Goal: Task Accomplishment & Management: Manage account settings

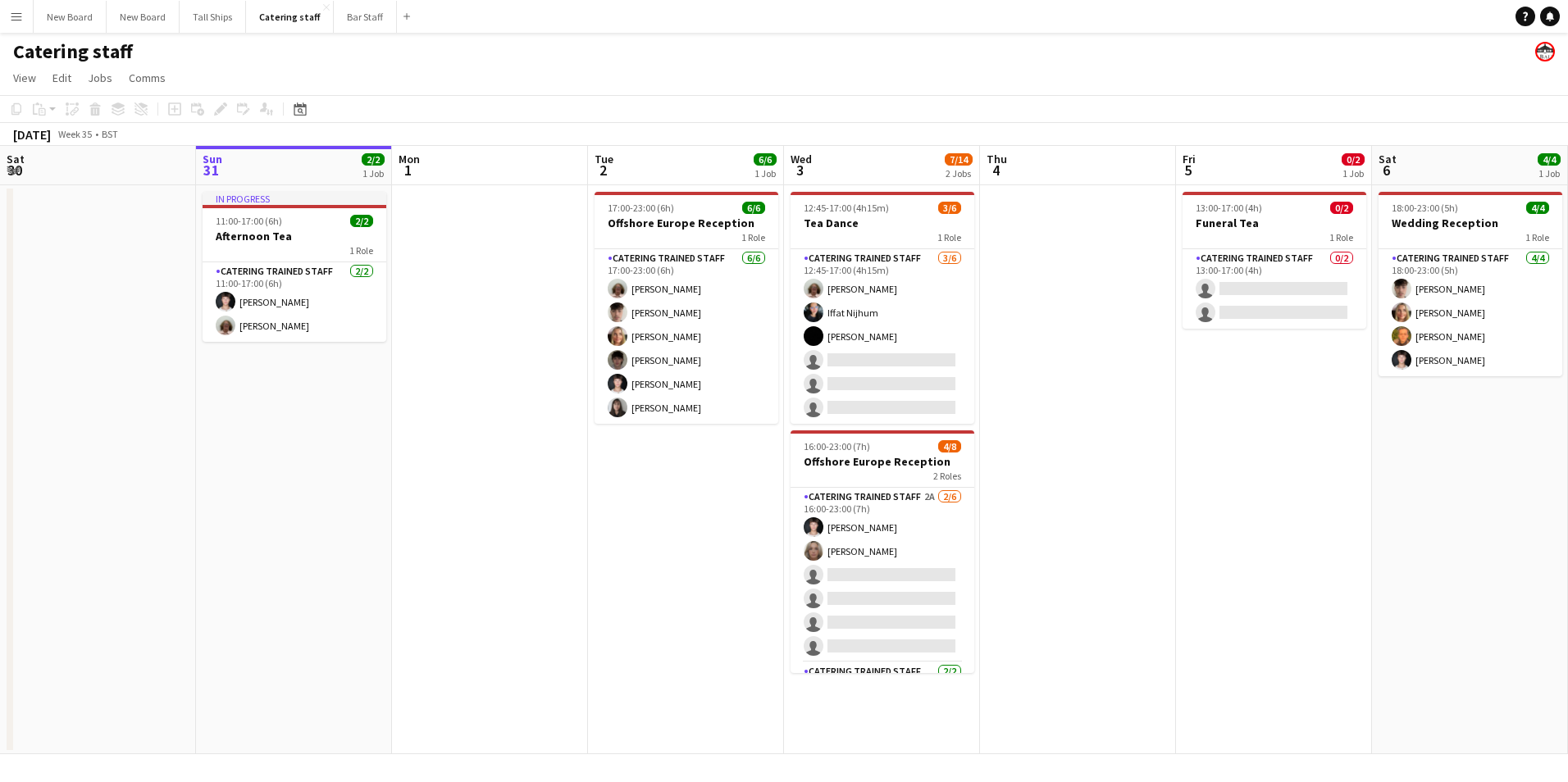
drag, startPoint x: 883, startPoint y: 362, endPoint x: 1510, endPoint y: 101, distance: 679.2
click at [885, 362] on app-card-role "Catering trained staff [DATE] 12:45-17:00 (4h15m) [PERSON_NAME] [PERSON_NAME] […" at bounding box center [882, 336] width 184 height 175
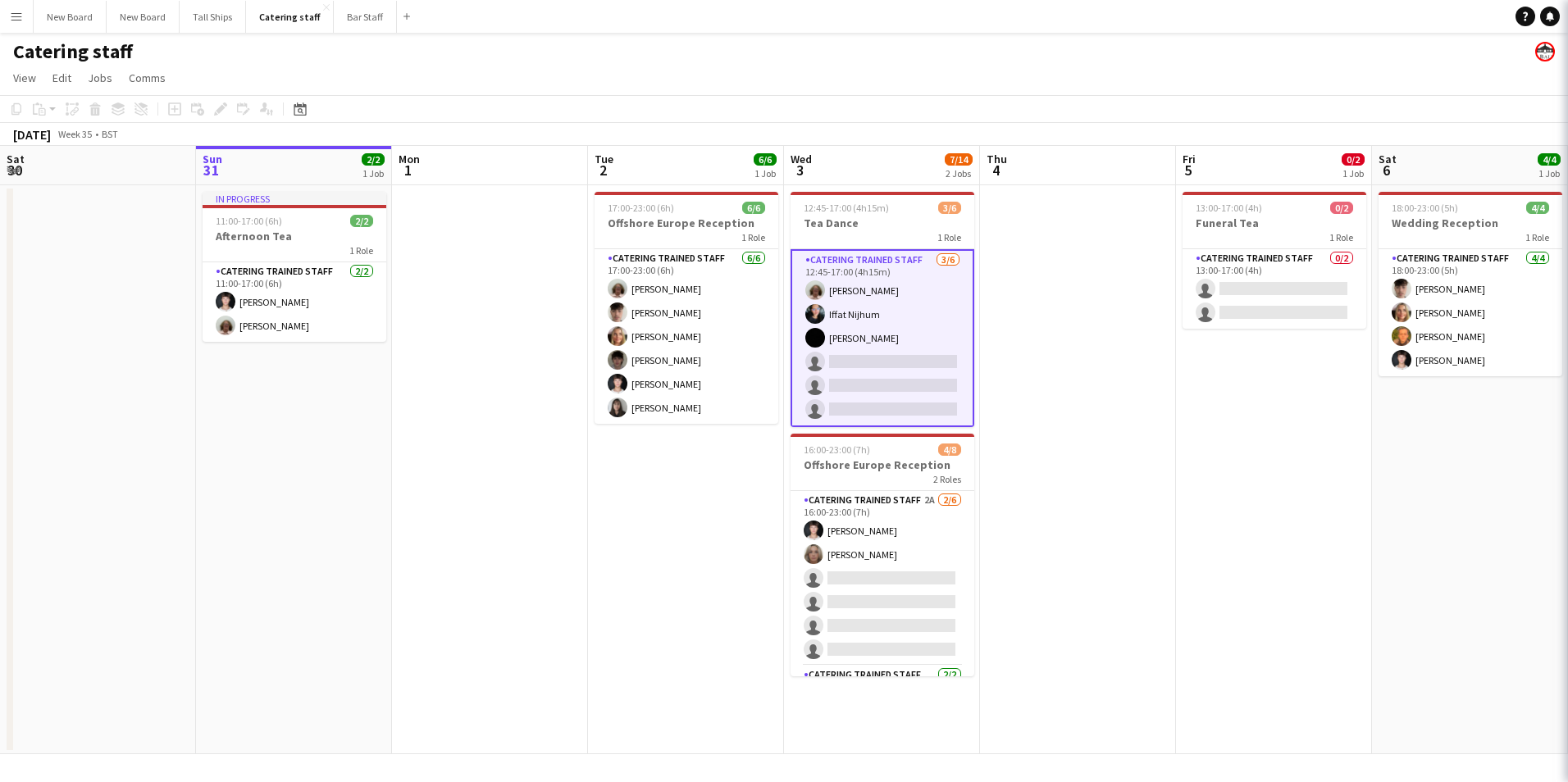
scroll to position [0, 391]
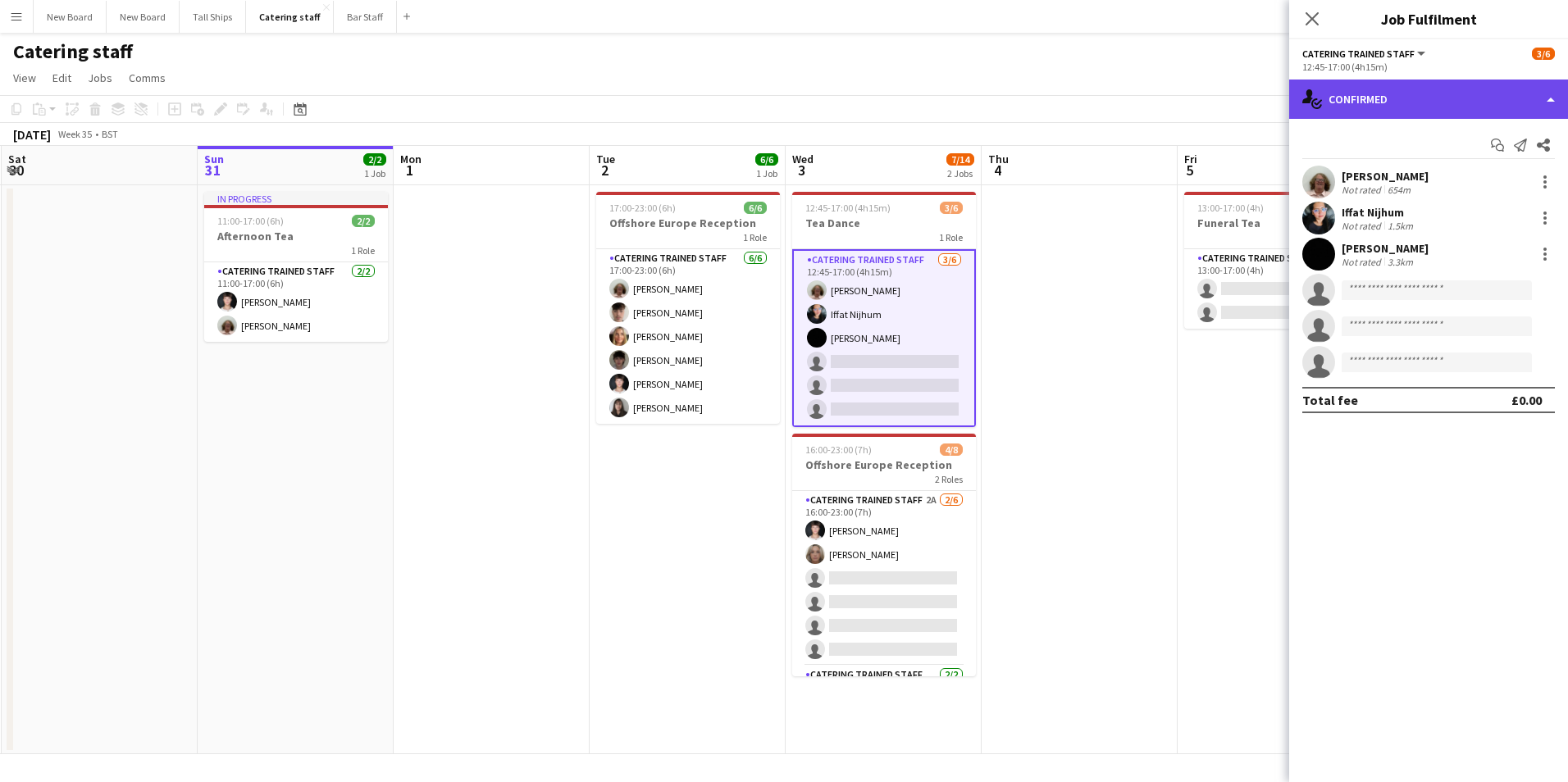
click at [1460, 93] on div "single-neutral-actions-check-2 Confirmed" at bounding box center [1428, 99] width 279 height 40
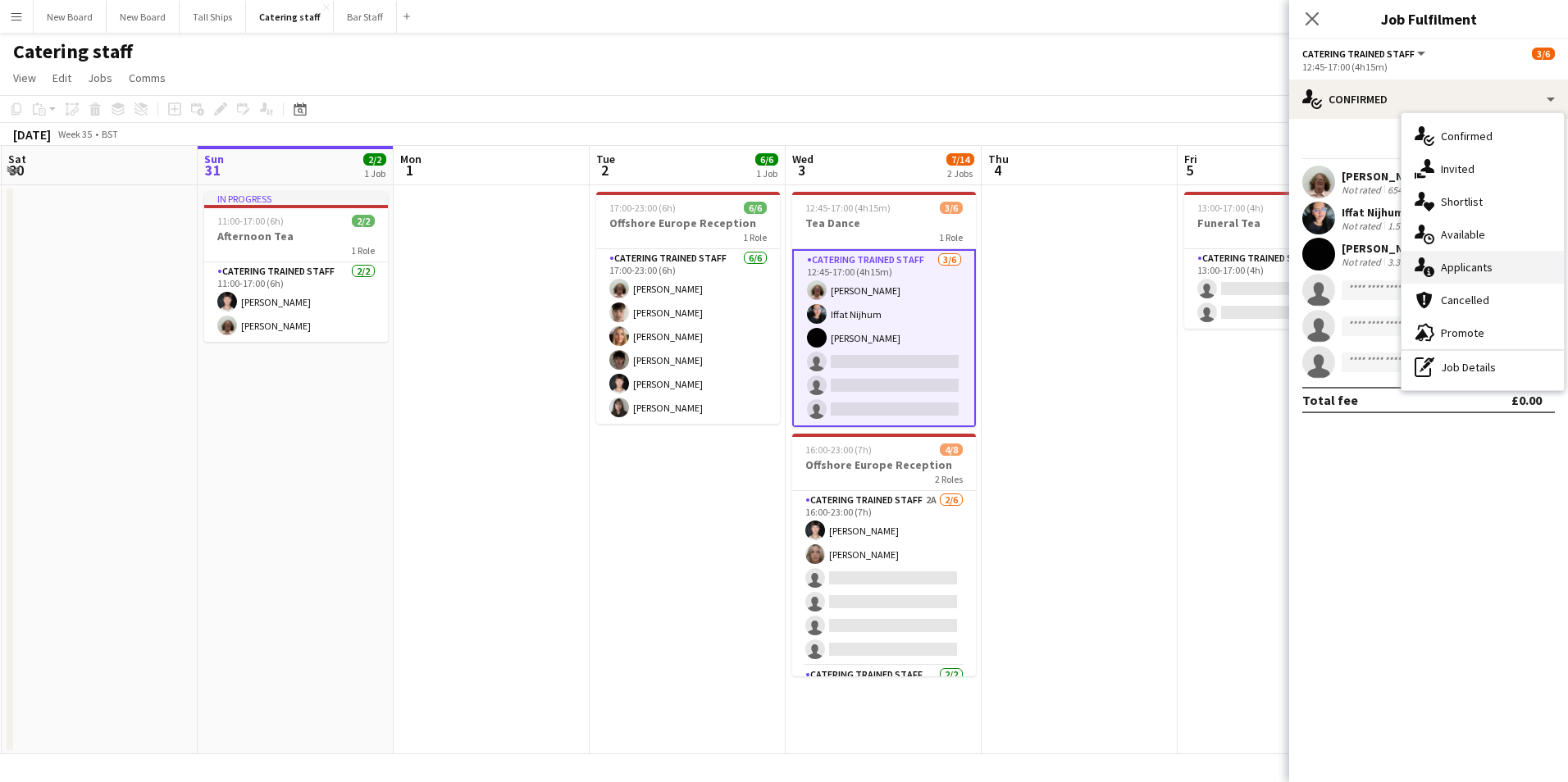
click at [1485, 266] on div "single-neutral-actions-information Applicants" at bounding box center [1483, 267] width 162 height 32
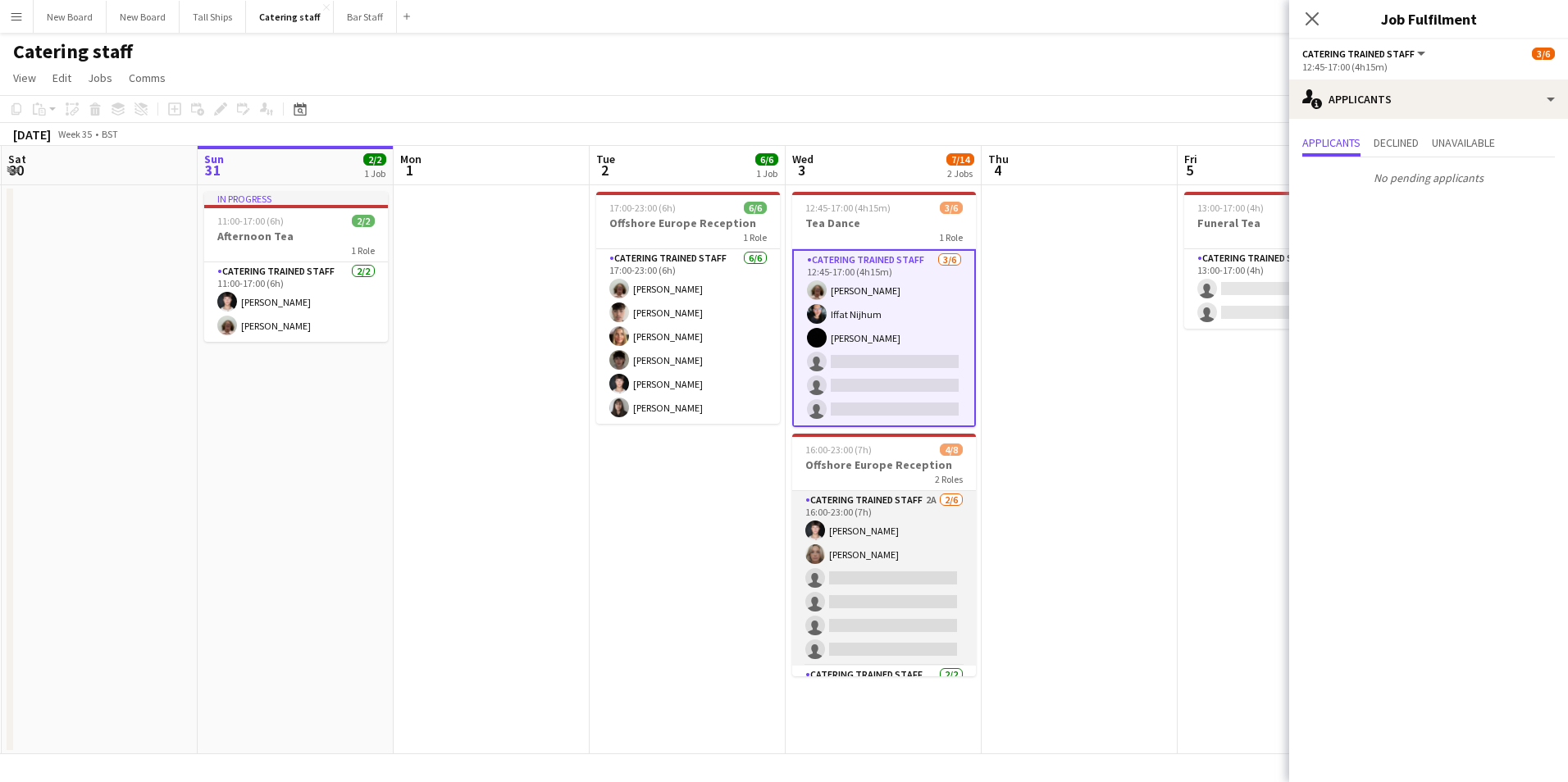
click at [932, 580] on app-card-role "Catering trained staff 2A [DATE] 16:00-23:00 (7h) [PERSON_NAME] [PERSON_NAME] s…" at bounding box center [884, 579] width 184 height 175
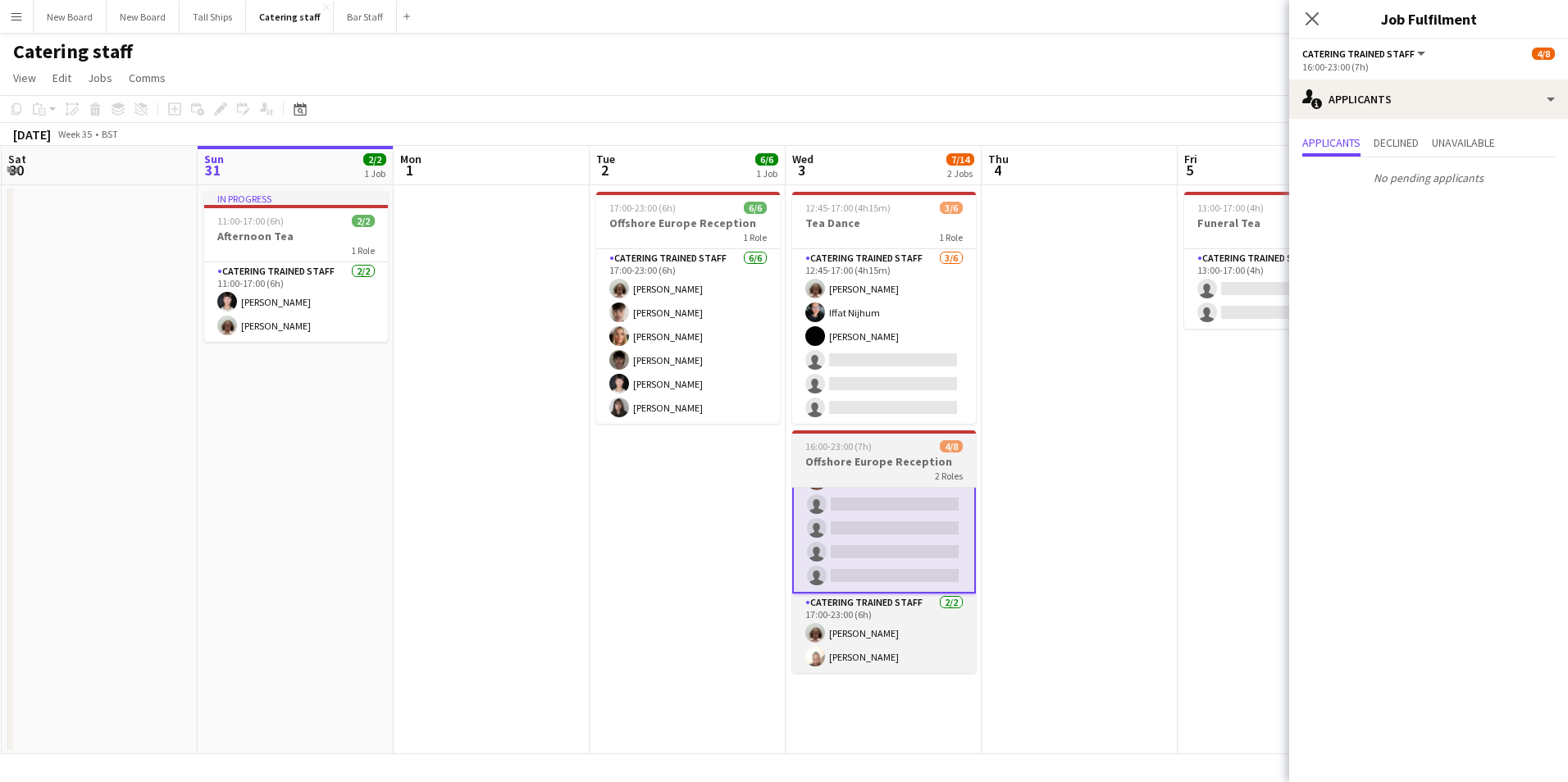
scroll to position [0, 0]
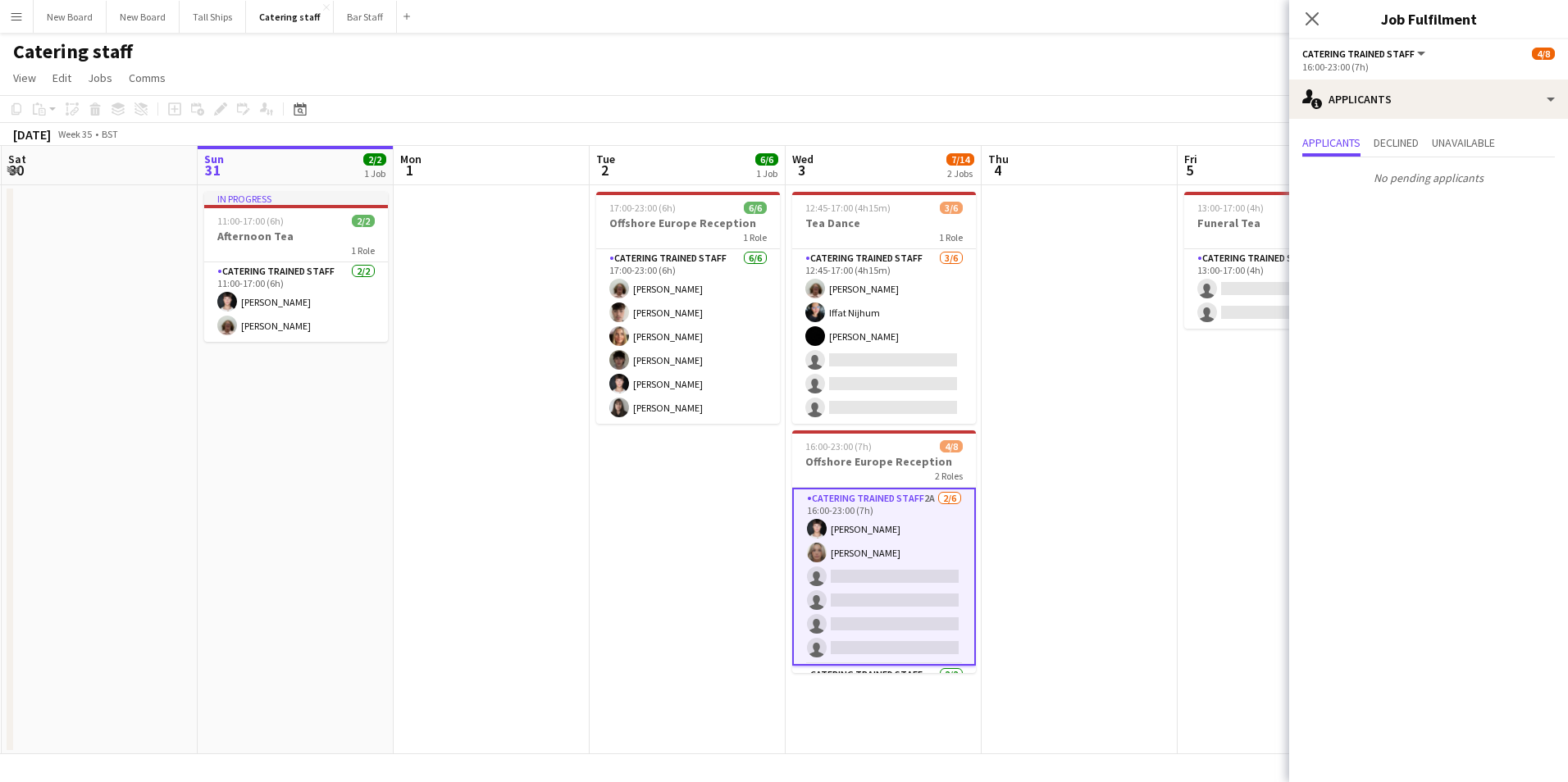
click at [931, 574] on app-card-role "Catering trained staff 2A [DATE] 16:00-23:00 (7h) [PERSON_NAME] [PERSON_NAME] s…" at bounding box center [884, 576] width 184 height 178
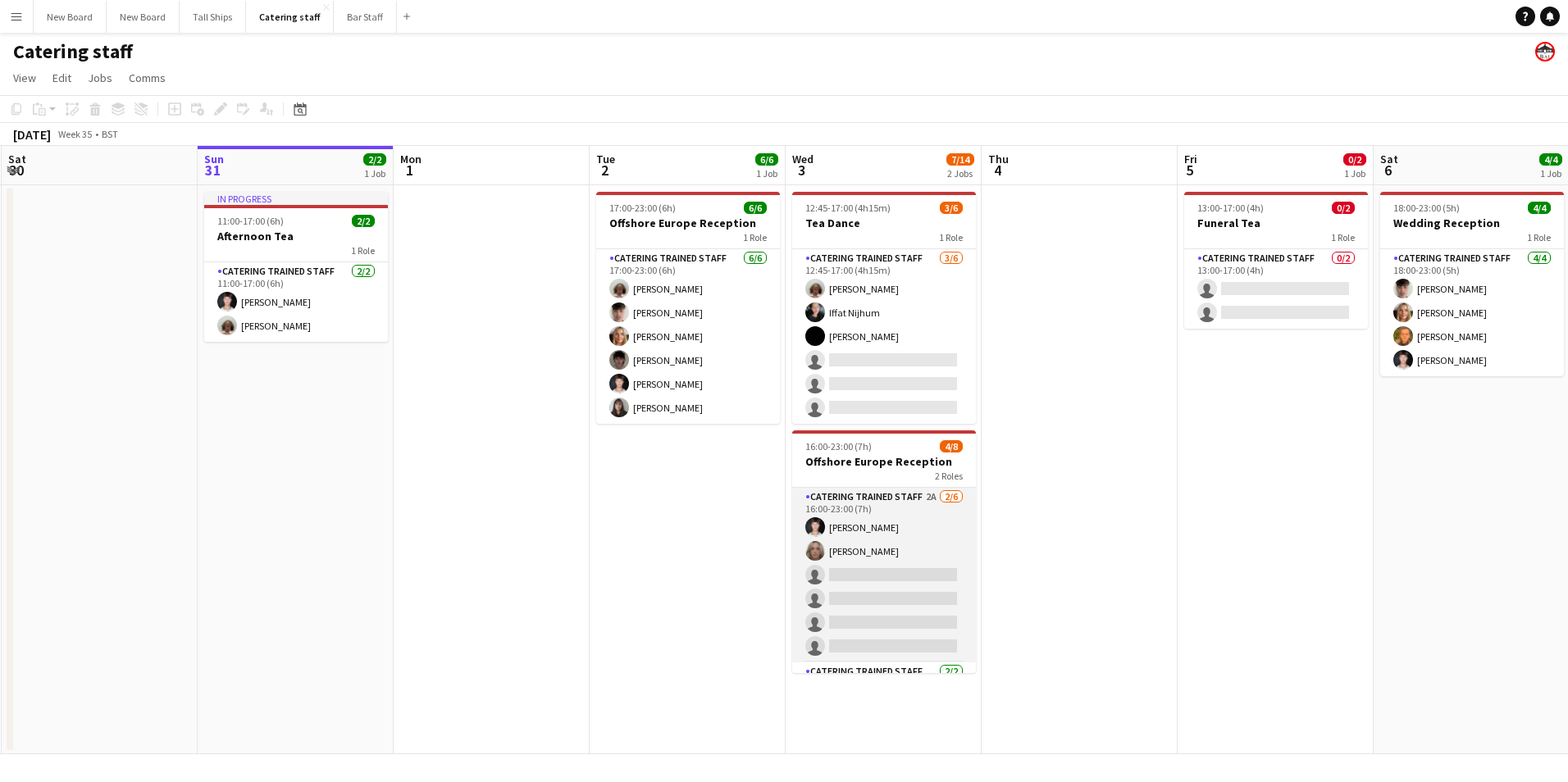
click at [931, 574] on app-card-role "Catering trained staff 2A [DATE] 16:00-23:00 (7h) [PERSON_NAME] [PERSON_NAME] s…" at bounding box center [884, 575] width 184 height 175
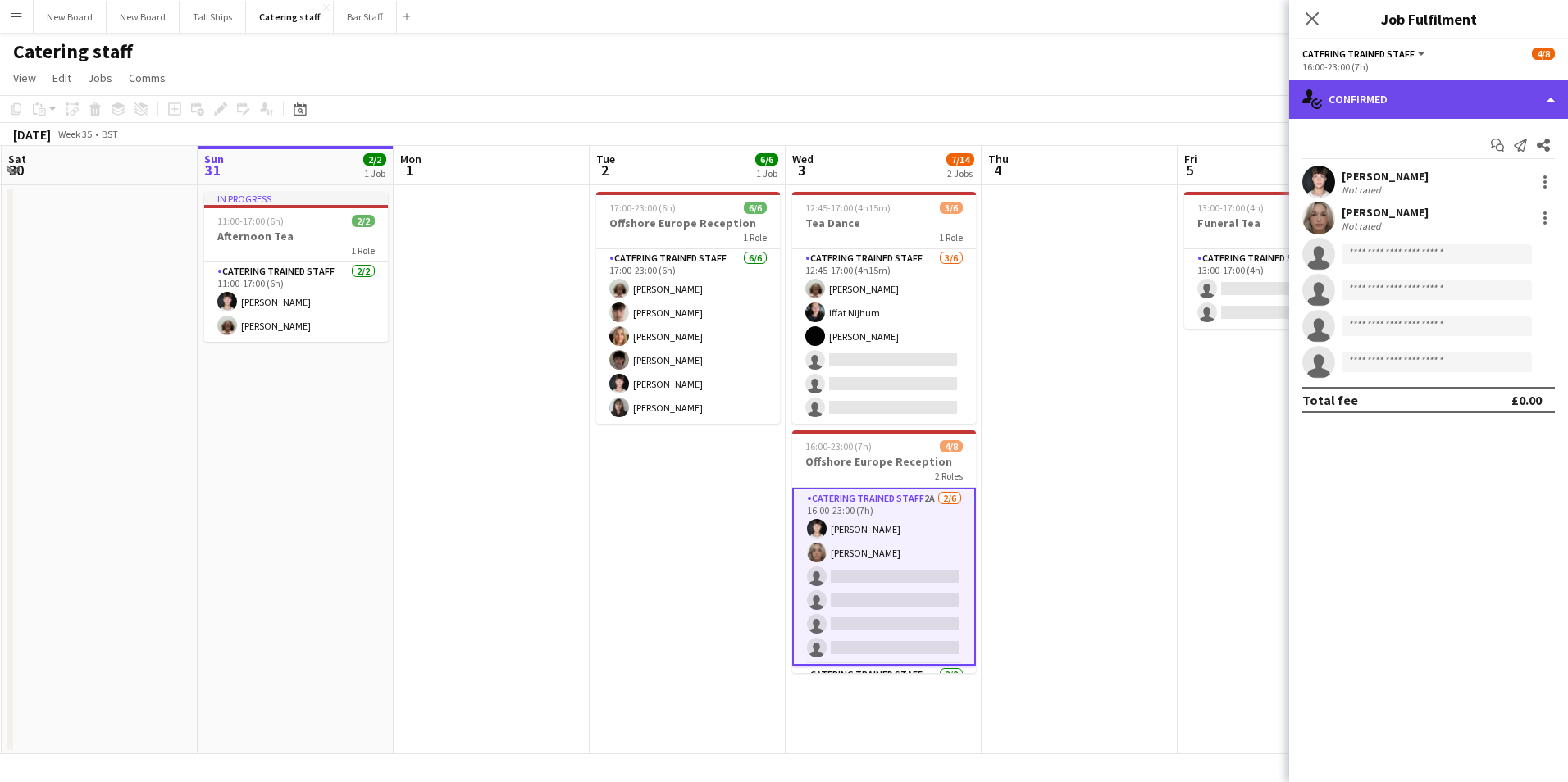
click at [1449, 97] on div "single-neutral-actions-check-2 Confirmed" at bounding box center [1428, 99] width 279 height 40
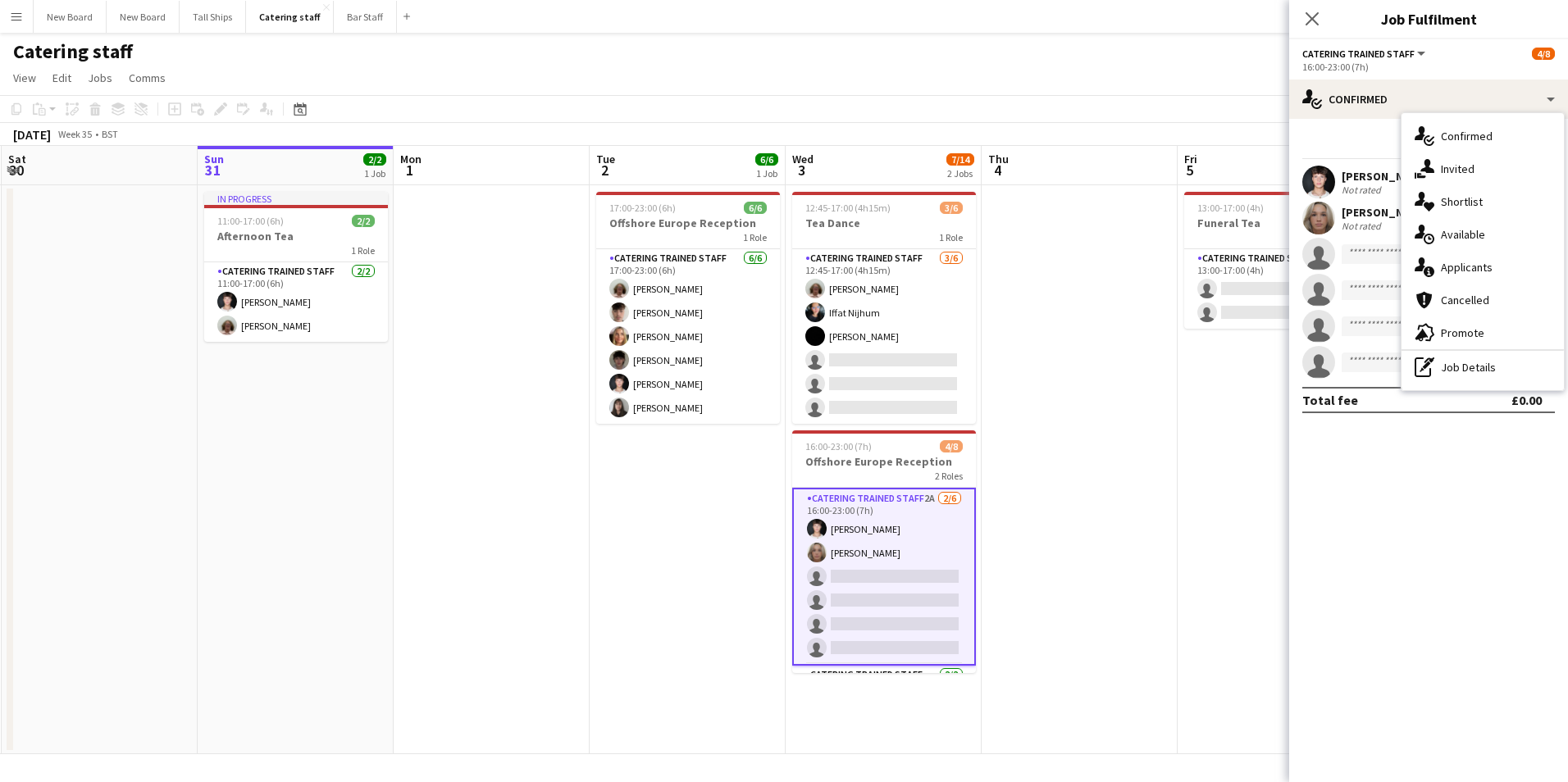
click at [1456, 266] on div "single-neutral-actions-information Applicants" at bounding box center [1483, 267] width 162 height 32
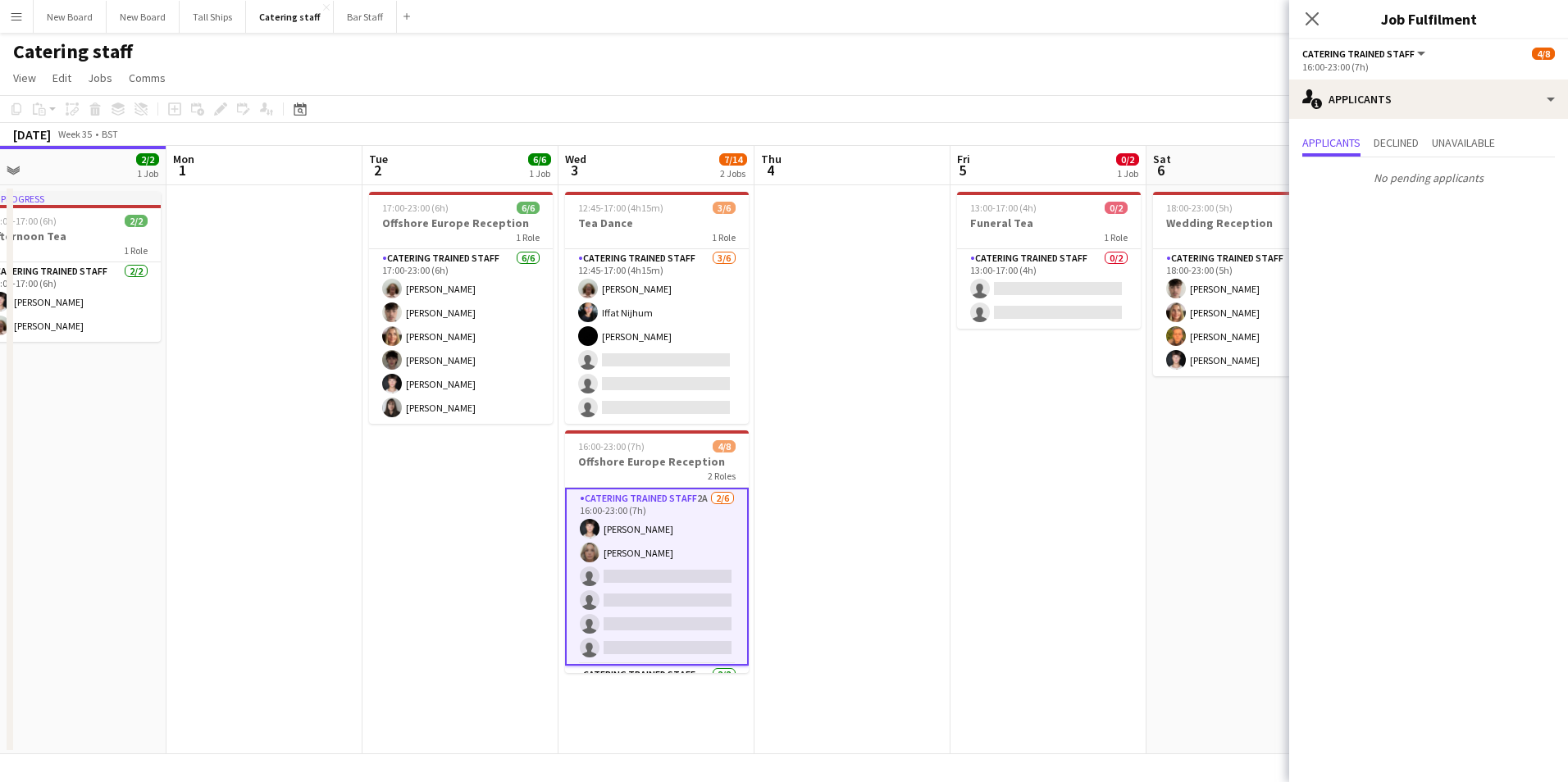
click at [962, 414] on app-calendar-viewport "Thu 28 2/2 1 Job Fri 29 2/2 1 Job Sat 30 Sun 31 2/2 1 Job Mon 1 Tue 2 6/6 1 Job…" at bounding box center [784, 450] width 1568 height 609
click at [1058, 281] on app-card-role "Catering trained staff 0/2 13:00-17:00 (4h) single-neutral-actions single-neutr…" at bounding box center [1047, 289] width 184 height 79
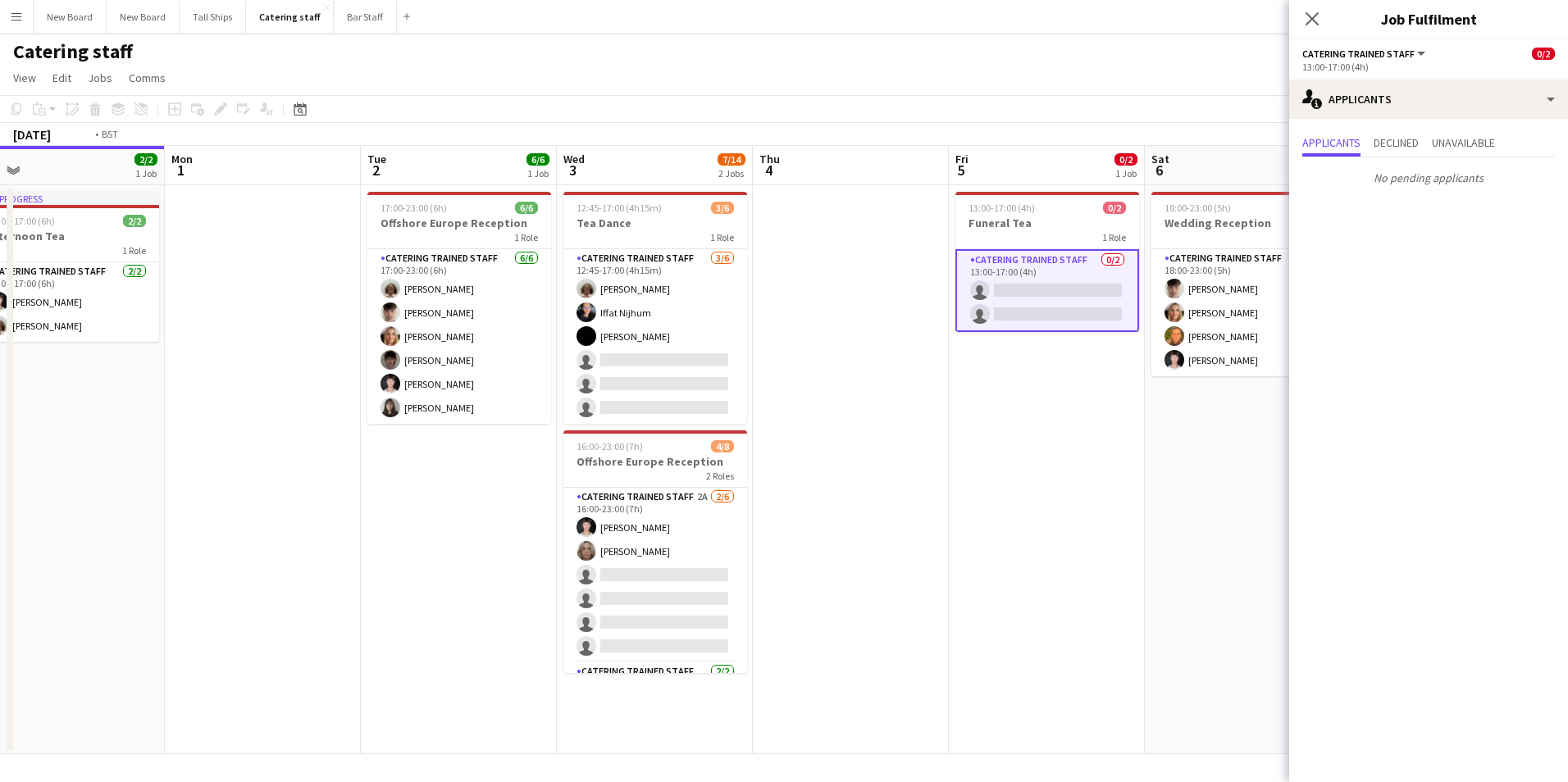
drag, startPoint x: 1070, startPoint y: 568, endPoint x: 808, endPoint y: 566, distance: 262.0
click at [808, 566] on app-calendar-viewport "Thu 28 2/2 1 Job Fri 29 2/2 1 Job Sat 30 Sun 31 2/2 1 Job Mon 1 Tue 2 6/6 1 Job…" at bounding box center [784, 450] width 1568 height 609
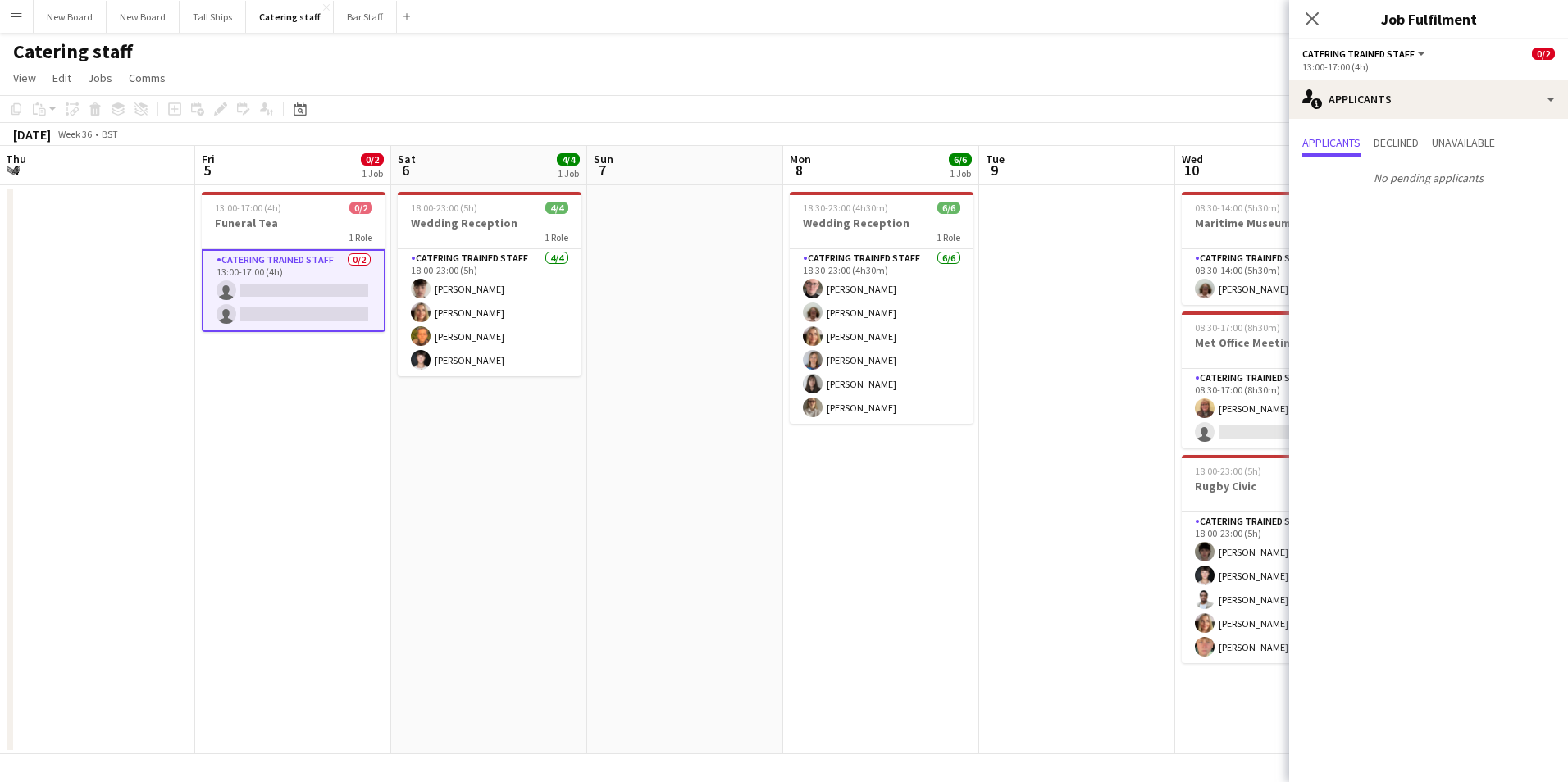
drag, startPoint x: 1161, startPoint y: 413, endPoint x: 716, endPoint y: 436, distance: 445.6
click at [716, 436] on app-calendar-viewport "Mon 1 Tue 2 6/6 1 Job Wed 3 7/14 2 Jobs Thu 4 Fri 5 0/2 1 Job Sat 6 4/4 1 Job S…" at bounding box center [784, 450] width 1568 height 609
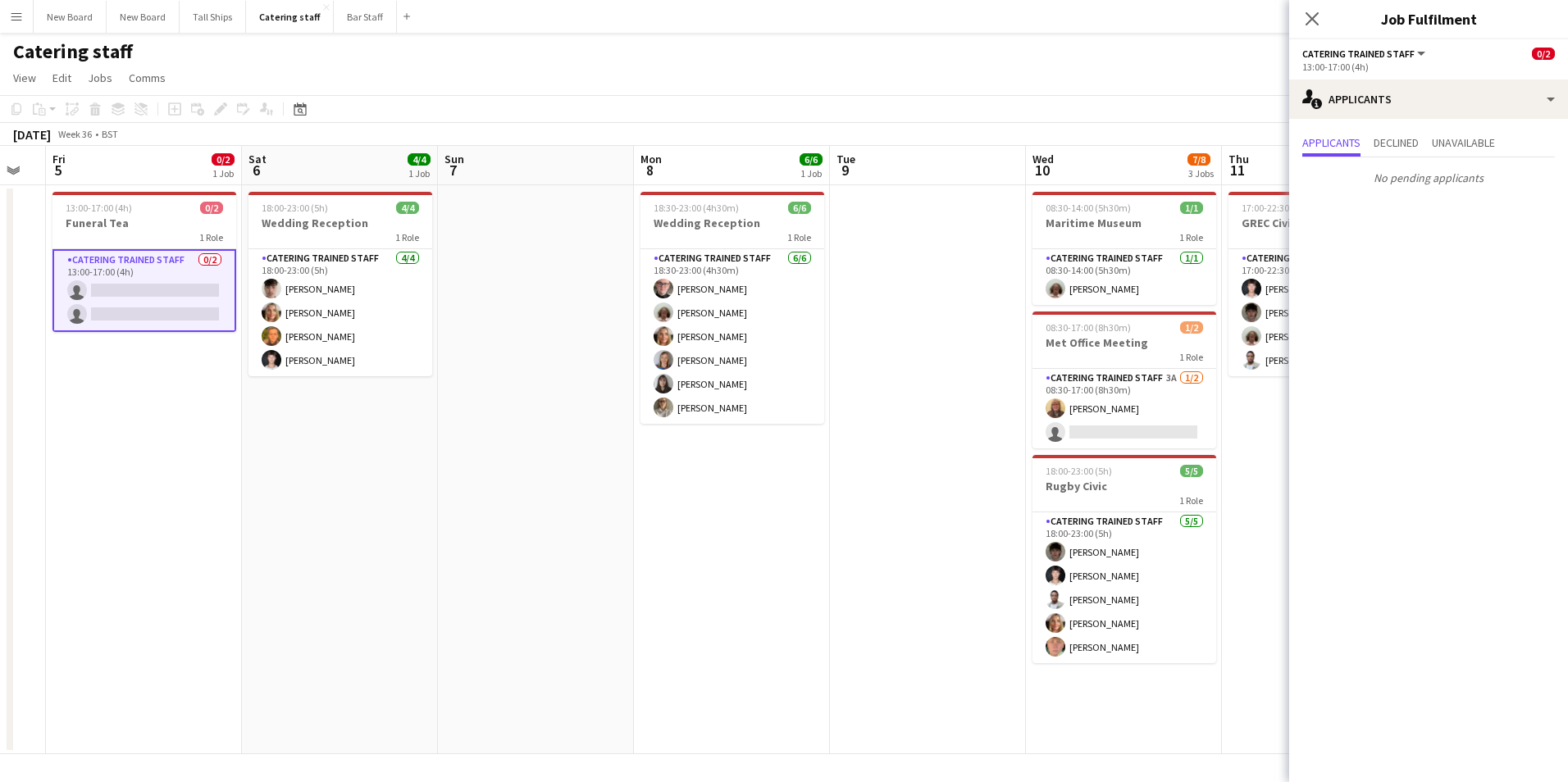
scroll to position [0, 627]
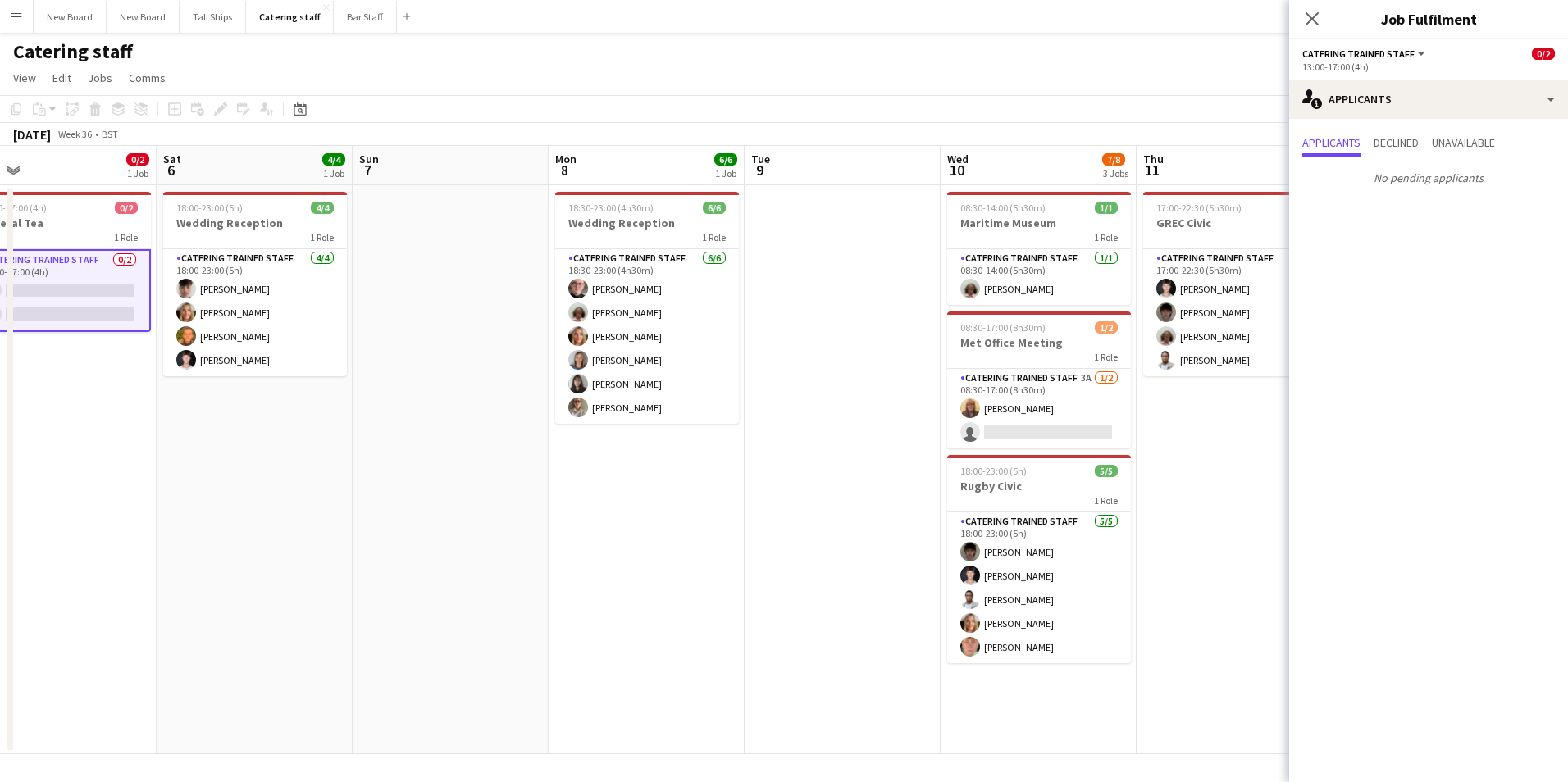
drag, startPoint x: 1085, startPoint y: 461, endPoint x: 805, endPoint y: 469, distance: 280.1
click at [804, 471] on app-calendar-viewport "Tue 2 6/6 1 Job Wed 3 7/14 2 Jobs Thu 4 Fri 5 0/2 1 Job Sat 6 4/4 1 Job Sun 7 M…" at bounding box center [784, 450] width 1568 height 609
click at [1006, 437] on app-card-role "Catering trained staff 3A [DATE] 08:30-17:00 (8h30m) [PERSON_NAME] single-neutr…" at bounding box center [1039, 409] width 184 height 79
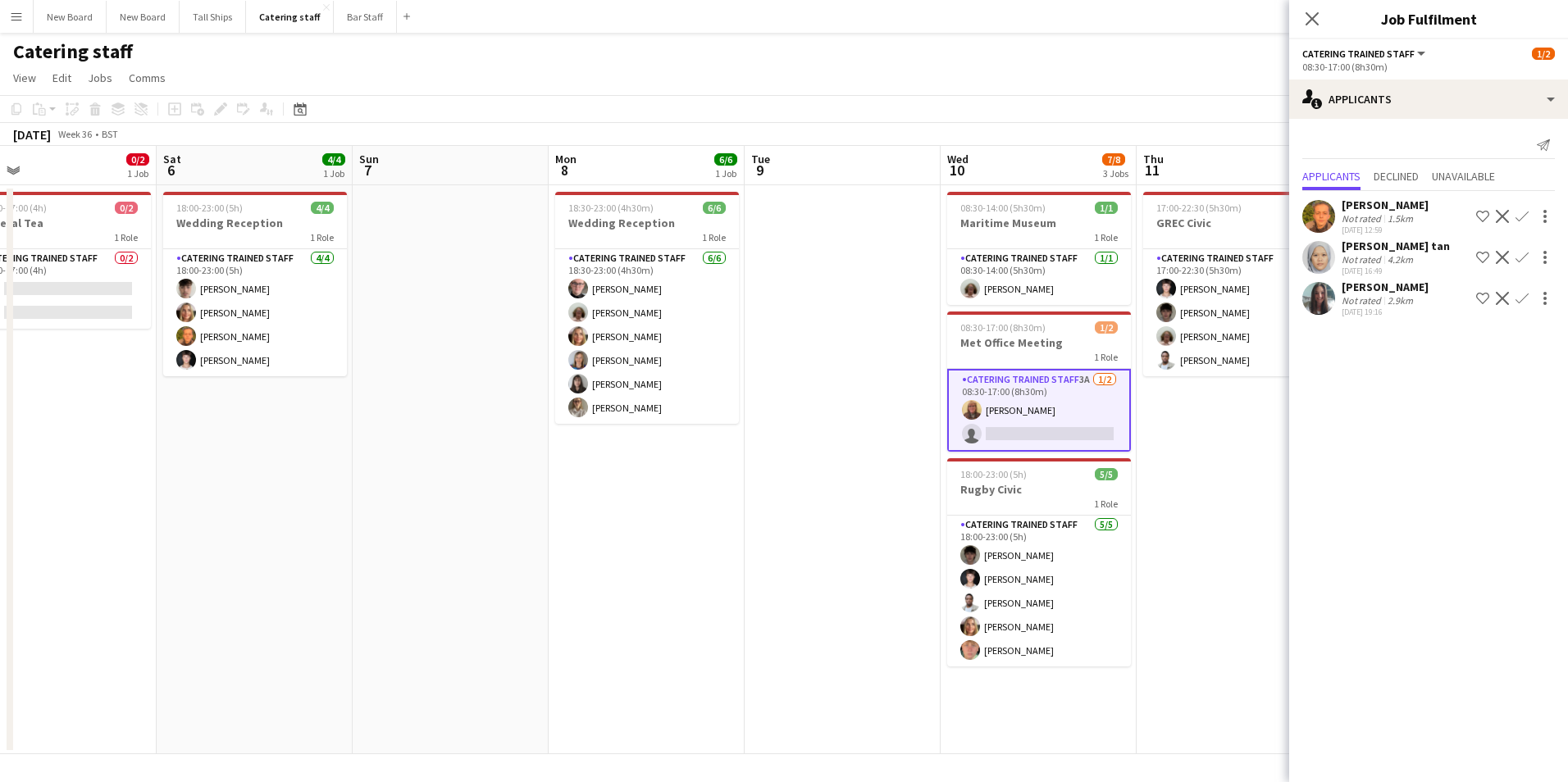
click at [1528, 215] on app-icon "Confirm" at bounding box center [1522, 216] width 14 height 14
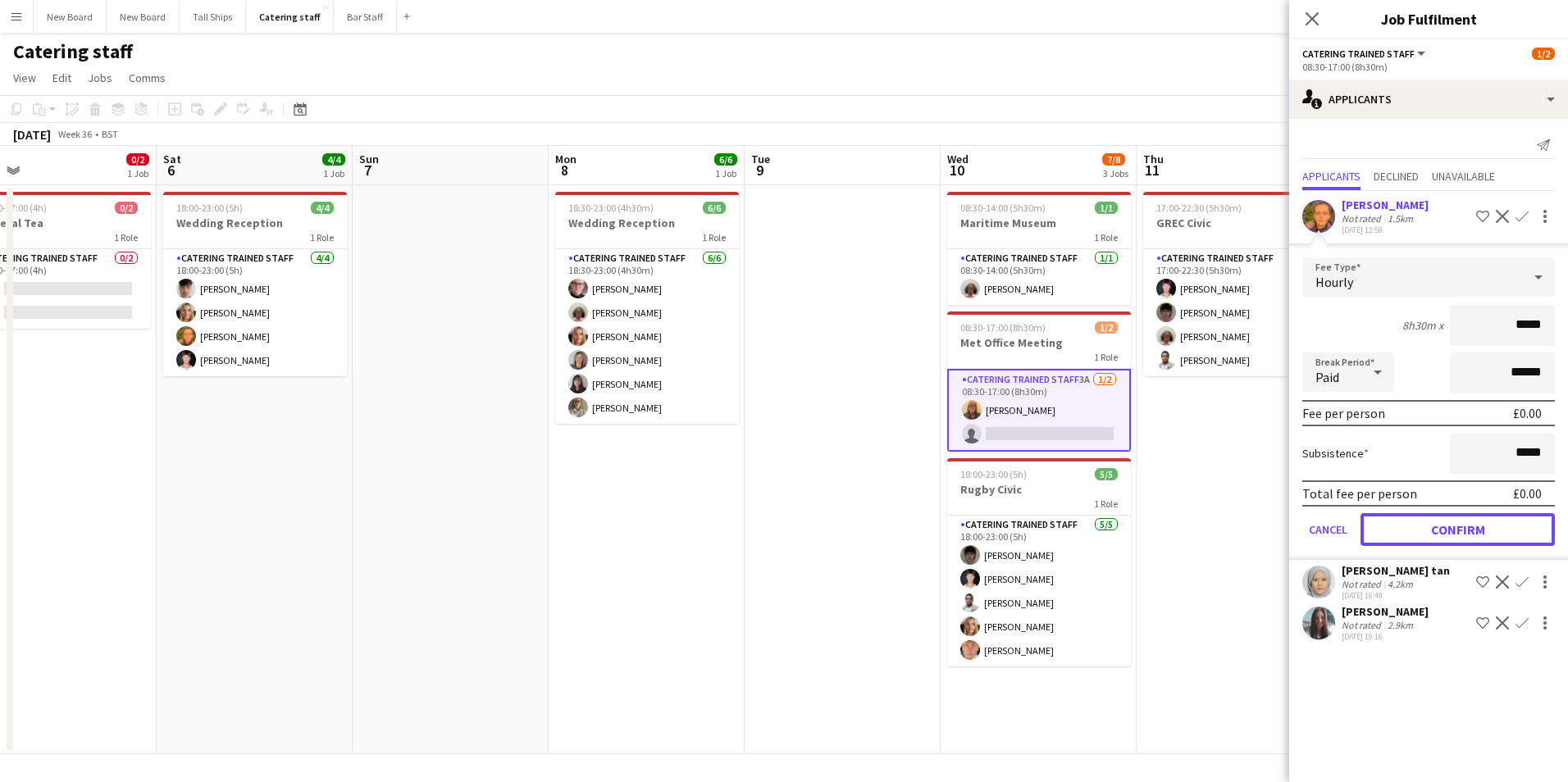
drag, startPoint x: 1462, startPoint y: 529, endPoint x: 1456, endPoint y: 546, distance: 18.0
click at [1462, 529] on button "Confirm" at bounding box center [1457, 529] width 194 height 32
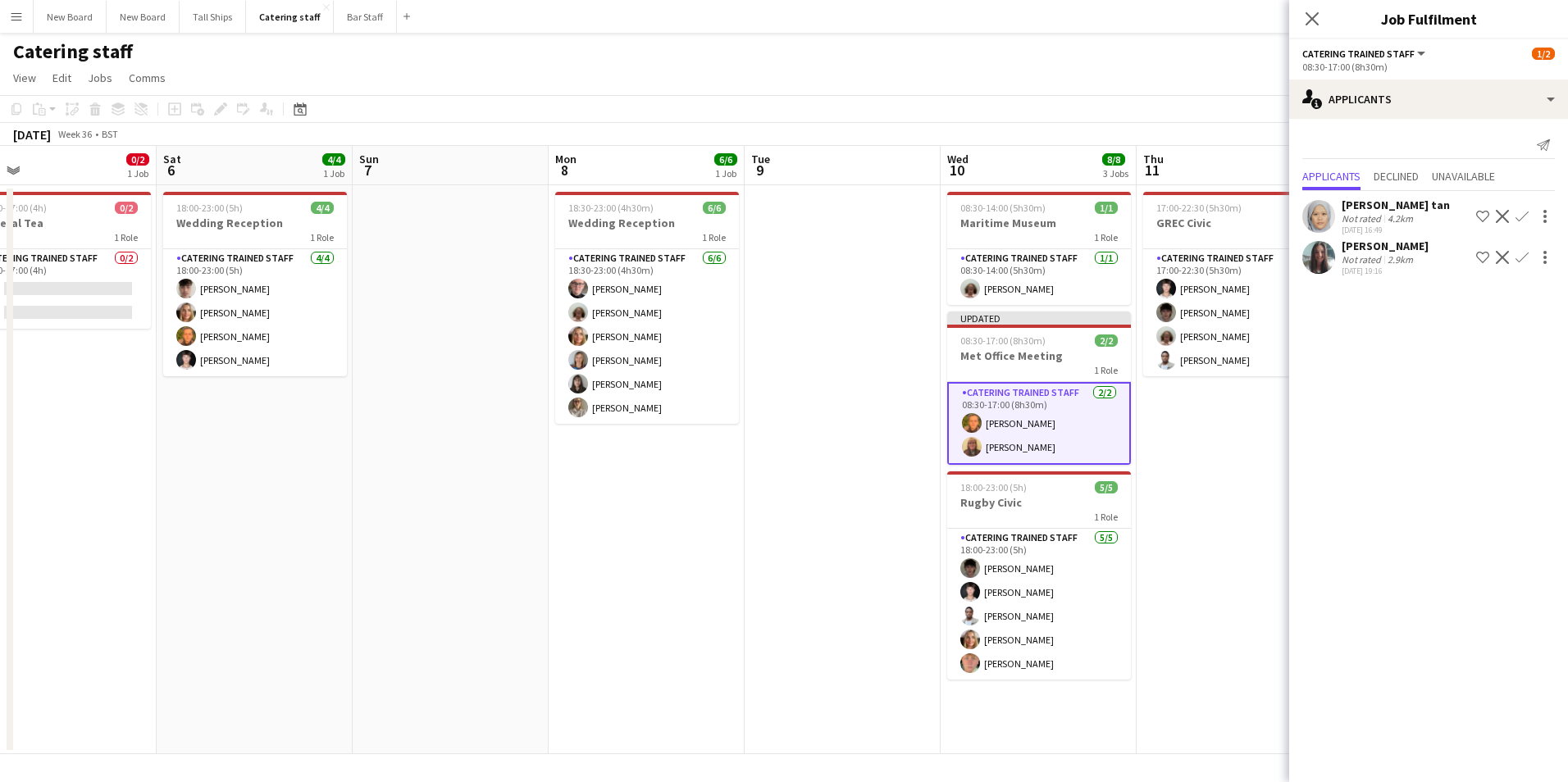
drag, startPoint x: 1213, startPoint y: 106, endPoint x: 1223, endPoint y: 123, distance: 19.7
click at [1213, 105] on app-toolbar "Copy Paste Paste Ctrl+V Paste with crew Ctrl+Shift+V Paste linked Job [GEOGRAPH…" at bounding box center [784, 108] width 1568 height 28
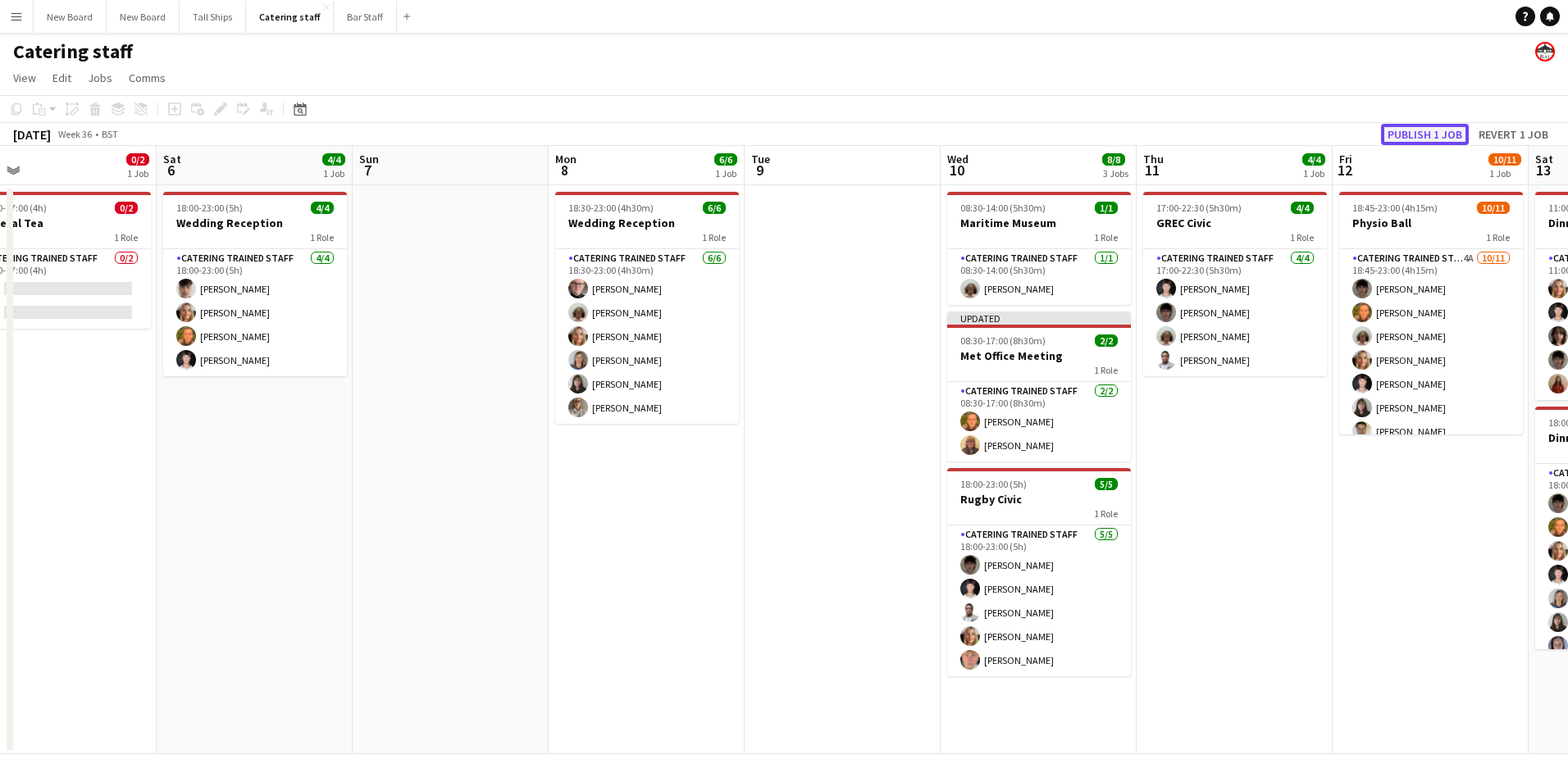
click at [1406, 137] on button "Publish 1 job" at bounding box center [1425, 134] width 88 height 22
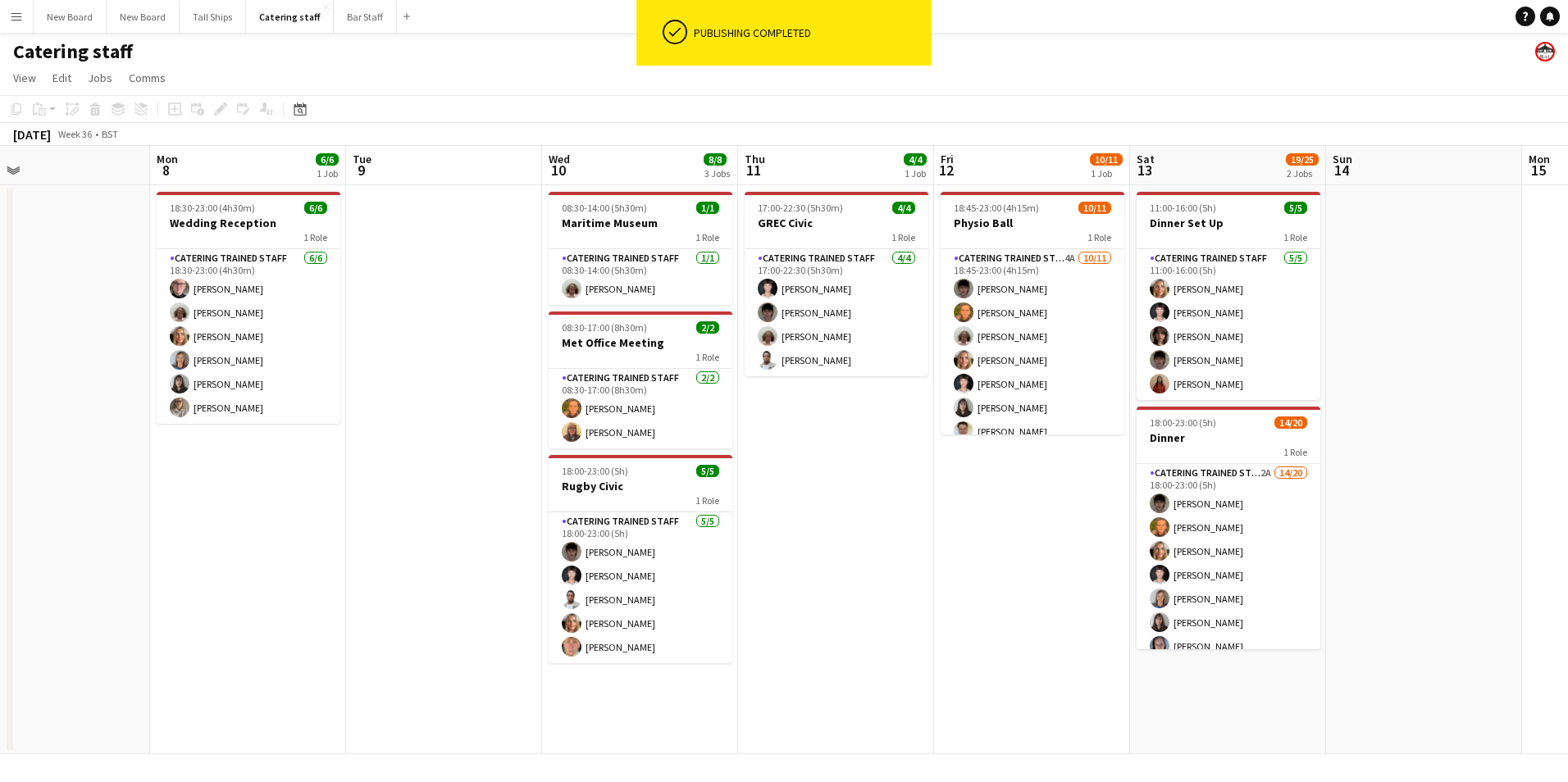
drag, startPoint x: 1358, startPoint y: 555, endPoint x: 993, endPoint y: 530, distance: 365.9
click at [947, 569] on app-calendar-viewport "Thu 4 Fri 5 0/2 1 Job Sat 6 4/4 1 Job Sun 7 Mon 8 6/6 1 Job Tue 9 Wed 10 8/8 3 …" at bounding box center [784, 450] width 1568 height 609
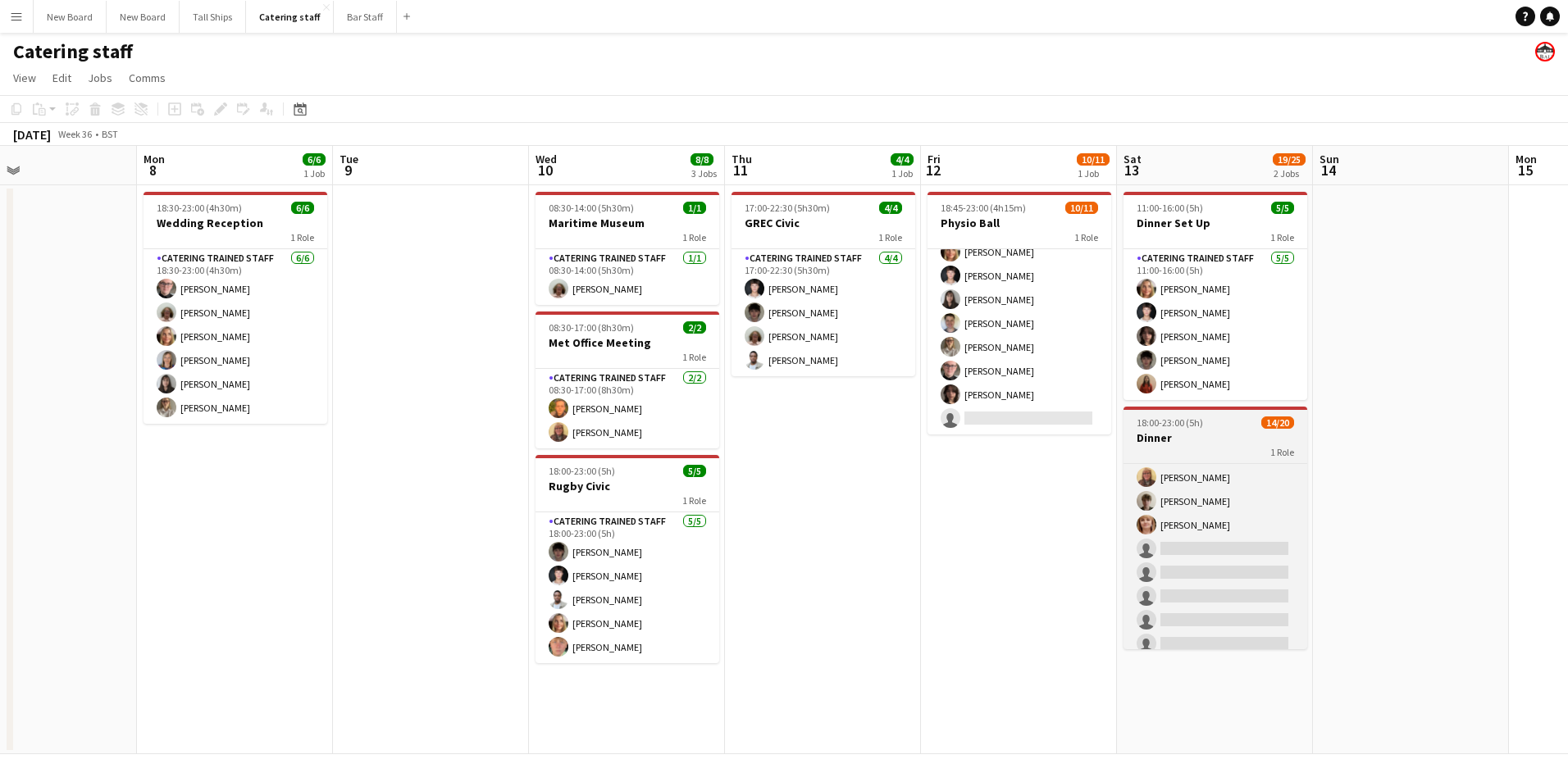
scroll to position [322, 0]
click at [1260, 512] on app-card-role "Catering trained staff 2A 14/20 18:00-23:00 (5h) [PERSON_NAME] [PERSON_NAME] Ch…" at bounding box center [1215, 395] width 184 height 508
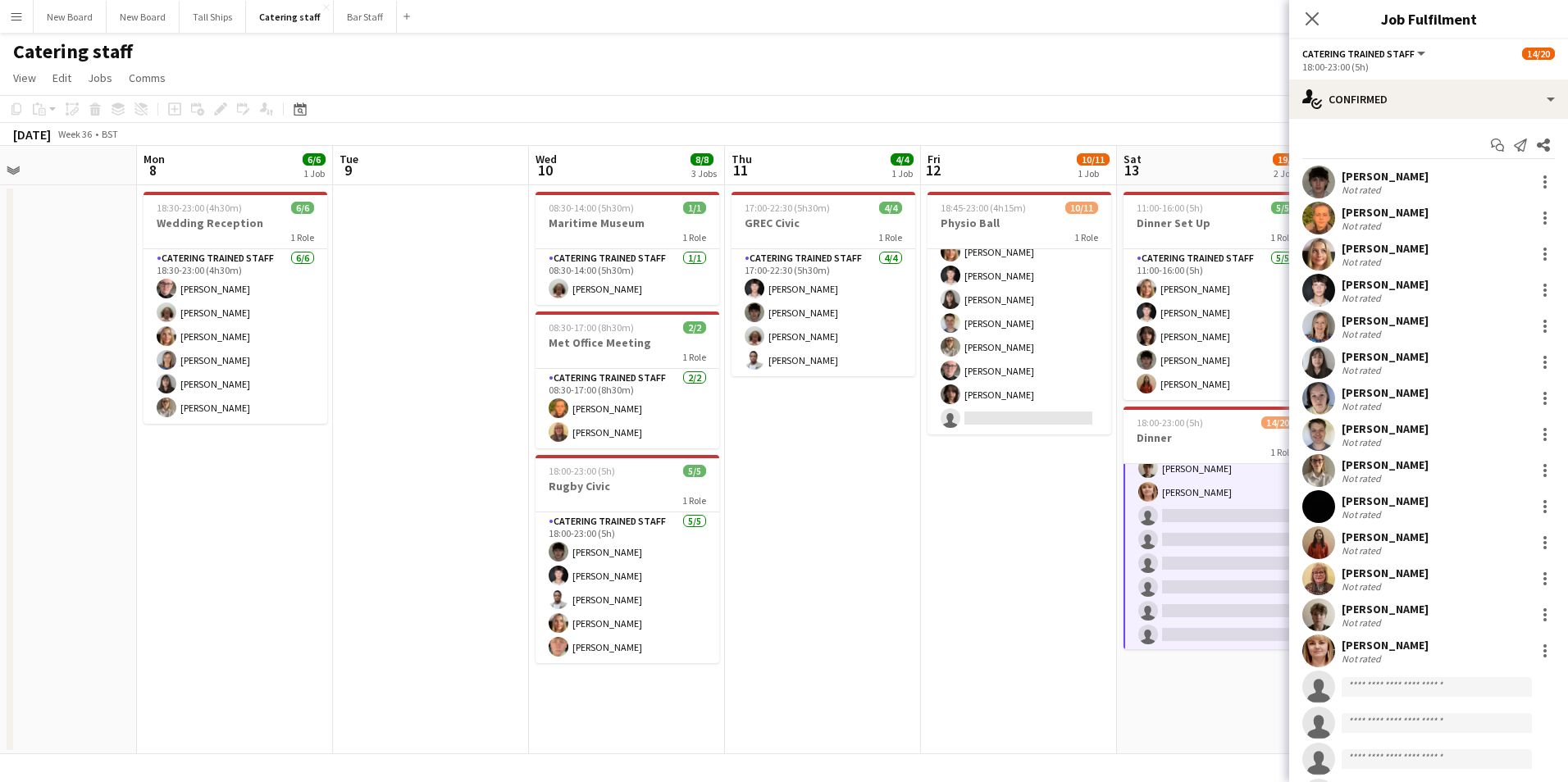
scroll to position [324, 0]
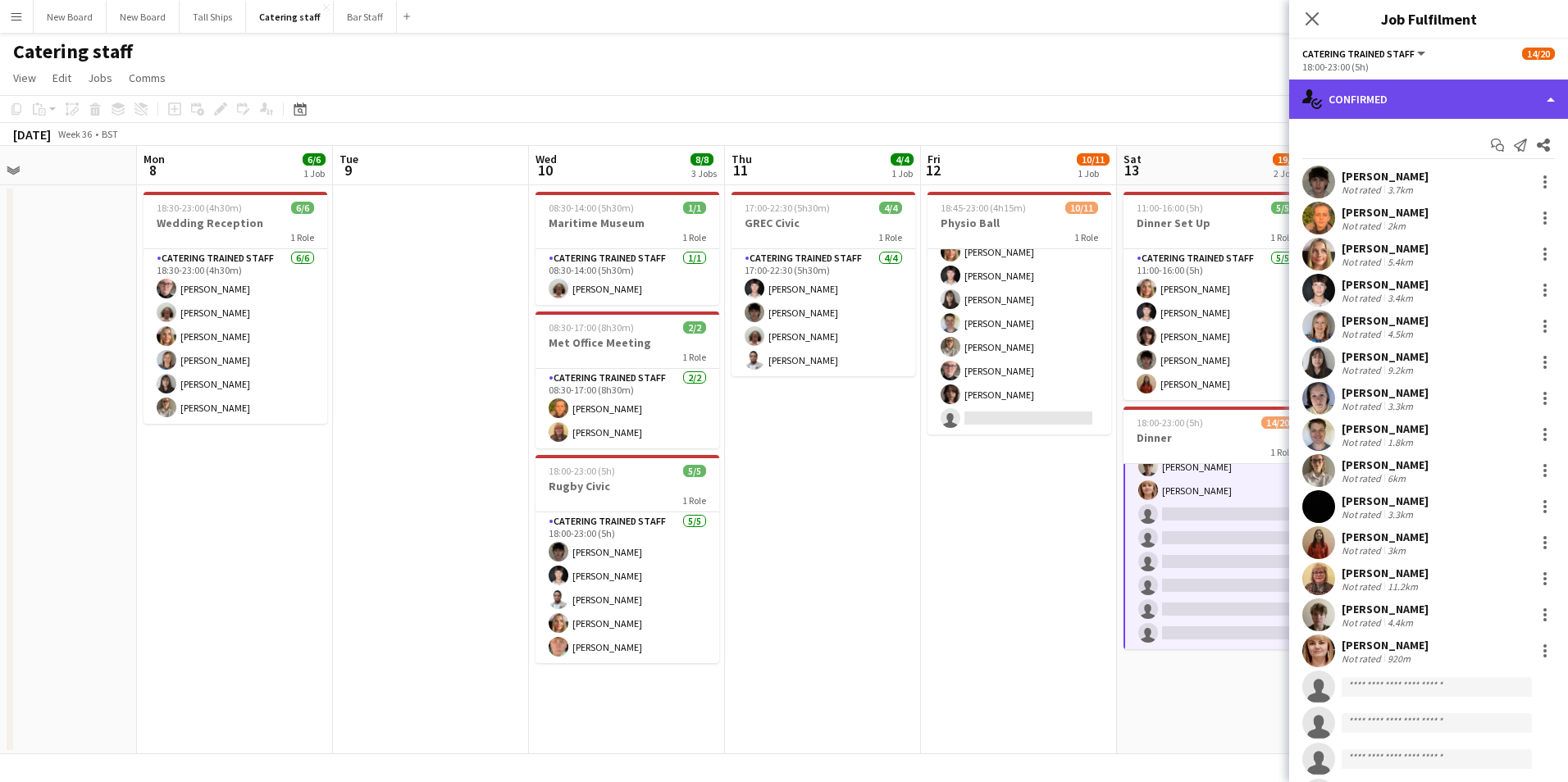
click at [1439, 95] on div "single-neutral-actions-check-2 Confirmed" at bounding box center [1428, 99] width 279 height 40
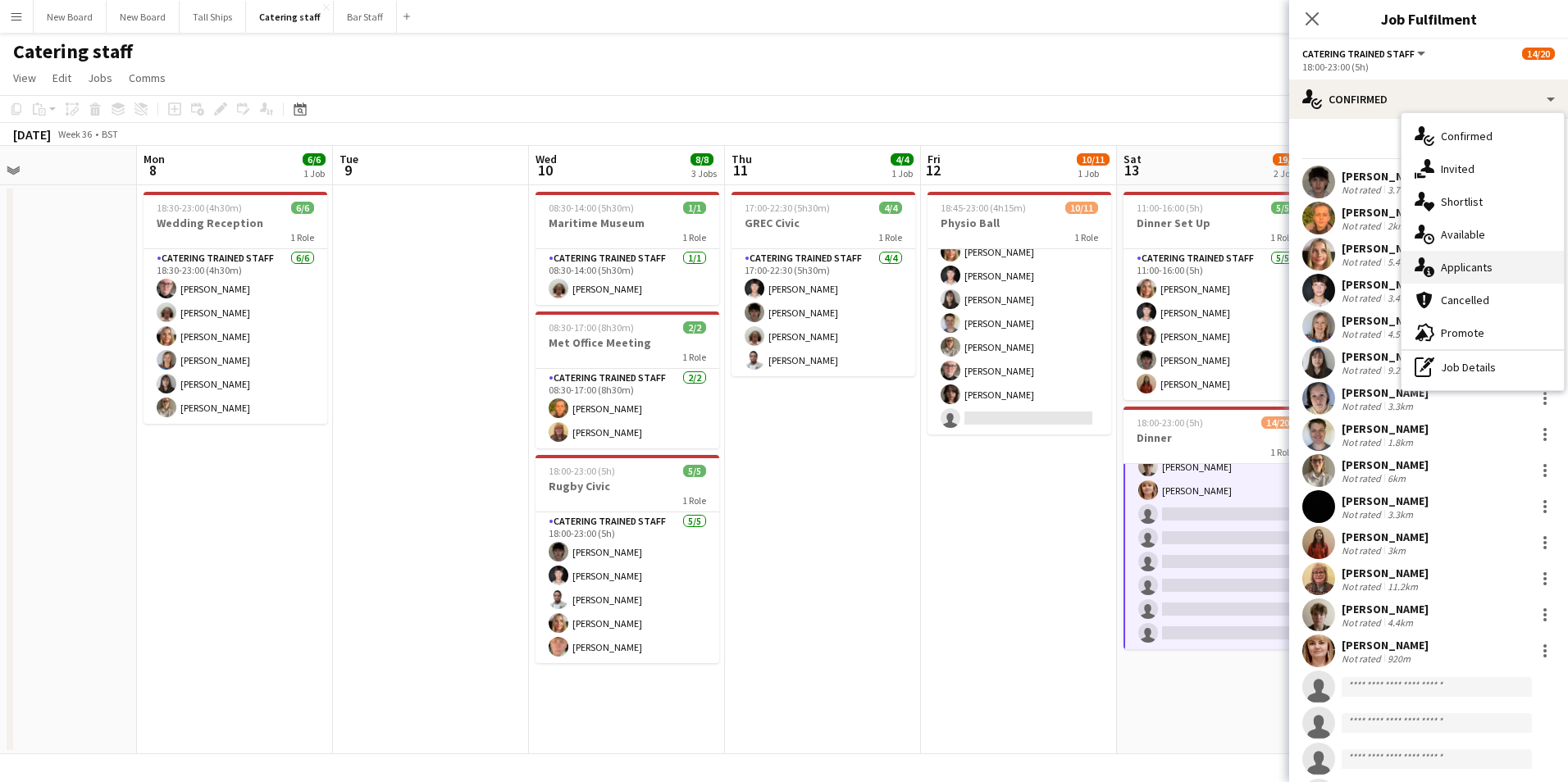
click at [1477, 267] on div "single-neutral-actions-information Applicants" at bounding box center [1483, 267] width 162 height 32
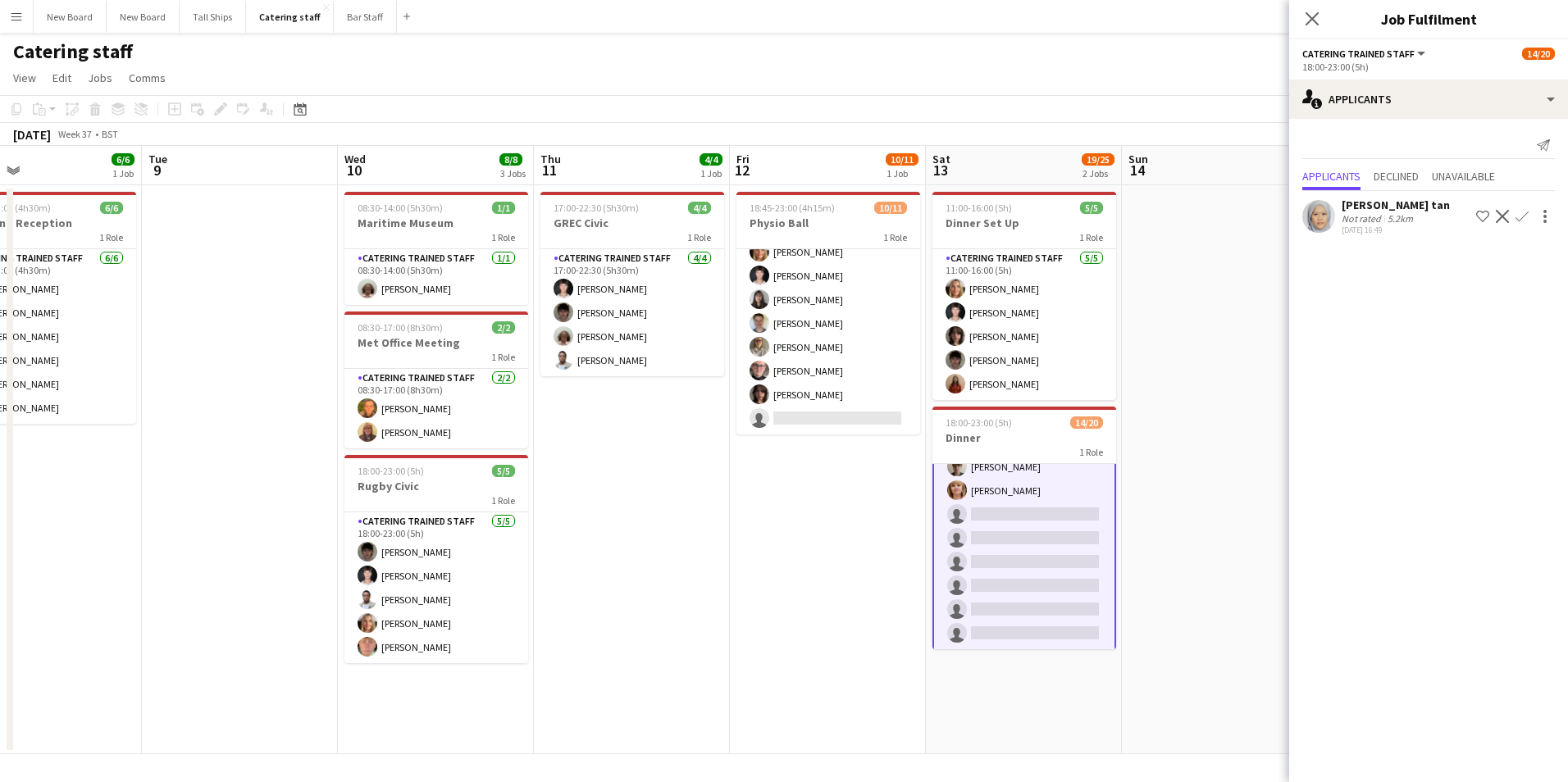
drag, startPoint x: 992, startPoint y: 534, endPoint x: 740, endPoint y: 526, distance: 252.1
click at [742, 527] on app-calendar-viewport "Fri 5 0/2 1 Job Sat 6 4/4 1 Job Sun 7 Mon 8 6/6 1 Job Tue 9 Wed 10 8/8 3 Jobs T…" at bounding box center [784, 450] width 1568 height 609
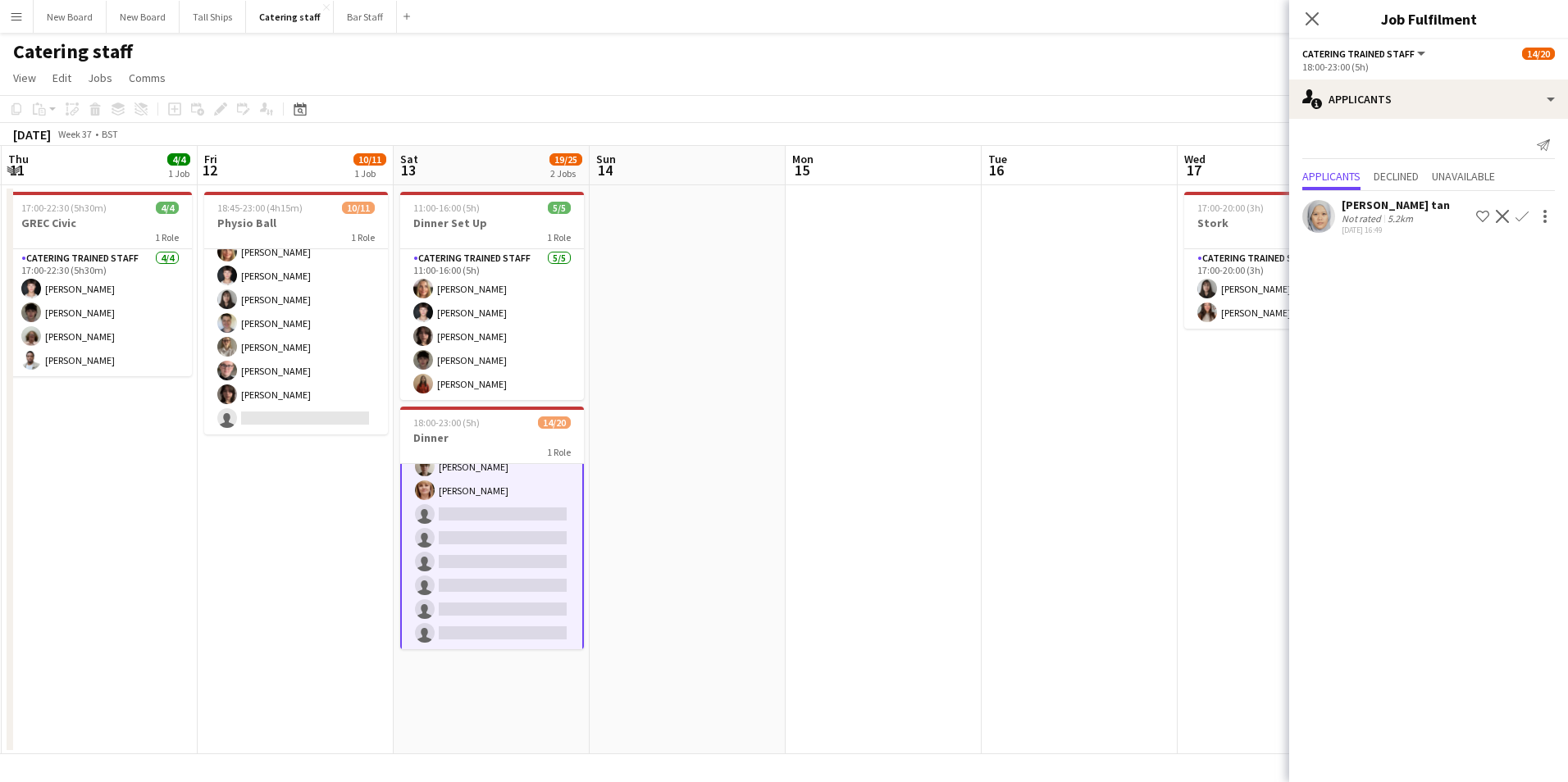
scroll to position [0, 609]
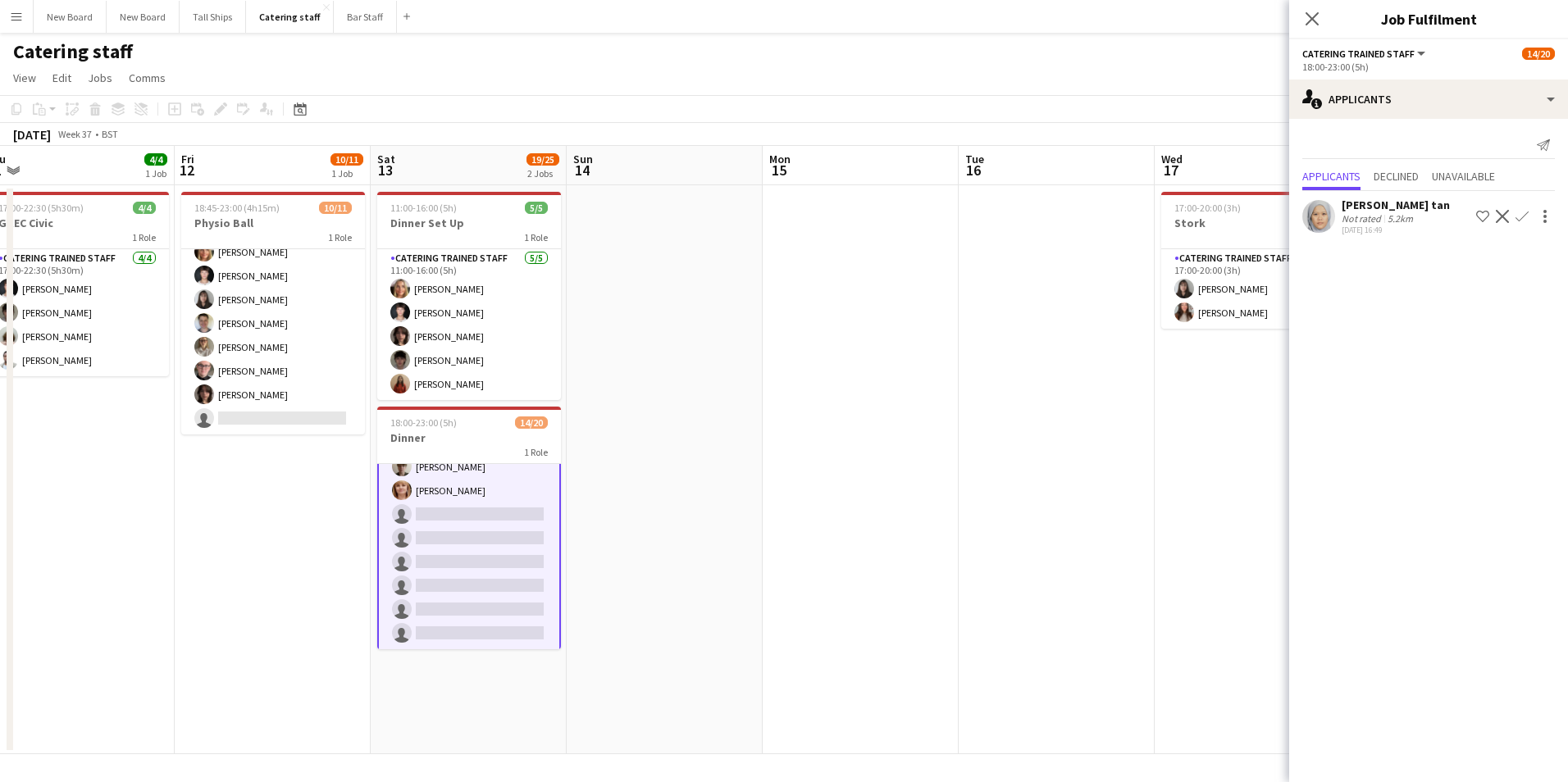
drag, startPoint x: 1213, startPoint y: 437, endPoint x: 771, endPoint y: 415, distance: 442.5
click at [760, 430] on app-calendar-viewport "Mon 8 6/6 1 Job Tue 9 Wed 10 8/8 3 Jobs Thu 11 4/4 1 Job Fri 12 10/11 1 Job Sat…" at bounding box center [784, 450] width 1568 height 609
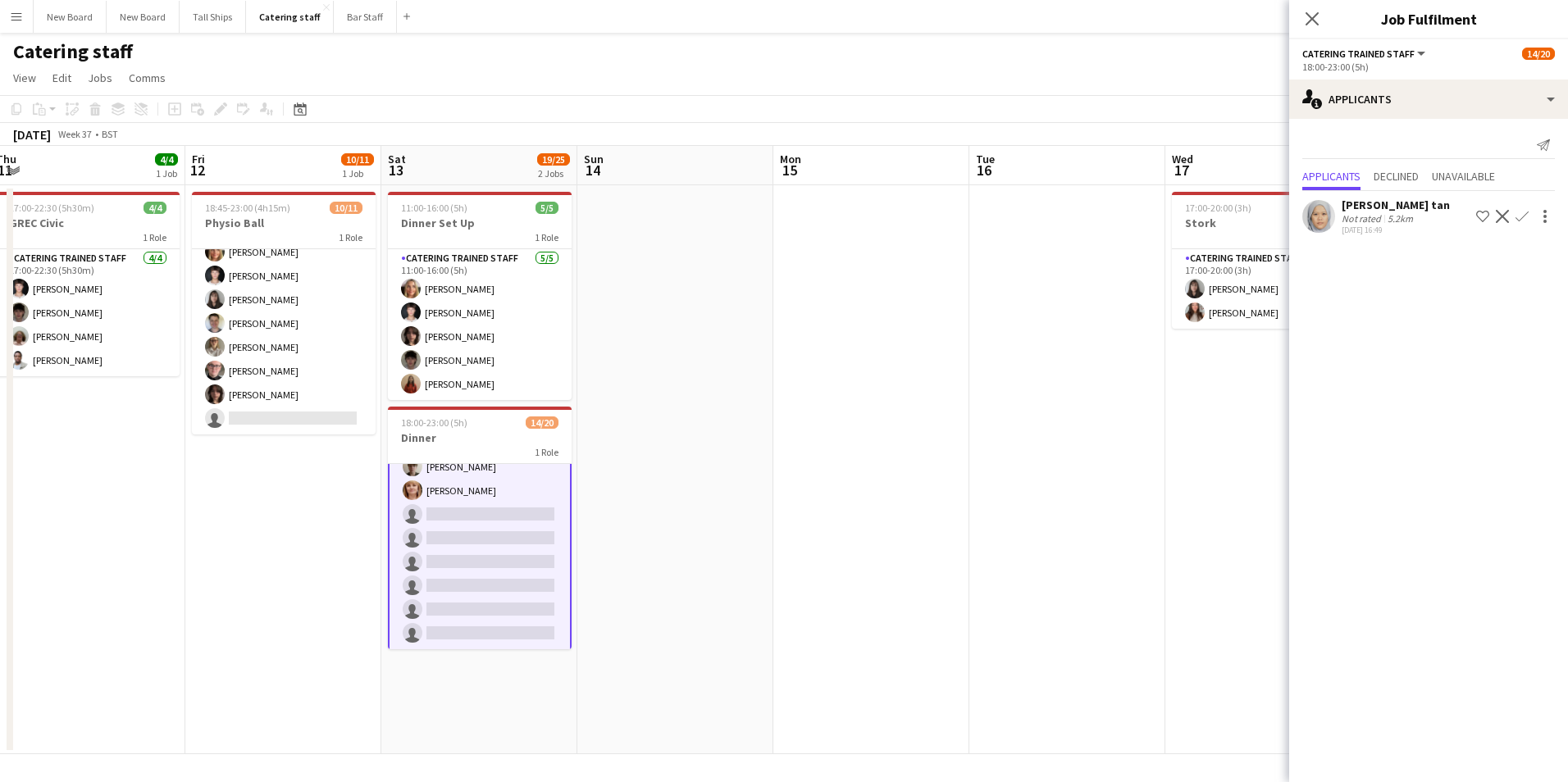
drag, startPoint x: 1139, startPoint y: 417, endPoint x: 763, endPoint y: 409, distance: 376.1
click at [756, 419] on app-calendar-viewport "Tue 9 Wed 10 8/8 3 Jobs Thu 11 4/4 1 Job Fri 12 10/11 1 Job Sat 13 19/25 2 Jobs…" at bounding box center [784, 450] width 1568 height 609
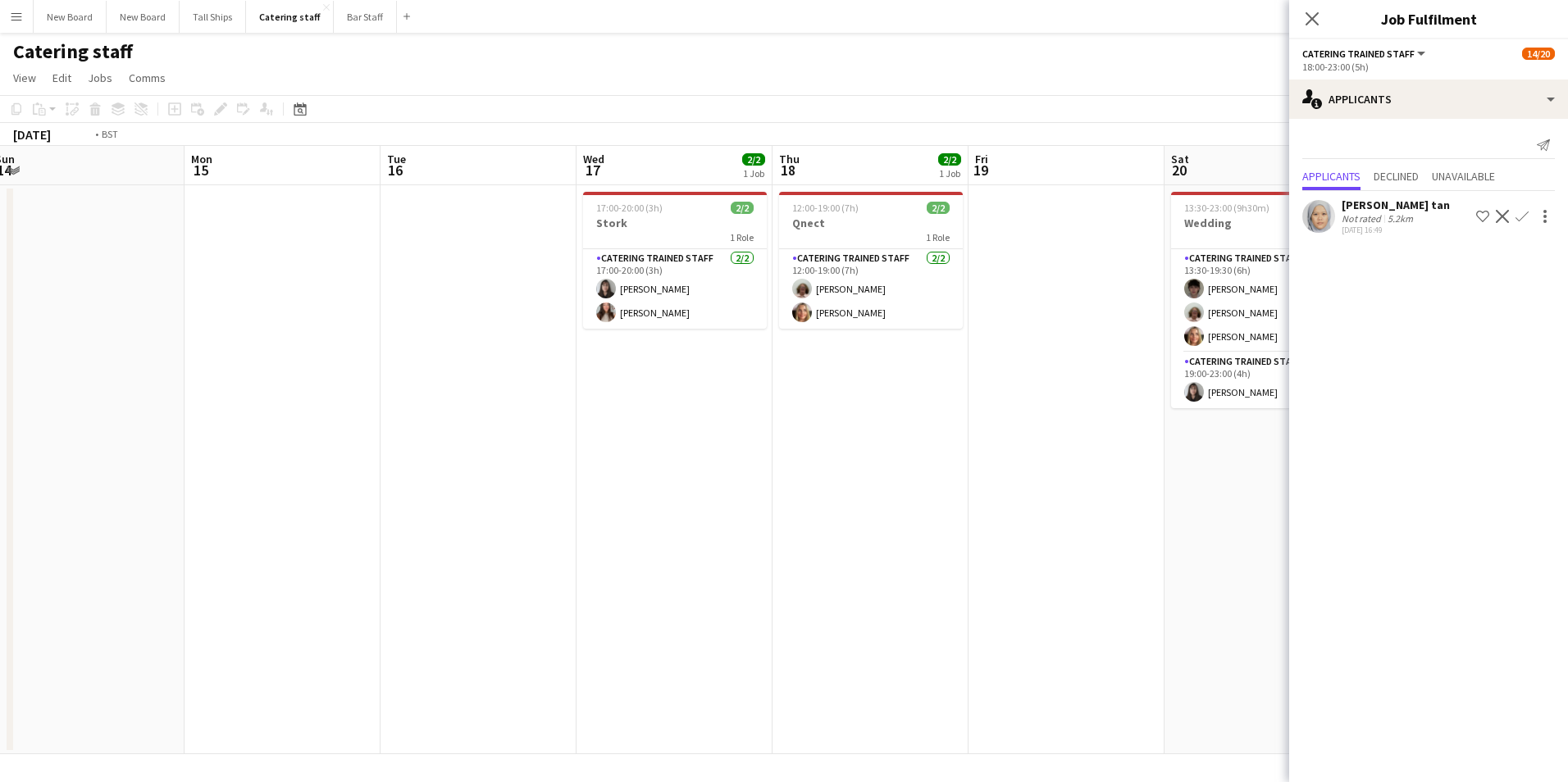
drag, startPoint x: 973, startPoint y: 455, endPoint x: 687, endPoint y: 466, distance: 286.2
click at [687, 466] on app-calendar-viewport "Thu 11 4/4 1 Job Fri 12 10/11 1 Job Sat 13 19/25 2 Jobs Sun 14 Mon 15 Tue 16 We…" at bounding box center [784, 450] width 1568 height 609
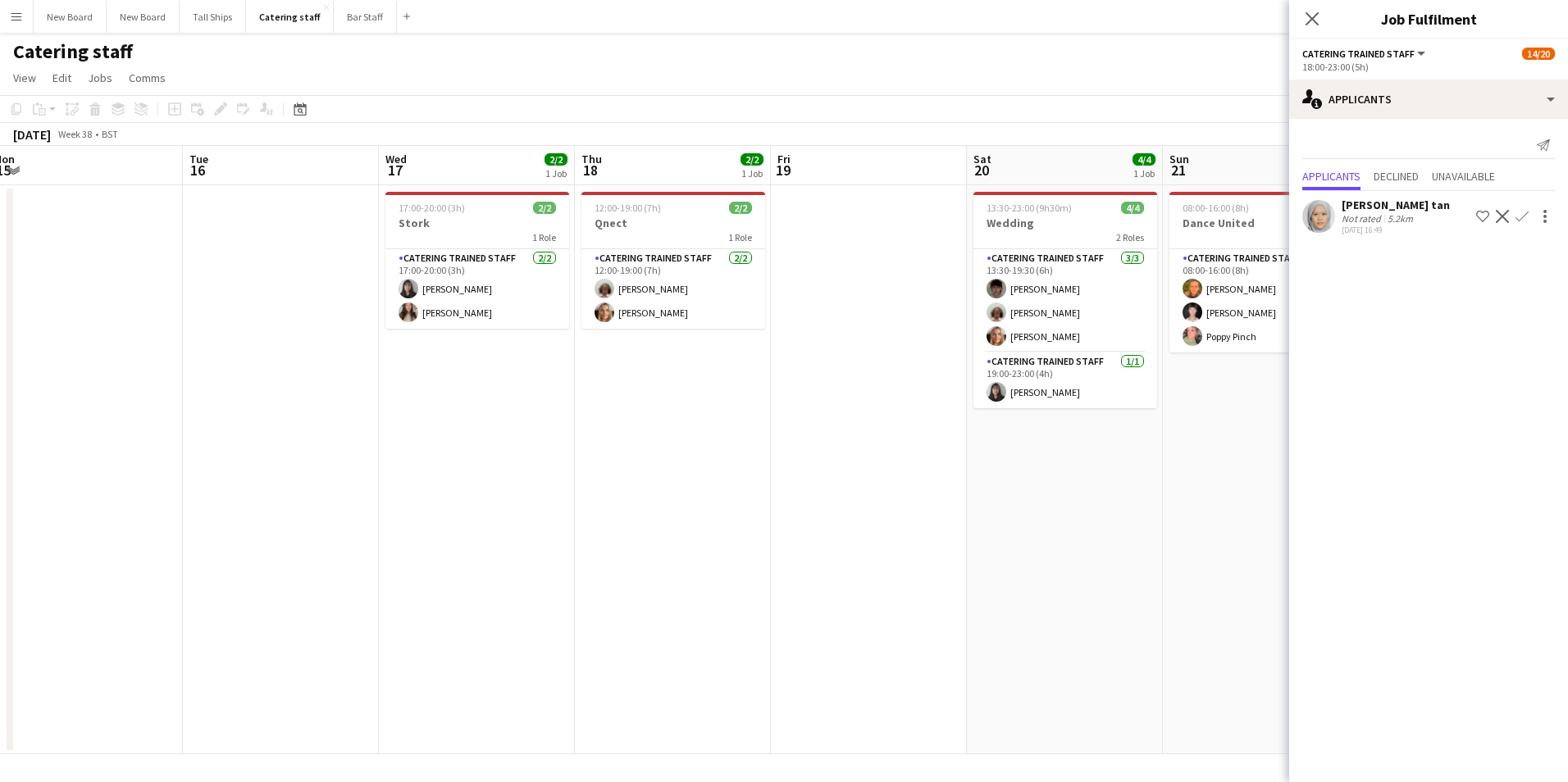
drag, startPoint x: 710, startPoint y: 454, endPoint x: 610, endPoint y: 446, distance: 100.3
click at [605, 450] on app-calendar-viewport "Fri 12 10/11 1 Job Sat 13 19/25 2 Jobs Sun 14 Mon 15 Tue 16 Wed 17 2/2 1 Job Th…" at bounding box center [784, 450] width 1568 height 609
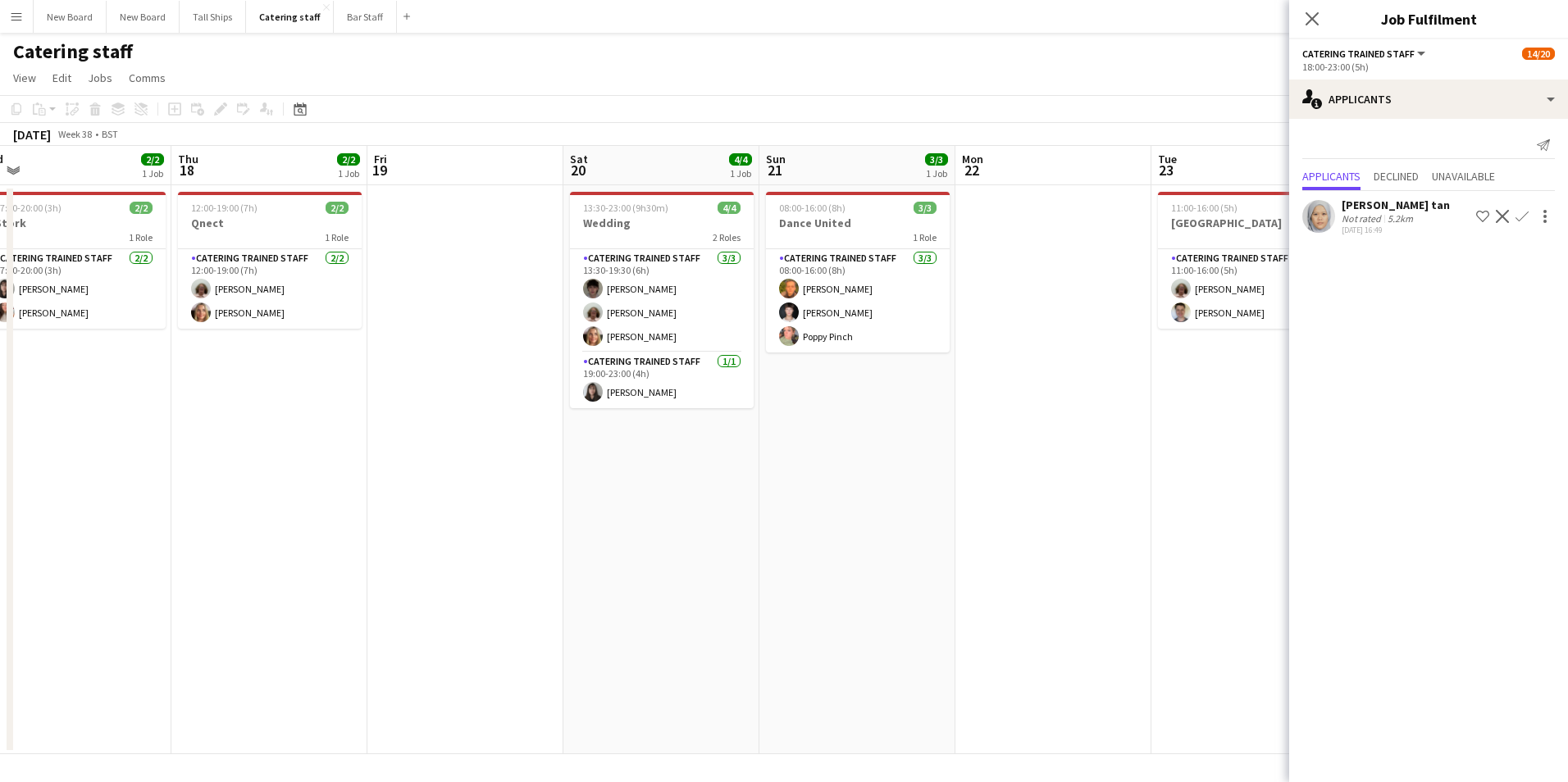
drag, startPoint x: 746, startPoint y: 459, endPoint x: 644, endPoint y: 455, distance: 102.1
click at [610, 465] on app-calendar-viewport "Sun 14 Mon 15 Tue 16 Wed 17 2/2 1 Job Thu 18 2/2 1 Job Fri 19 Sat 20 4/4 1 Job …" at bounding box center [784, 450] width 1568 height 609
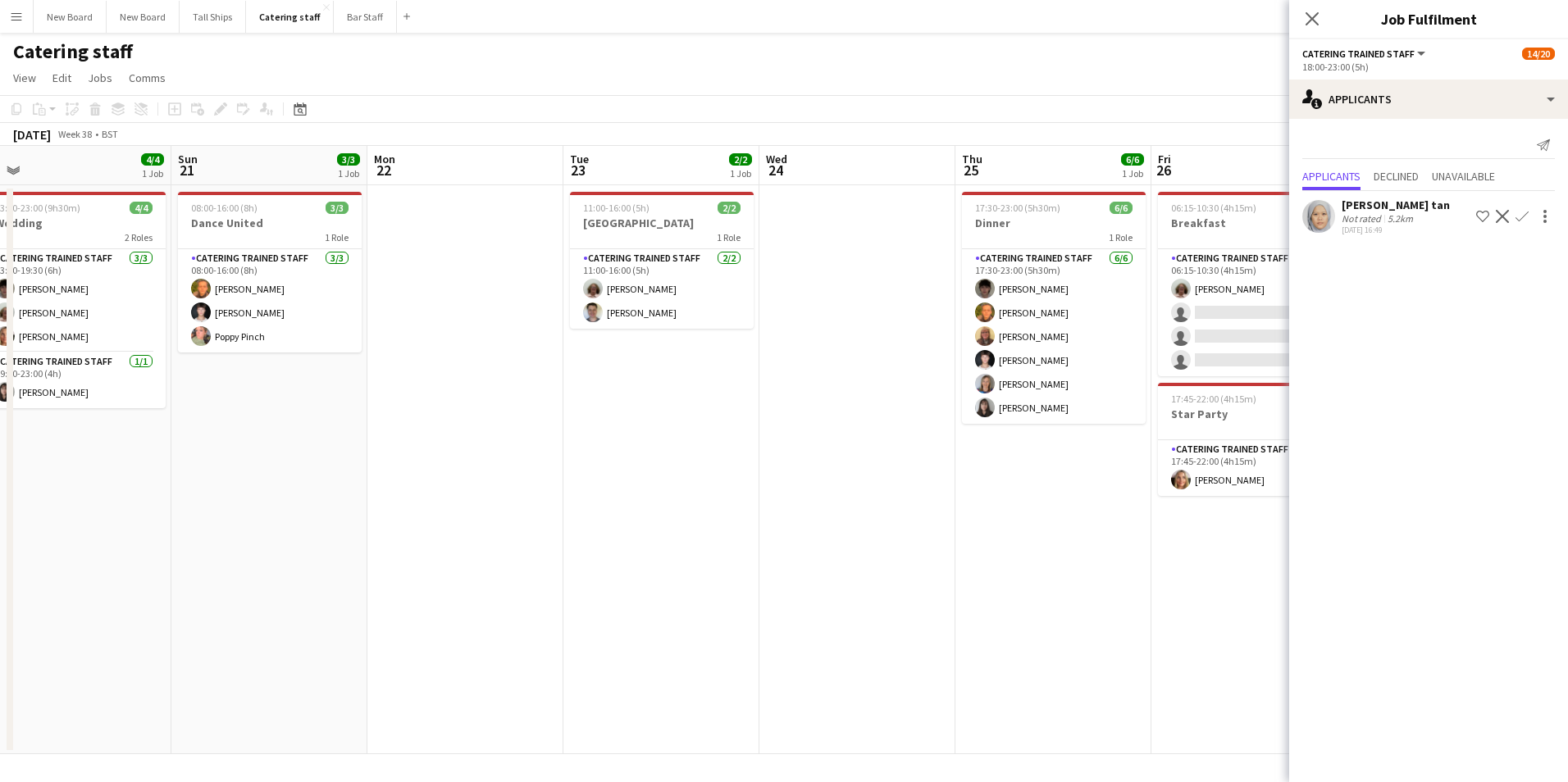
drag, startPoint x: 872, startPoint y: 419, endPoint x: 401, endPoint y: 402, distance: 471.3
click at [401, 402] on app-calendar-viewport "Wed 17 2/2 1 Job Thu 18 2/2 1 Job Fri 19 Sat 20 4/4 1 Job Sun 21 3/3 1 Job Mon …" at bounding box center [784, 450] width 1568 height 609
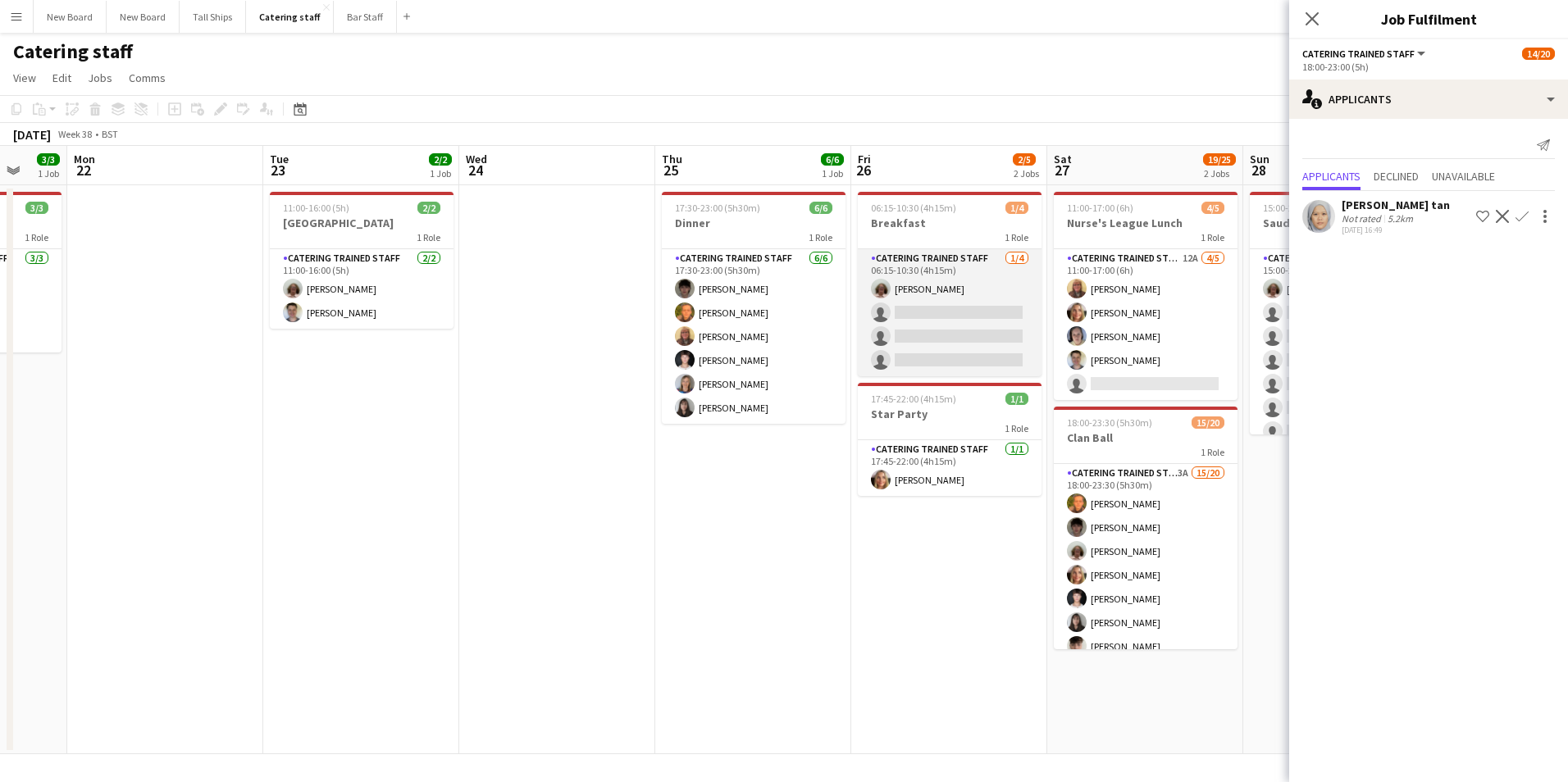
click at [918, 314] on app-card-role "Catering trained staff [DATE] 06:15-10:30 (4h15m) [PERSON_NAME] single-neutral-…" at bounding box center [950, 312] width 184 height 127
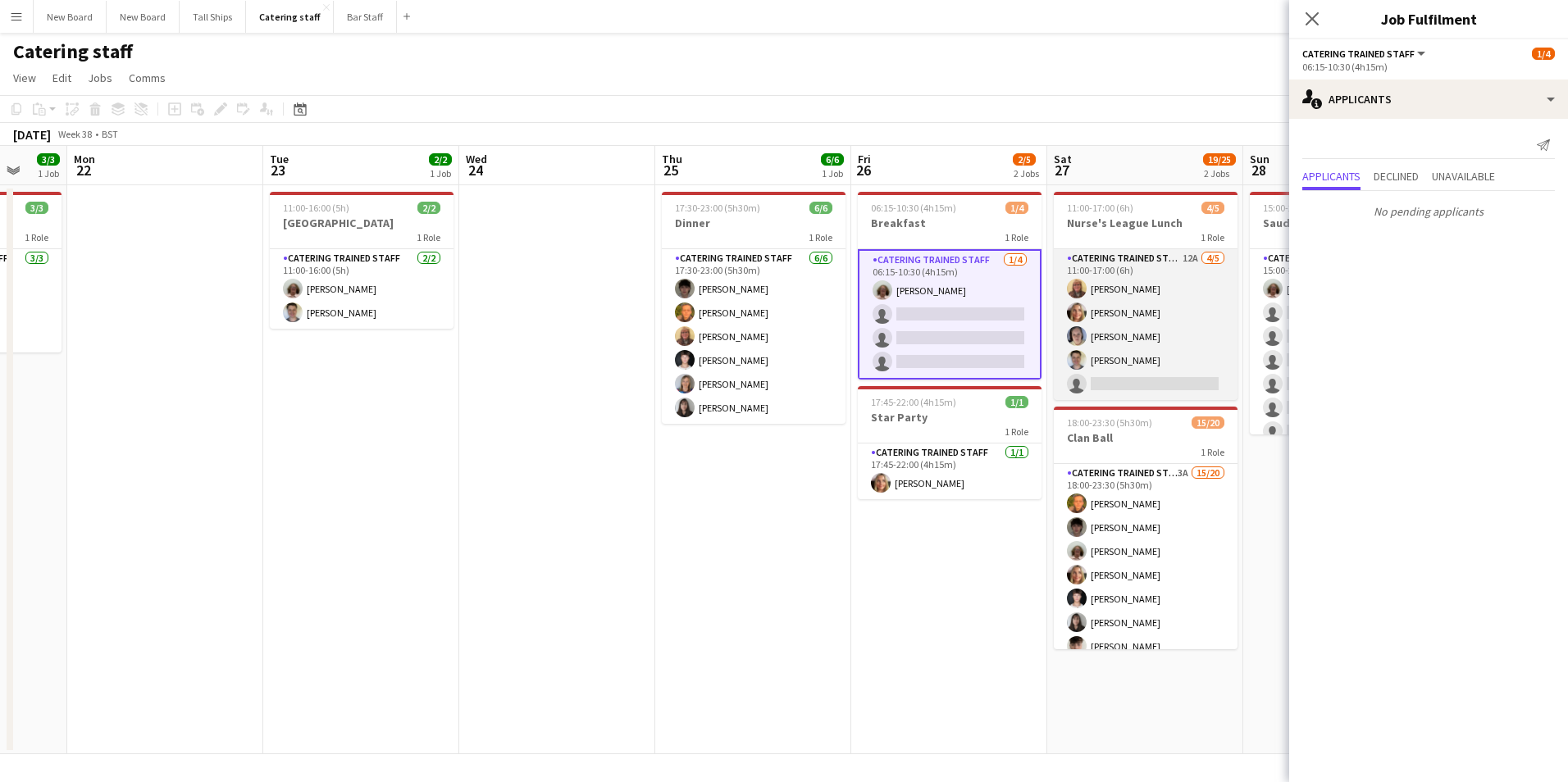
click at [1115, 379] on app-card-role "Catering trained staff 12A [DATE] 11:00-17:00 (6h) [PERSON_NAME] [PERSON_NAME] …" at bounding box center [1146, 324] width 184 height 151
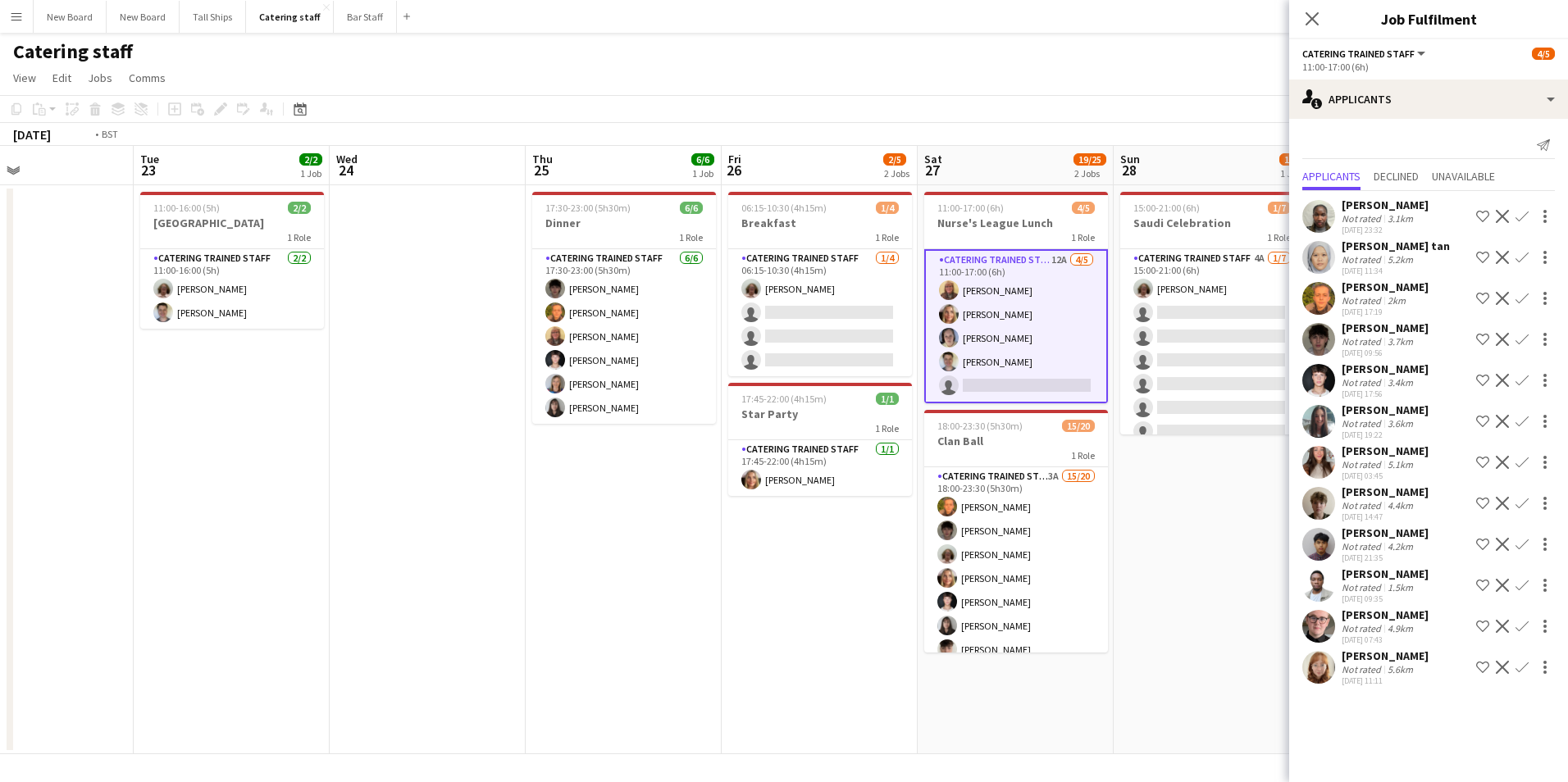
scroll to position [0, 474]
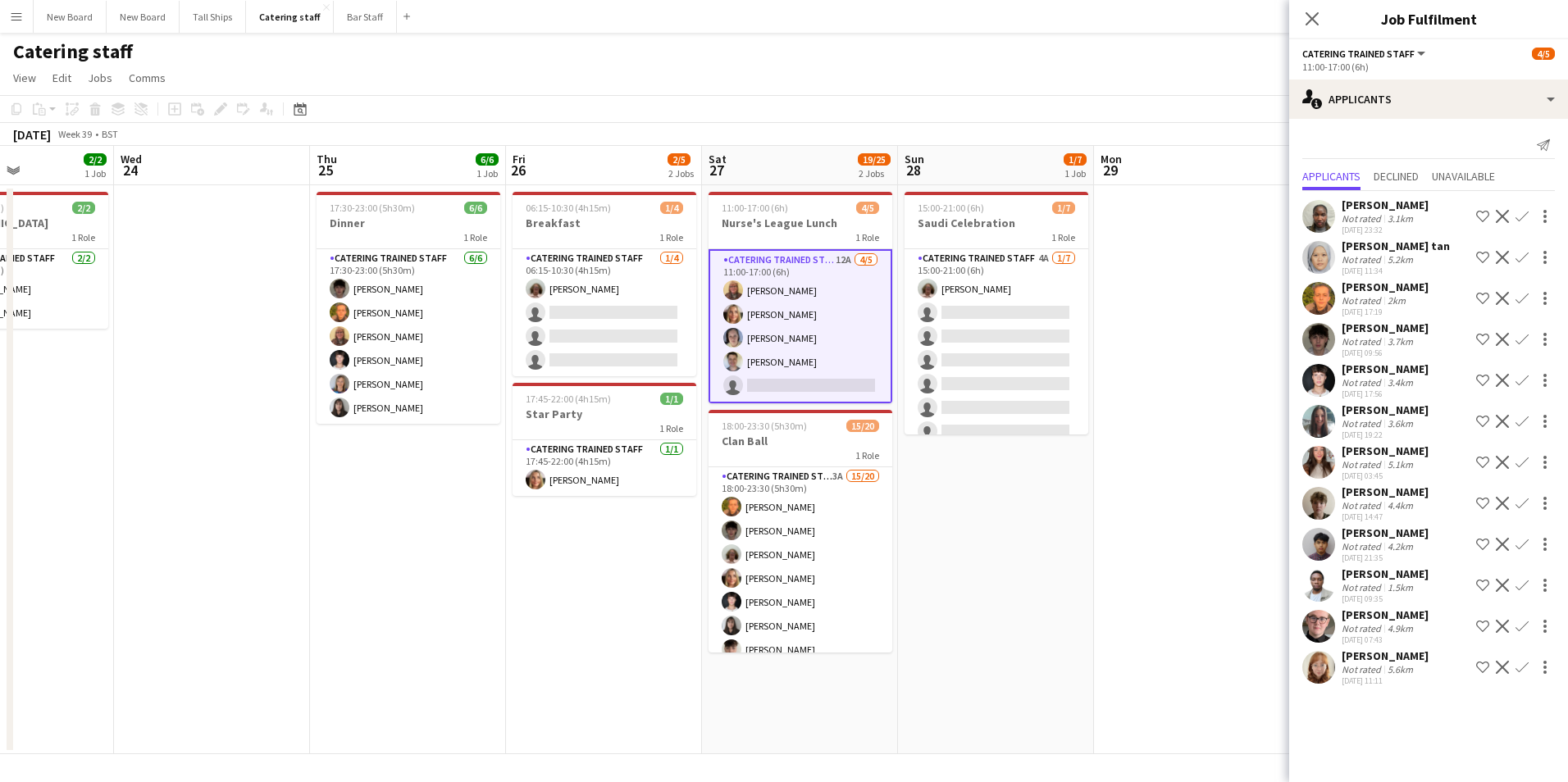
drag, startPoint x: 891, startPoint y: 582, endPoint x: 546, endPoint y: 554, distance: 346.1
click at [546, 554] on app-calendar-viewport "Sun 21 3/3 1 Job Mon 22 Tue 23 2/2 1 Job Wed 24 Thu 25 6/6 1 Job Fri 26 2/5 2 J…" at bounding box center [784, 450] width 1568 height 609
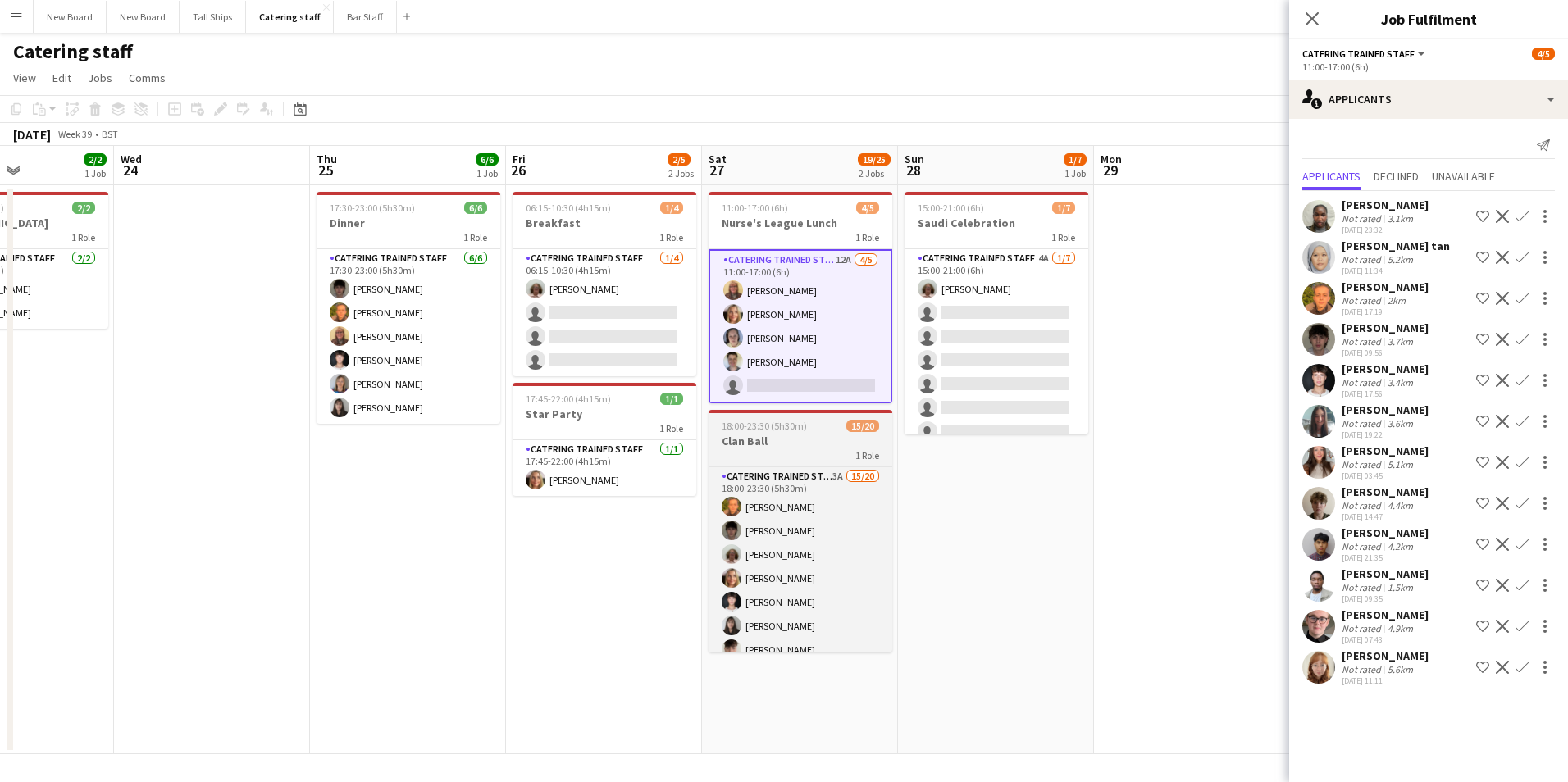
scroll to position [322, 0]
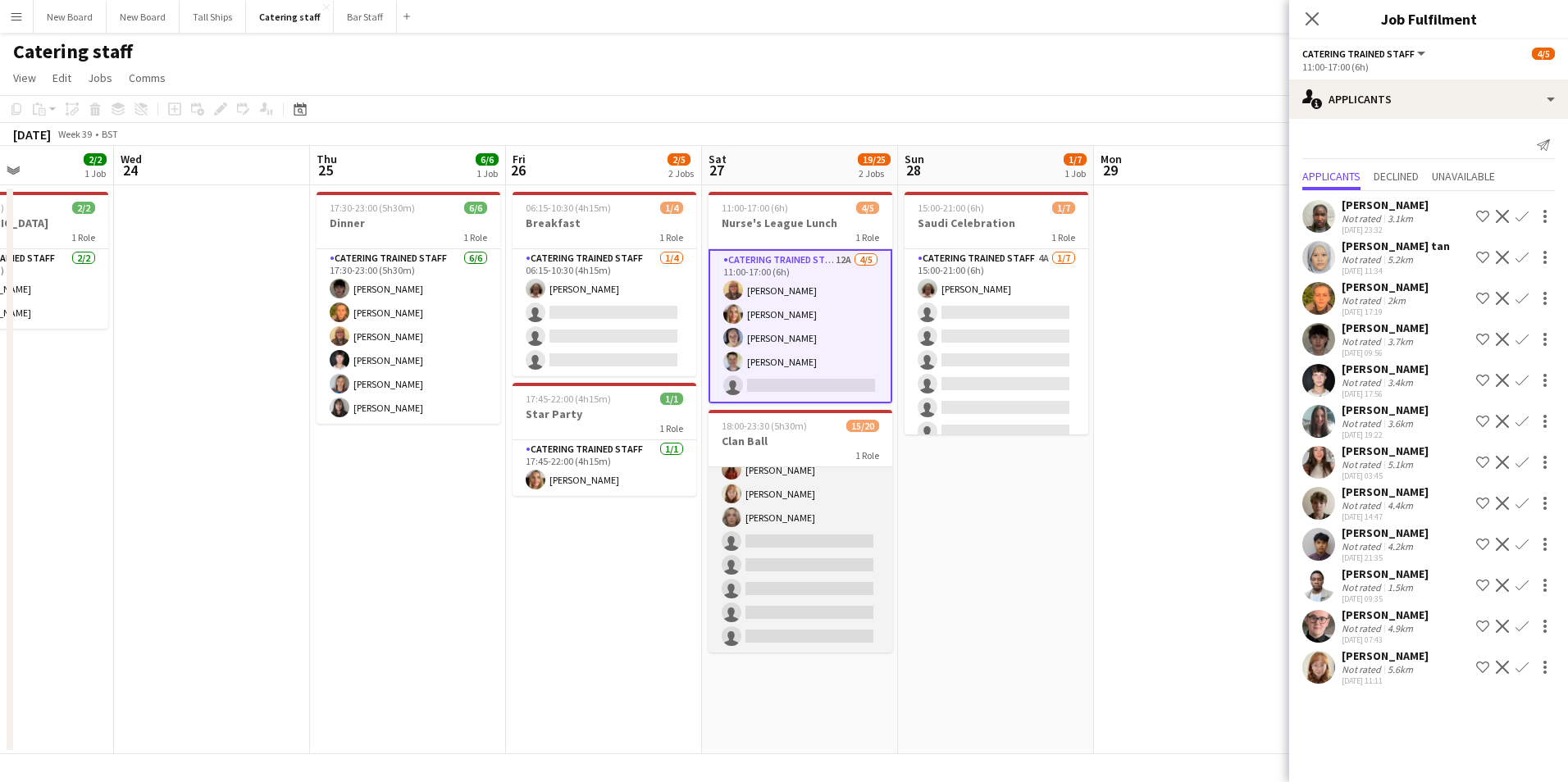
click at [830, 537] on app-card-role "Catering trained staff 3A 15/20 18:00-23:30 (5h30m) [PERSON_NAME] [PERSON_NAME]…" at bounding box center [800, 399] width 184 height 508
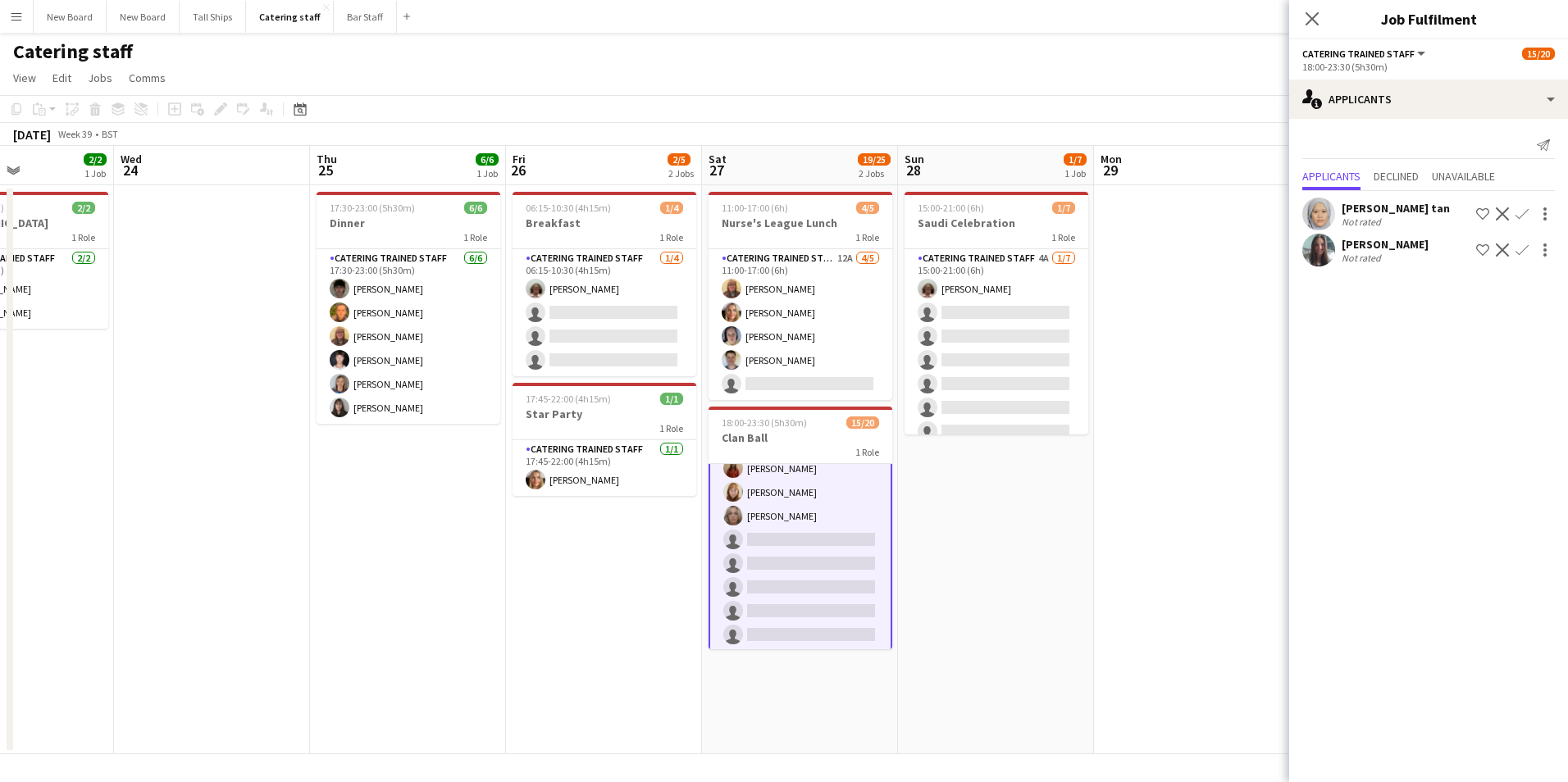
scroll to position [324, 0]
drag, startPoint x: 368, startPoint y: 16, endPoint x: 392, endPoint y: 26, distance: 26.0
click at [368, 15] on button "Bar Staff Close" at bounding box center [365, 16] width 63 height 32
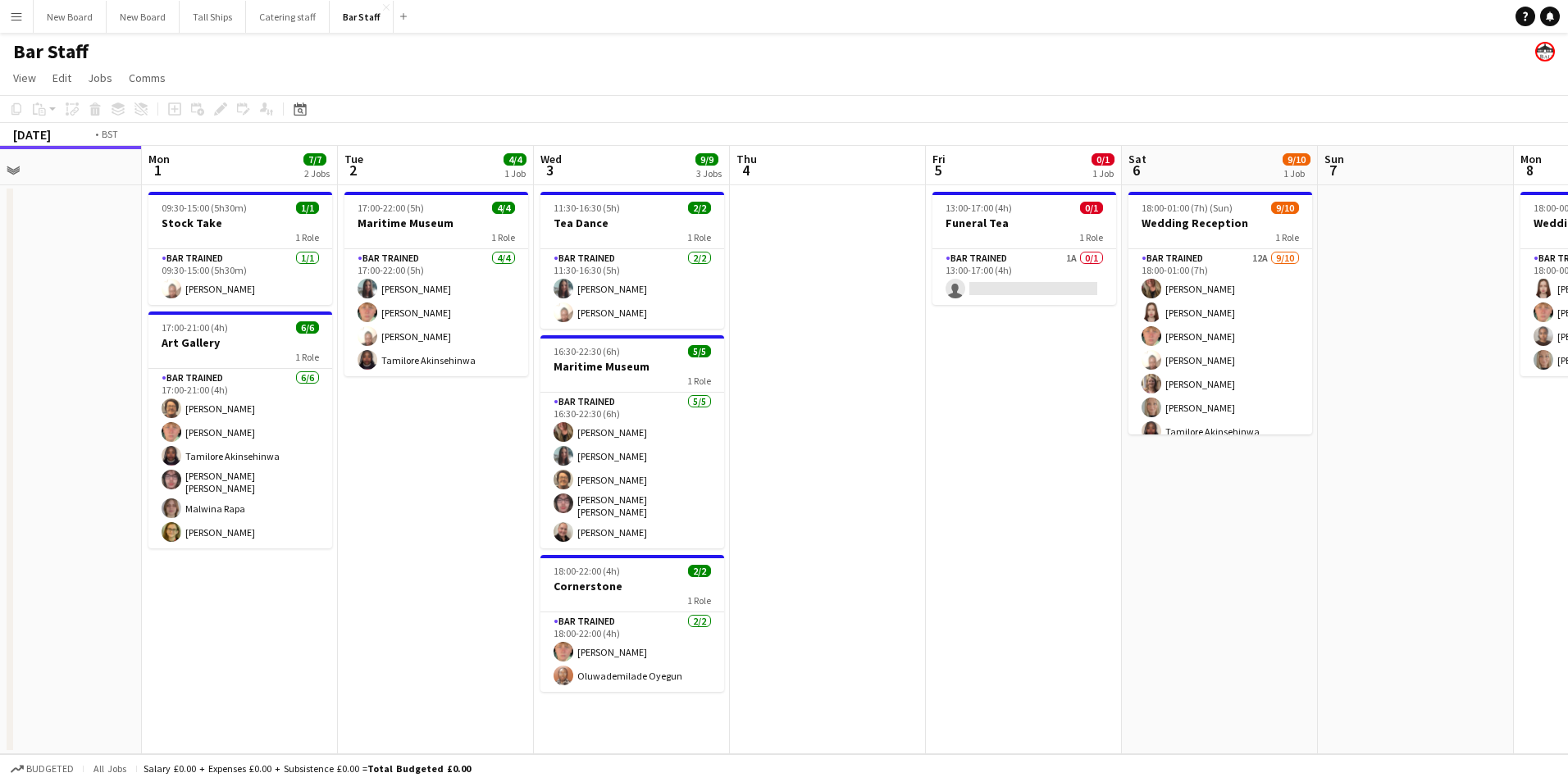
drag, startPoint x: 1157, startPoint y: 426, endPoint x: 679, endPoint y: 551, distance: 494.1
click at [502, 538] on app-calendar-viewport "Thu 28 Fri 29 1/1 1 Job Sat 30 Sun 31 Mon 1 7/7 2 Jobs Tue 2 4/4 1 Job Wed 3 9/…" at bounding box center [784, 450] width 1568 height 609
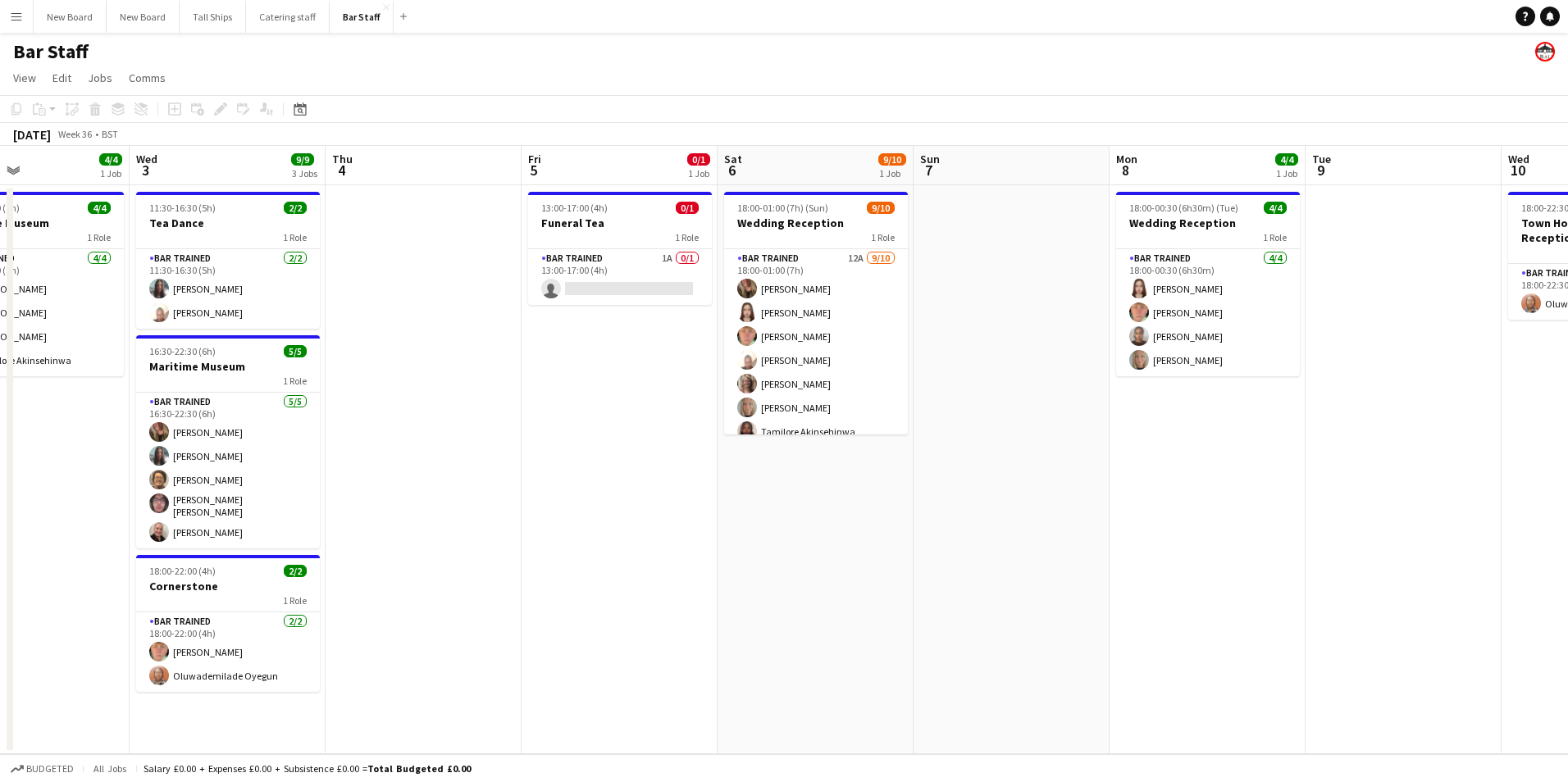
click at [545, 575] on app-calendar-viewport "Sun 31 Mon 1 7/7 2 Jobs Tue 2 4/4 1 Job Wed 3 9/9 3 Jobs Thu 4 Fri 5 0/1 1 Job …" at bounding box center [784, 450] width 1568 height 609
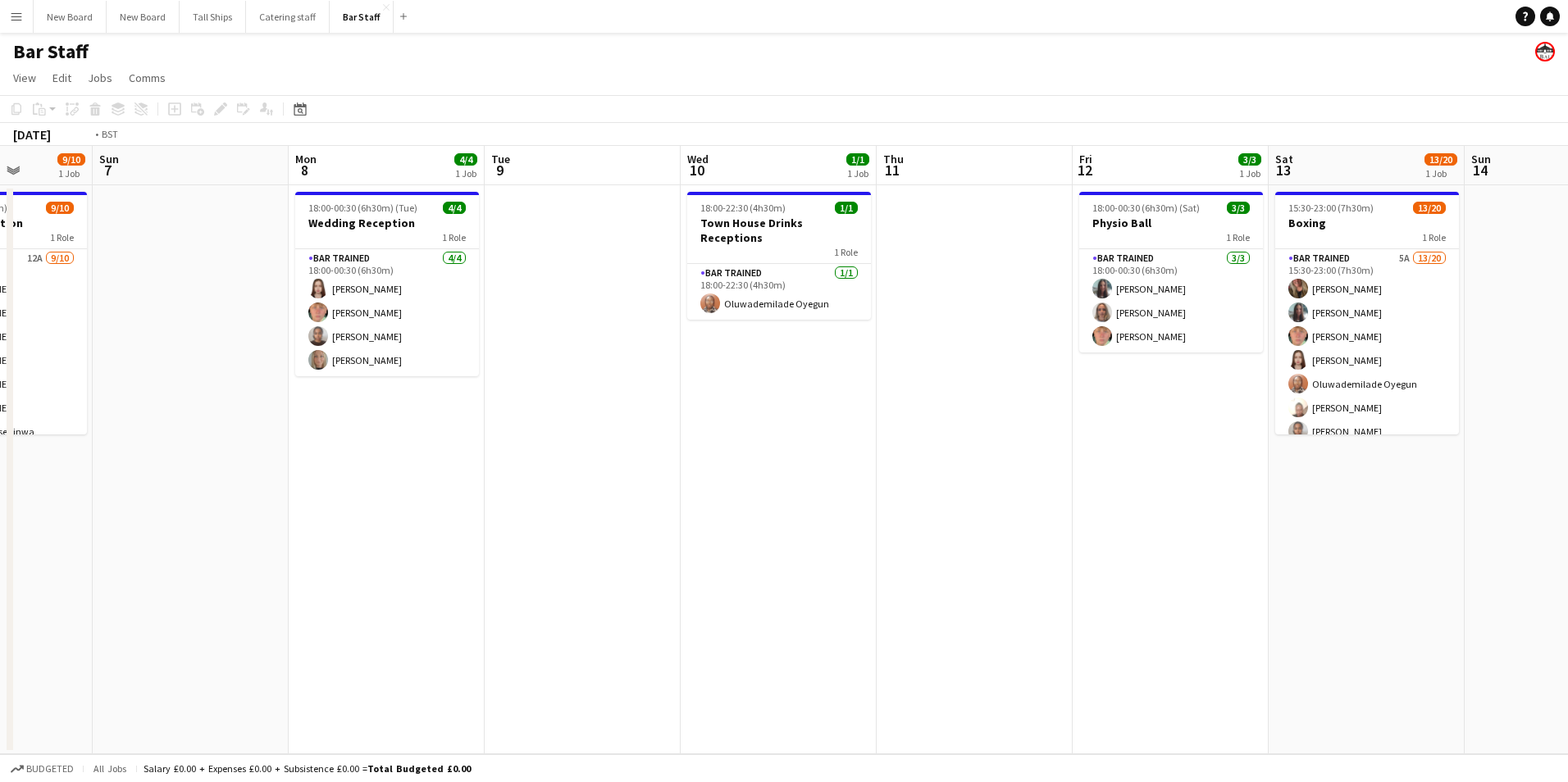
drag, startPoint x: 1236, startPoint y: 557, endPoint x: 530, endPoint y: 681, distance: 716.8
click at [457, 683] on app-calendar-viewport "Wed 3 9/9 3 Jobs Thu 4 Fri 5 0/1 1 Job Sat 6 9/10 1 Job Sun 7 Mon 8 4/4 1 Job T…" at bounding box center [784, 450] width 1568 height 609
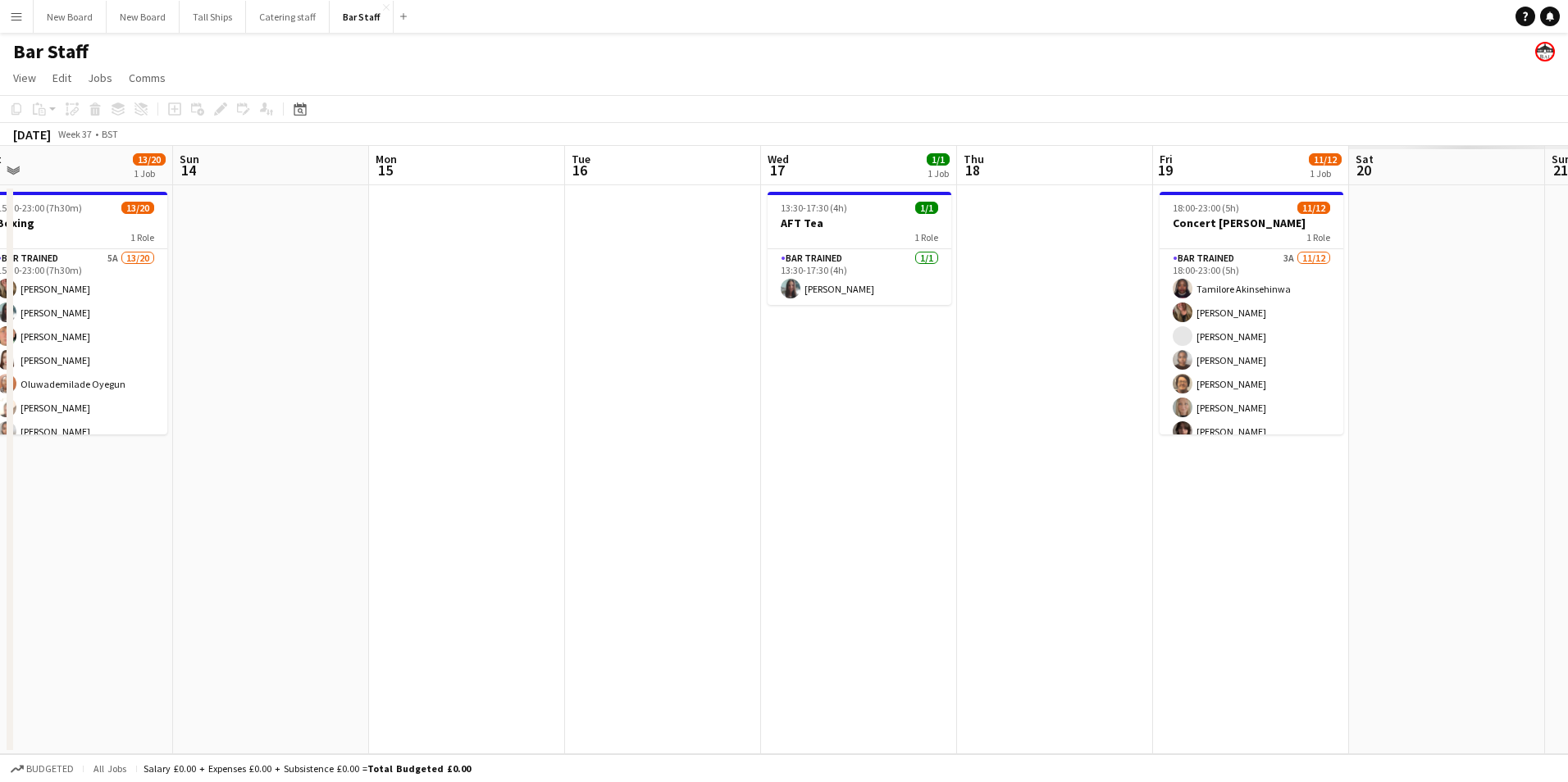
drag, startPoint x: 784, startPoint y: 681, endPoint x: 589, endPoint y: 706, distance: 196.6
click at [573, 722] on app-calendar-viewport "Wed 10 1/1 1 Job Thu 11 Fri 12 3/3 1 Job Sat 13 13/20 1 Job Sun 14 Mon 15 Tue 1…" at bounding box center [784, 450] width 1568 height 609
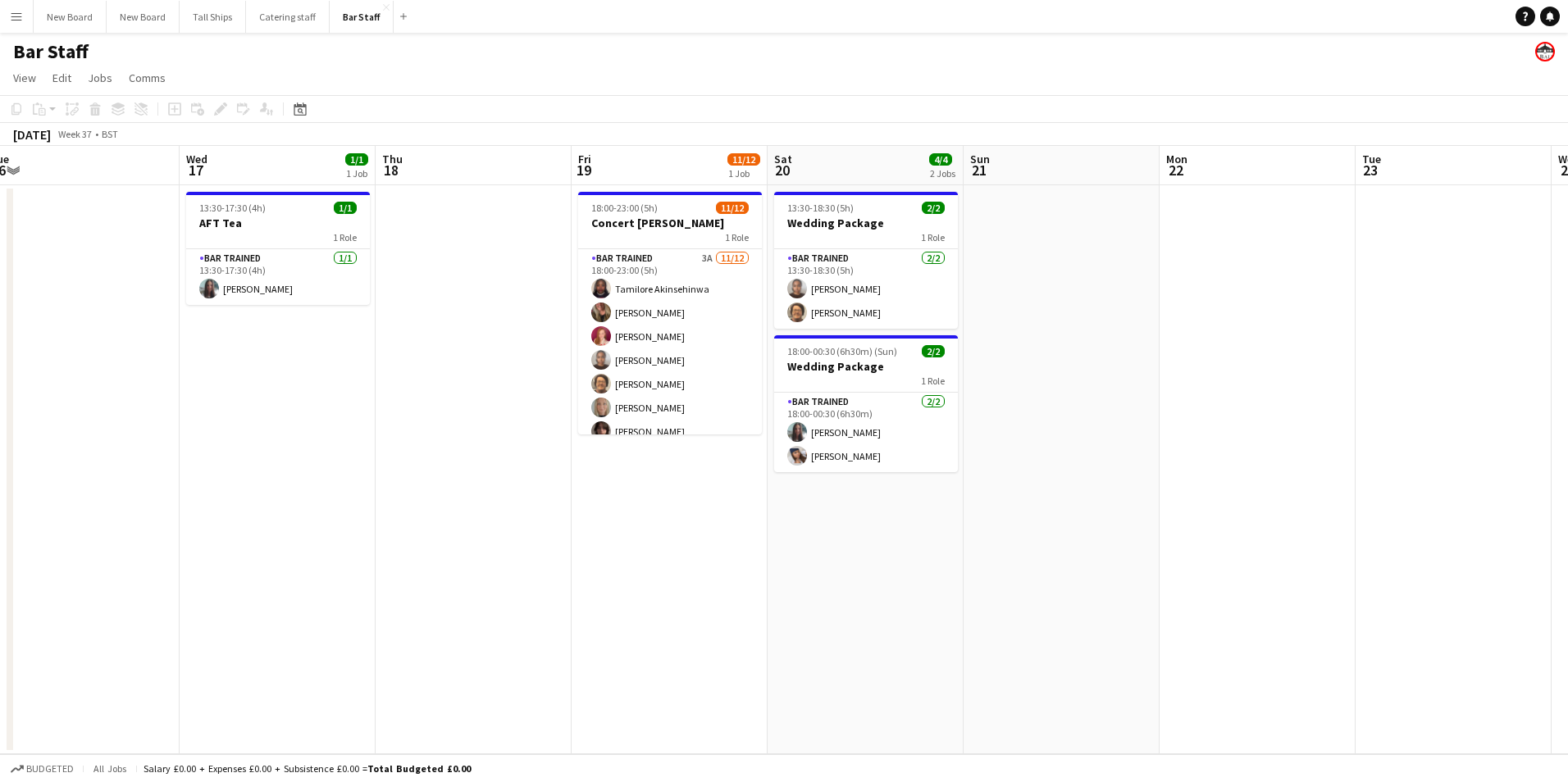
drag, startPoint x: 1257, startPoint y: 594, endPoint x: 687, endPoint y: 656, distance: 573.4
click at [687, 657] on app-calendar-viewport "Sat 13 13/20 1 Job Sun 14 Mon 15 Tue 16 Wed 17 1/1 1 Job Thu 18 Fri 19 11/12 1 …" at bounding box center [784, 450] width 1568 height 609
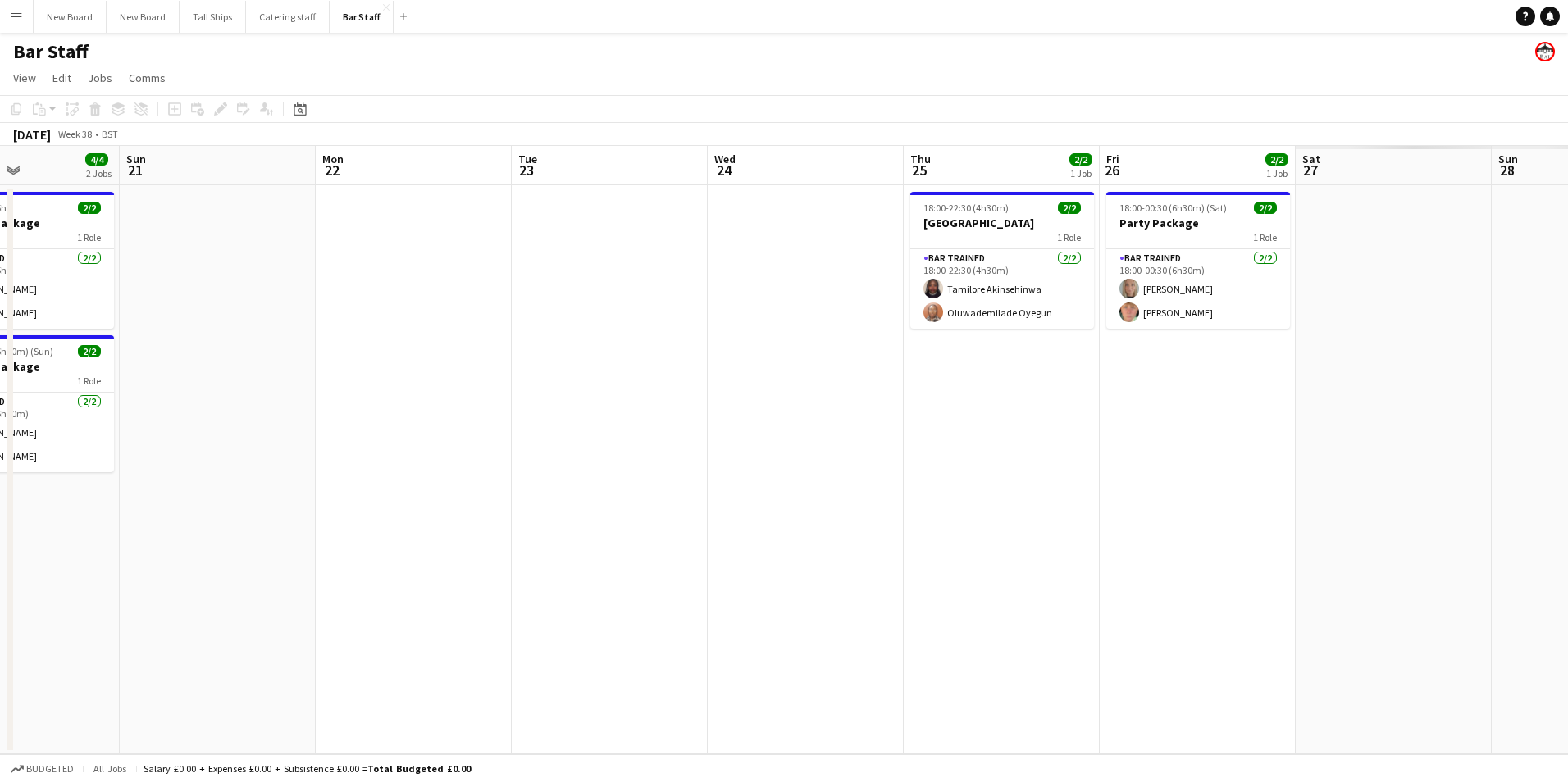
drag, startPoint x: 1332, startPoint y: 483, endPoint x: 678, endPoint y: 636, distance: 671.7
click at [669, 644] on app-calendar-viewport "Wed 17 1/1 1 Job Thu 18 Fri 19 11/12 1 Job Sat 20 4/4 2 Jobs Sun 21 Mon 22 Tue …" at bounding box center [784, 450] width 1568 height 609
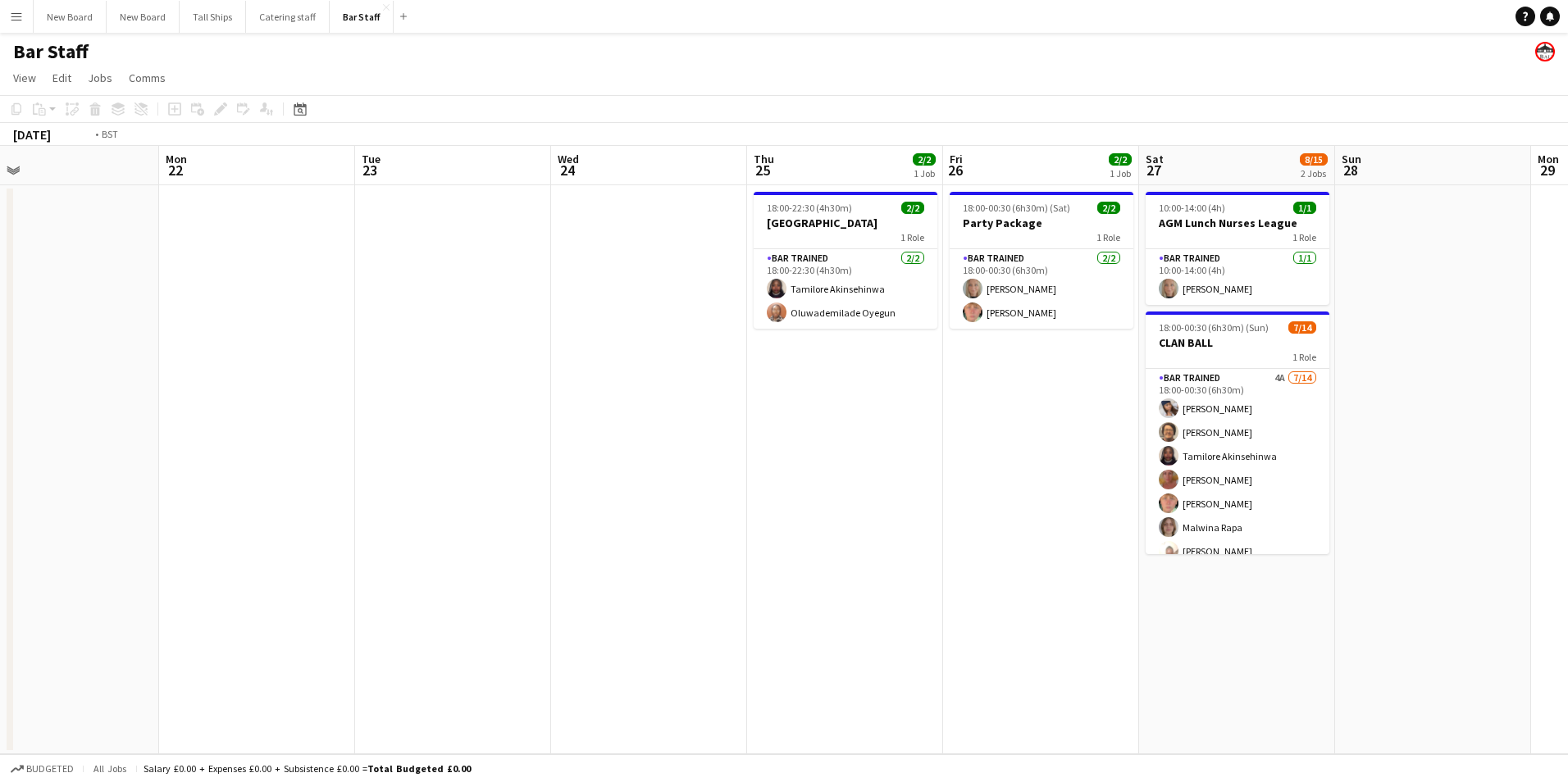
drag, startPoint x: 1249, startPoint y: 628, endPoint x: 623, endPoint y: 698, distance: 629.9
click at [622, 699] on app-calendar-viewport "Wed 17 1/1 1 Job Thu 18 Fri 19 11/12 1 Job Sat 20 4/4 2 Jobs Sun 21 Mon 22 Tue …" at bounding box center [784, 450] width 1568 height 609
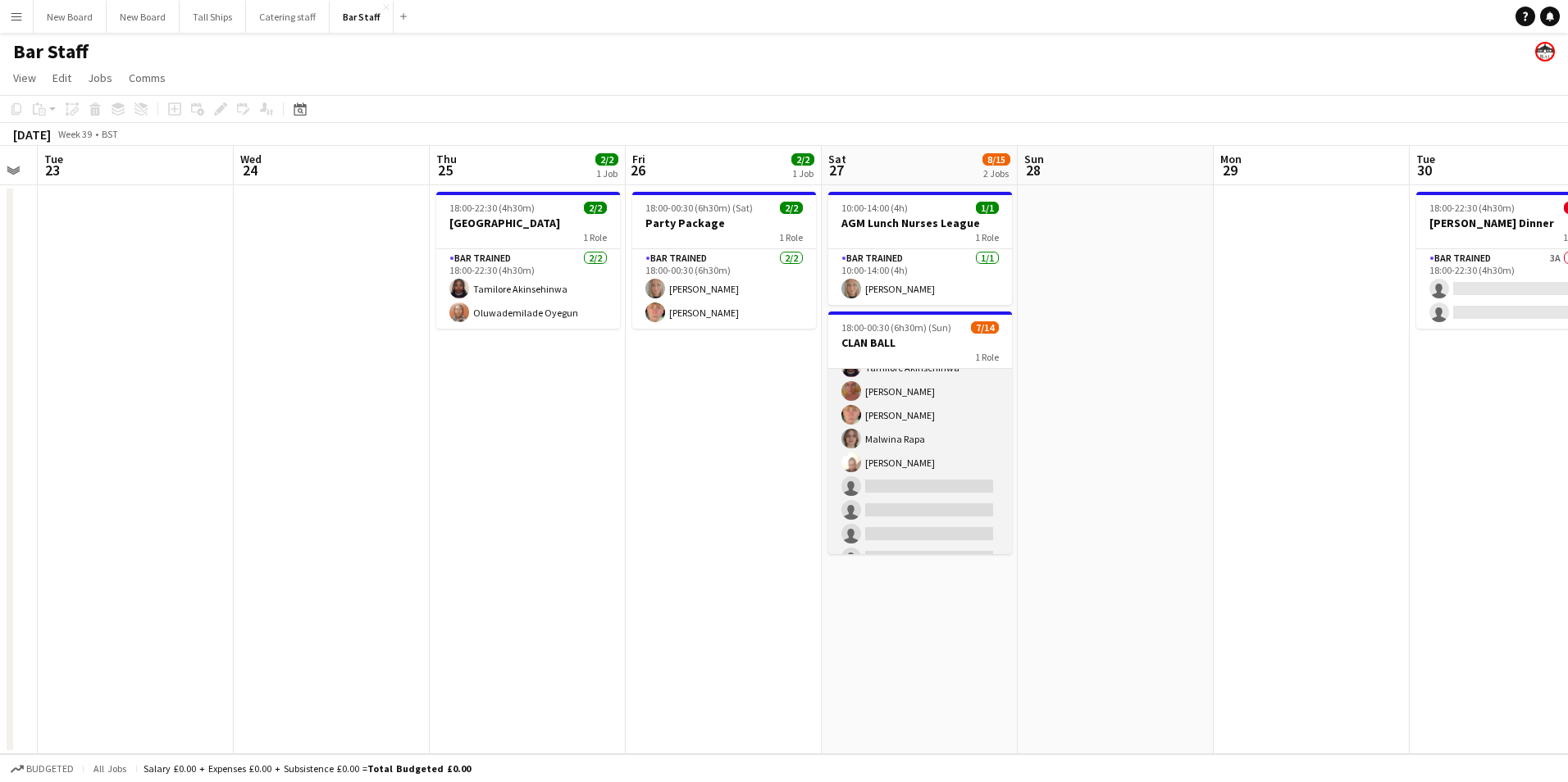
click at [929, 489] on app-card-role "Bar trained 4A [DATE] 18:00-00:30 (6h30m) [PERSON_NAME] [PERSON_NAME] [PERSON_N…" at bounding box center [920, 463] width 184 height 365
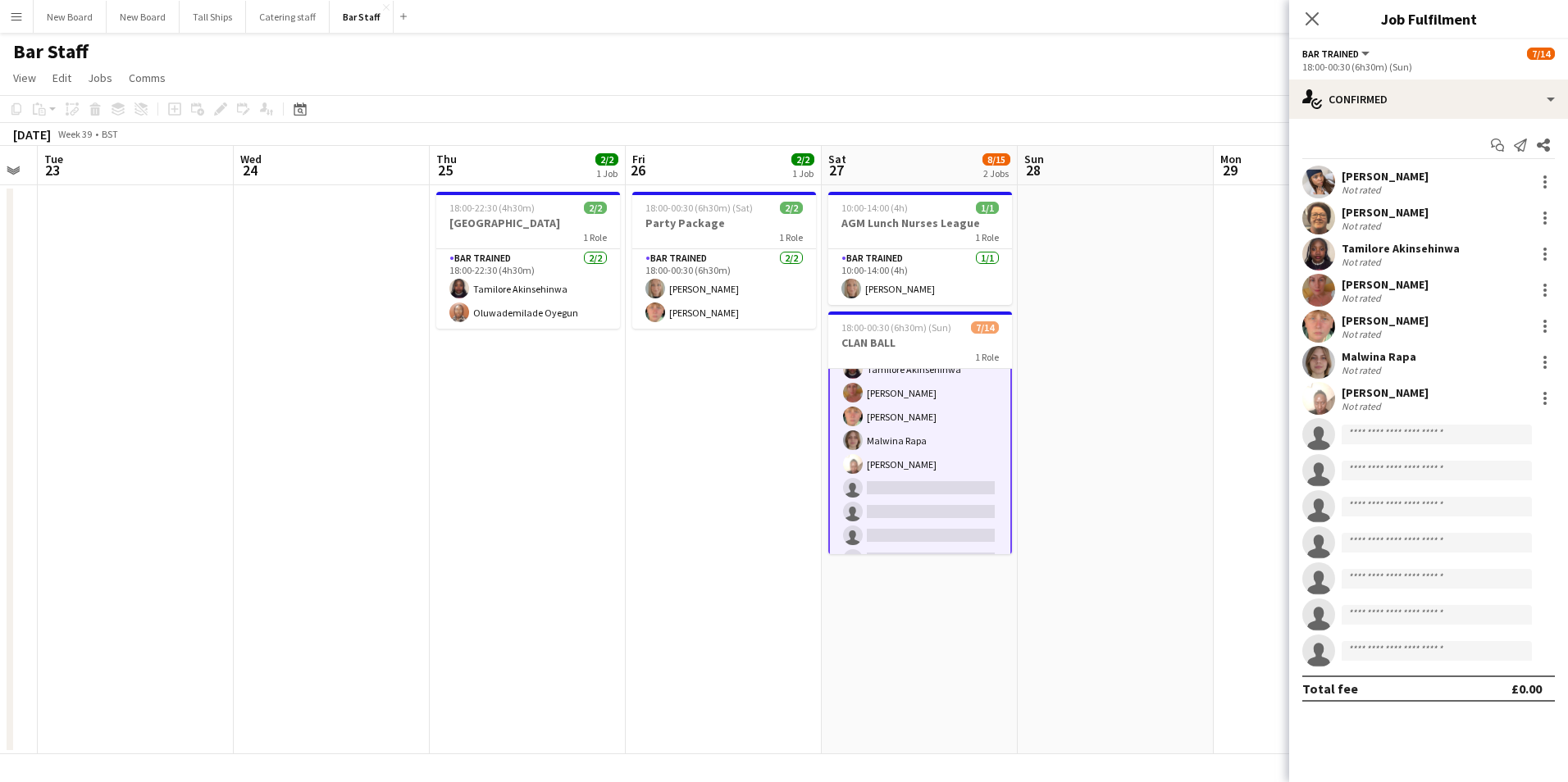
scroll to position [90, 0]
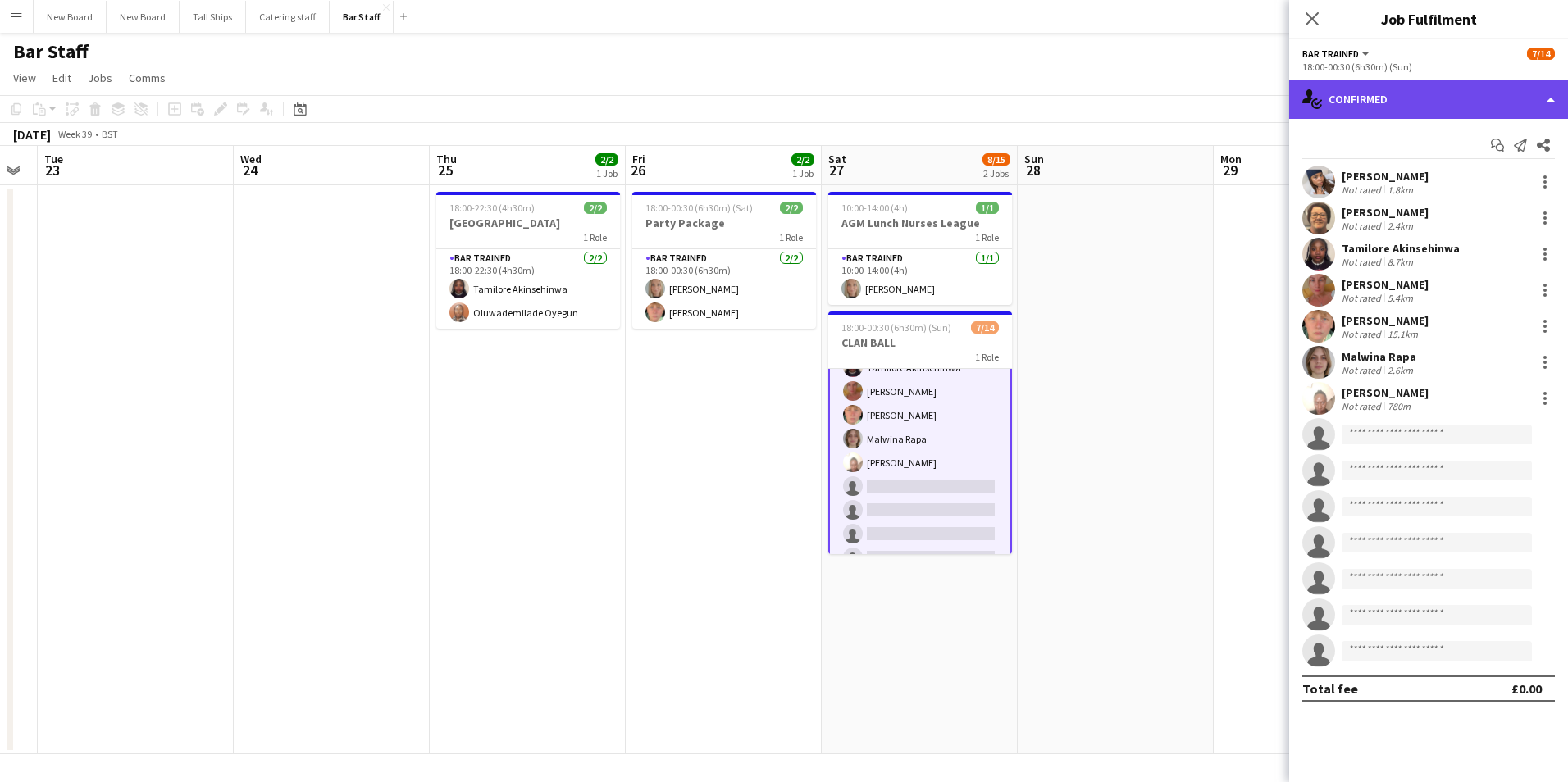
click at [1431, 98] on div "single-neutral-actions-check-2 Confirmed" at bounding box center [1428, 99] width 279 height 40
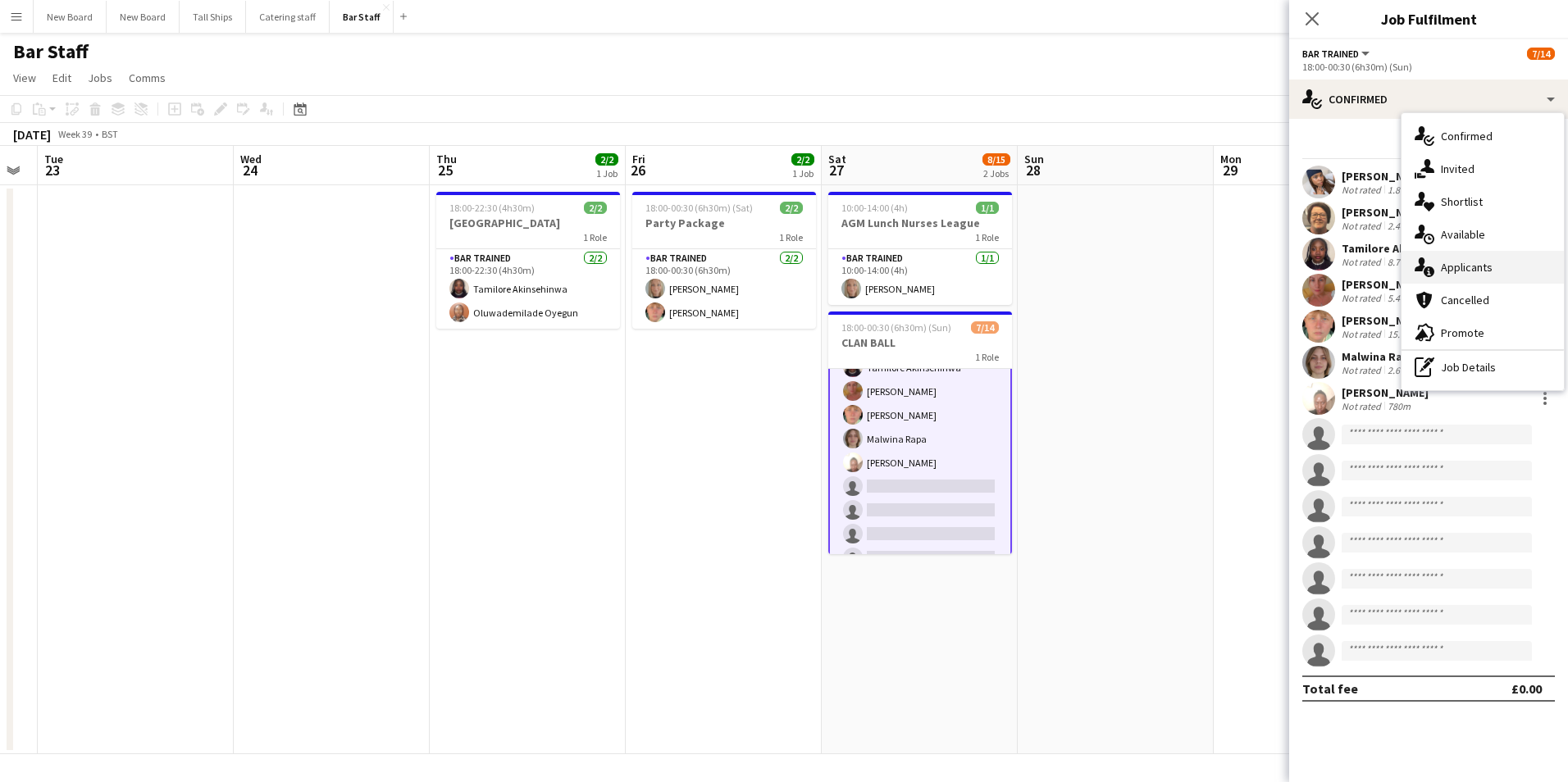
click at [1470, 271] on div "single-neutral-actions-information Applicants" at bounding box center [1483, 267] width 162 height 32
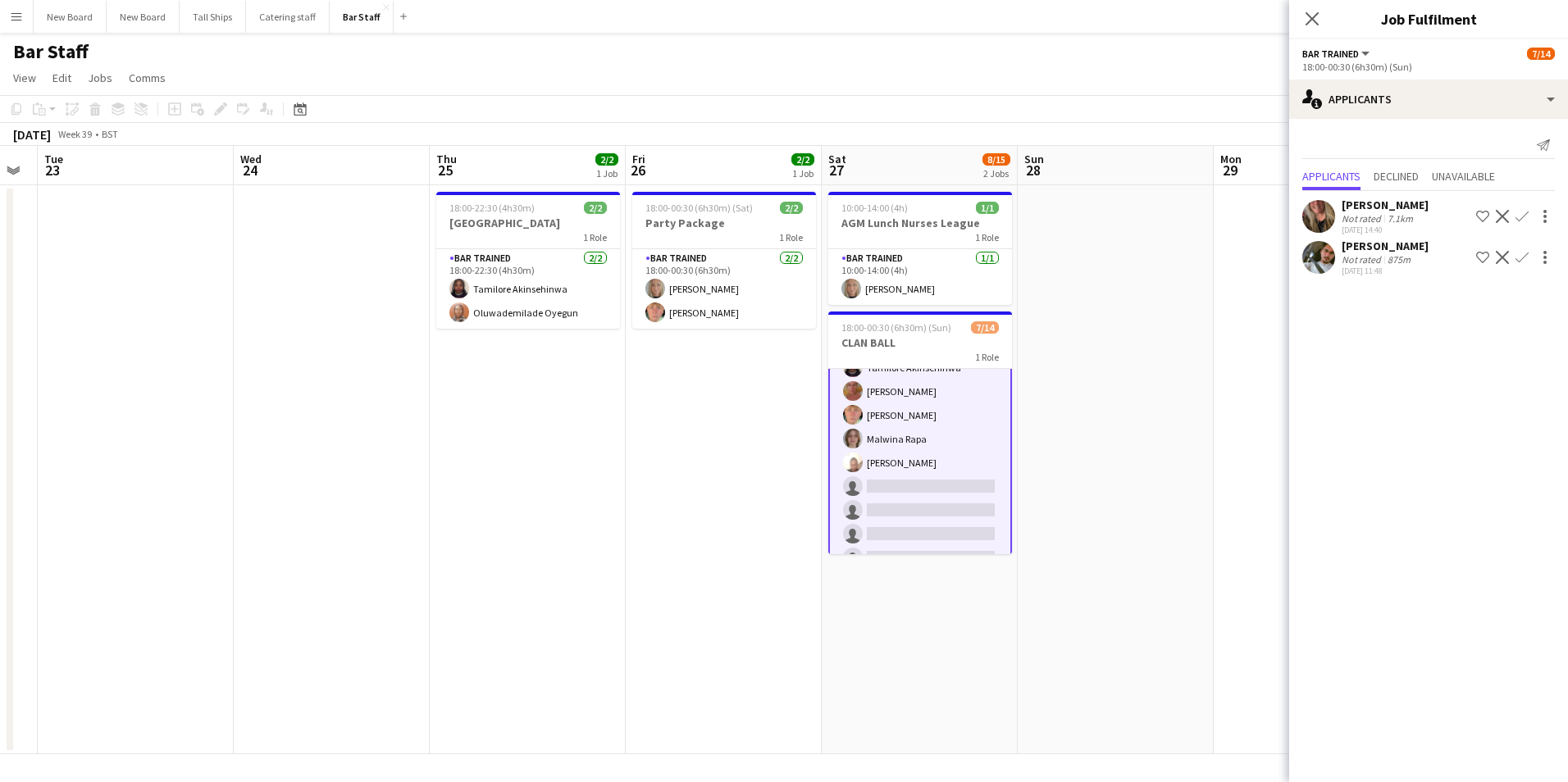
click at [1208, 569] on app-date-cell at bounding box center [1115, 469] width 196 height 569
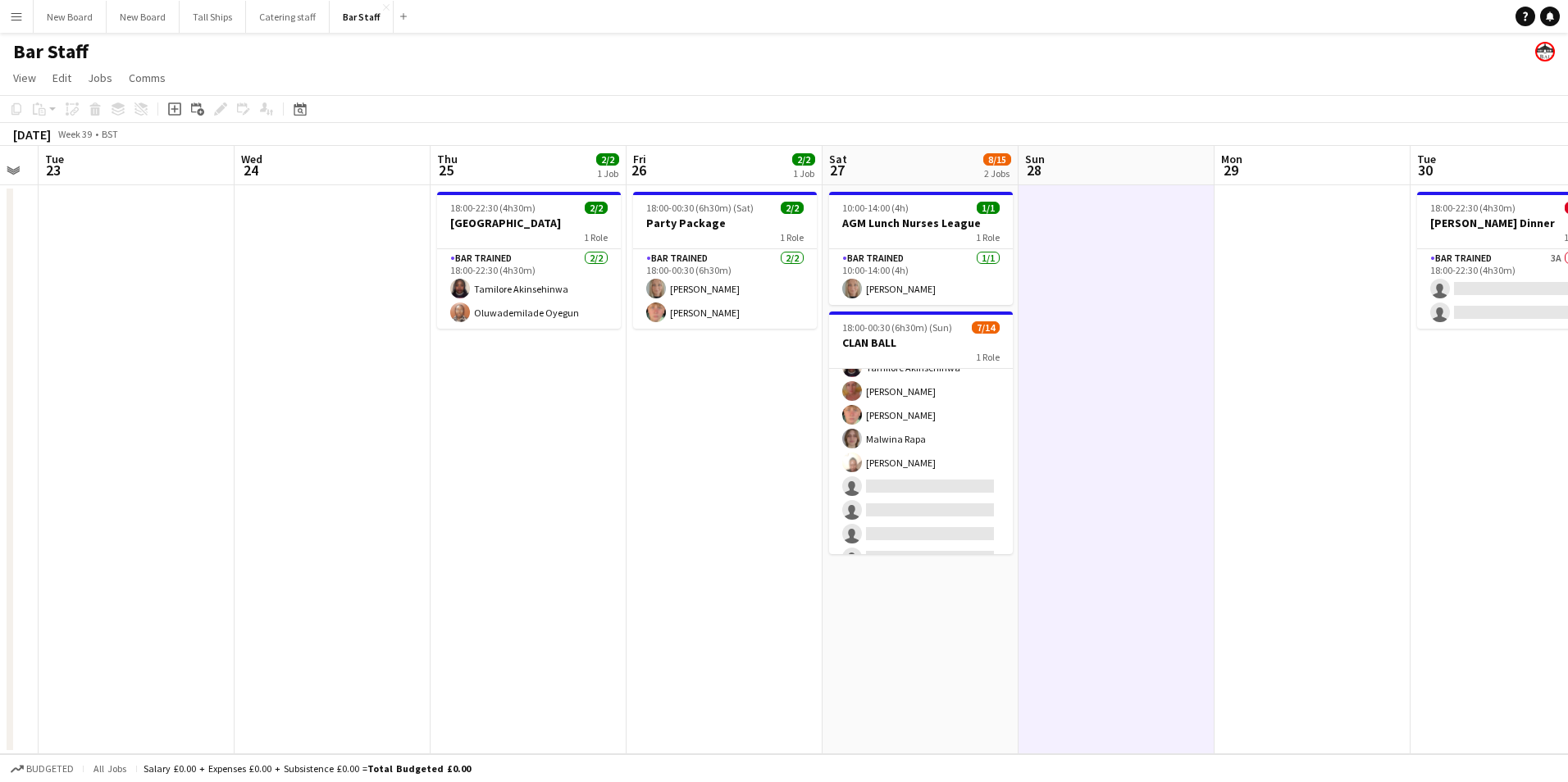
scroll to position [0, 600]
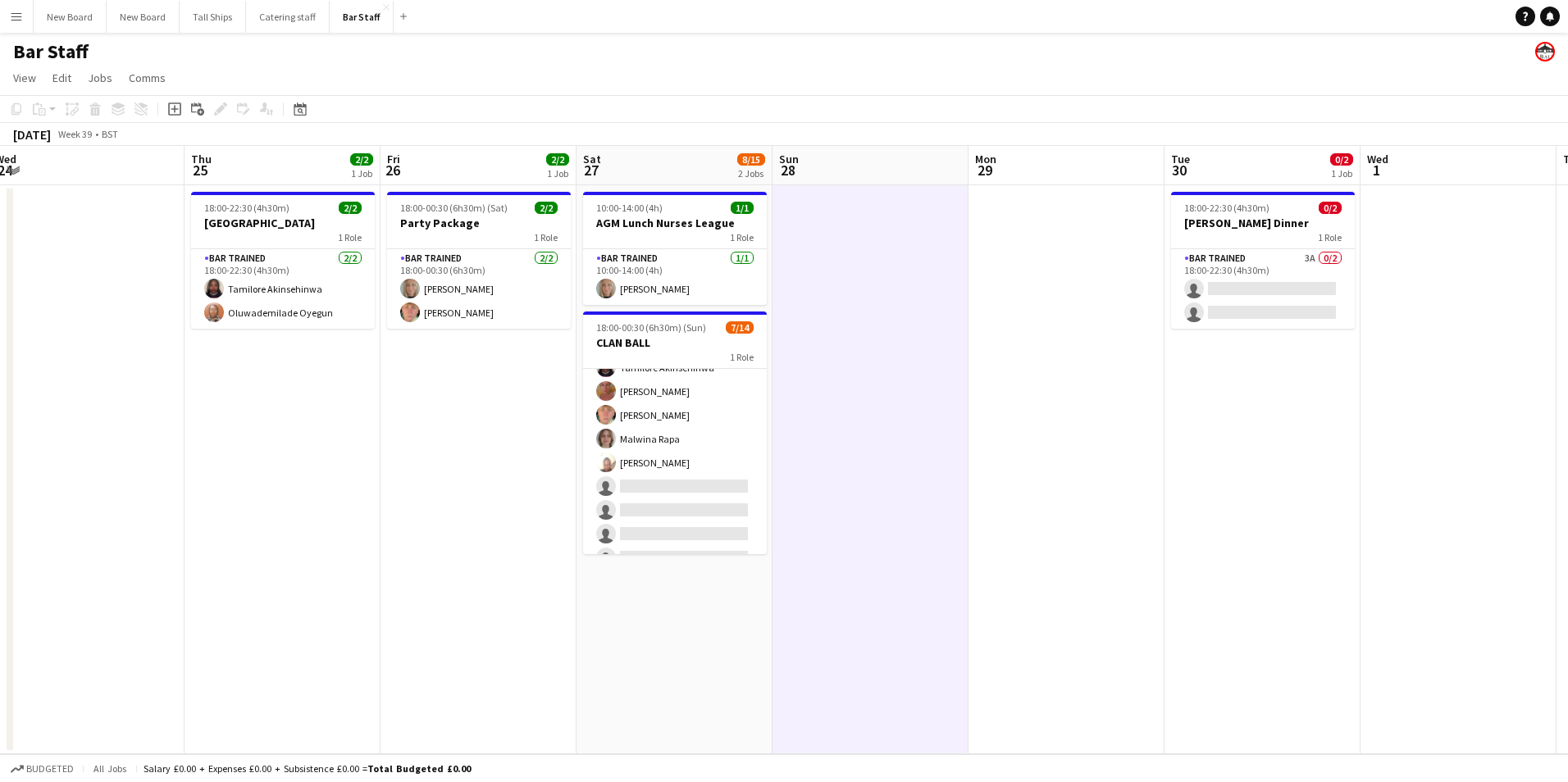
drag, startPoint x: 1264, startPoint y: 531, endPoint x: 1018, endPoint y: 546, distance: 246.5
click at [1018, 546] on app-calendar-viewport "Sun 21 Mon 22 Tue 23 Wed 24 Thu 25 2/2 1 Job Fri 26 2/2 1 Job Sat 27 8/15 2 Job…" at bounding box center [784, 450] width 1568 height 609
drag, startPoint x: 284, startPoint y: 14, endPoint x: 280, endPoint y: 29, distance: 15.5
click at [285, 14] on button "Catering staff Close" at bounding box center [288, 16] width 84 height 32
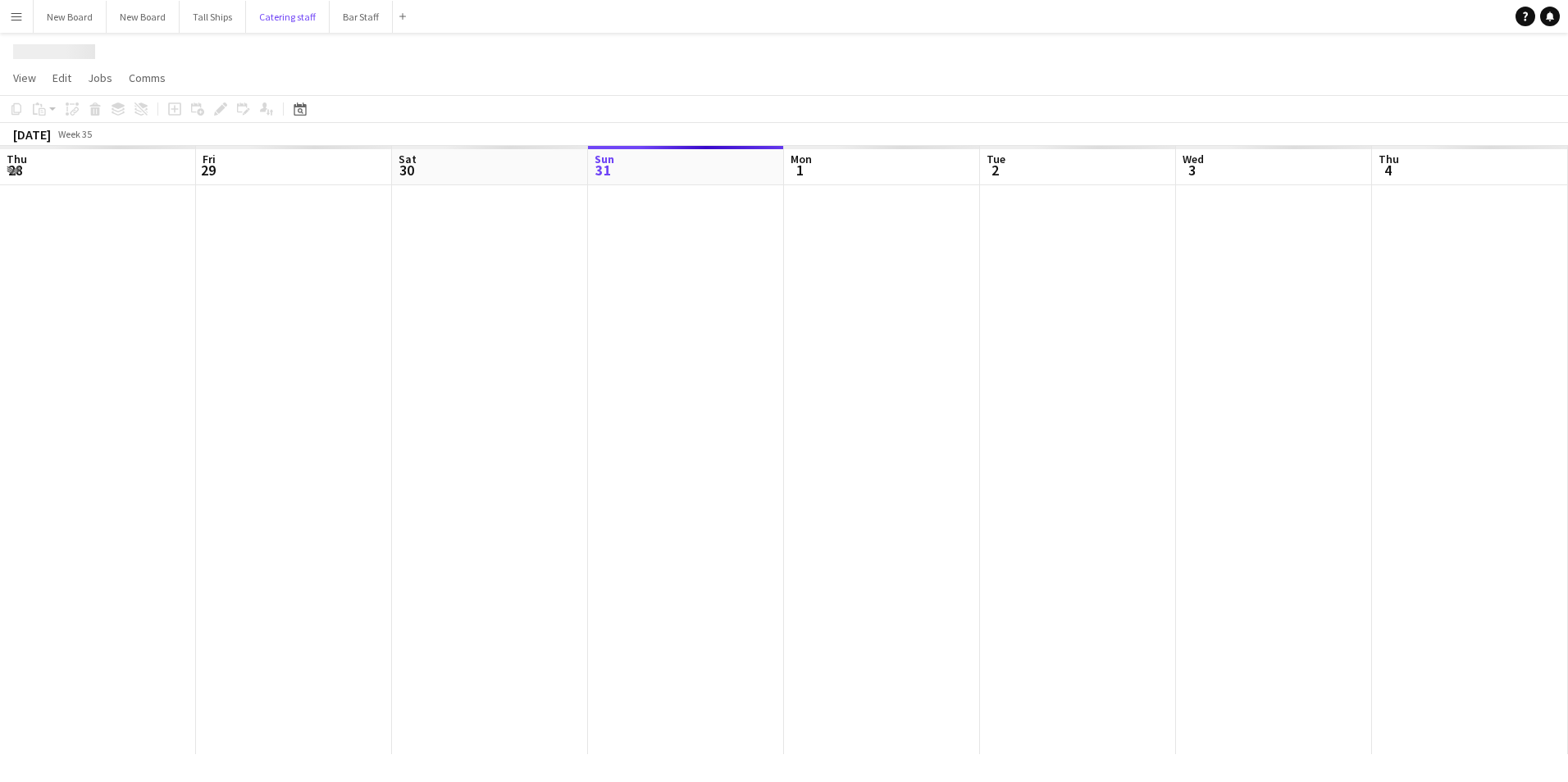
scroll to position [0, 392]
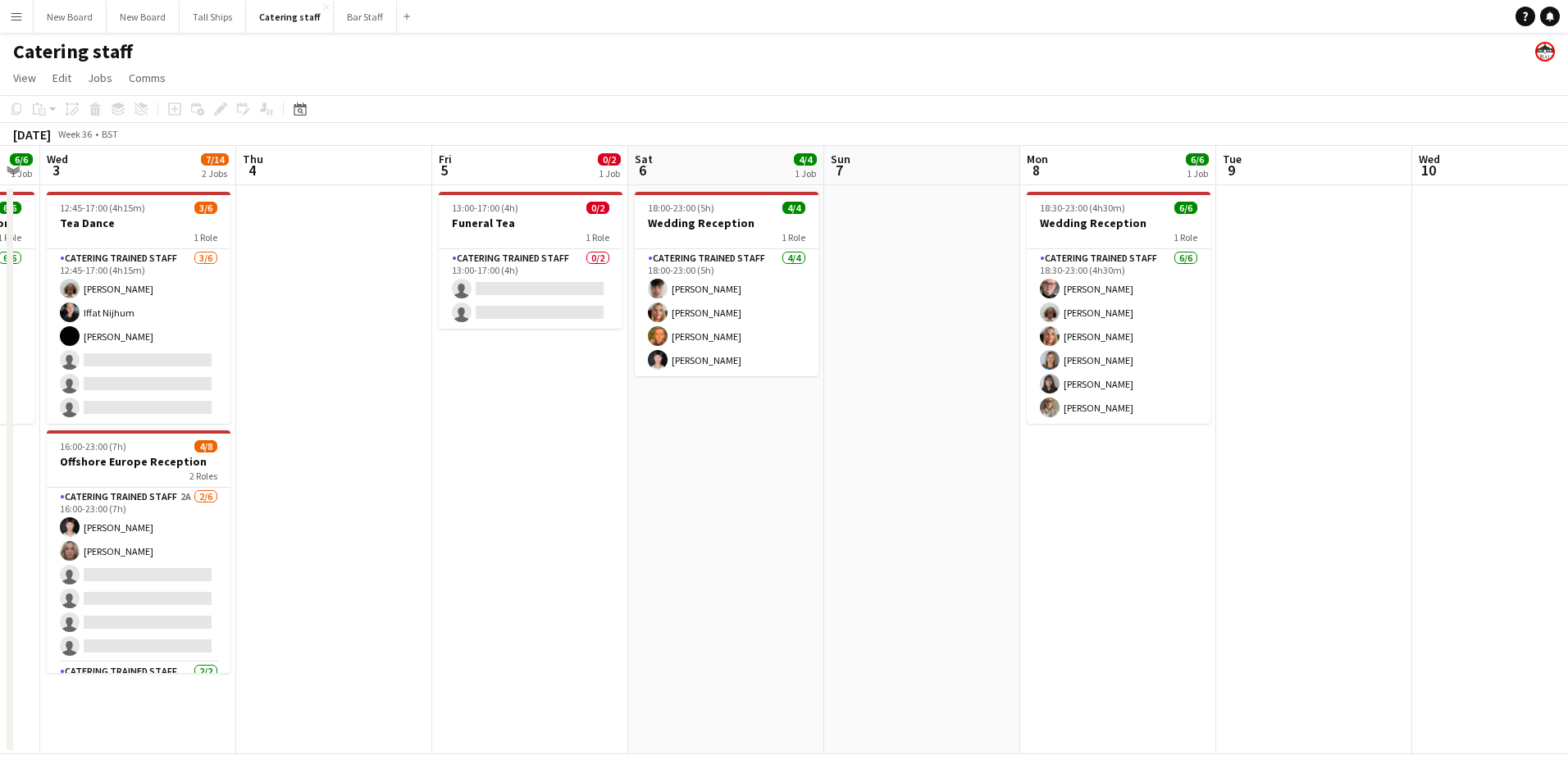
drag, startPoint x: 1356, startPoint y: 568, endPoint x: 657, endPoint y: 543, distance: 699.4
click at [657, 543] on app-calendar-viewport "Sun 31 2/2 1 Job Mon 1 Tue 2 6/6 1 Job Wed 3 7/14 2 Jobs Thu 4 Fri 5 0/2 1 Job …" at bounding box center [784, 450] width 1568 height 609
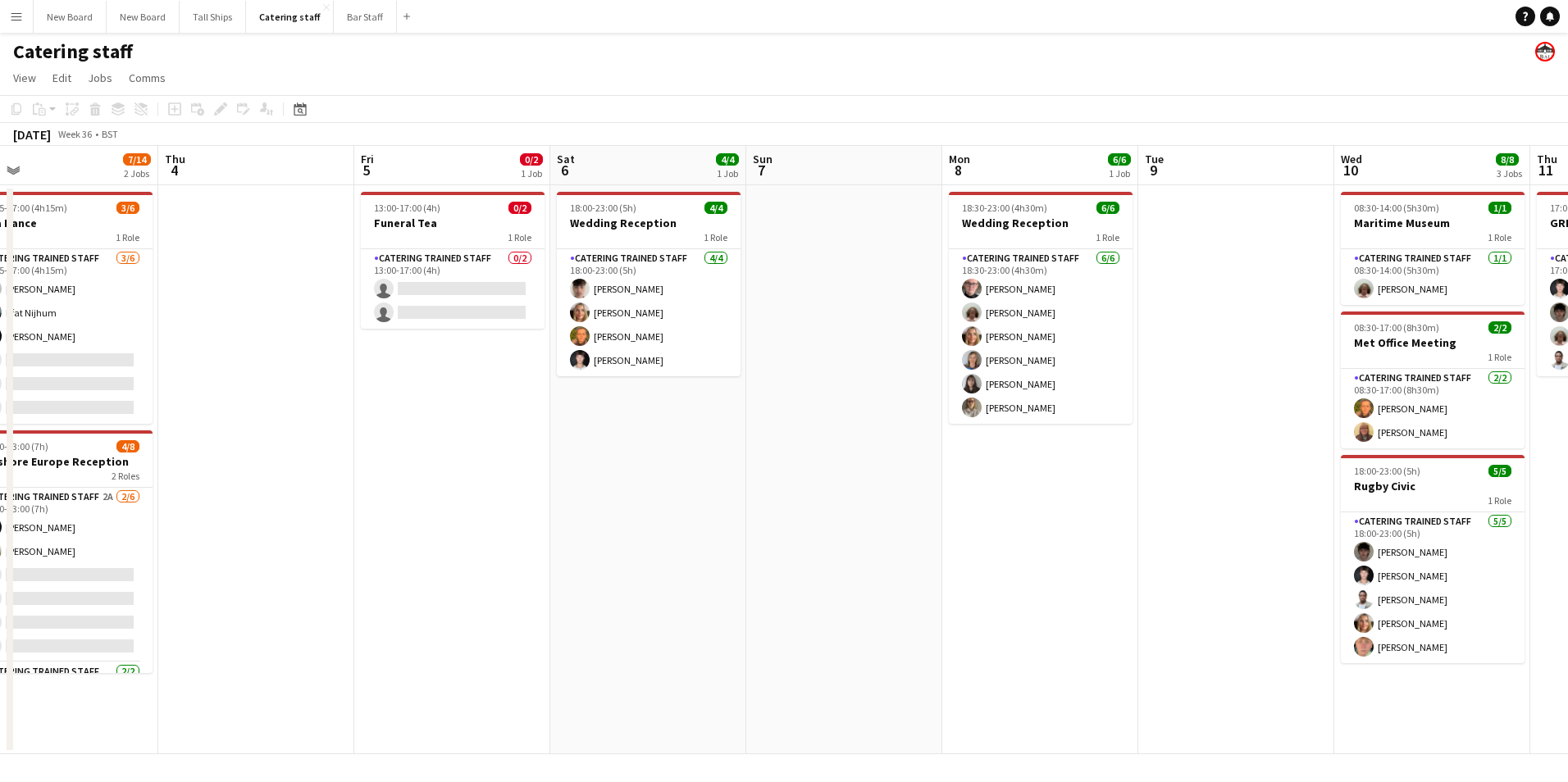
drag, startPoint x: 1065, startPoint y: 510, endPoint x: 620, endPoint y: 507, distance: 445.0
click at [591, 504] on app-calendar-viewport "Sun 31 2/2 1 Job Mon 1 Tue 2 6/6 1 Job Wed 3 7/14 2 Jobs Thu 4 Fri 5 0/2 1 Job …" at bounding box center [784, 450] width 1568 height 609
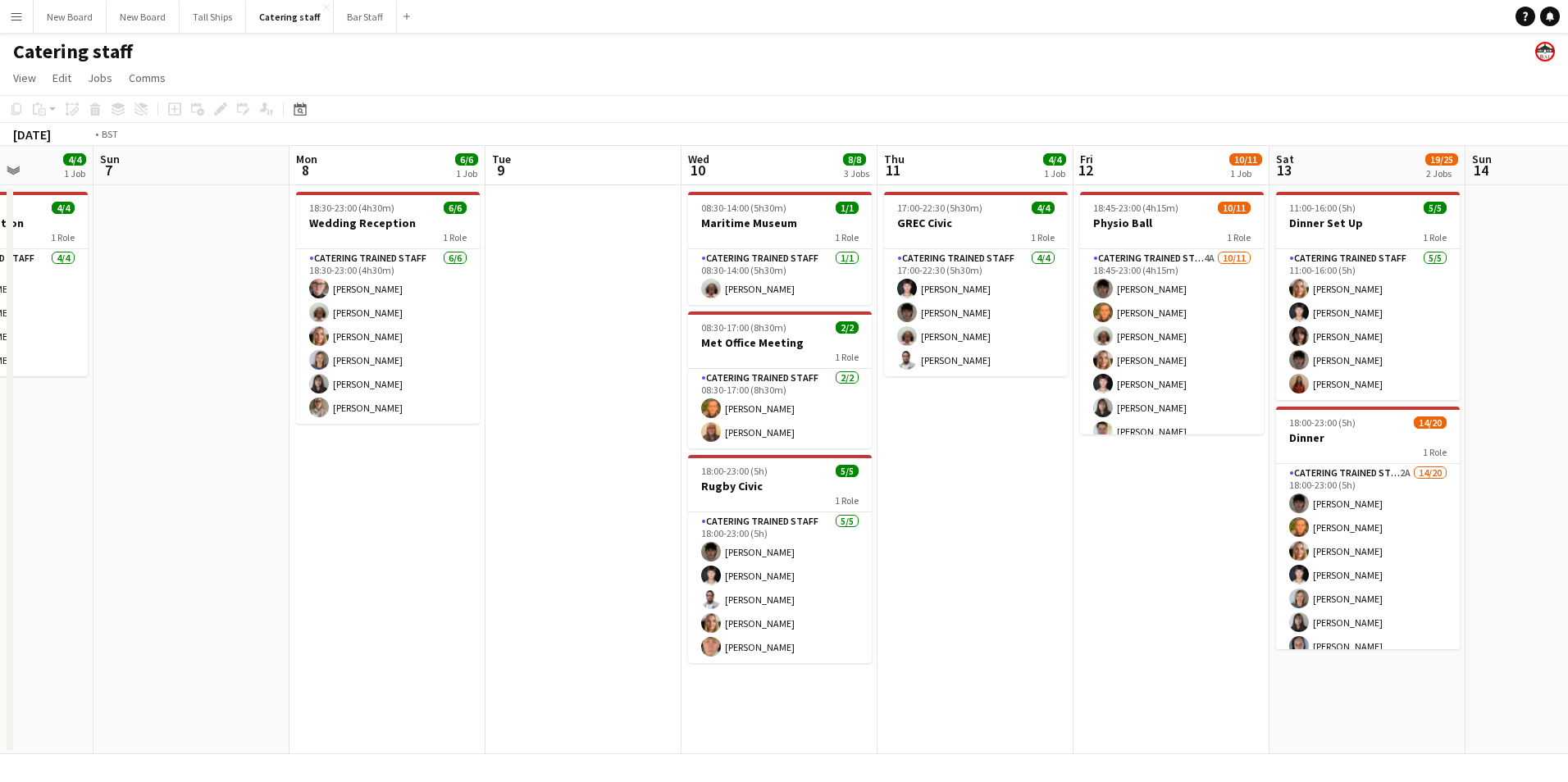
drag, startPoint x: 1358, startPoint y: 560, endPoint x: 628, endPoint y: 554, distance: 730.0
click at [625, 556] on app-calendar-viewport "Wed 3 7/14 2 Jobs Thu 4 Fri 5 0/2 1 Job Sat 6 4/4 1 Job Sun 7 Mon 8 6/6 1 Job T…" at bounding box center [784, 450] width 1568 height 609
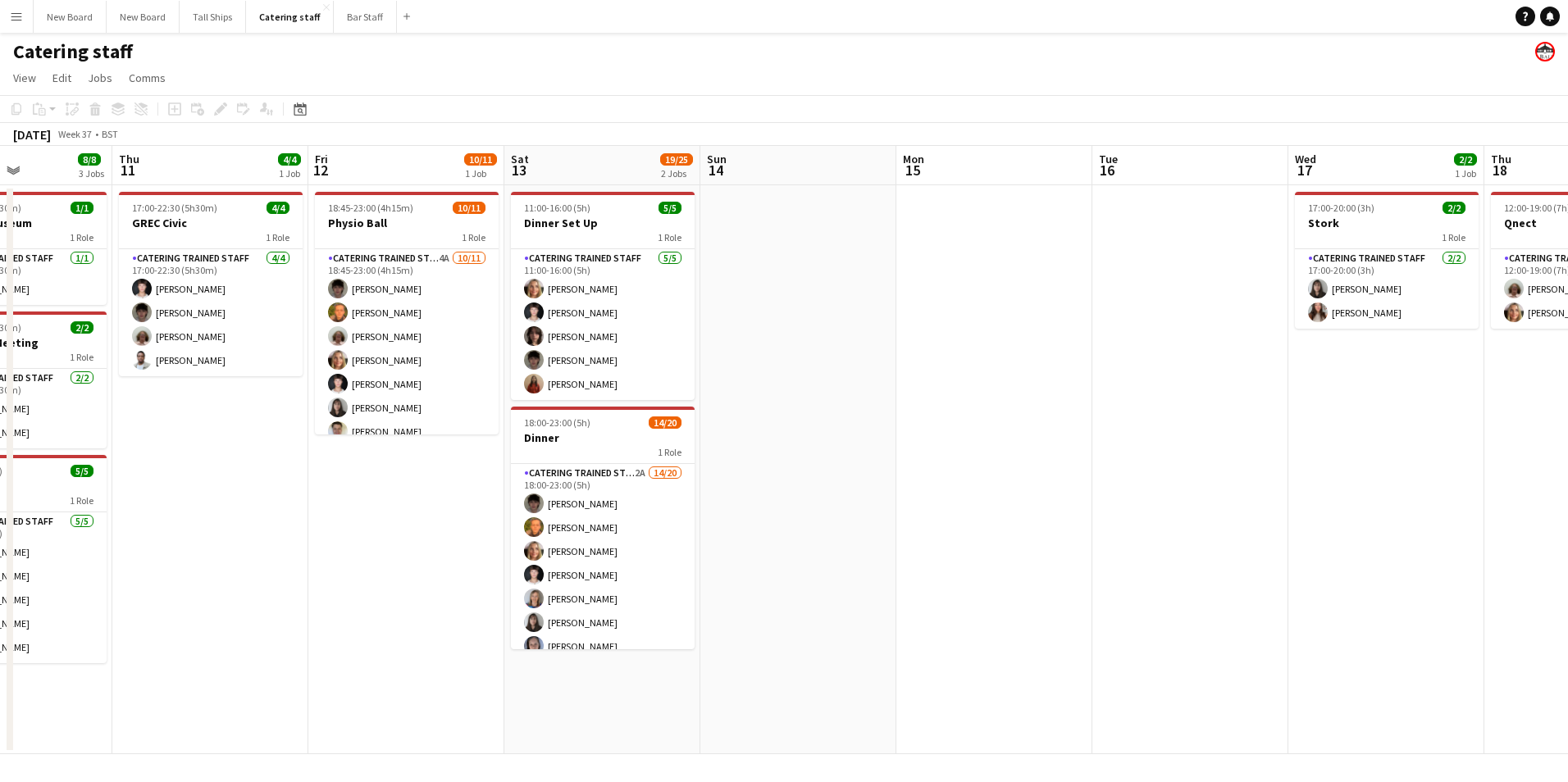
drag, startPoint x: 1428, startPoint y: 587, endPoint x: 886, endPoint y: 552, distance: 543.1
click at [886, 552] on app-calendar-viewport "Mon 8 6/6 1 Job Tue 9 Wed 10 8/8 3 Jobs Thu 11 4/4 1 Job Fri 12 10/11 1 Job Sat…" at bounding box center [784, 450] width 1568 height 609
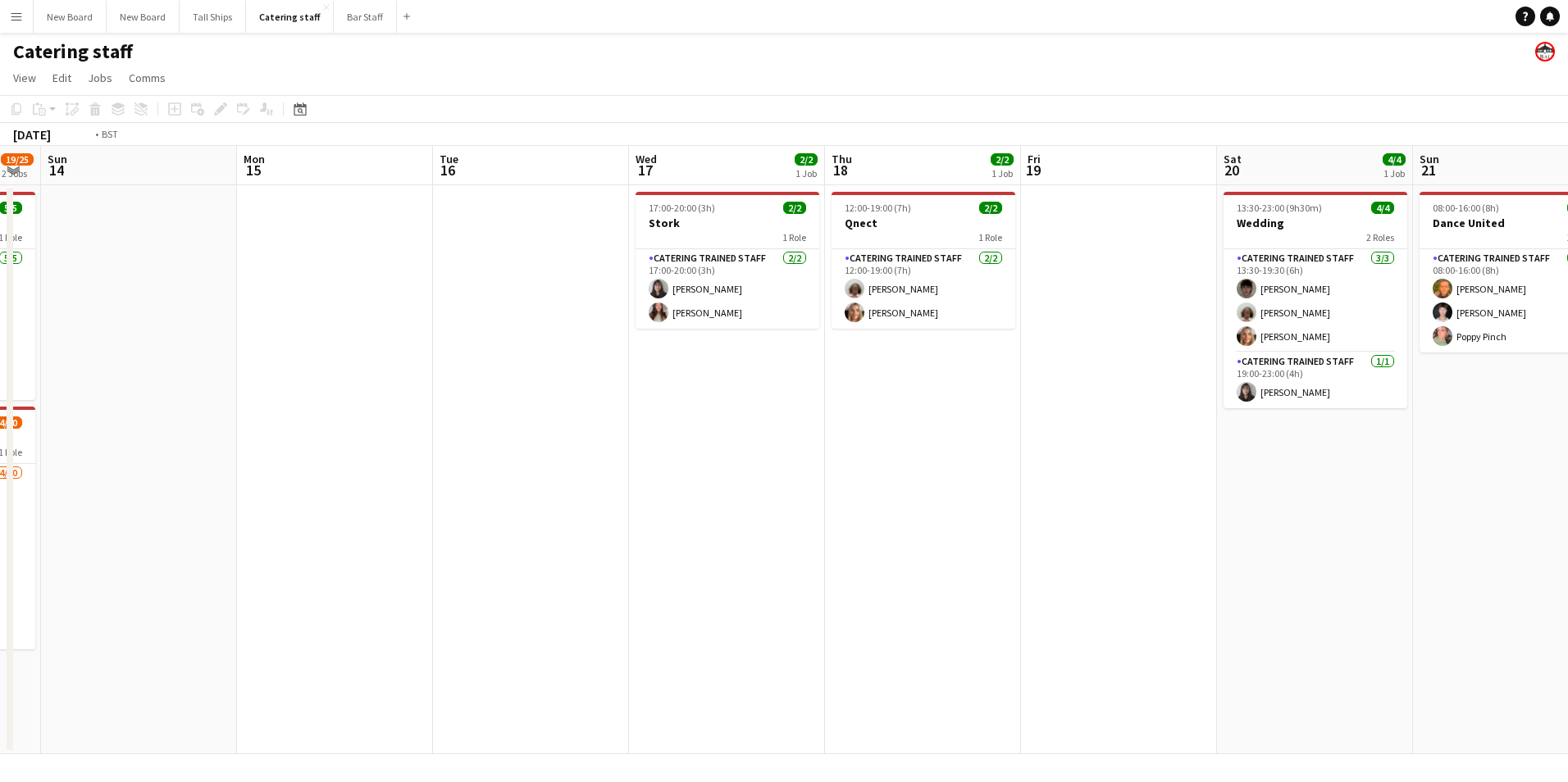
drag, startPoint x: 1444, startPoint y: 555, endPoint x: 894, endPoint y: 527, distance: 550.7
click at [895, 528] on app-calendar-viewport "Wed 10 8/8 3 Jobs Thu 11 4/4 1 Job Fri 12 10/11 1 Job Sat 13 19/25 2 Jobs Sun 1…" at bounding box center [784, 450] width 1568 height 609
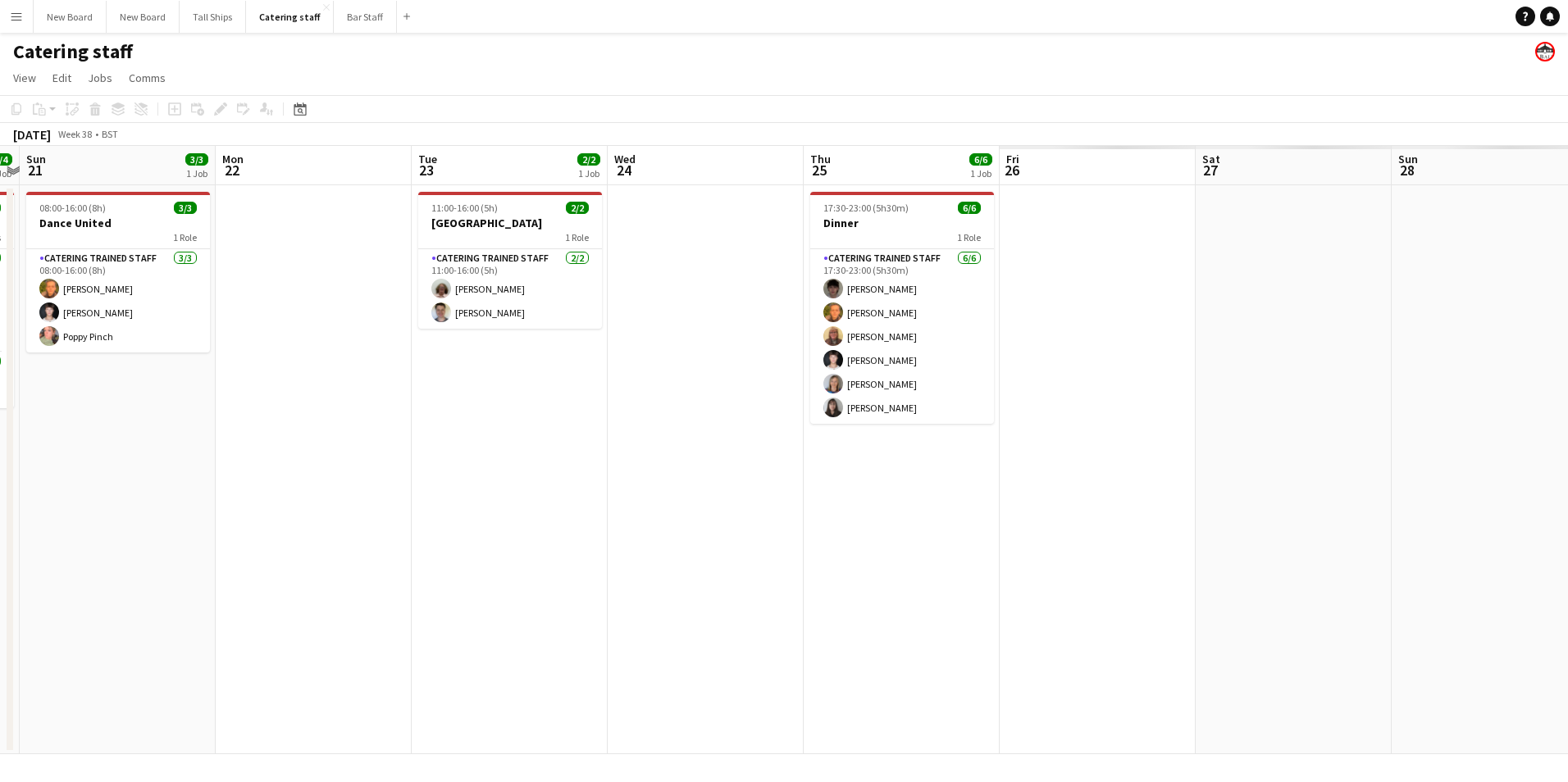
drag, startPoint x: 1328, startPoint y: 564, endPoint x: 642, endPoint y: 562, distance: 686.0
click at [602, 557] on app-calendar-viewport "Wed 17 2/2 1 Job Thu 18 2/2 1 Job Fri 19 Sat 20 4/4 1 Job Sun 21 3/3 1 Job Mon …" at bounding box center [784, 450] width 1568 height 609
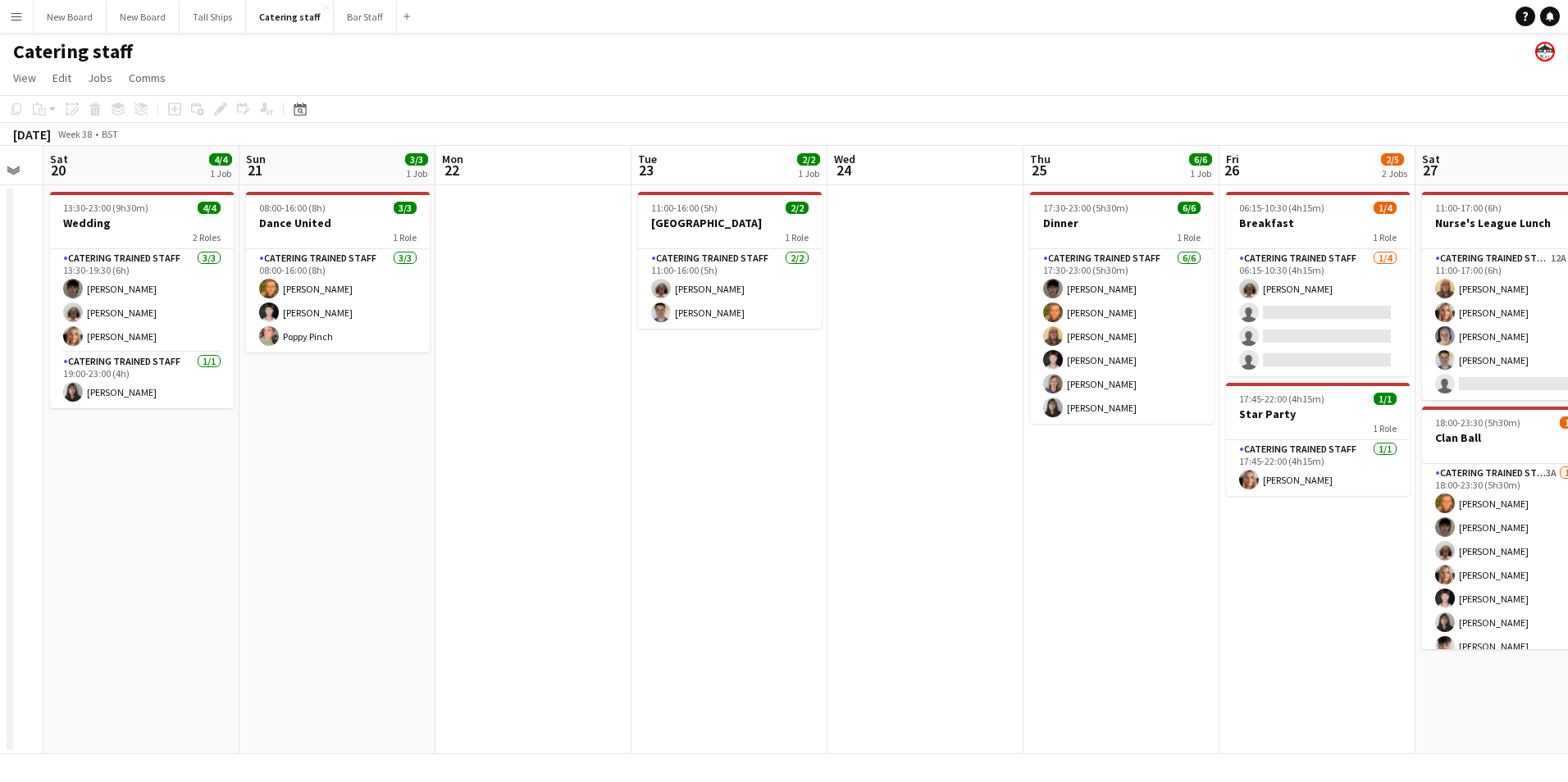
drag, startPoint x: 1359, startPoint y: 589, endPoint x: 850, endPoint y: 576, distance: 509.2
click at [847, 579] on app-calendar-viewport "Wed 17 2/2 1 Job Thu 18 2/2 1 Job Fri 19 Sat 20 4/4 1 Job Sun 21 3/3 1 Job Mon …" at bounding box center [784, 450] width 1568 height 609
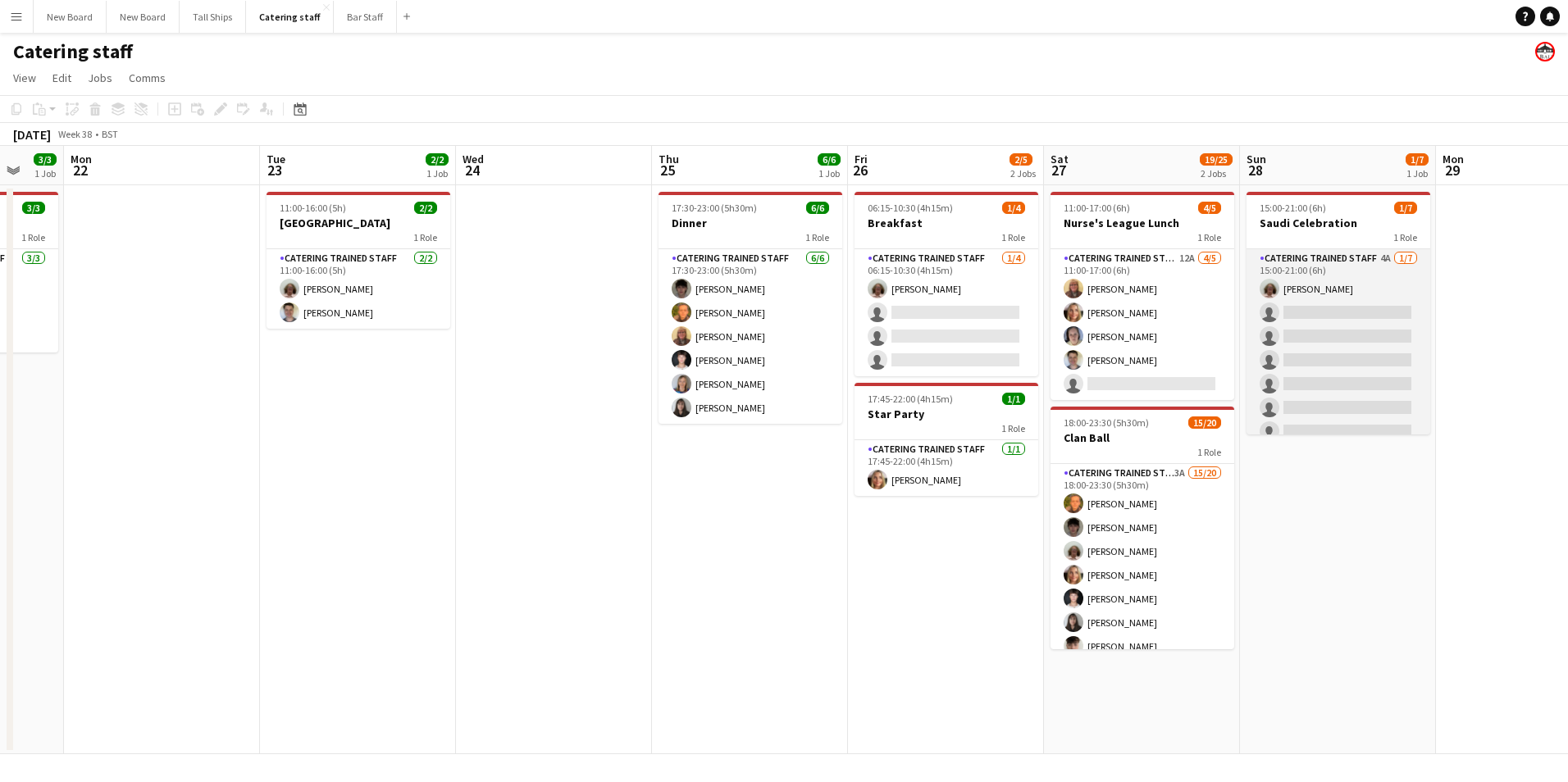
click at [1332, 308] on app-card-role "Catering trained staff 4A [DATE] 15:00-21:00 (6h) [PERSON_NAME] single-neutral-…" at bounding box center [1339, 348] width 184 height 198
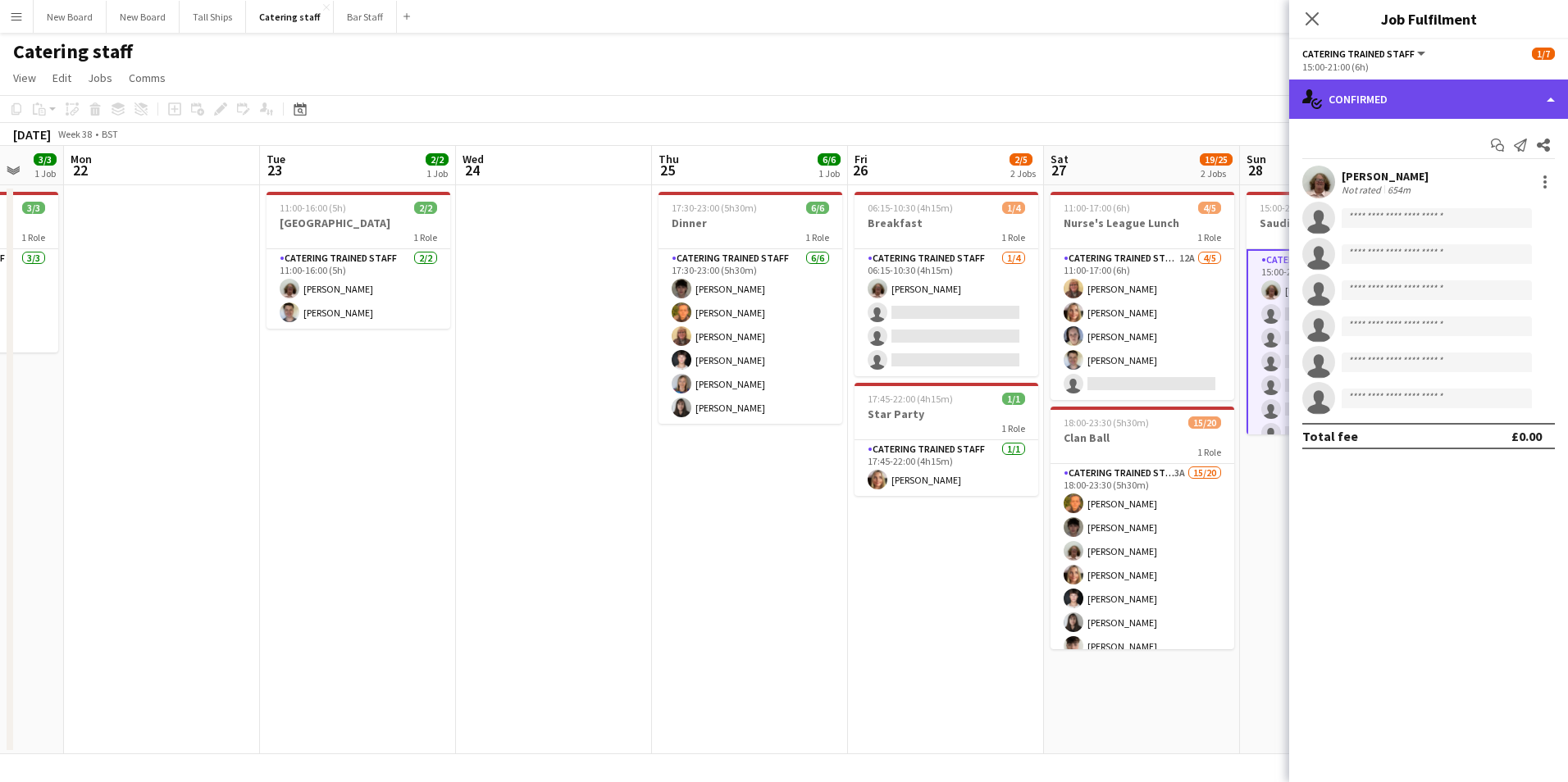
click at [1446, 93] on div "single-neutral-actions-check-2 Confirmed" at bounding box center [1428, 99] width 279 height 40
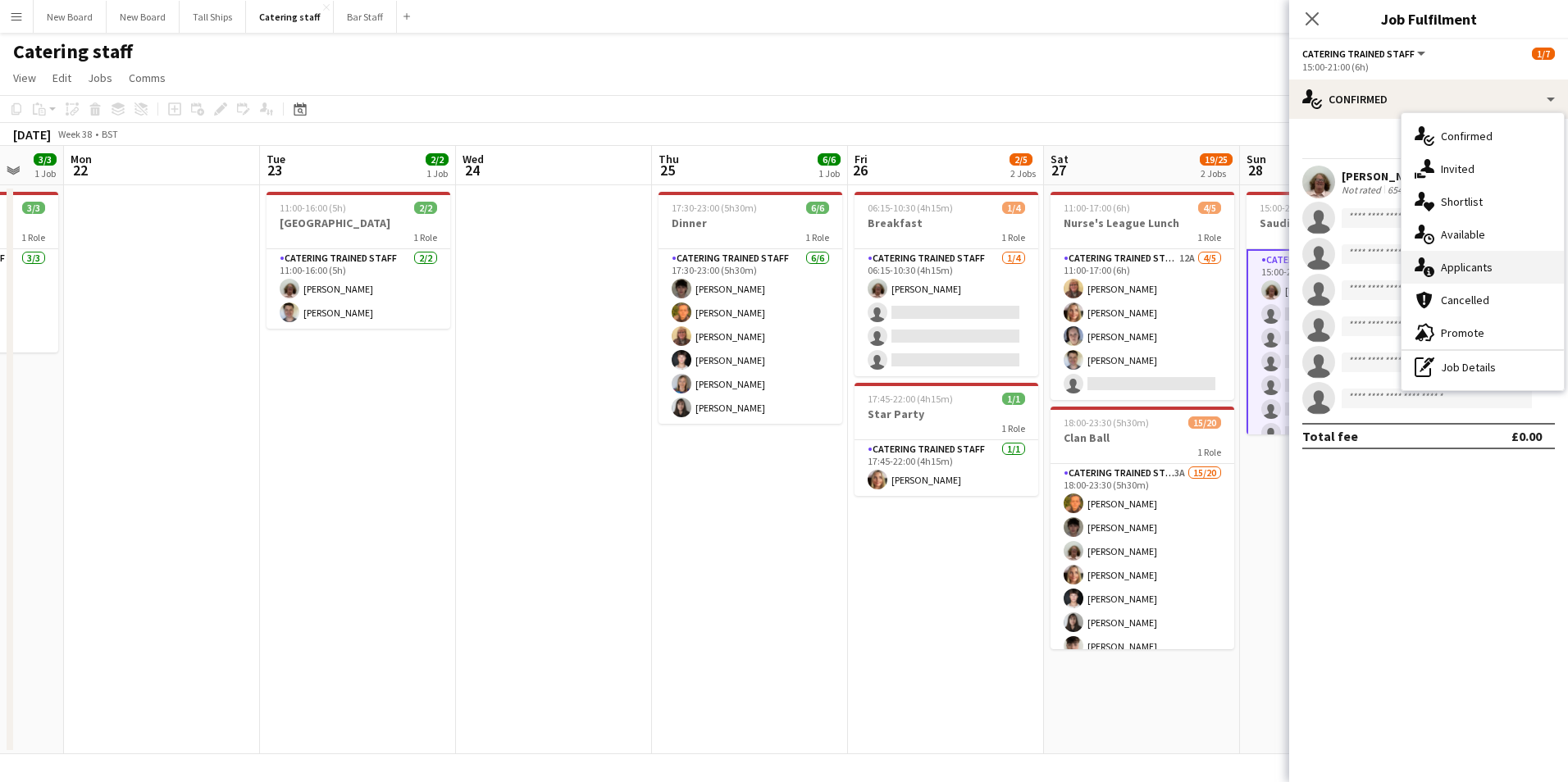
click at [1500, 258] on div "single-neutral-actions-information Applicants" at bounding box center [1483, 267] width 162 height 32
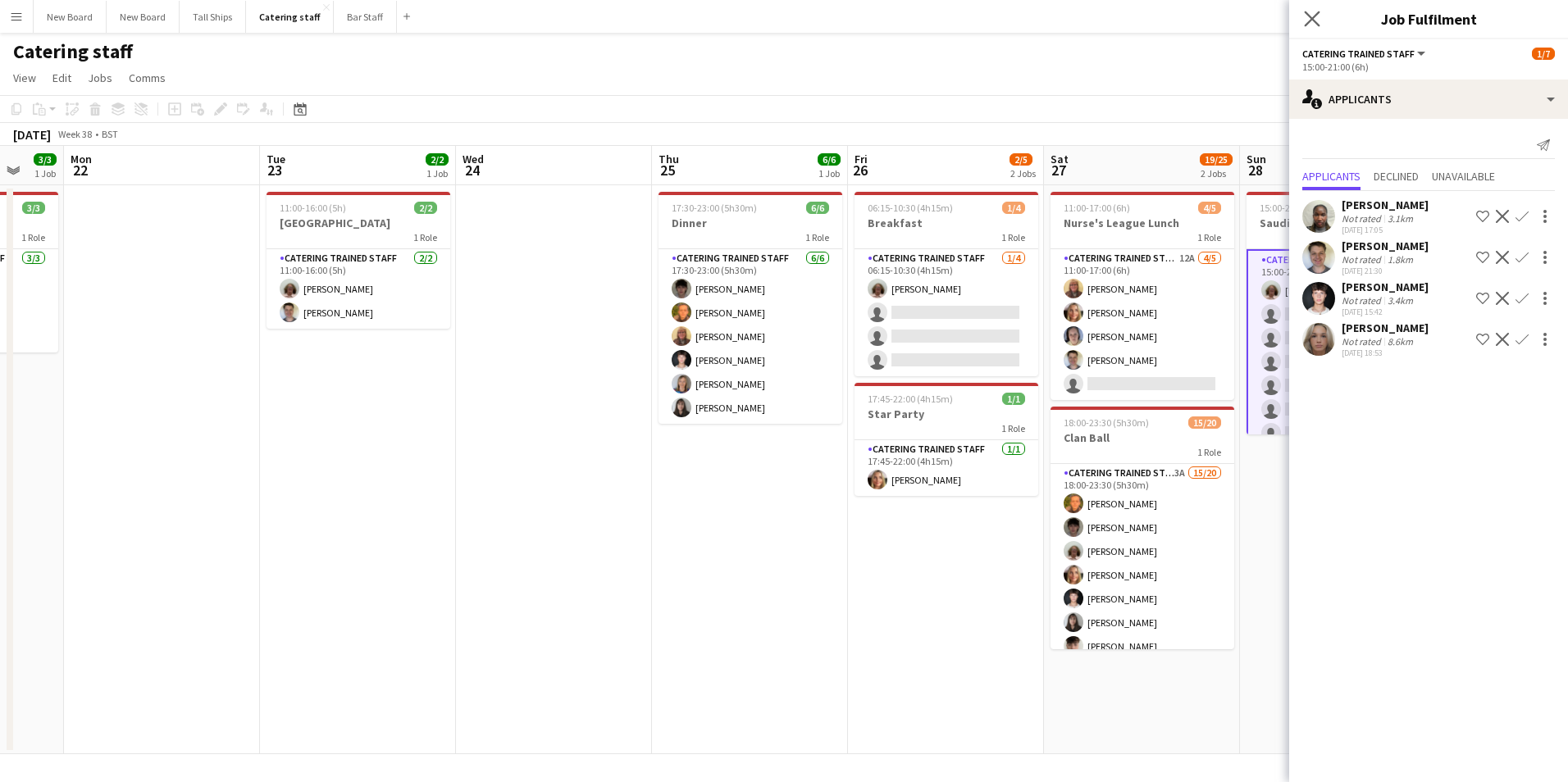
click at [1309, 7] on app-icon "Close pop-in" at bounding box center [1313, 19] width 23 height 23
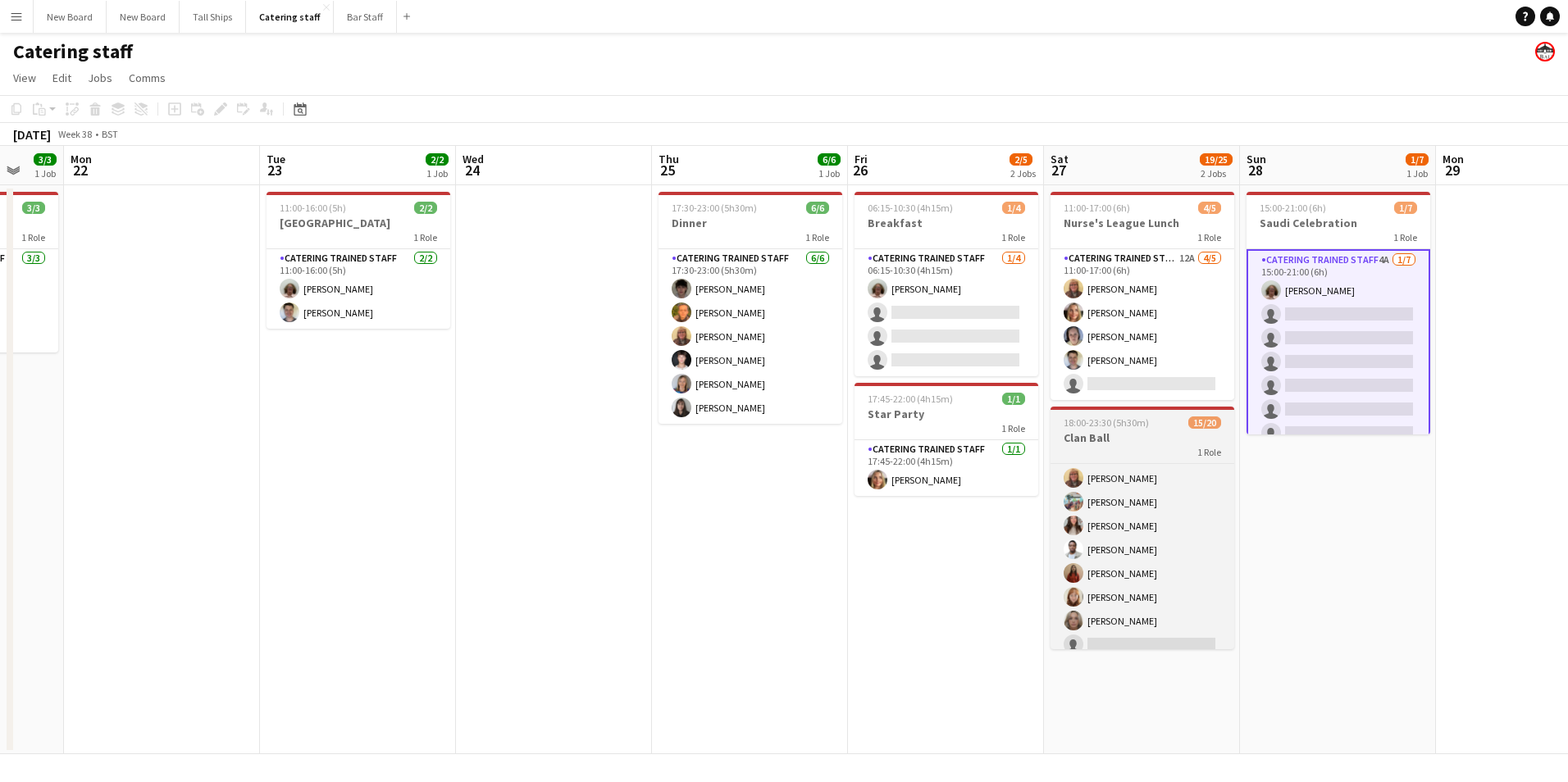
scroll to position [226, 0]
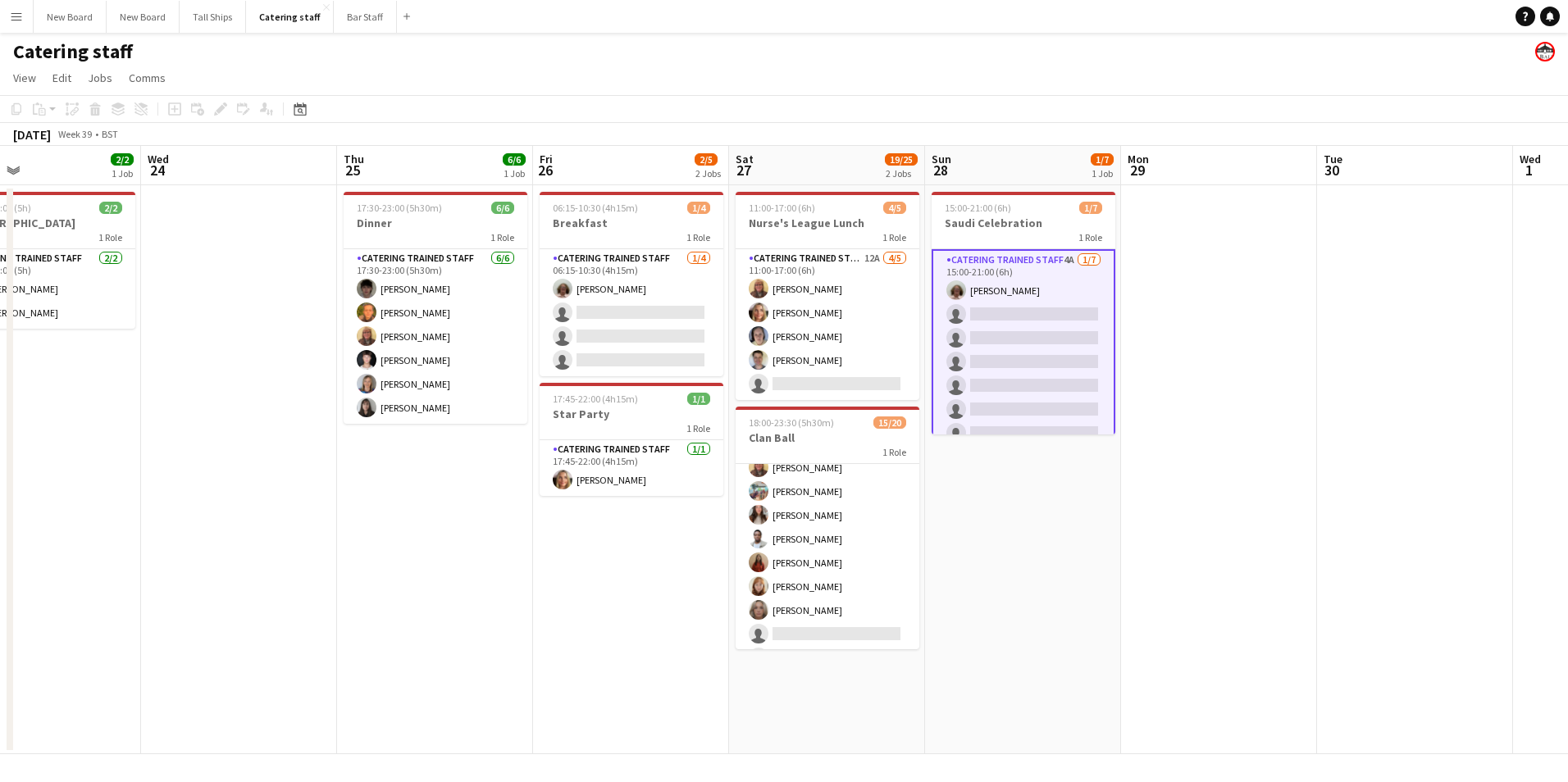
drag, startPoint x: 1377, startPoint y: 538, endPoint x: 1062, endPoint y: 559, distance: 315.7
click at [1062, 559] on app-calendar-viewport "Sat 20 4/4 1 Job Sun 21 3/3 1 Job Mon 22 Tue 23 2/2 1 Job Wed 24 Thu 25 6/6 1 J…" at bounding box center [784, 450] width 1568 height 609
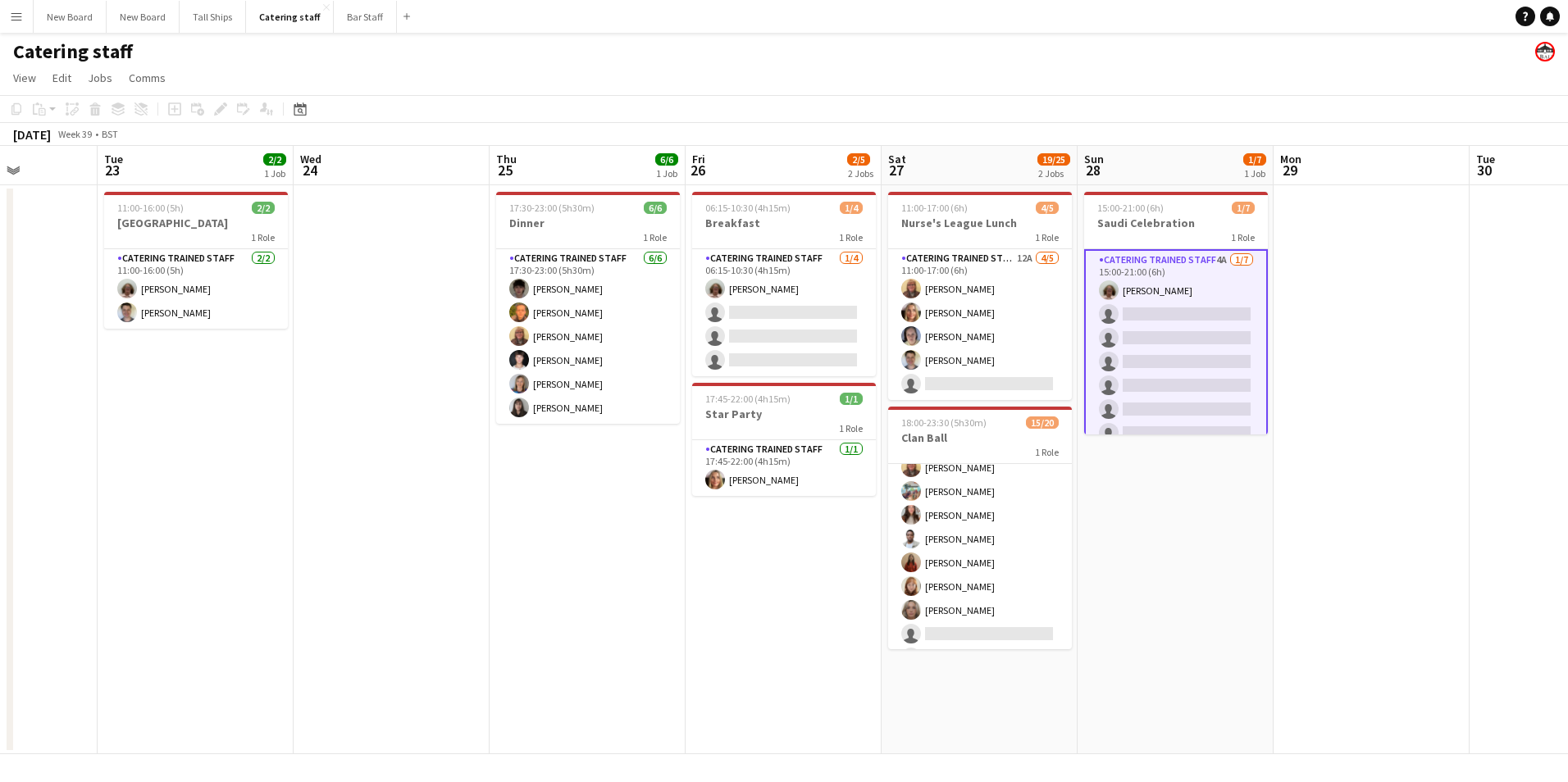
drag, startPoint x: 1268, startPoint y: 545, endPoint x: 1225, endPoint y: 547, distance: 43.0
click at [1225, 547] on app-calendar-viewport "Sat 20 4/4 1 Job Sun 21 3/3 1 Job Mon 22 Tue 23 2/2 1 Job Wed 24 Thu 25 6/6 1 J…" at bounding box center [784, 450] width 1568 height 609
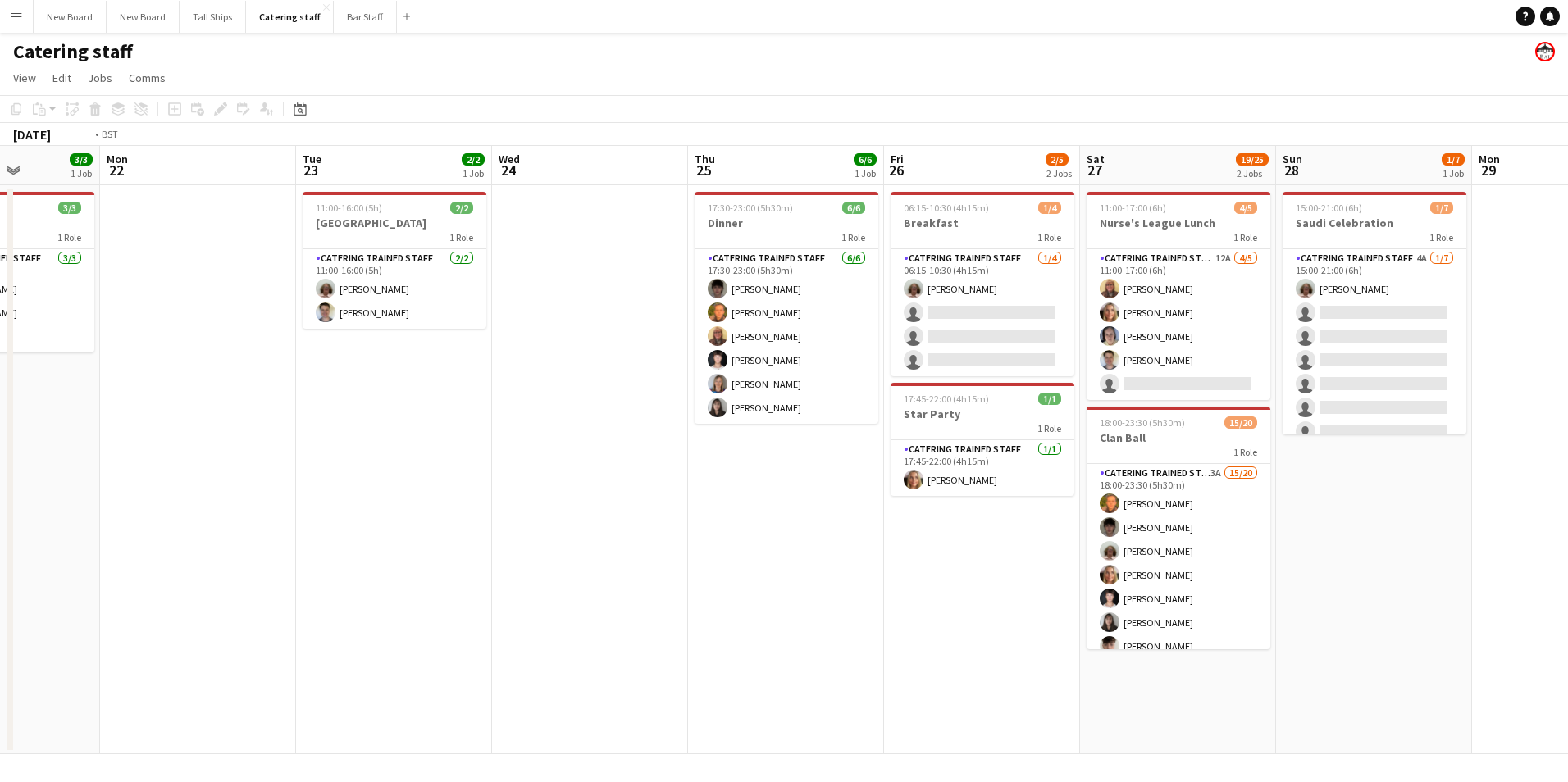
drag, startPoint x: 470, startPoint y: 603, endPoint x: 1124, endPoint y: 622, distance: 654.3
click at [1135, 622] on app-calendar-viewport "Sat 20 Sun 21 3/3 1 Job Mon 22 Tue 23 2/2 1 Job Wed 24 Thu 25 6/6 1 Job Fri 26 …" at bounding box center [784, 450] width 1568 height 609
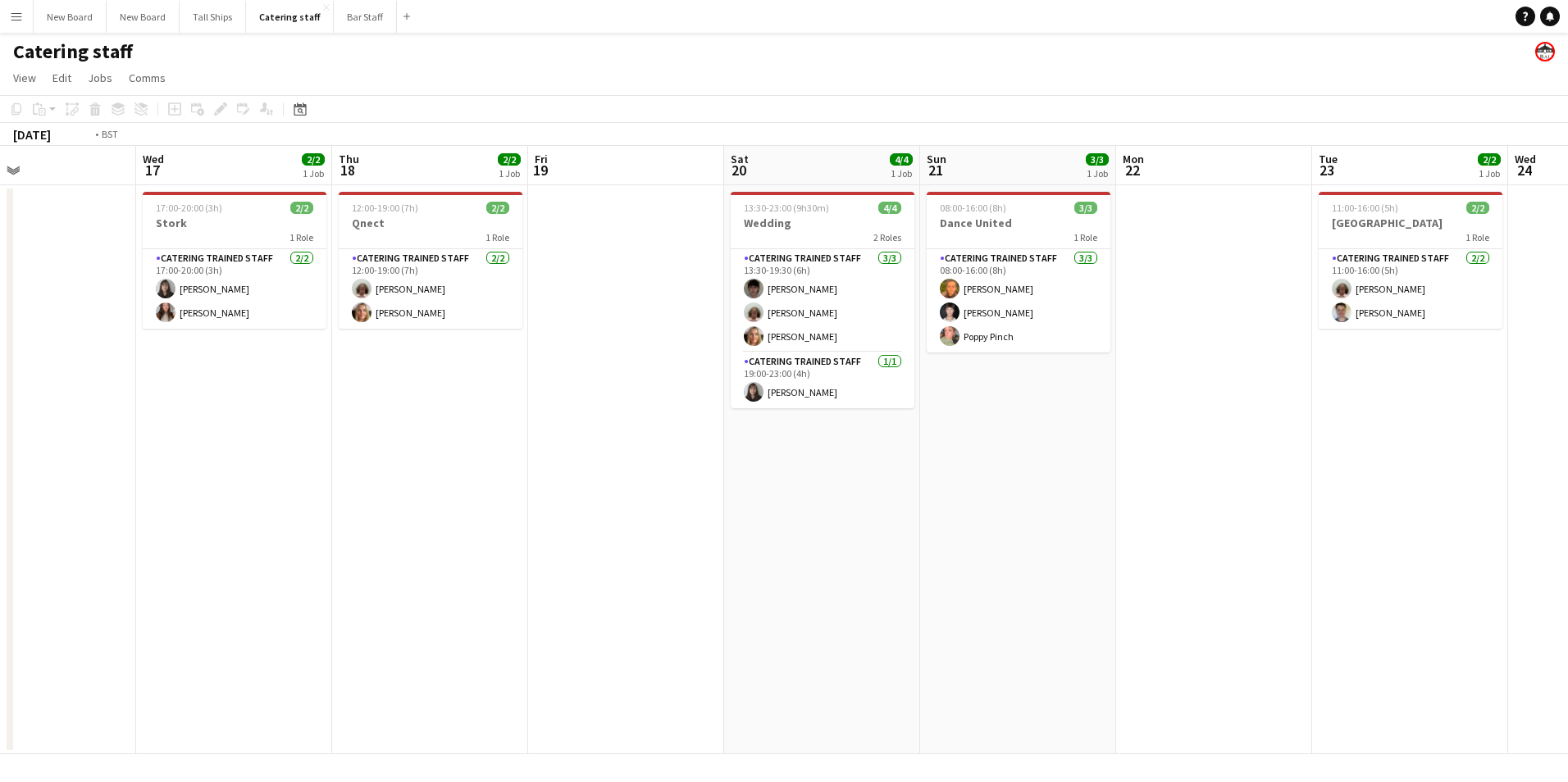
scroll to position [0, 431]
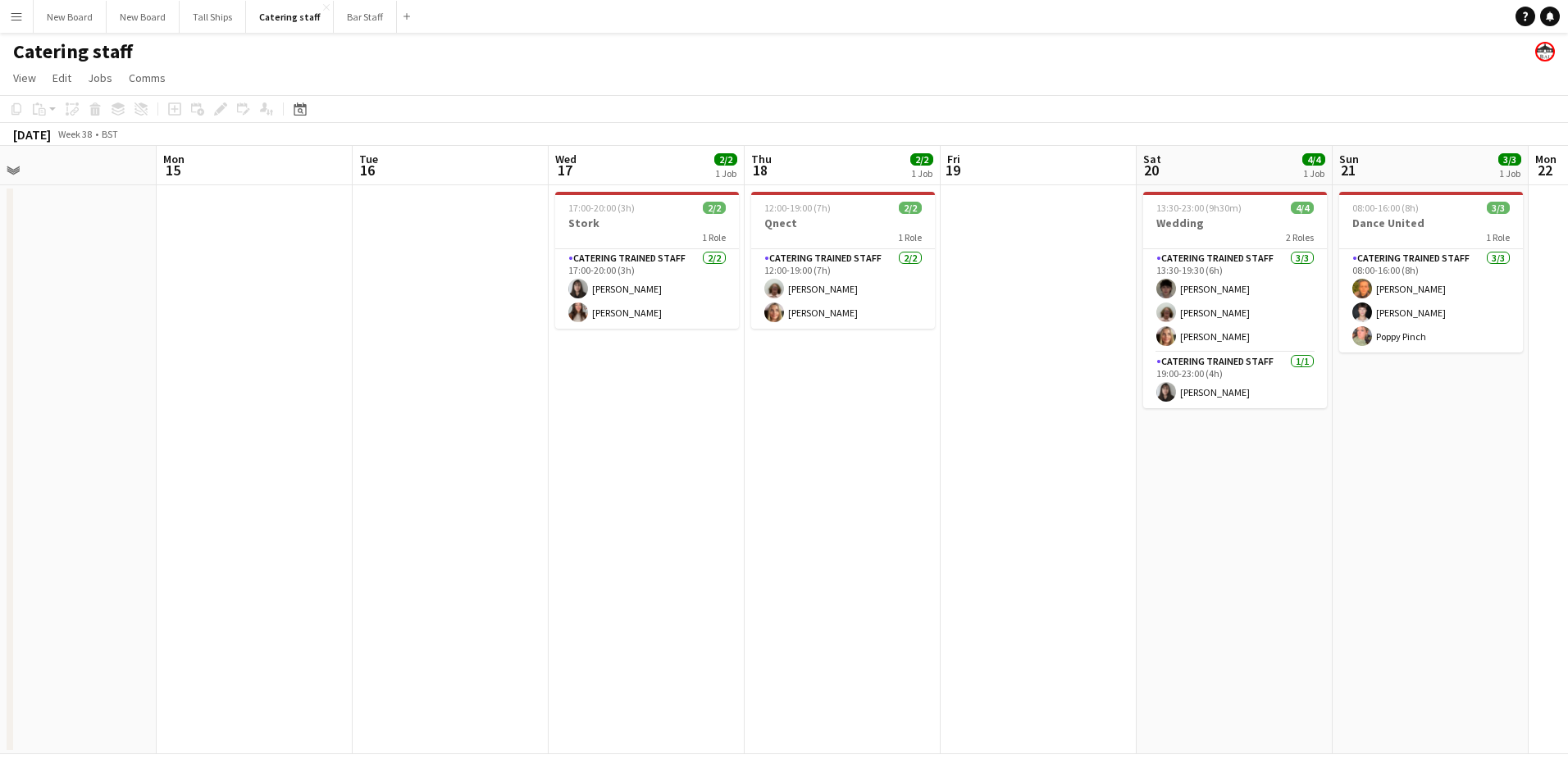
drag, startPoint x: 390, startPoint y: 497, endPoint x: 1569, endPoint y: 604, distance: 1183.8
click at [1567, 604] on html "Menu Boards Boards Boards All jobs Status Workforce Workforce My Workforce Recr…" at bounding box center [784, 391] width 1568 height 782
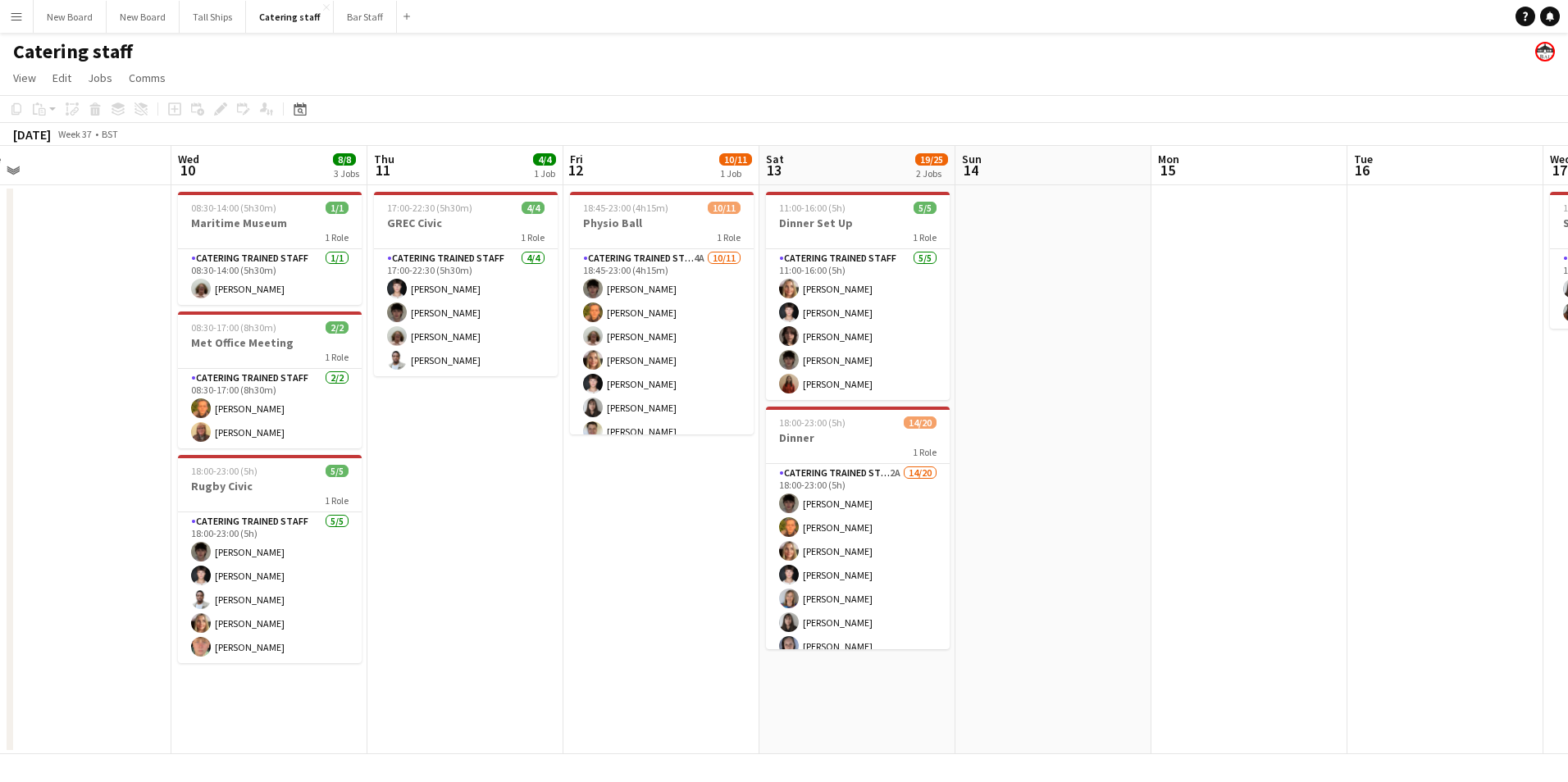
drag, startPoint x: 616, startPoint y: 550, endPoint x: 1114, endPoint y: 548, distance: 498.0
click at [1288, 557] on app-calendar-viewport "Mon 8 6/6 1 Job Tue 9 Wed 10 8/8 3 Jobs Thu 11 4/4 1 Job Fri 12 10/11 1 Job Sat…" at bounding box center [784, 450] width 1568 height 609
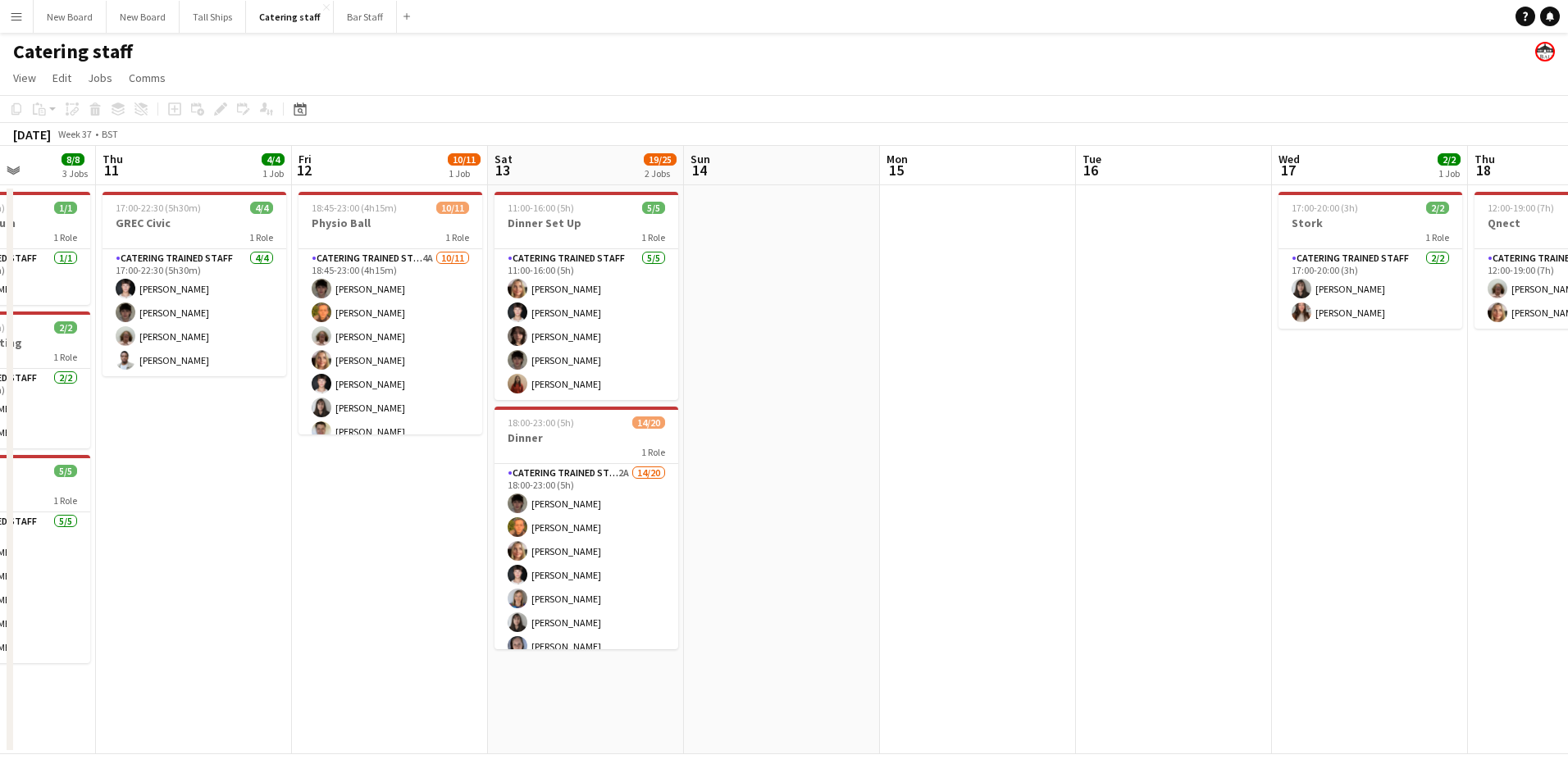
drag, startPoint x: 151, startPoint y: 534, endPoint x: 219, endPoint y: 530, distance: 68.1
click at [153, 534] on app-date-cell "17:00-22:30 (5h30m) 4/4 GREC Civic 1 Role Catering trained staff [DATE] 17:00-2…" at bounding box center [193, 469] width 196 height 569
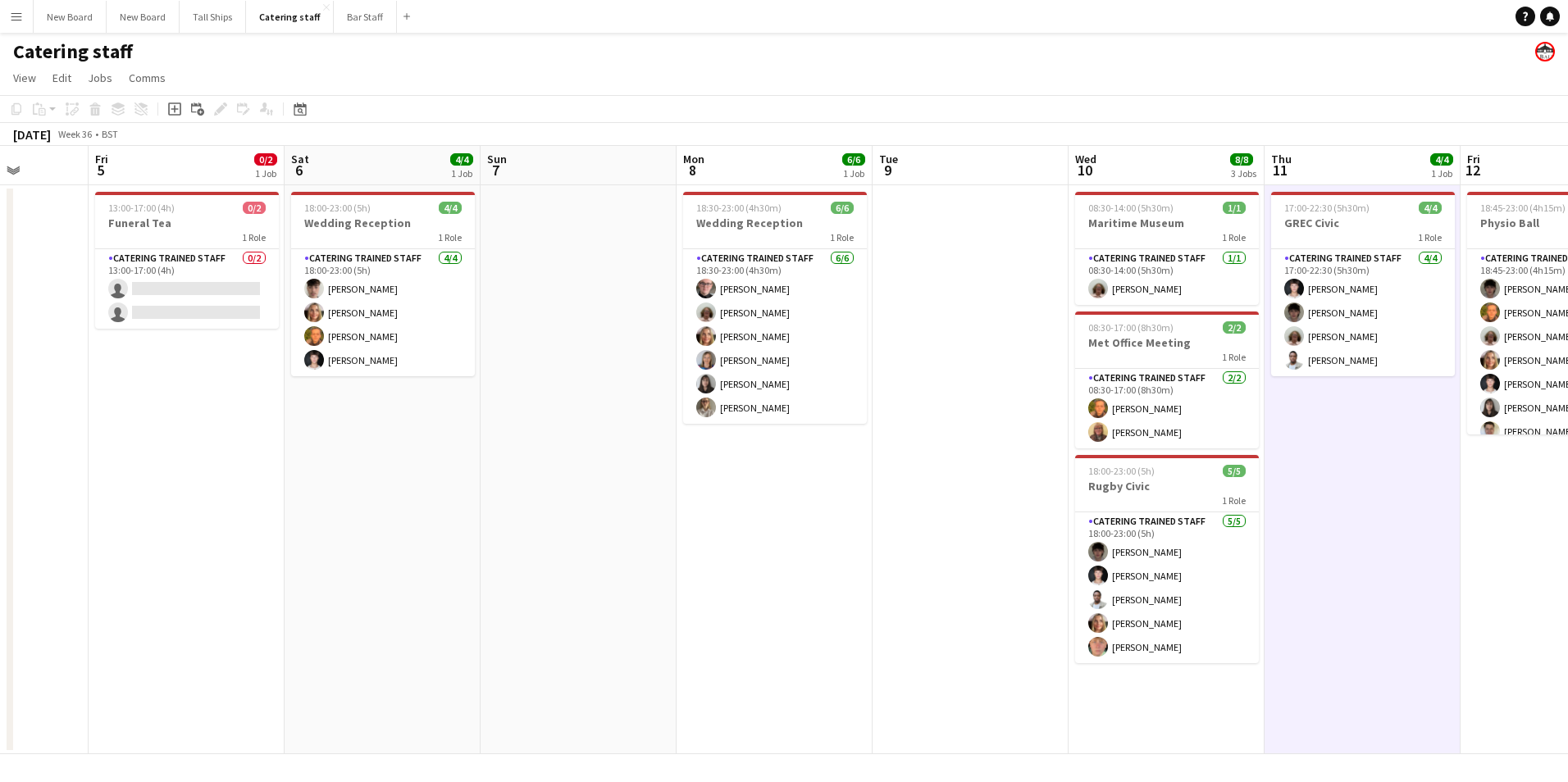
drag, startPoint x: 219, startPoint y: 530, endPoint x: 1542, endPoint y: 537, distance: 1323.0
click at [1566, 537] on app-calendar-viewport "Tue 2 6/6 1 Job Wed 3 7/14 2 Jobs Thu 4 Fri 5 0/2 1 Job Sat 6 4/4 1 Job Sun 7 M…" at bounding box center [784, 450] width 1568 height 609
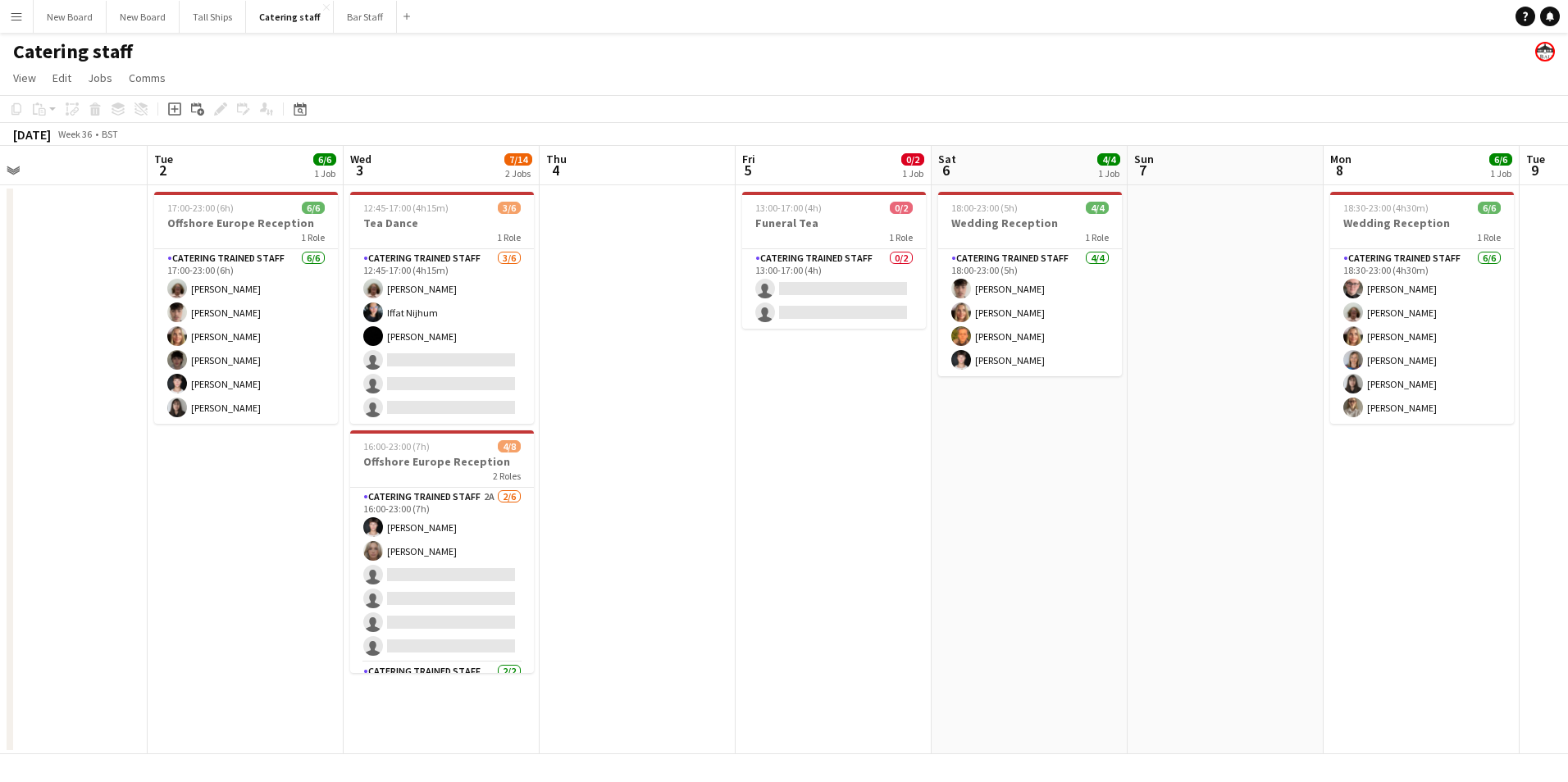
drag, startPoint x: 286, startPoint y: 488, endPoint x: 706, endPoint y: 476, distance: 420.2
click at [707, 478] on app-calendar-viewport "Sat 30 Sun 31 2/2 1 Job Mon 1 Tue 2 6/6 1 Job Wed 3 7/14 2 Jobs Thu 4 Fri 5 0/2…" at bounding box center [784, 450] width 1568 height 609
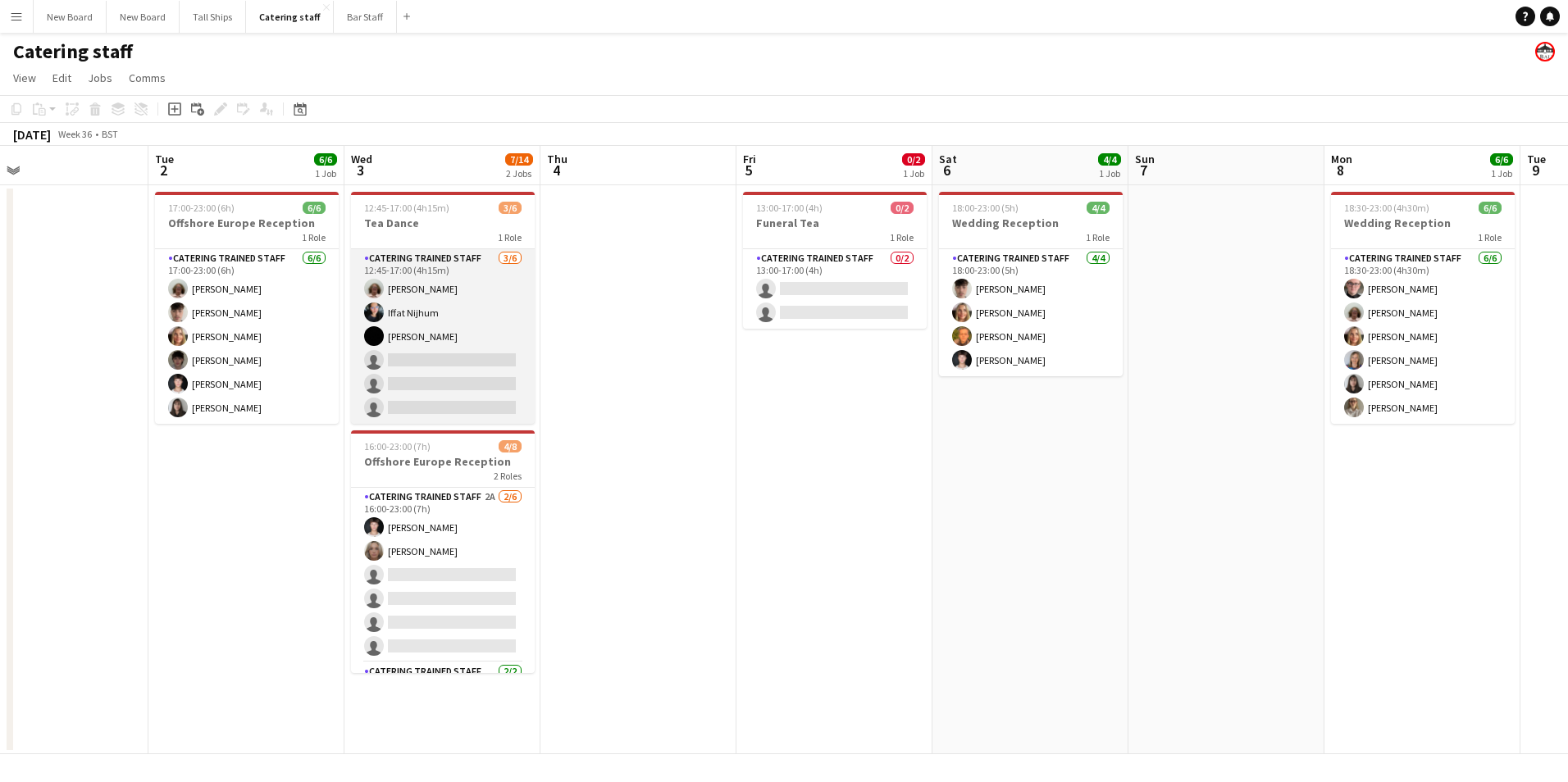
click at [417, 358] on app-card-role "Catering trained staff [DATE] 12:45-17:00 (4h15m) [PERSON_NAME] [PERSON_NAME] […" at bounding box center [443, 336] width 184 height 175
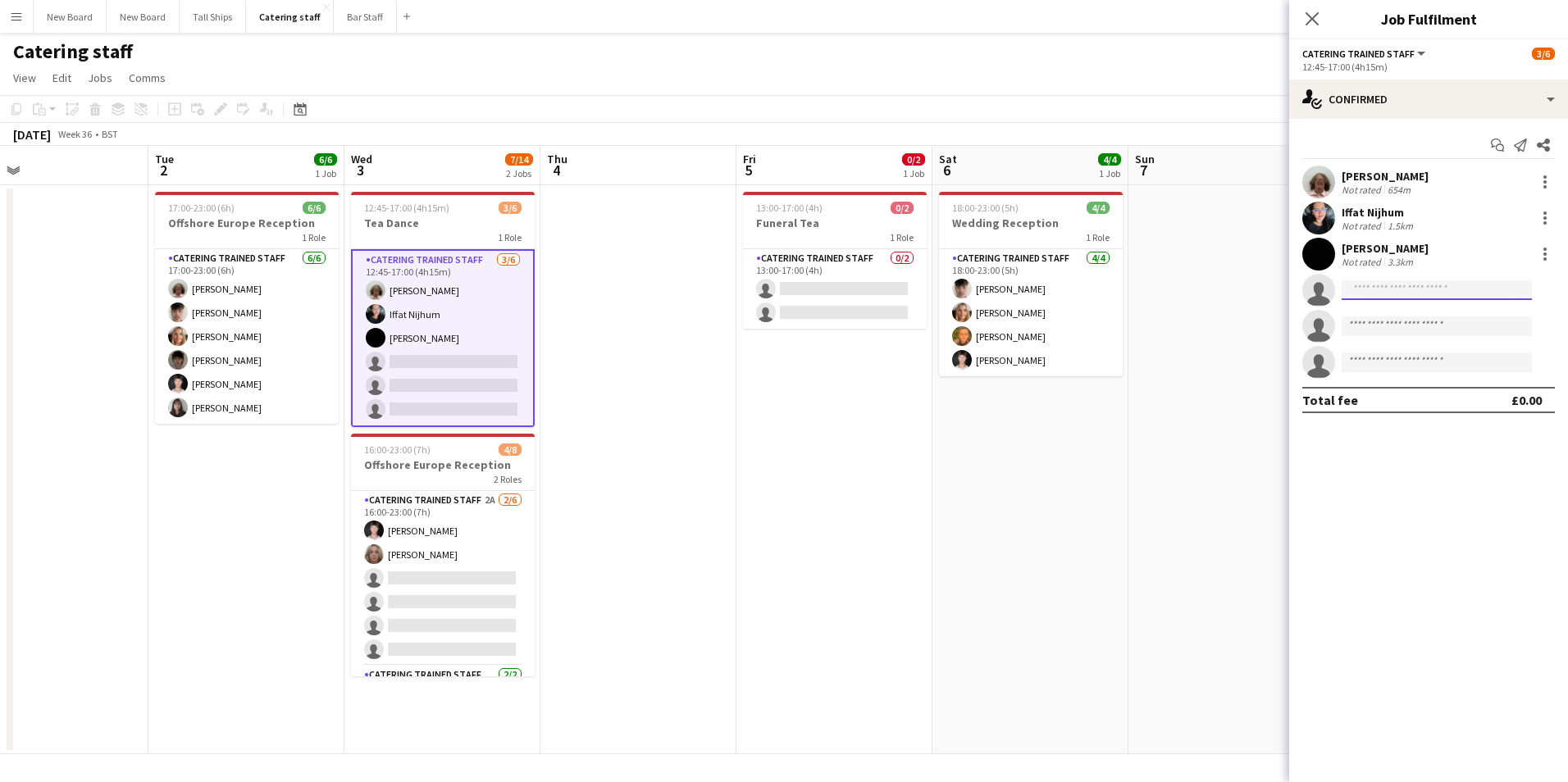
click at [1467, 281] on input at bounding box center [1436, 290] width 190 height 20
type input "***"
click at [1427, 323] on span "[PERSON_NAME][EMAIL_ADDRESS][DOMAIN_NAME]" at bounding box center [1437, 327] width 164 height 14
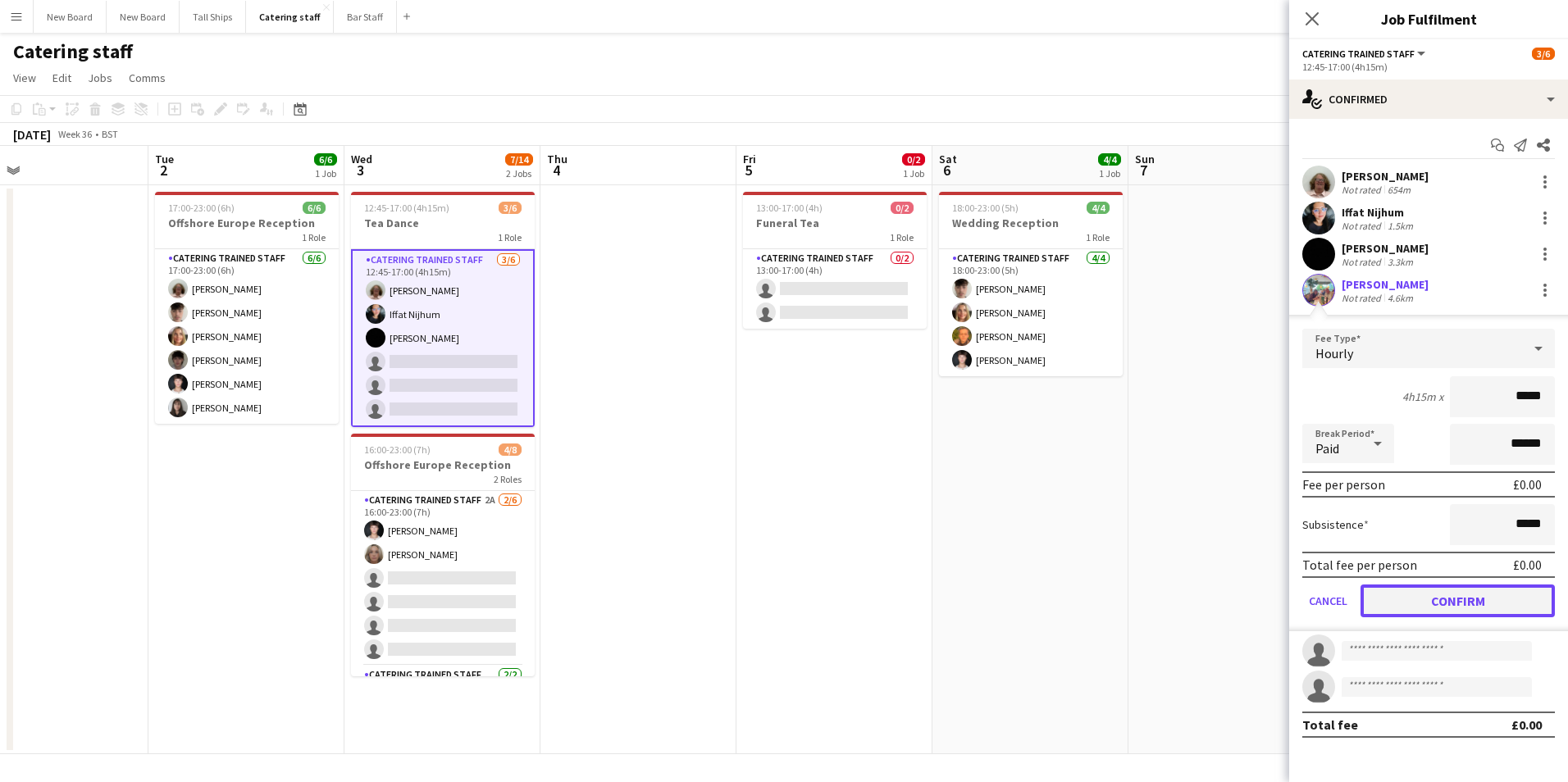
click at [1507, 612] on button "Confirm" at bounding box center [1457, 601] width 194 height 32
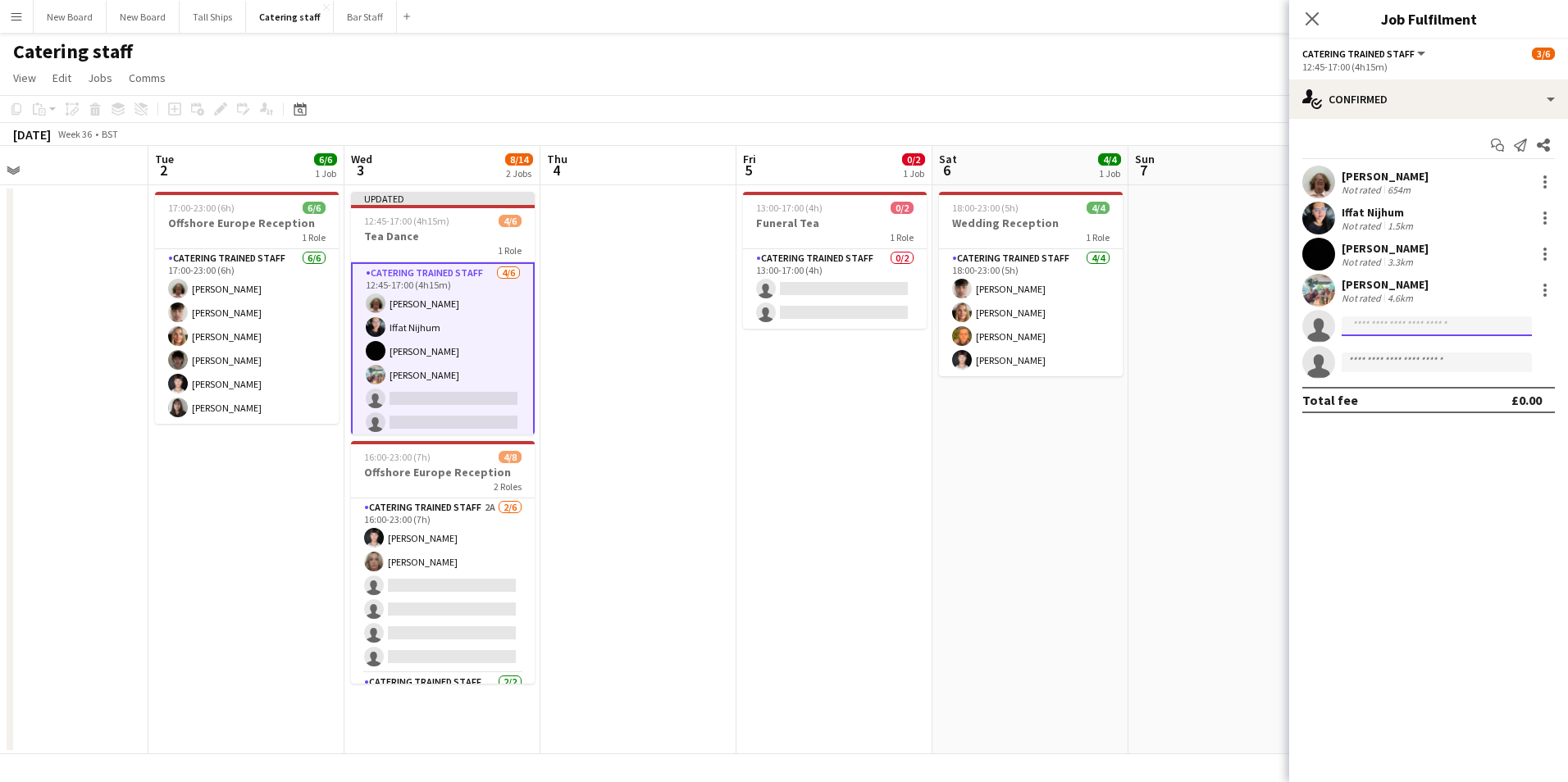
click at [1398, 329] on input at bounding box center [1436, 327] width 190 height 20
type input "********"
click at [1380, 363] on span "[EMAIL_ADDRESS][DOMAIN_NAME]" at bounding box center [1437, 363] width 164 height 14
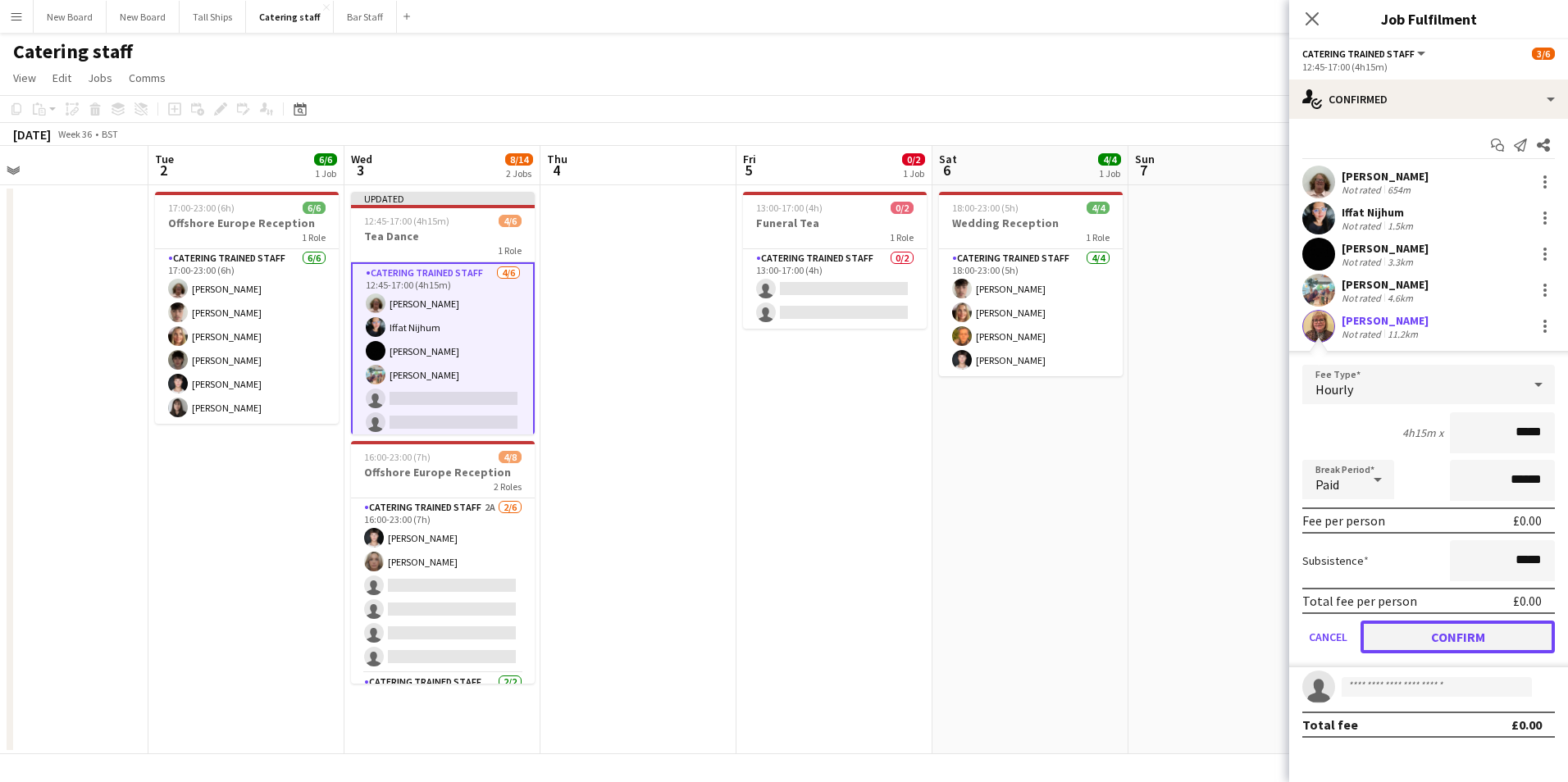
drag, startPoint x: 1471, startPoint y: 636, endPoint x: 1476, endPoint y: 654, distance: 18.7
click at [1473, 636] on button "Confirm" at bounding box center [1457, 637] width 194 height 32
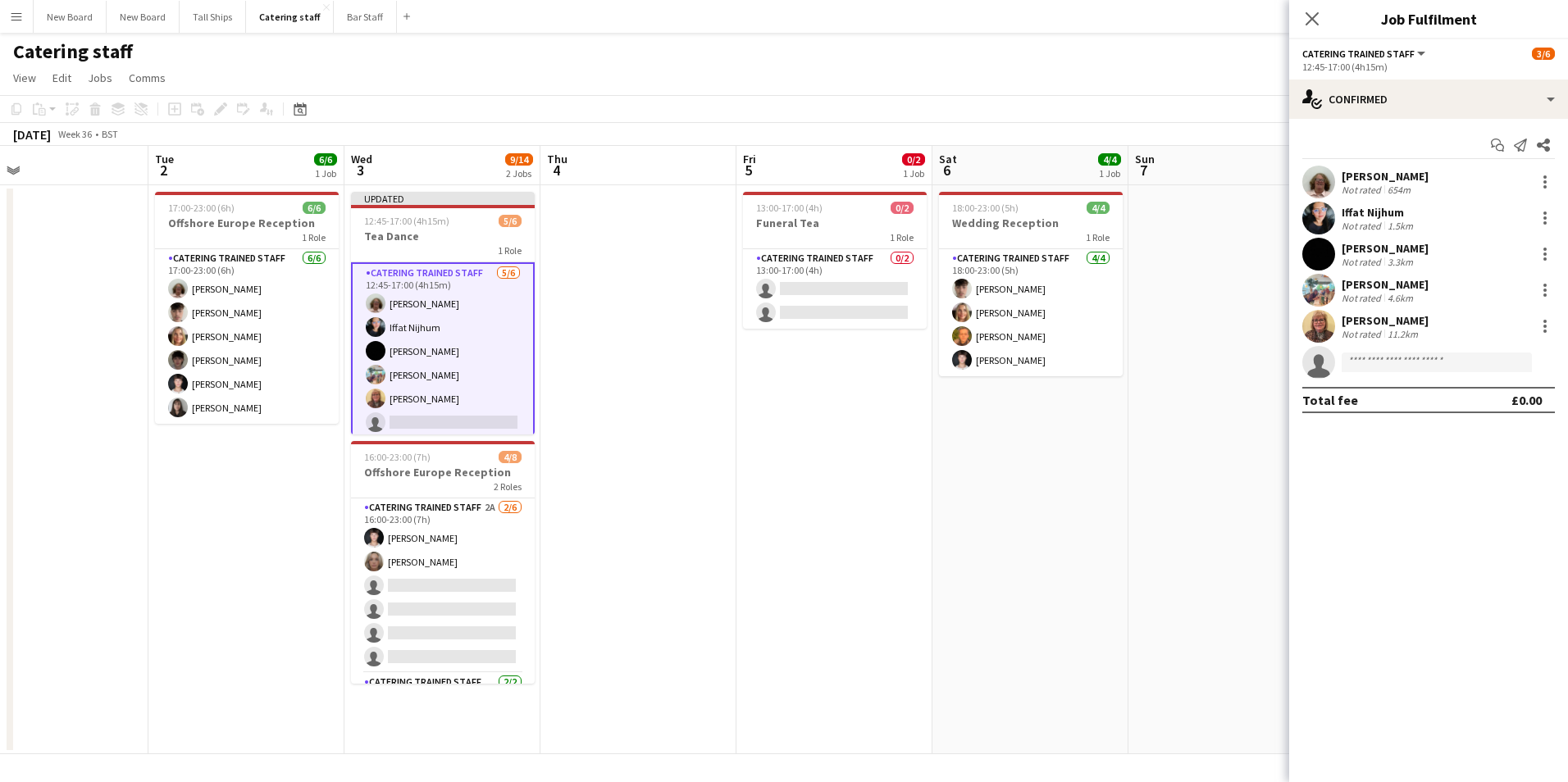
click at [1213, 504] on app-date-cell at bounding box center [1226, 469] width 196 height 569
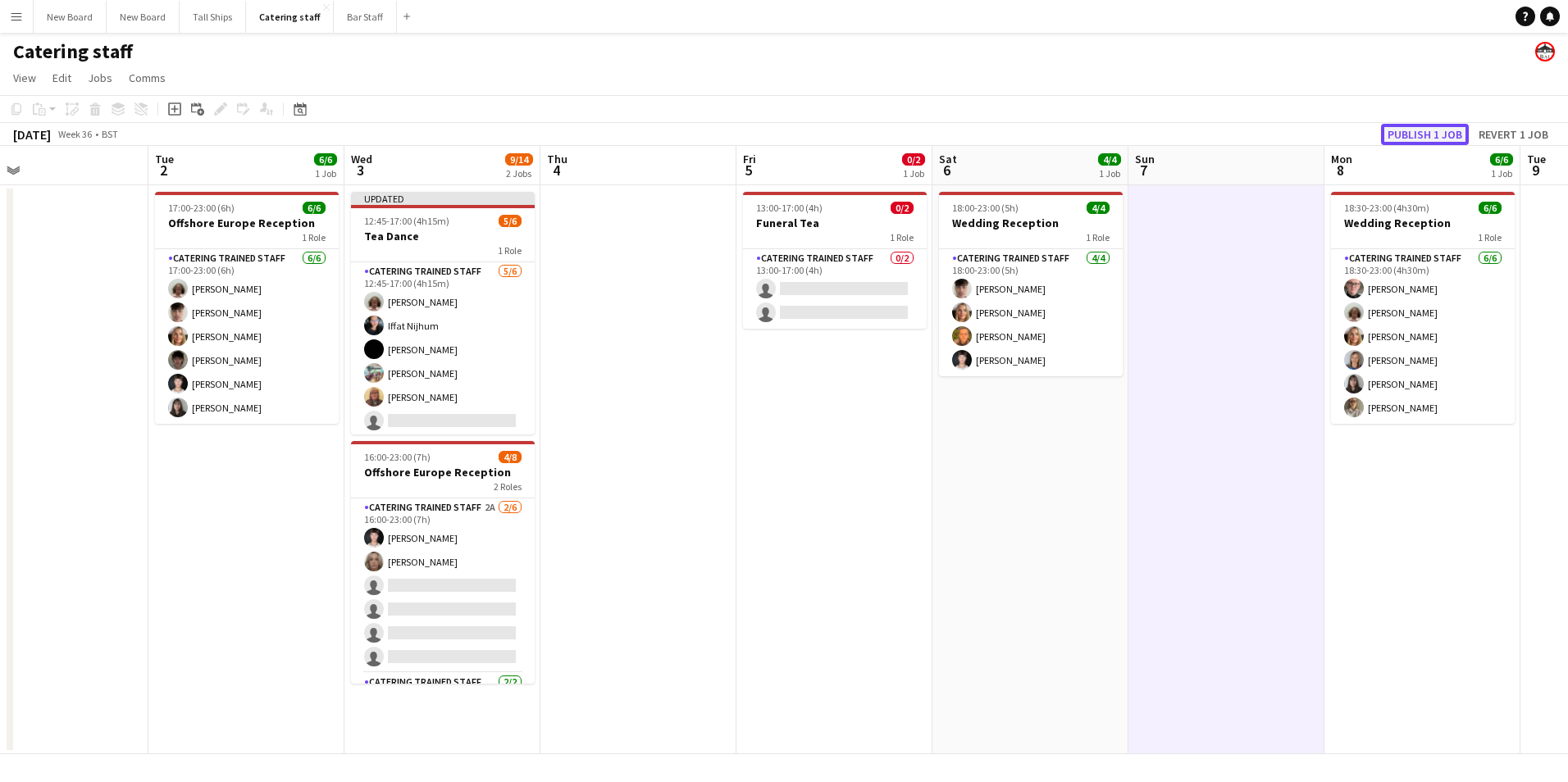
click at [1448, 140] on button "Publish 1 job" at bounding box center [1425, 134] width 88 height 22
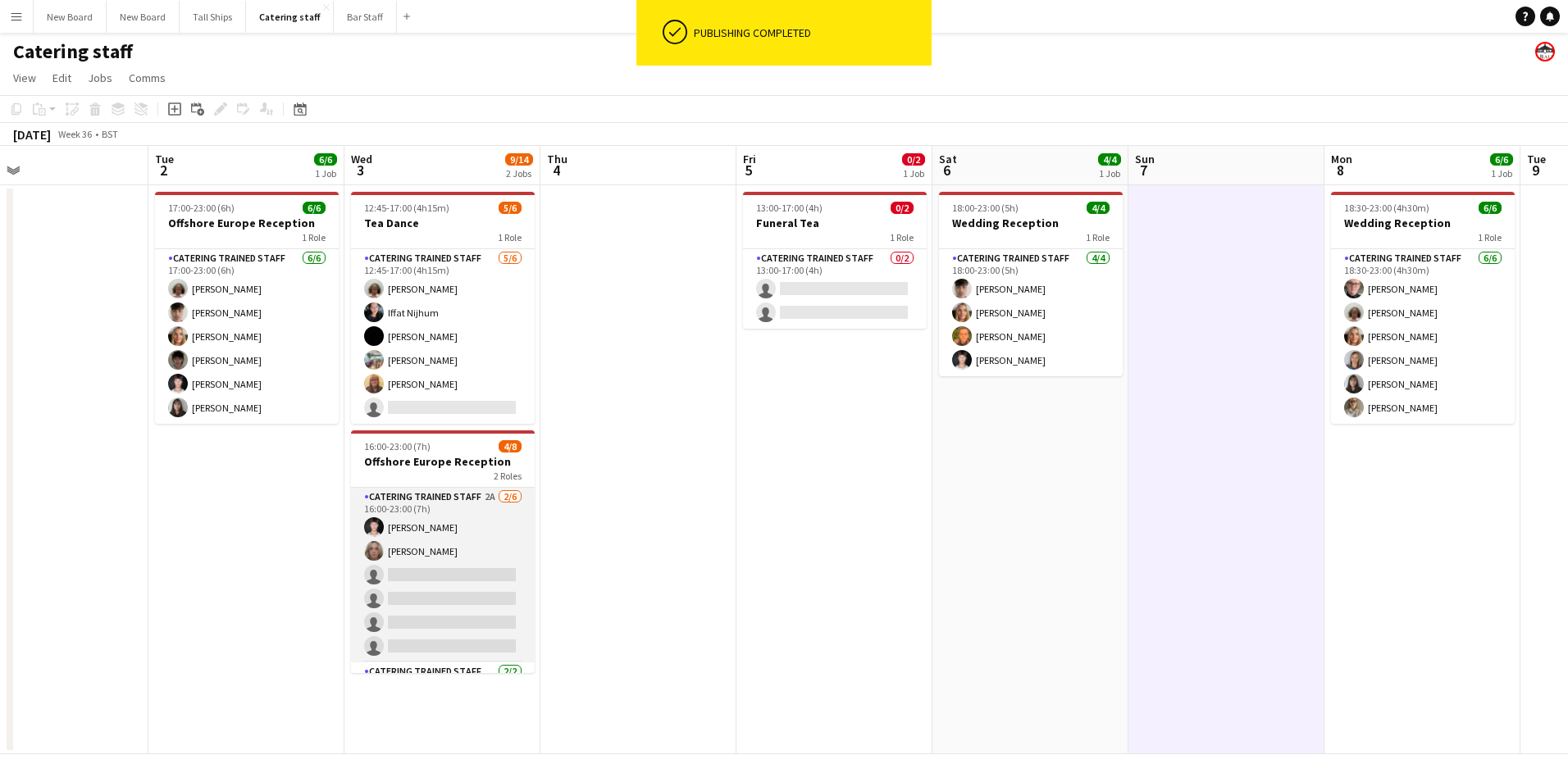
click at [459, 573] on app-card-role "Catering trained staff 2A [DATE] 16:00-23:00 (7h) [PERSON_NAME] [PERSON_NAME] s…" at bounding box center [443, 575] width 184 height 175
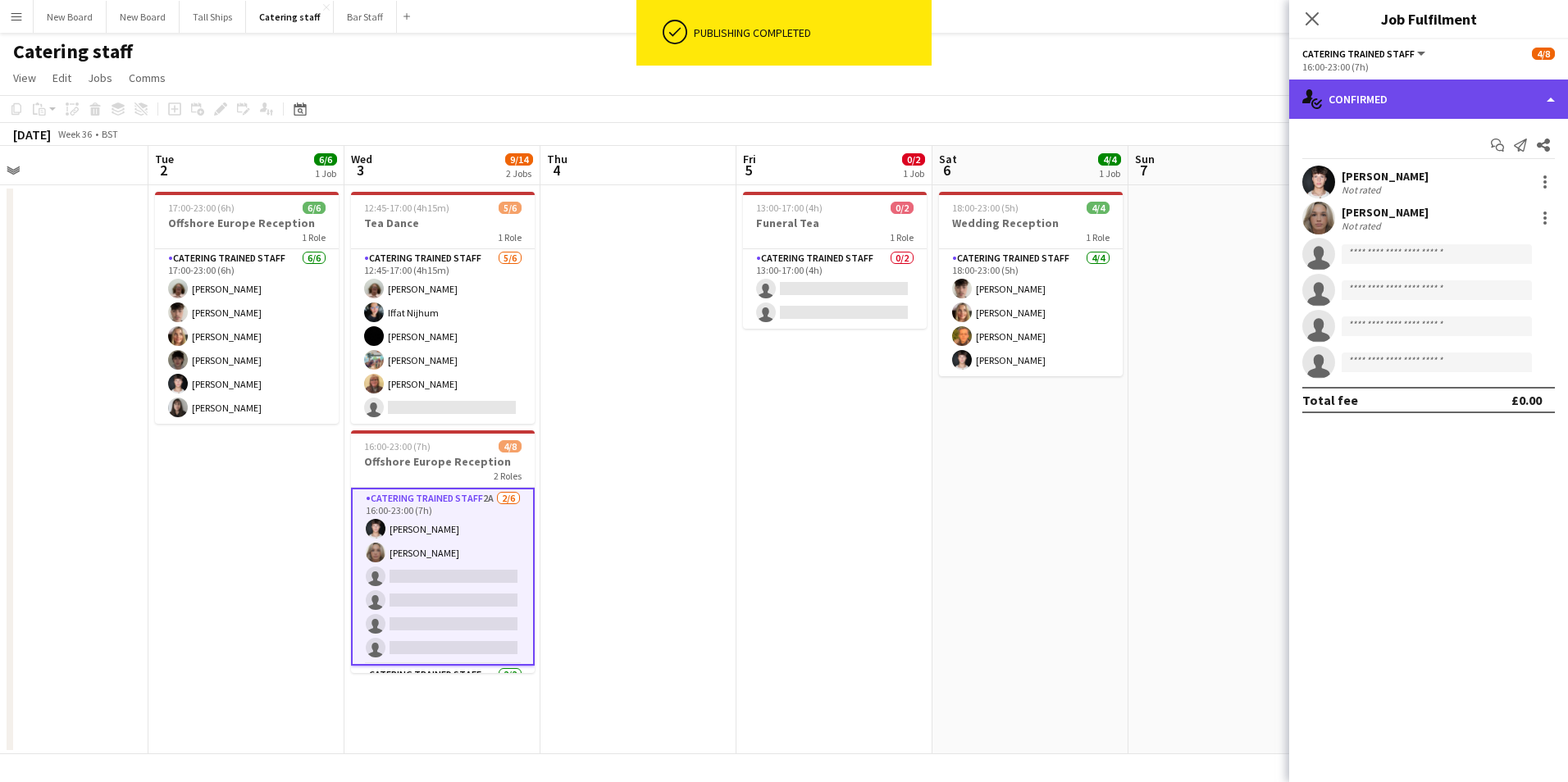
click at [1444, 84] on div "single-neutral-actions-check-2 Confirmed" at bounding box center [1428, 99] width 279 height 40
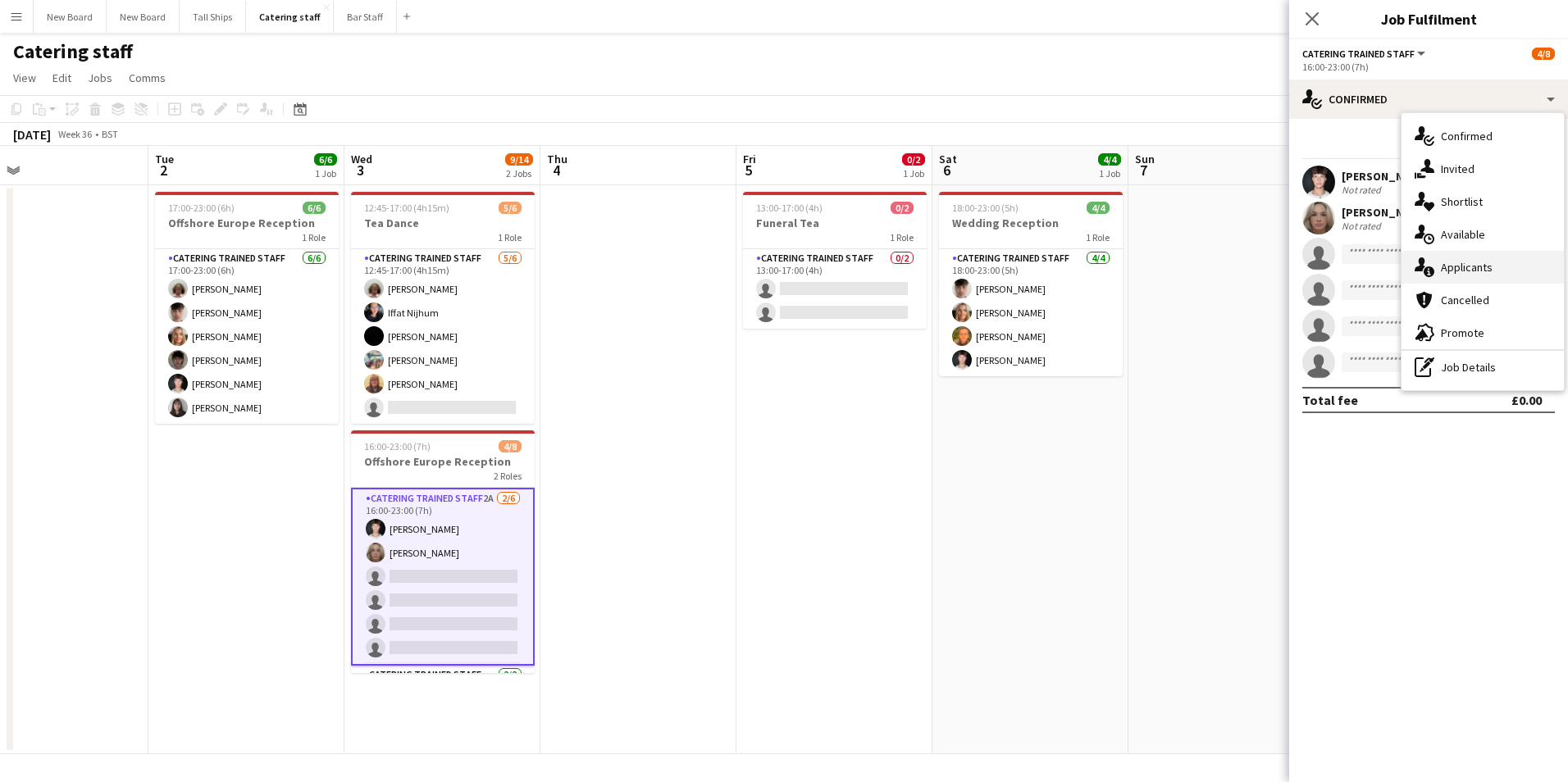
click at [1482, 266] on div "single-neutral-actions-information Applicants" at bounding box center [1483, 267] width 162 height 32
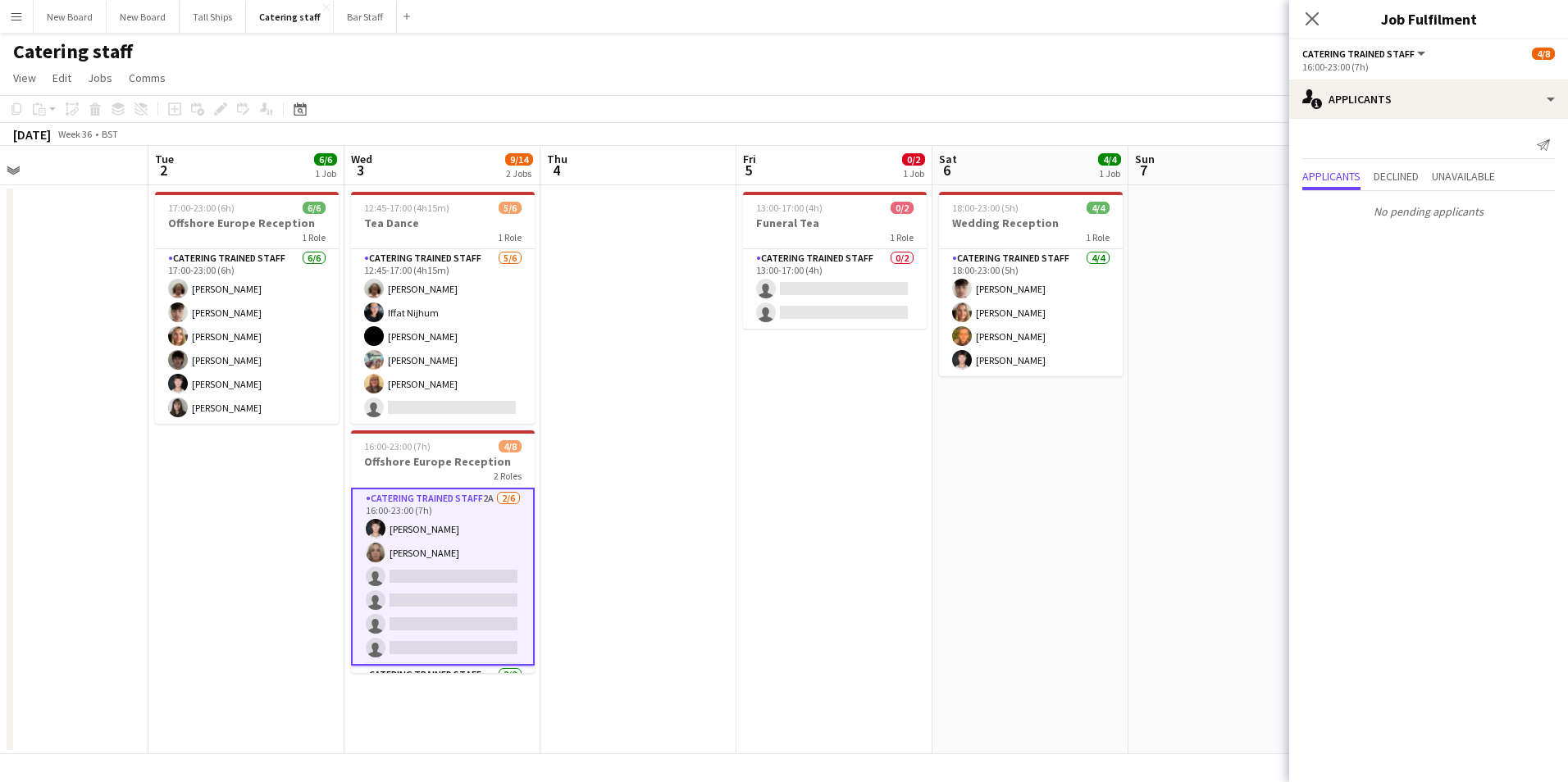
click at [1400, 163] on div "Send notification Applicants Declined Unavailable No pending applicants" at bounding box center [1428, 179] width 279 height 120
click at [1408, 170] on span "Declined" at bounding box center [1397, 176] width 45 height 12
click at [1346, 149] on span "Applicants" at bounding box center [1332, 143] width 59 height 12
click at [1407, 68] on div "16:00-23:00 (7h)" at bounding box center [1429, 67] width 253 height 13
click at [1413, 59] on app-options-switcher "Catering trained staff All roles Catering trained staff [DATE] 16:00-23:00 (7h)" at bounding box center [1428, 60] width 279 height 41
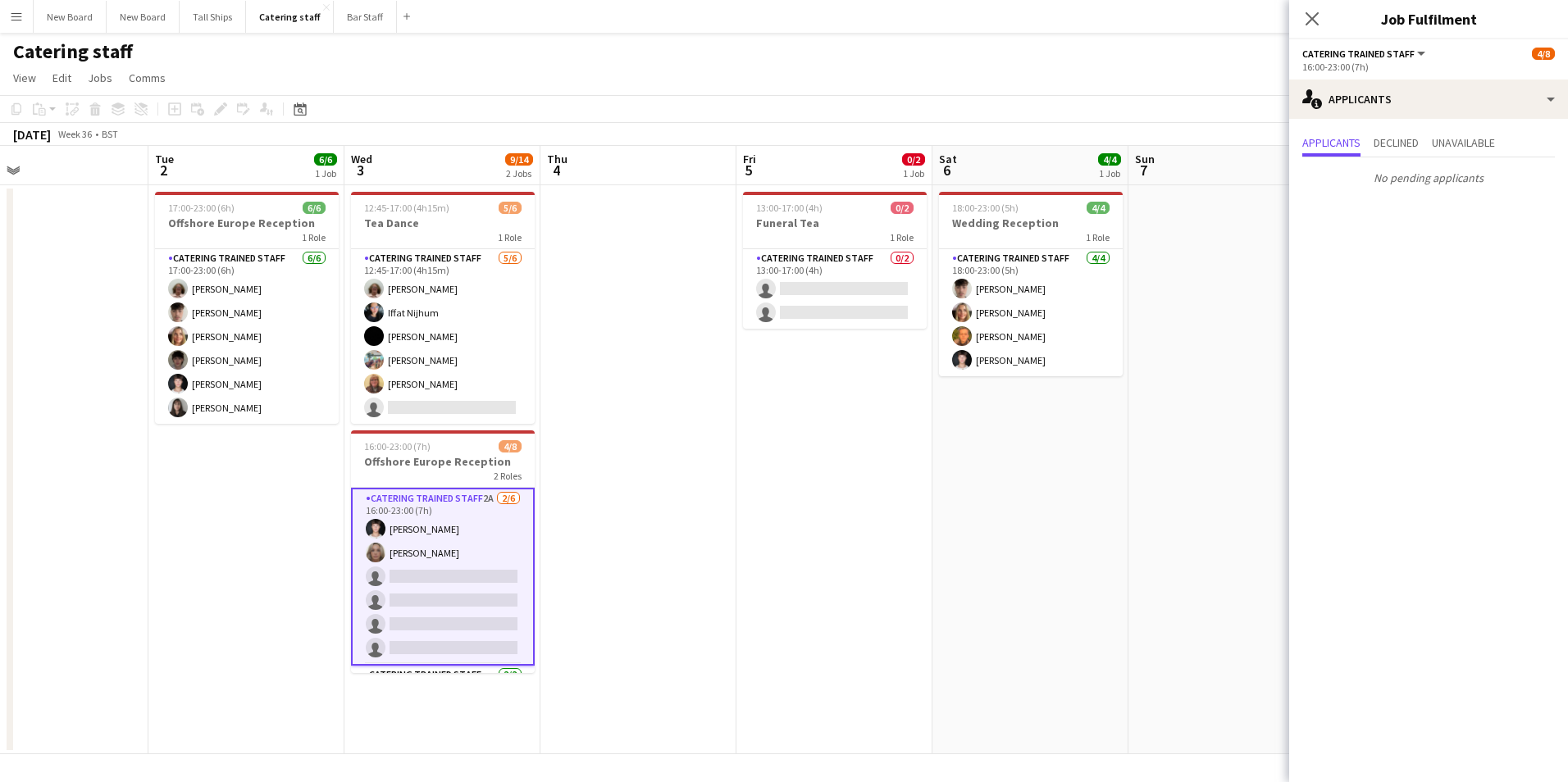
click at [1402, 51] on span "Catering trained staff" at bounding box center [1359, 54] width 113 height 13
click at [1191, 286] on app-date-cell at bounding box center [1226, 469] width 196 height 569
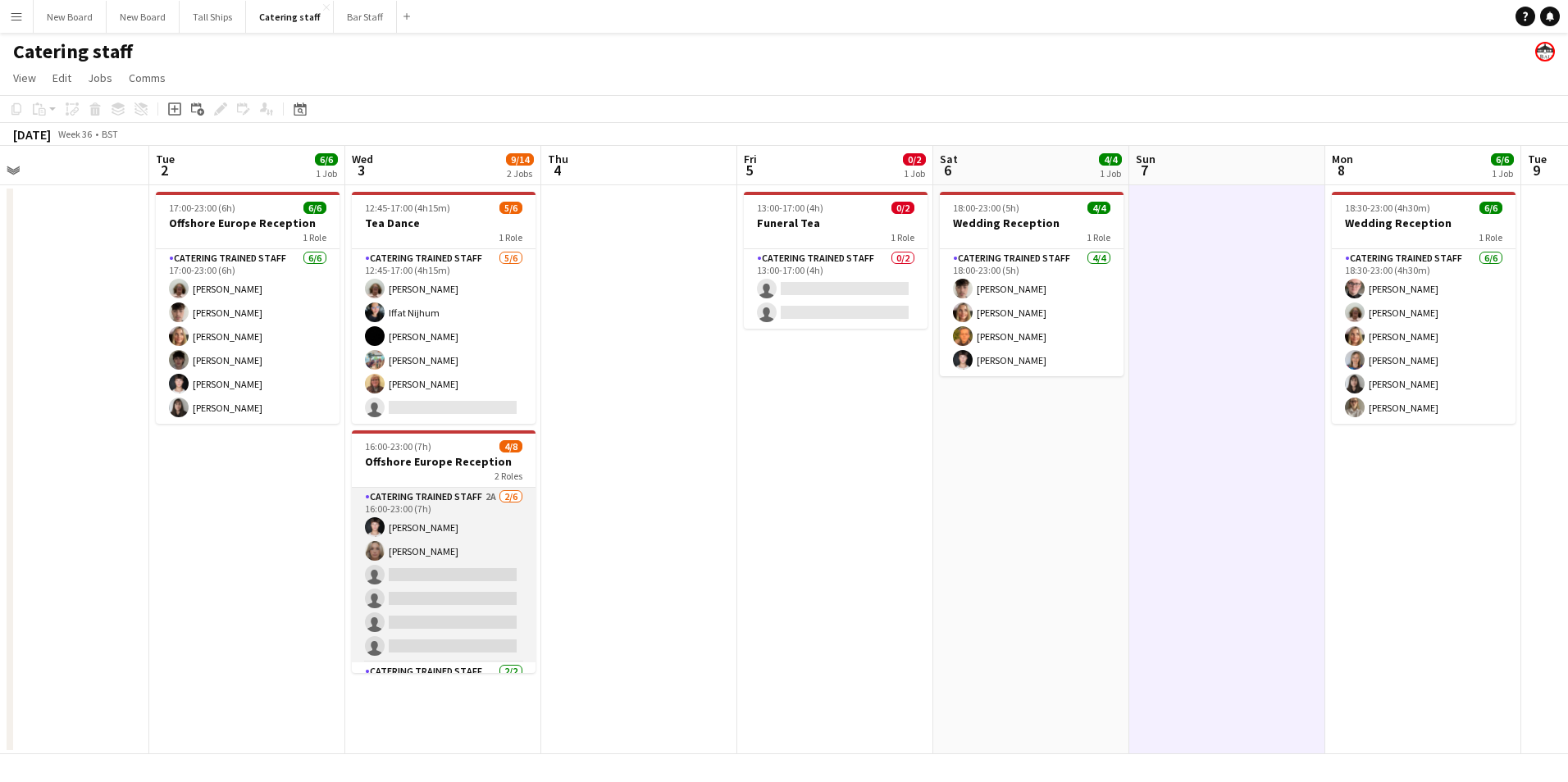
drag, startPoint x: 436, startPoint y: 546, endPoint x: 434, endPoint y: 530, distance: 16.1
click at [436, 545] on app-card-role "Catering trained staff 2A [DATE] 16:00-23:00 (7h) [PERSON_NAME] [PERSON_NAME] s…" at bounding box center [444, 575] width 184 height 175
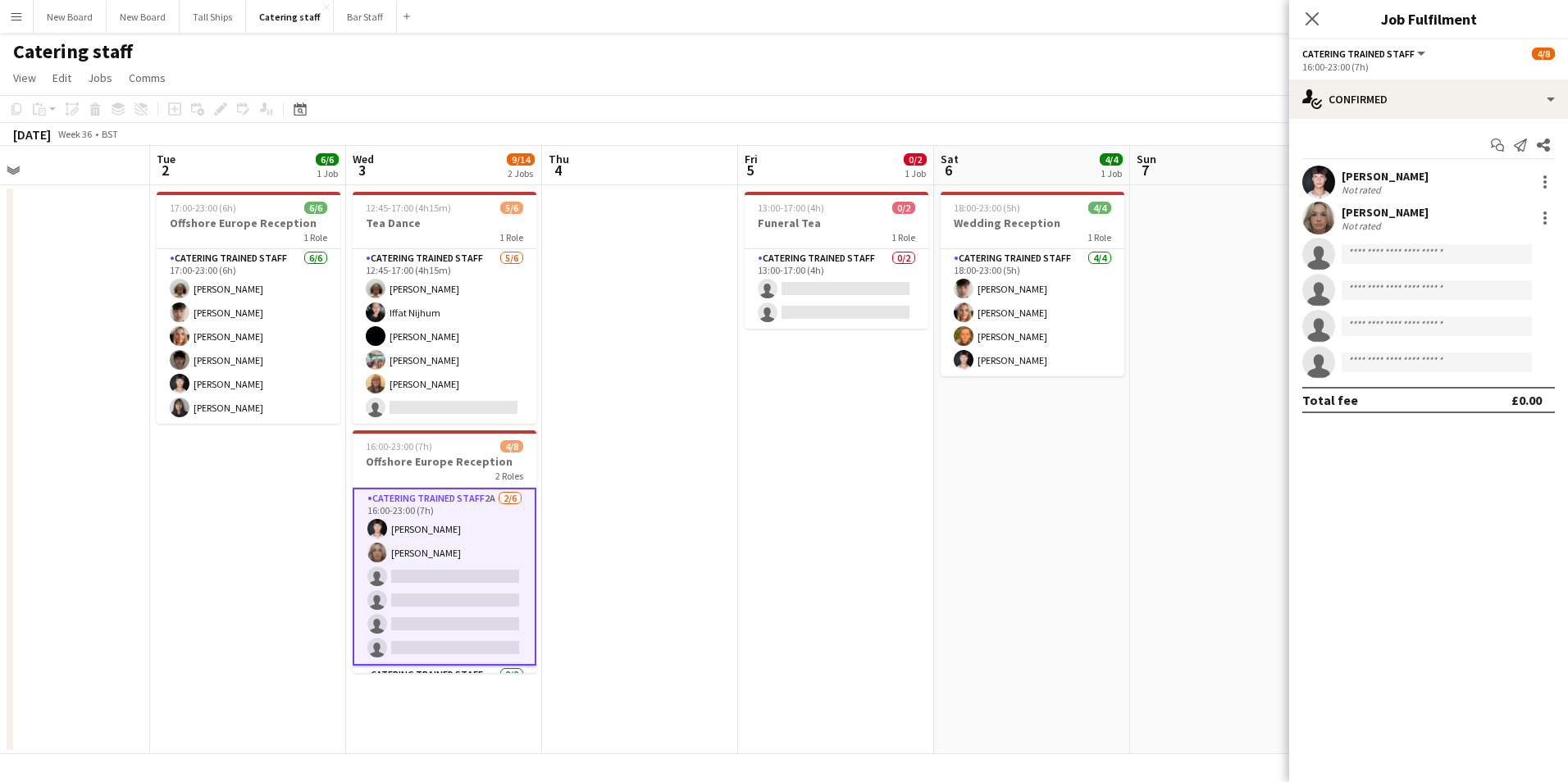
drag, startPoint x: 947, startPoint y: 616, endPoint x: 899, endPoint y: 616, distance: 48.0
click at [948, 612] on app-date-cell "18:00-23:00 (5h) 4/4 Wedding Reception 1 Role Catering trained staff [DATE] 18:…" at bounding box center [1031, 469] width 196 height 569
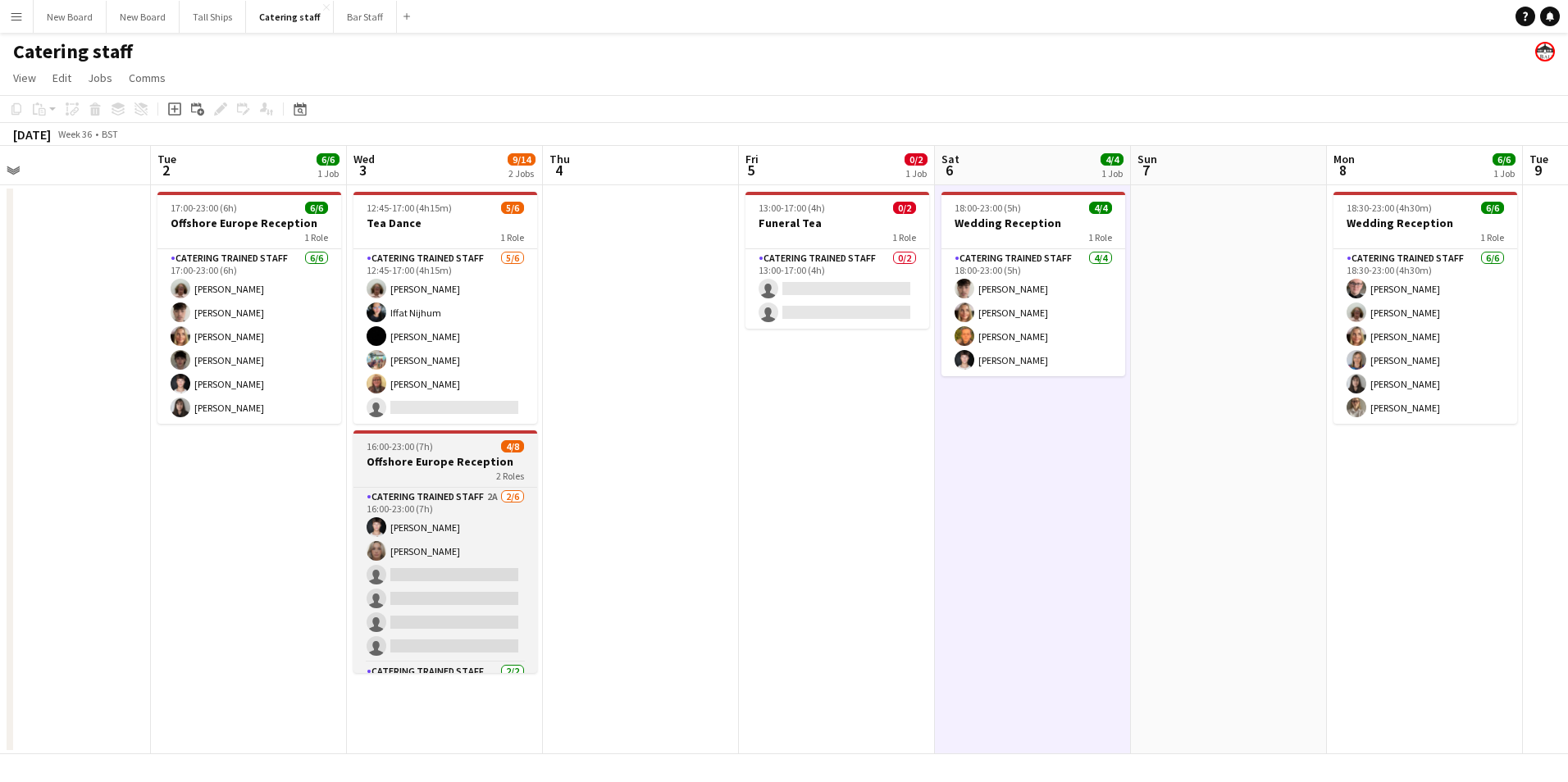
click at [426, 464] on h3 "Offshore Europe Reception" at bounding box center [446, 462] width 184 height 14
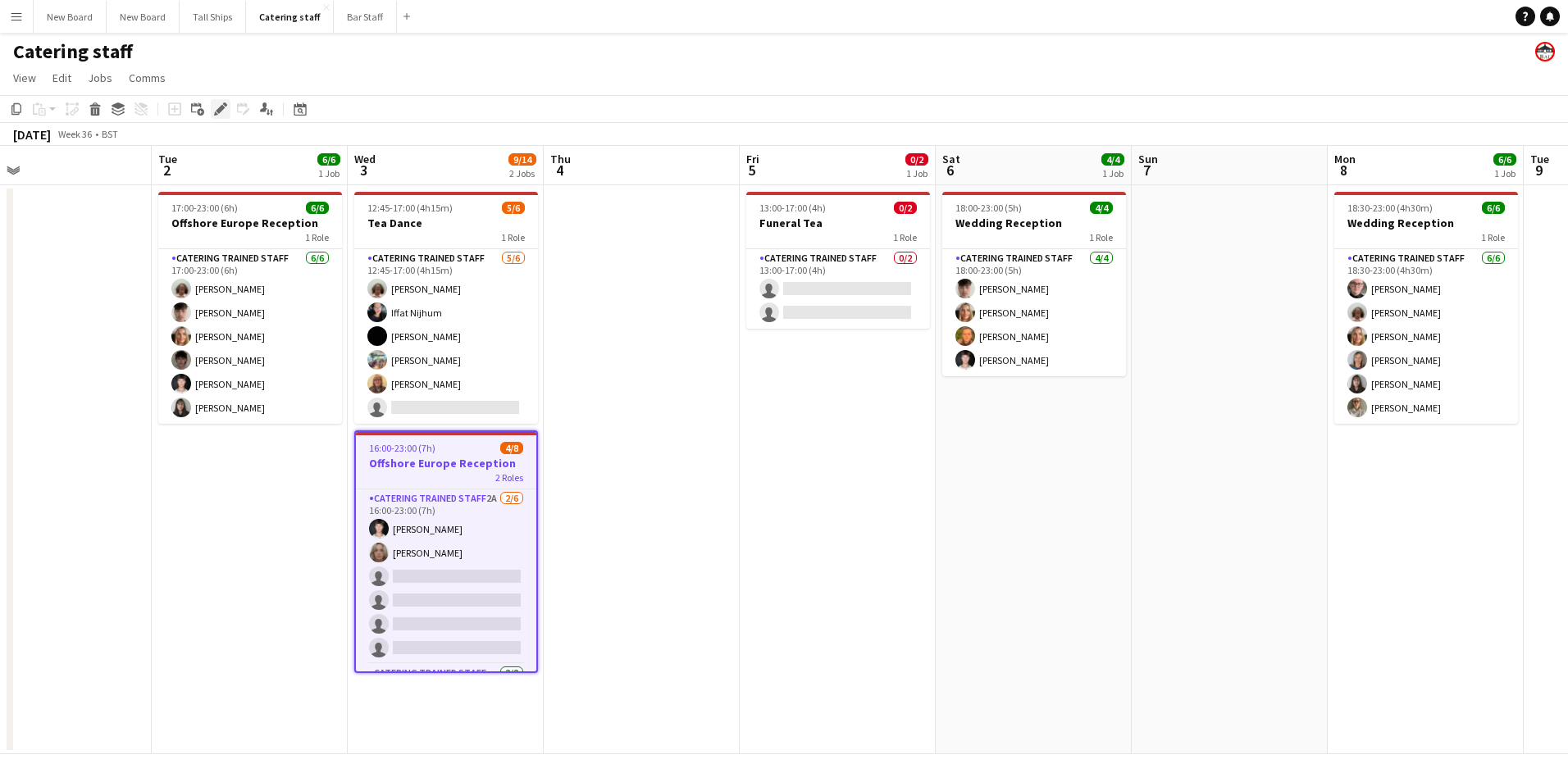
click at [228, 106] on div "Edit" at bounding box center [221, 109] width 20 height 20
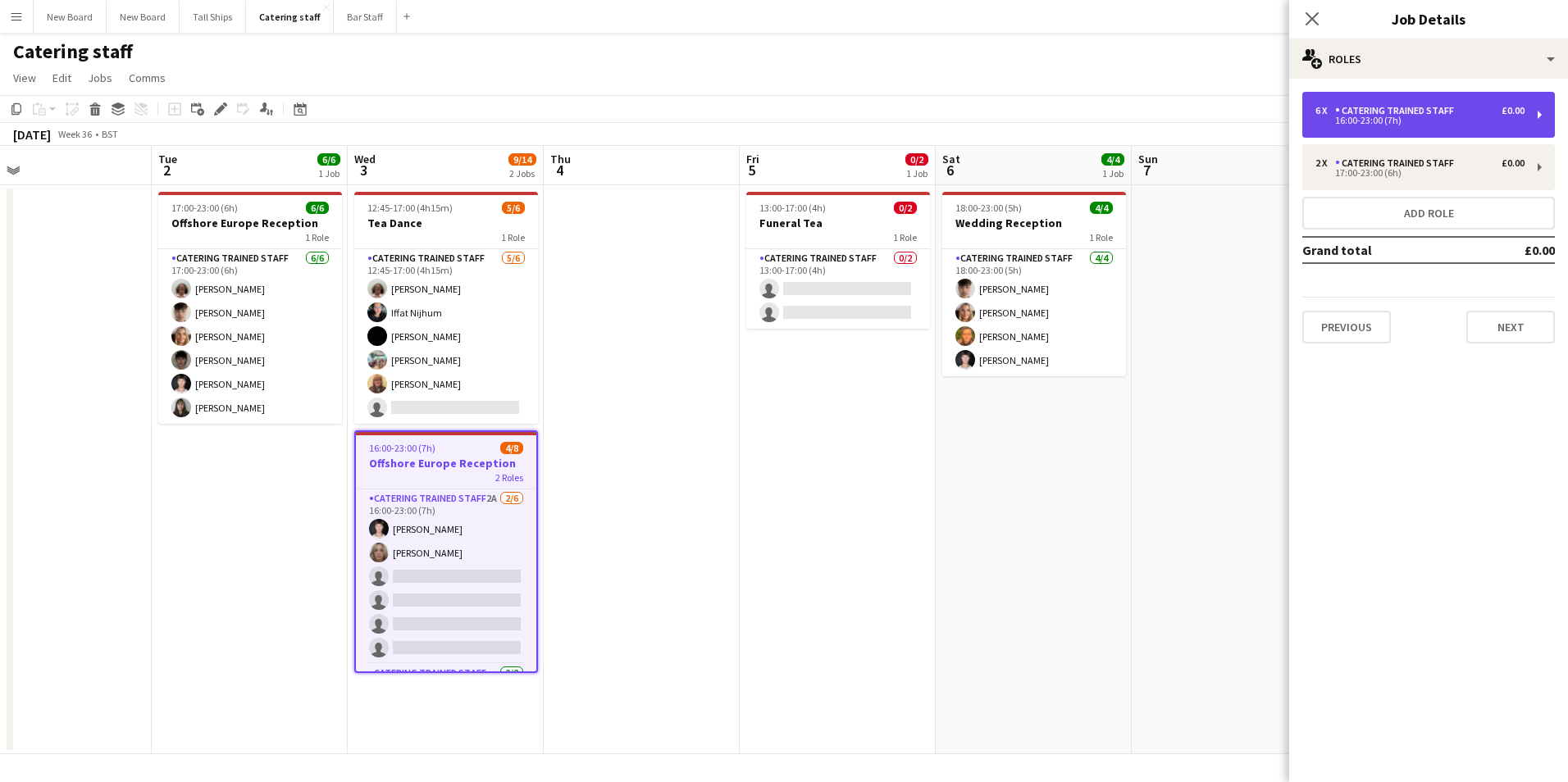
click at [1432, 119] on div "16:00-23:00 (7h)" at bounding box center [1420, 120] width 209 height 8
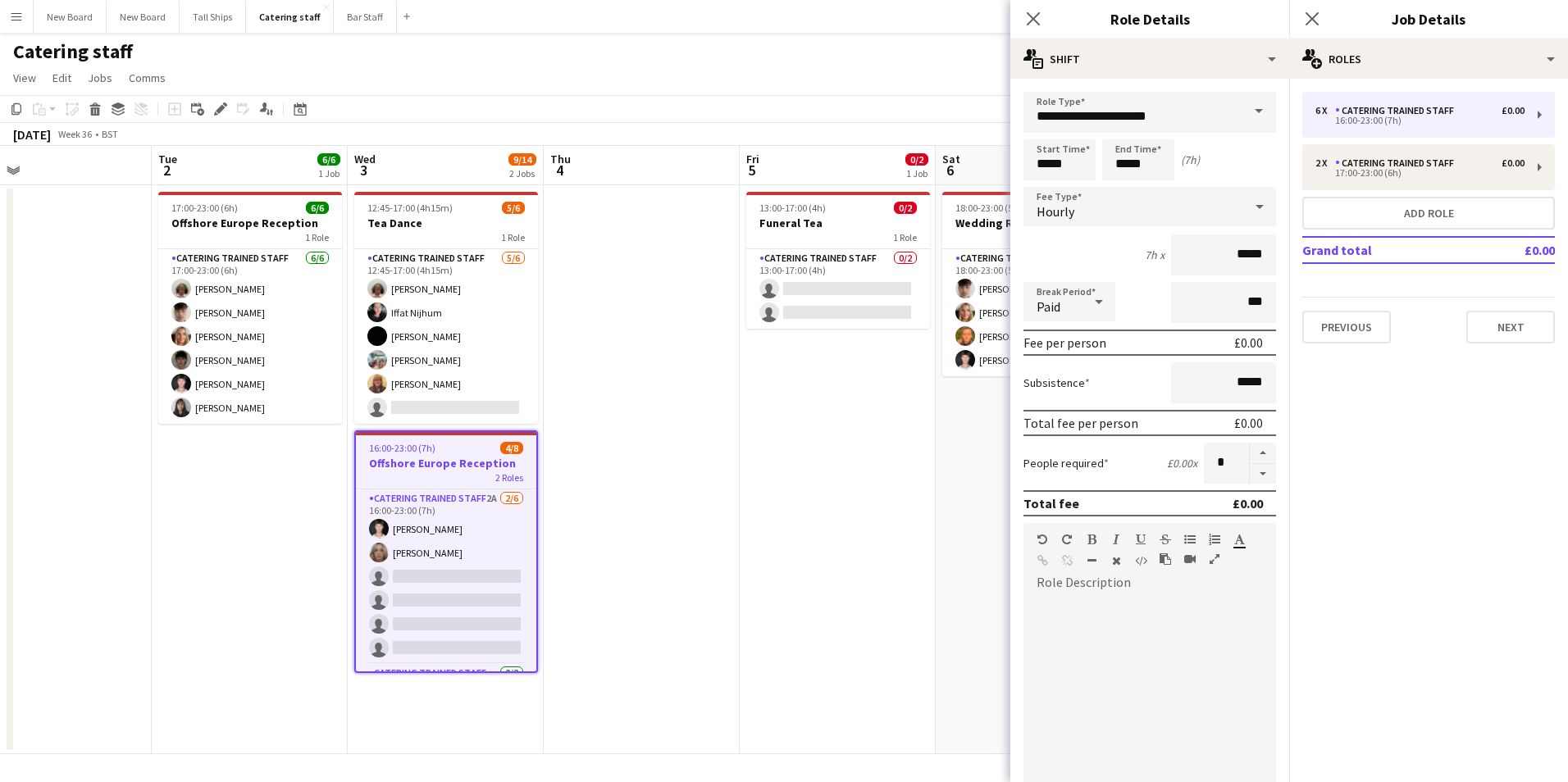
click at [1241, 108] on span at bounding box center [1259, 112] width 34 height 40
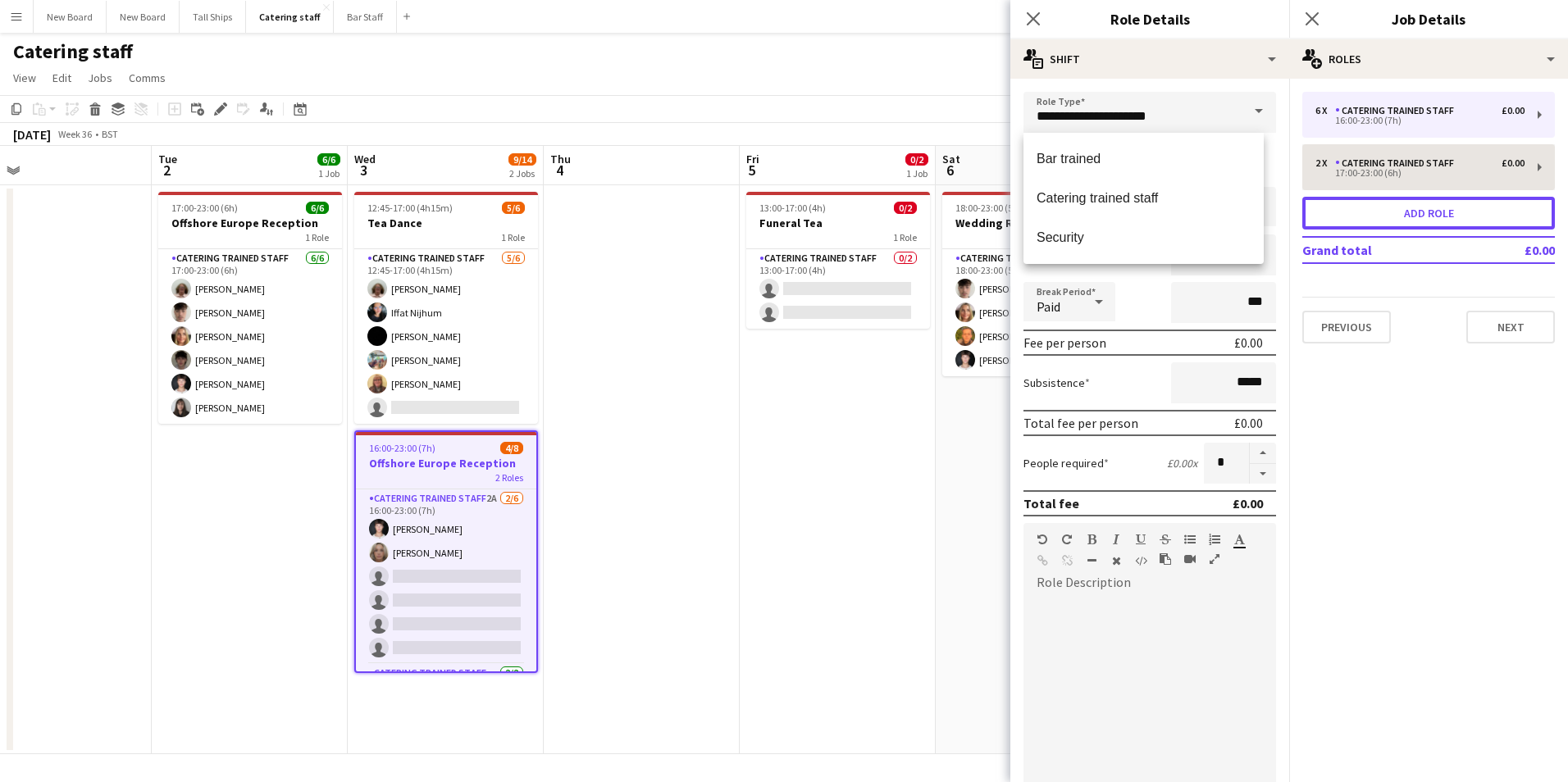
click at [1438, 209] on button "Add role" at bounding box center [1429, 213] width 253 height 32
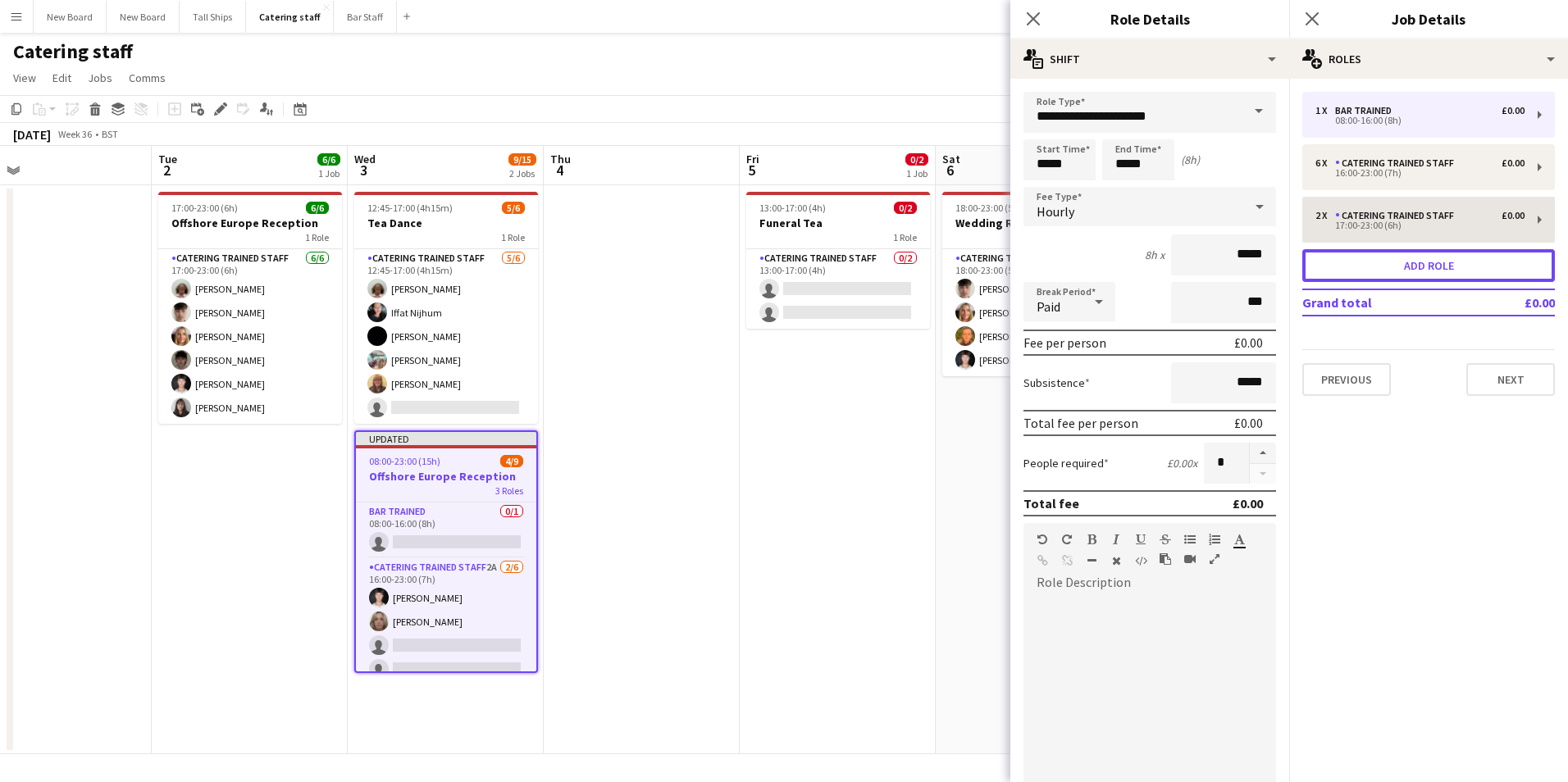
type input "**********"
type input "*****"
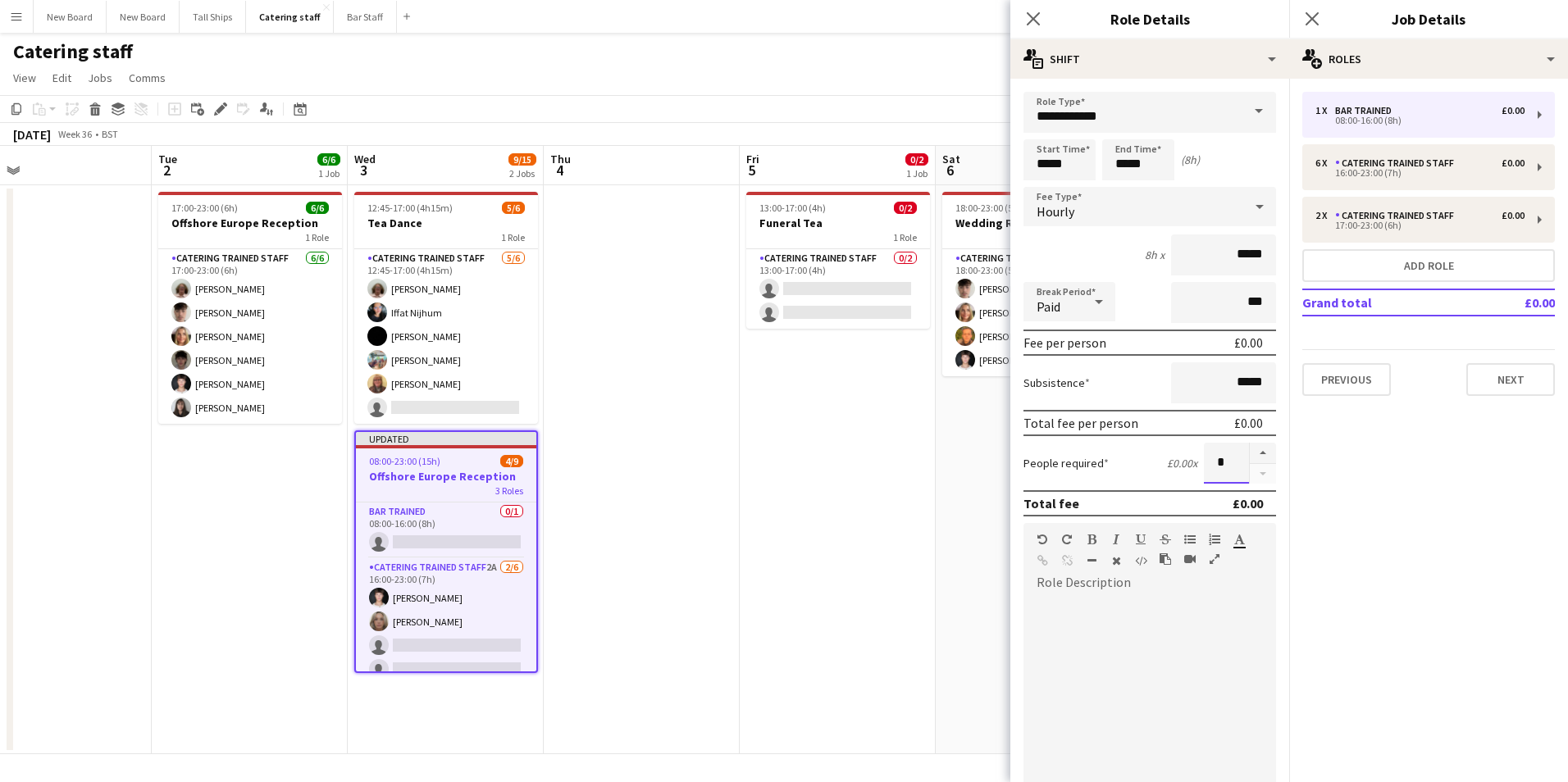
click at [1214, 469] on input "*" at bounding box center [1226, 463] width 45 height 41
click at [1087, 465] on div "People required £0.00 x *" at bounding box center [1150, 463] width 253 height 41
drag, startPoint x: 1087, startPoint y: 465, endPoint x: 1207, endPoint y: 472, distance: 120.2
click at [1204, 473] on input "*" at bounding box center [1226, 463] width 45 height 41
drag, startPoint x: 1201, startPoint y: 468, endPoint x: 1213, endPoint y: 465, distance: 12.4
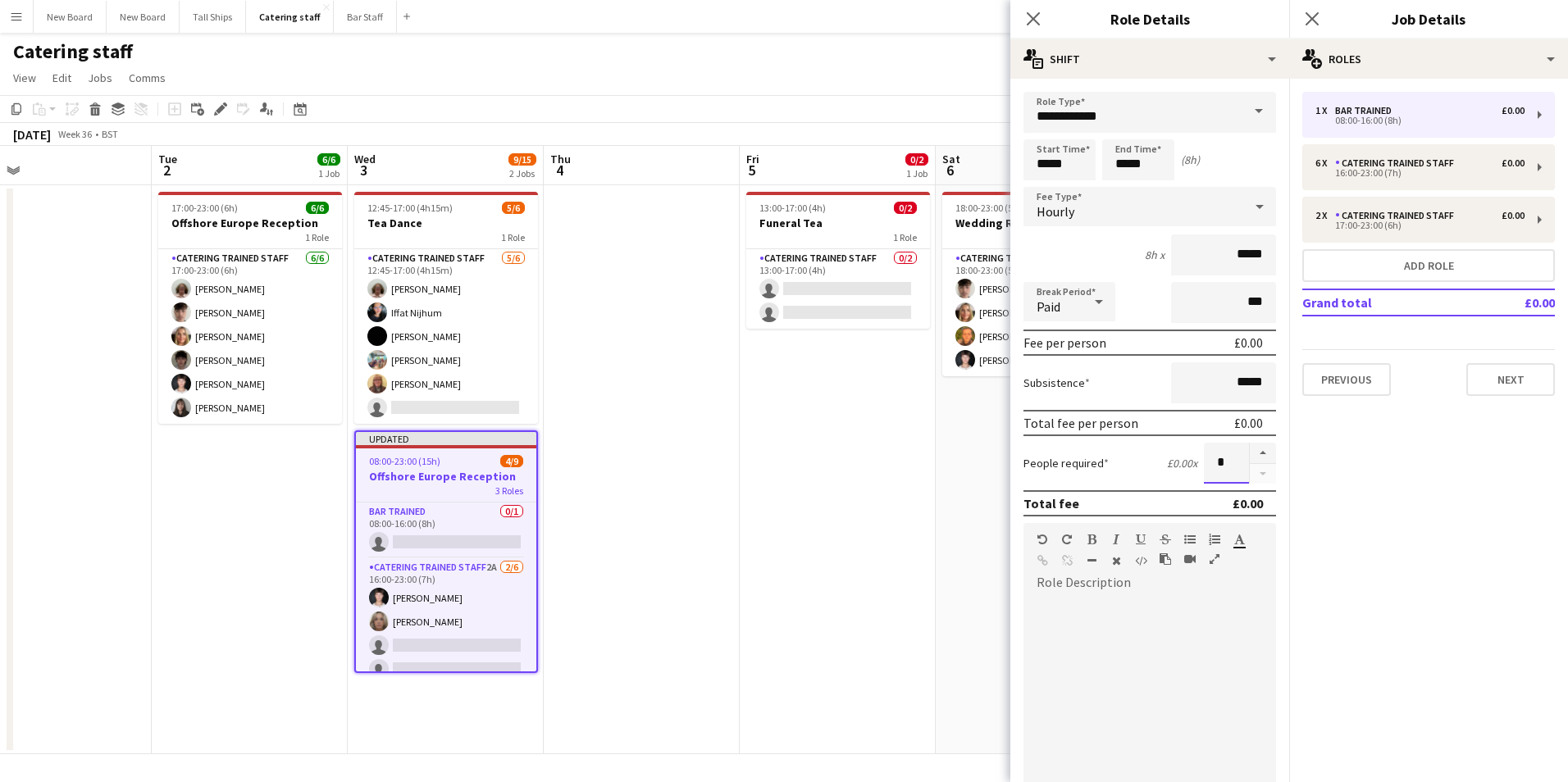
click at [1213, 465] on input "*" at bounding box center [1226, 463] width 45 height 41
type input "*"
drag, startPoint x: 1085, startPoint y: 168, endPoint x: 970, endPoint y: 165, distance: 115.0
click at [970, 165] on body "Menu Boards Boards Boards All jobs Status Workforce Workforce My Workforce Recr…" at bounding box center [784, 391] width 1568 height 782
type input "*****"
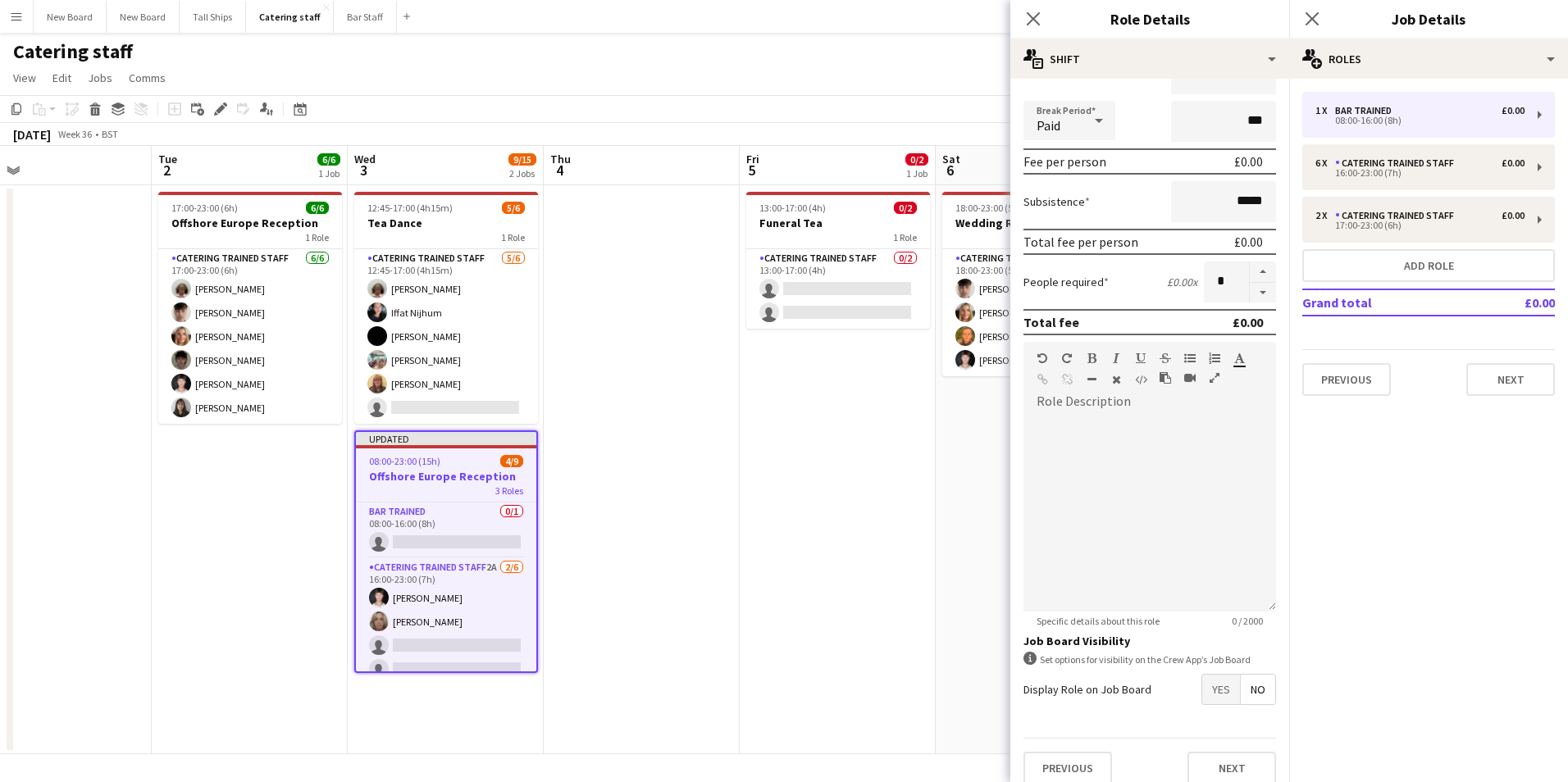
scroll to position [197, 0]
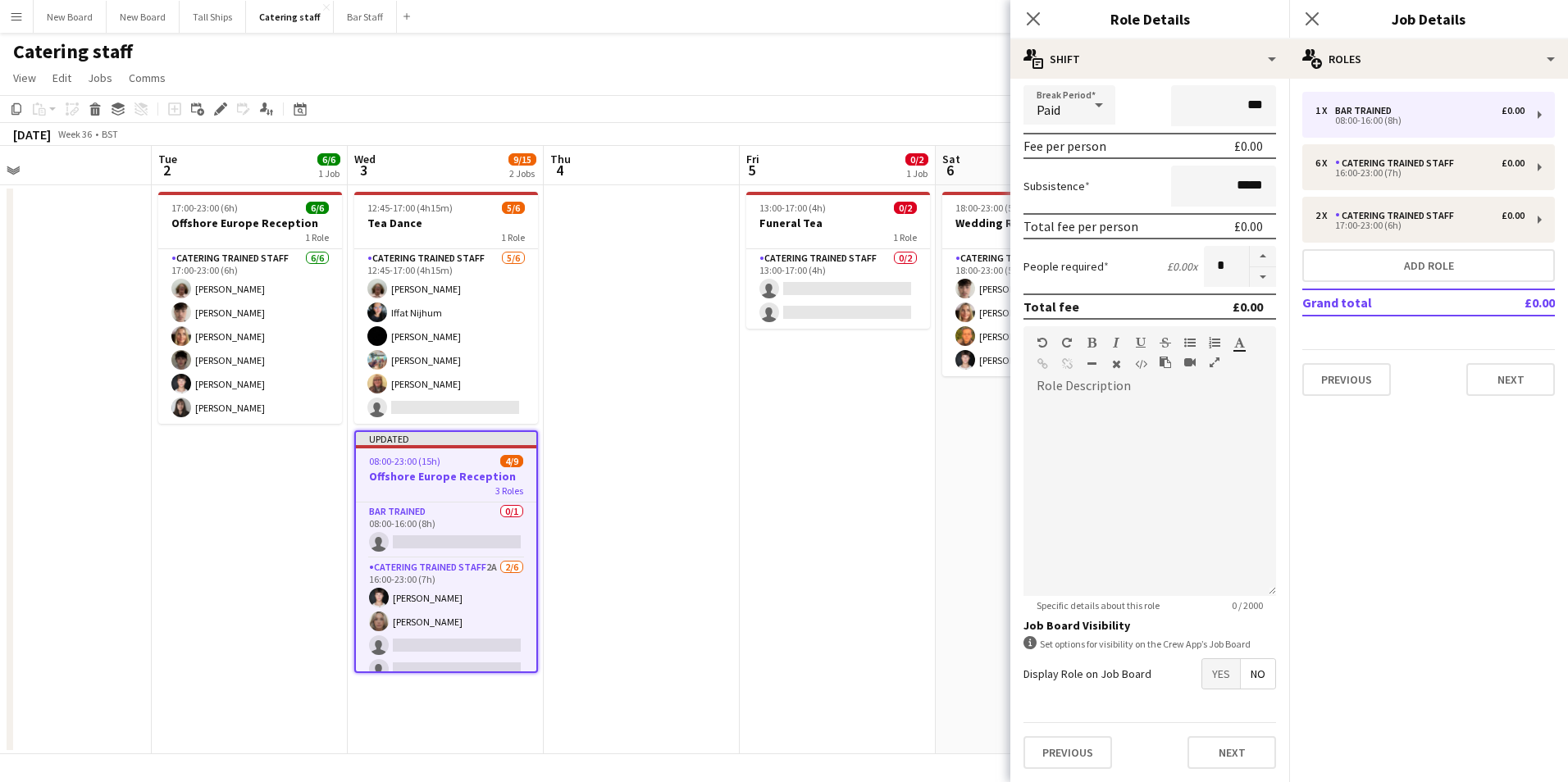
type input "*****"
click at [1214, 666] on span "Yes" at bounding box center [1222, 674] width 38 height 30
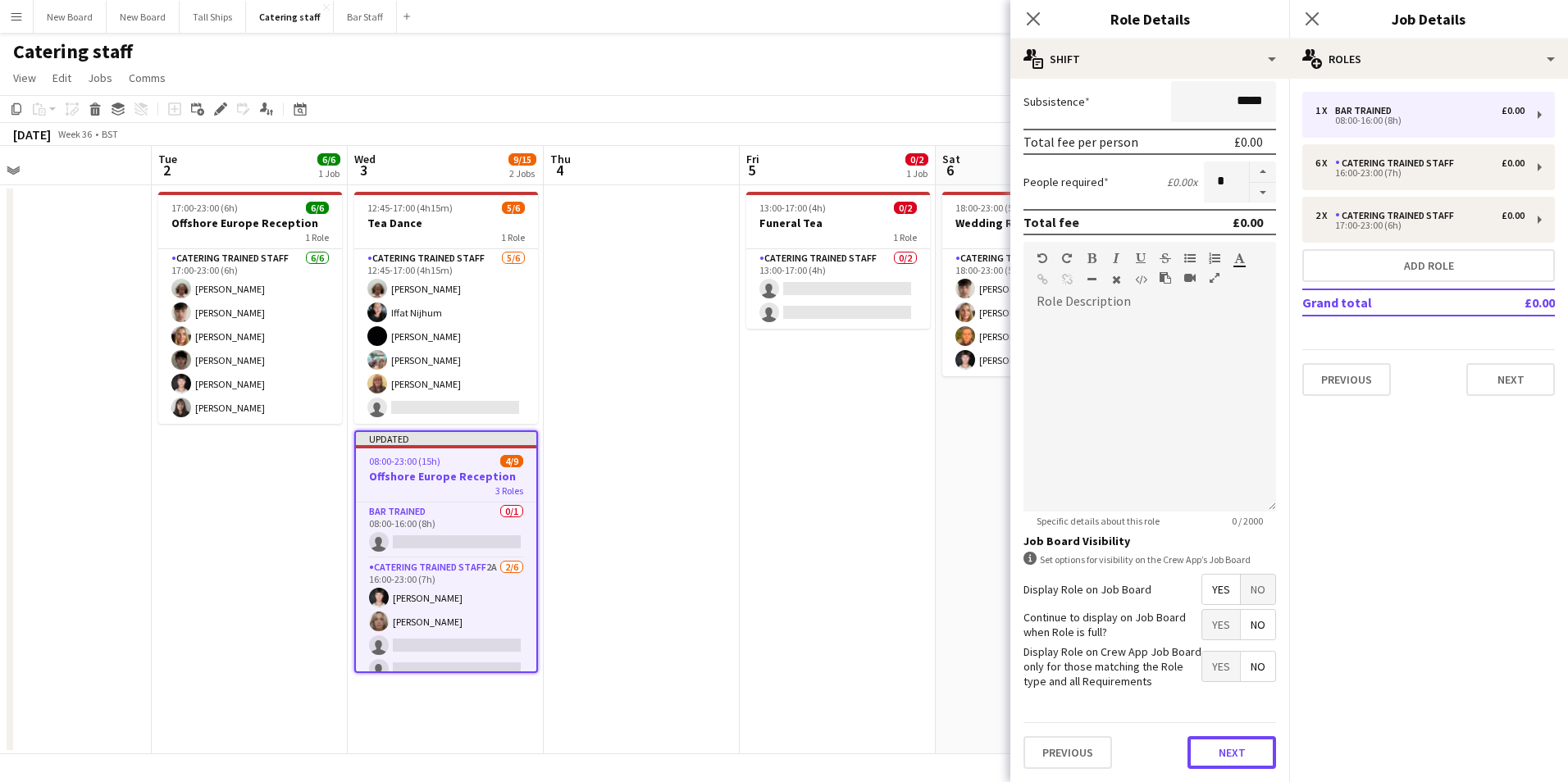
drag, startPoint x: 1218, startPoint y: 756, endPoint x: 1255, endPoint y: 721, distance: 50.9
click at [1220, 758] on button "Next" at bounding box center [1231, 752] width 88 height 32
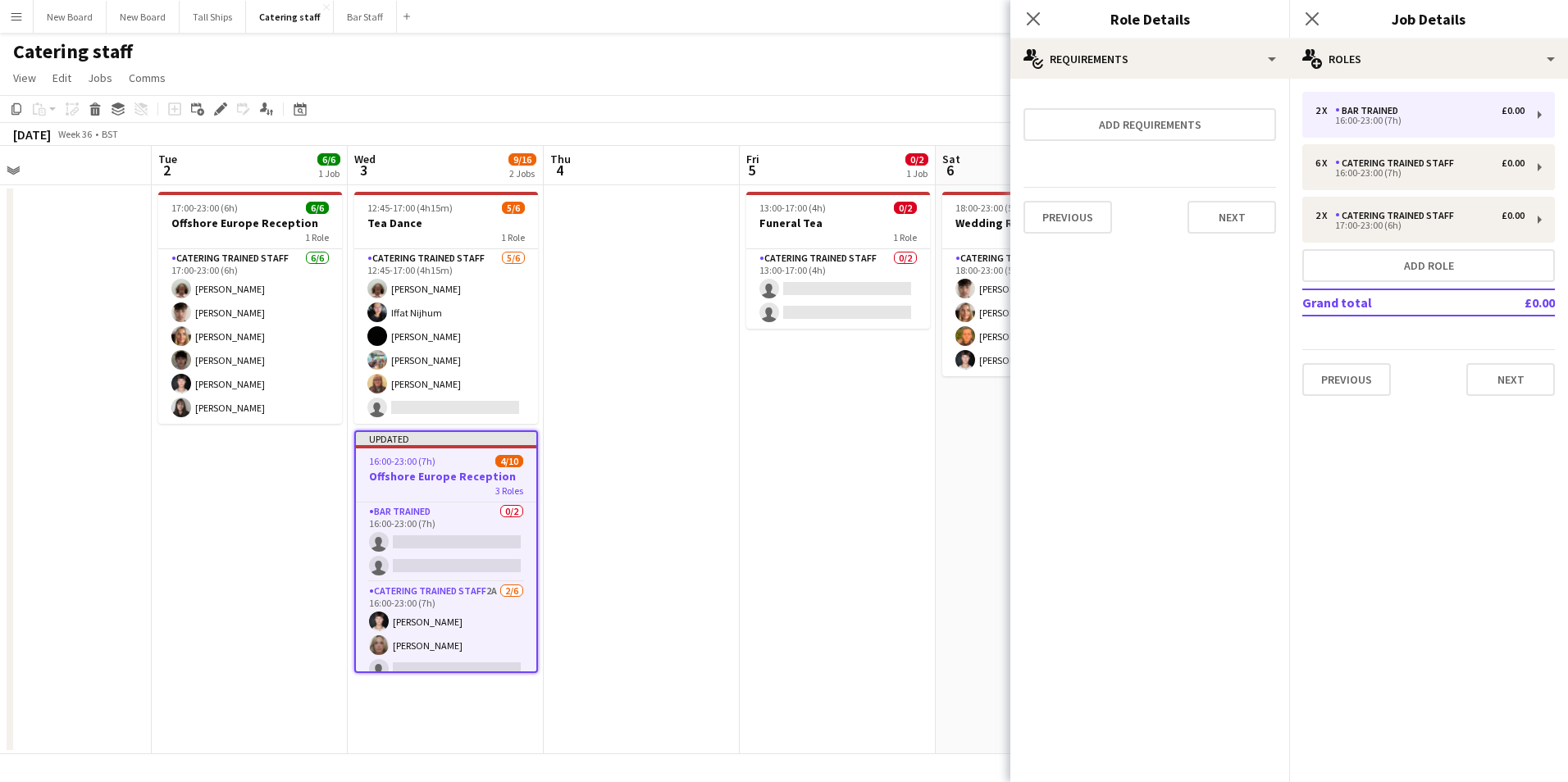
scroll to position [0, 0]
click at [1259, 212] on button "Next" at bounding box center [1231, 217] width 88 height 32
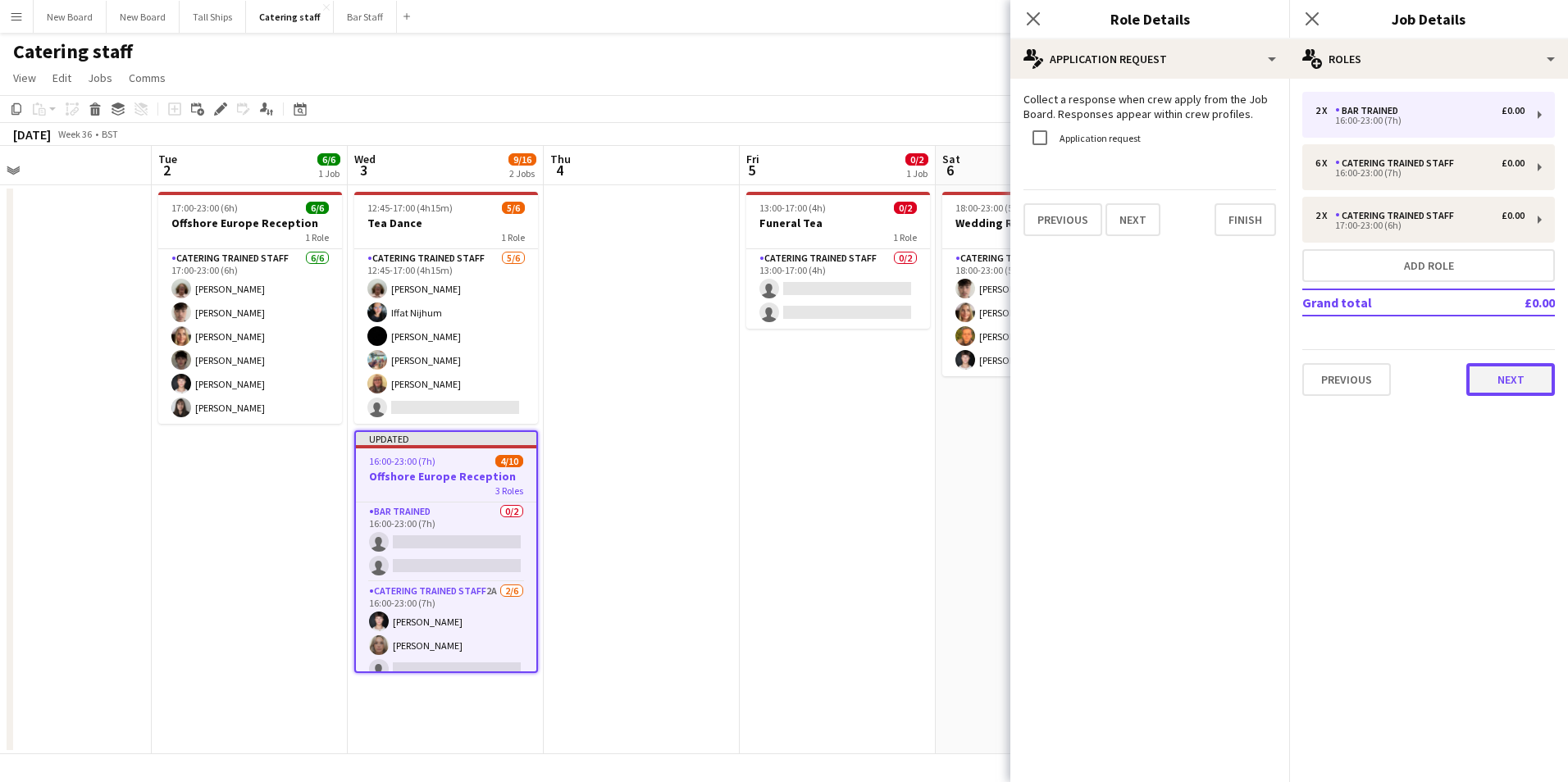
click at [1534, 381] on button "Next" at bounding box center [1510, 380] width 88 height 32
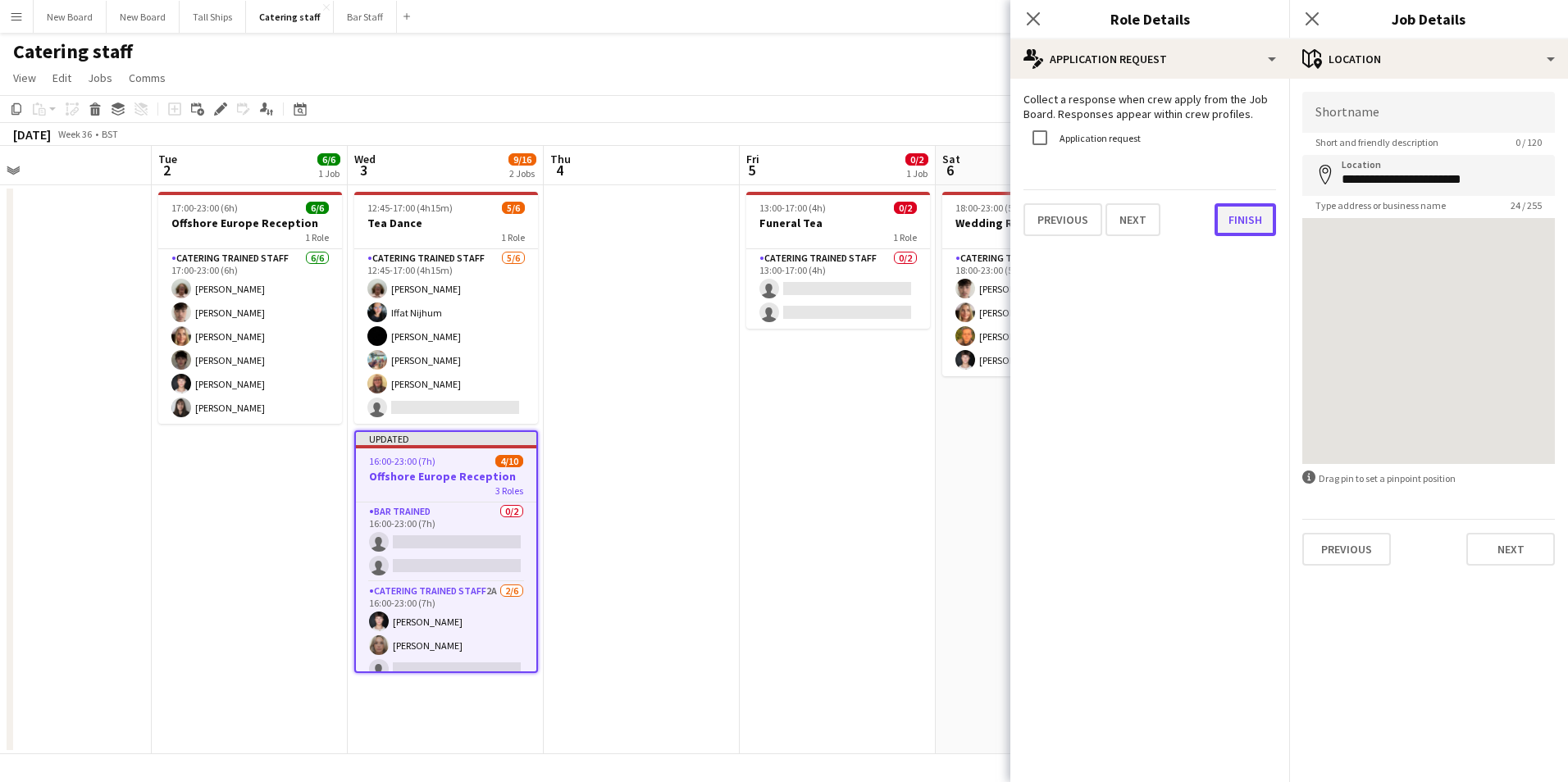
click at [1254, 227] on button "Finish" at bounding box center [1245, 219] width 61 height 32
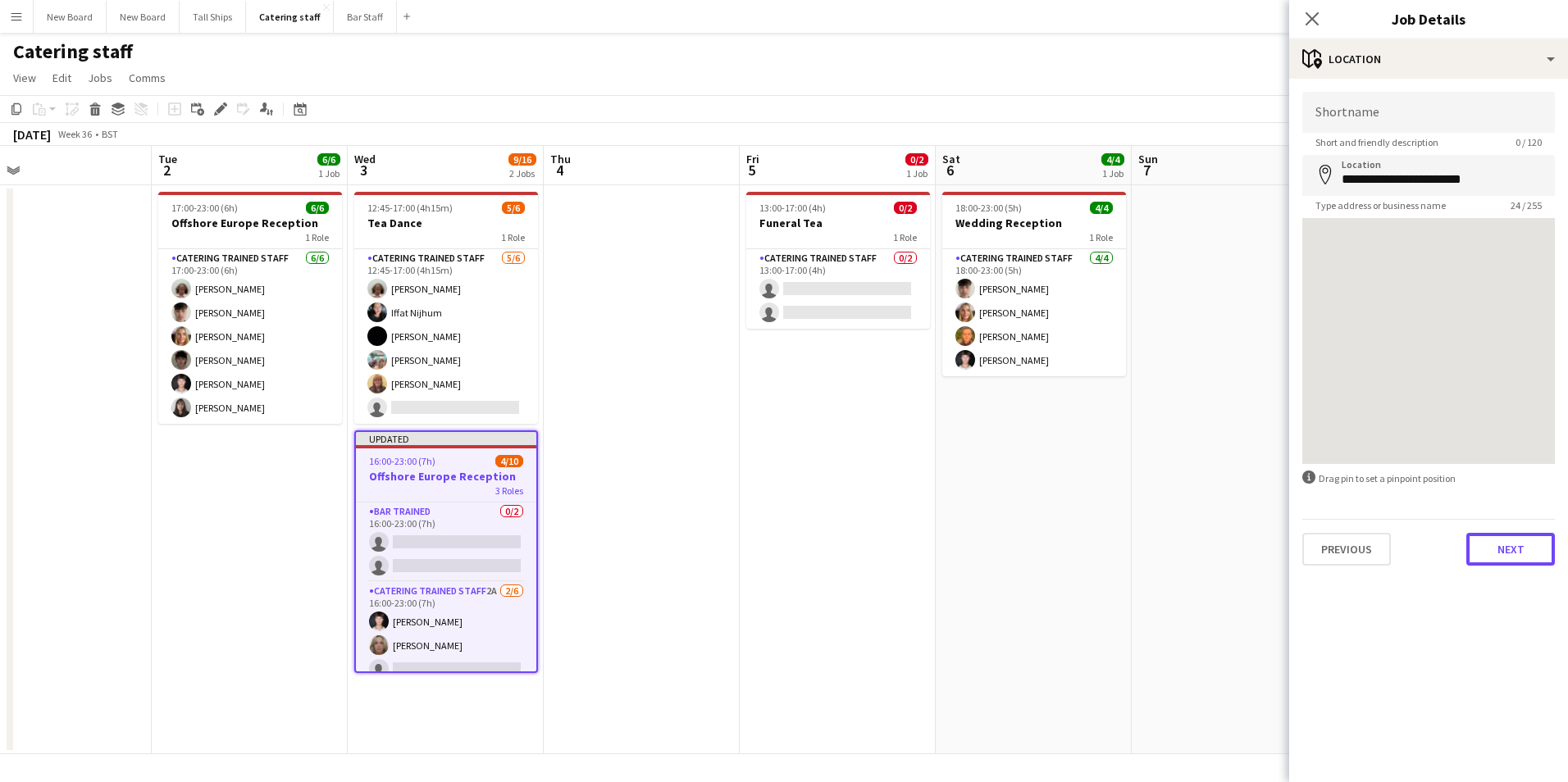
click at [1517, 560] on button "Next" at bounding box center [1510, 549] width 88 height 32
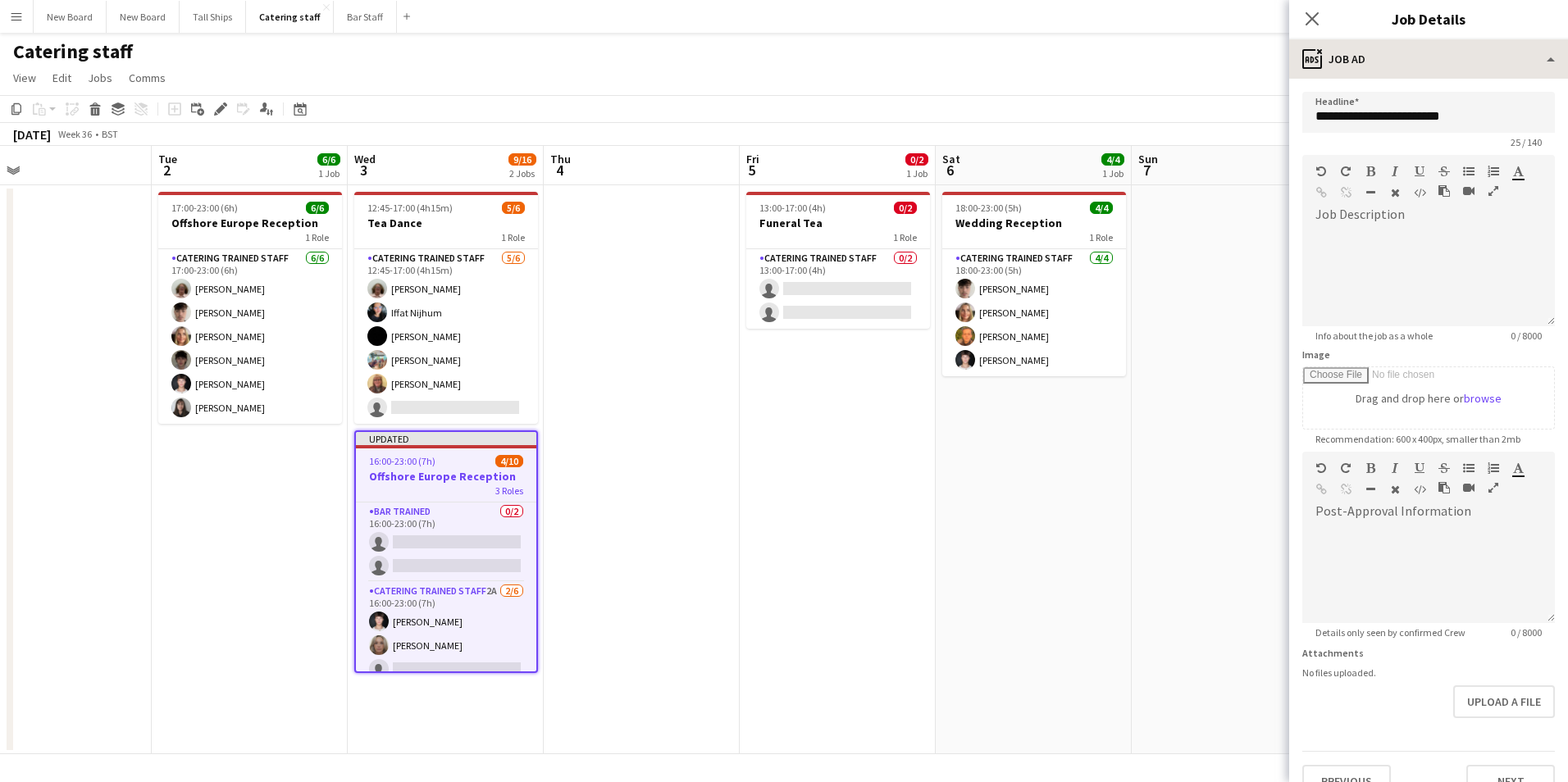
drag, startPoint x: 1307, startPoint y: 15, endPoint x: 1333, endPoint y: 43, distance: 38.2
click at [1305, 15] on icon "Close pop-in" at bounding box center [1312, 19] width 14 height 14
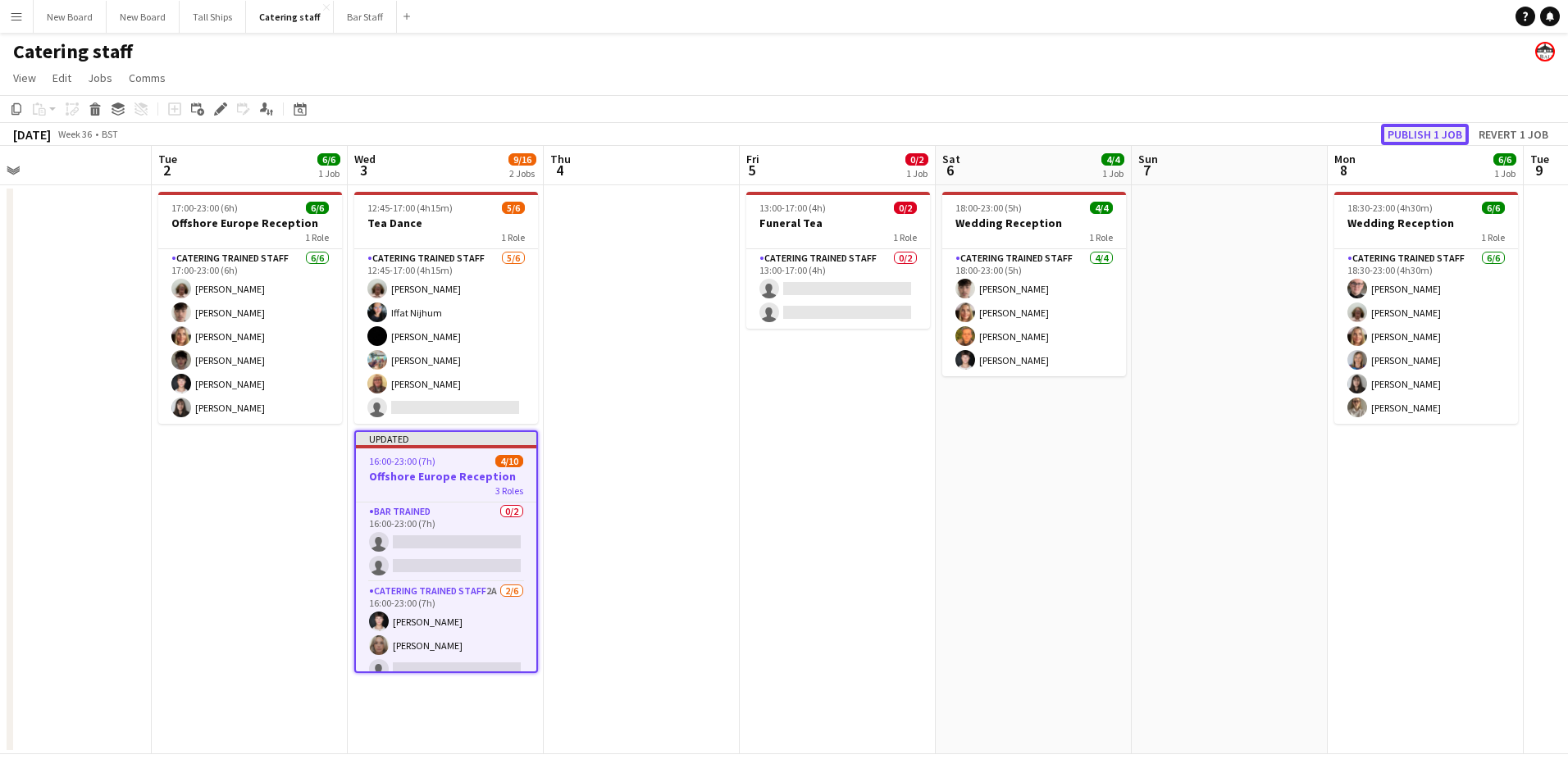
click at [1416, 134] on button "Publish 1 job" at bounding box center [1425, 134] width 88 height 22
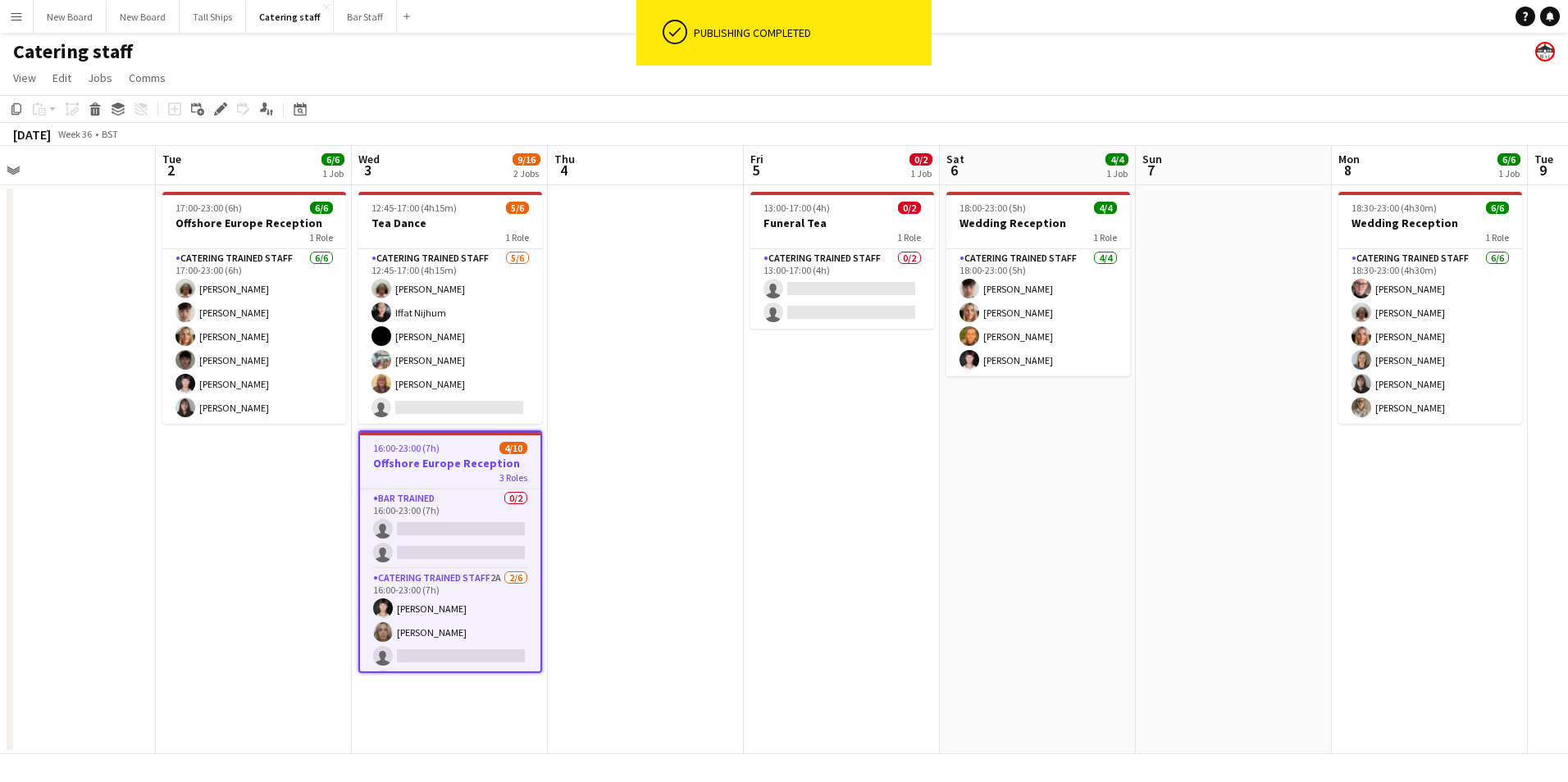
scroll to position [0, 438]
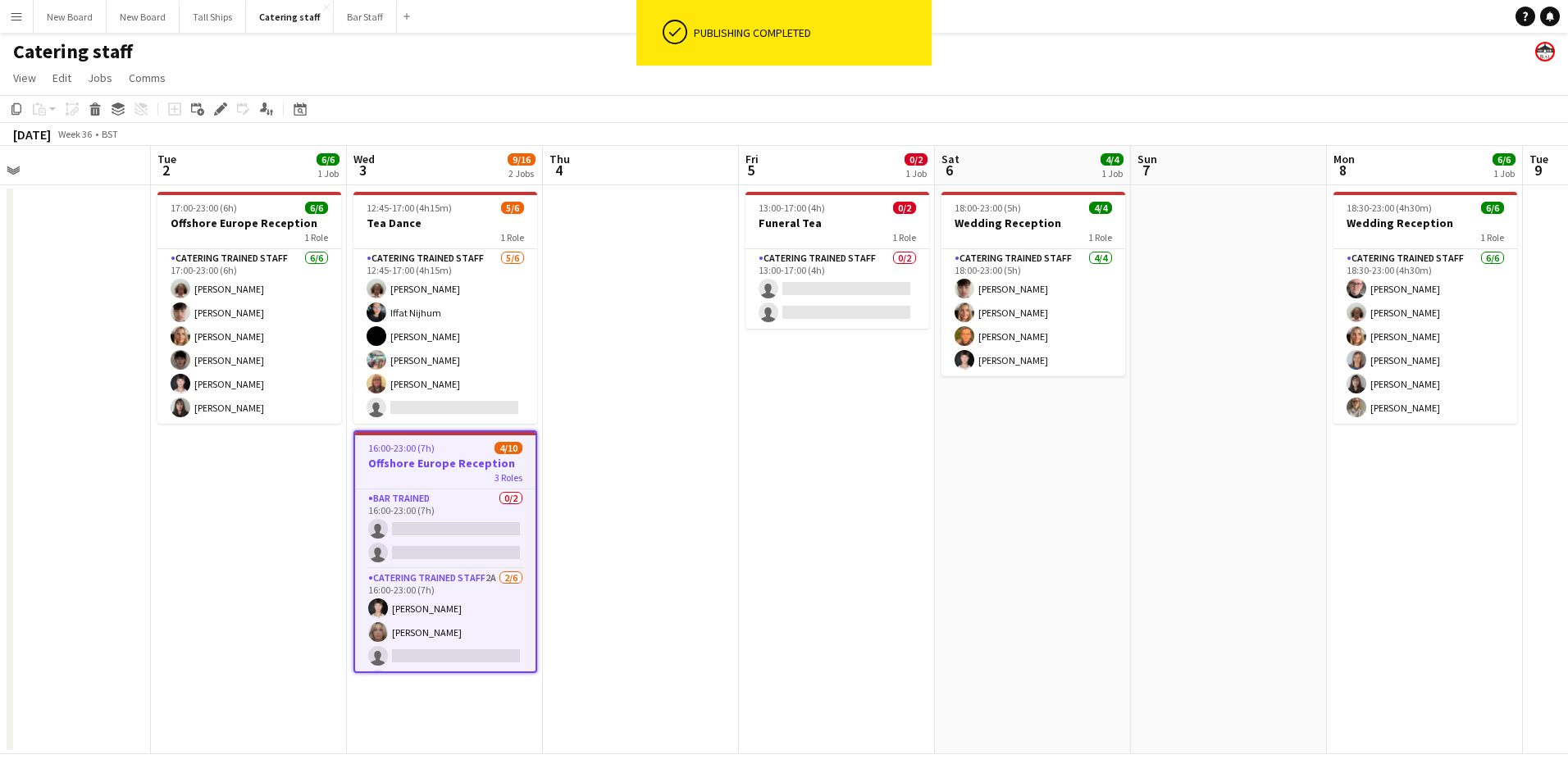
drag, startPoint x: 537, startPoint y: 532, endPoint x: 536, endPoint y: 668, distance: 136.0
click at [536, 668] on app-job-card "16:00-23:00 (7h) 4/10 Offshore Europe Reception 3 Roles Bar trained 0/2 16:00-2…" at bounding box center [446, 551] width 184 height 243
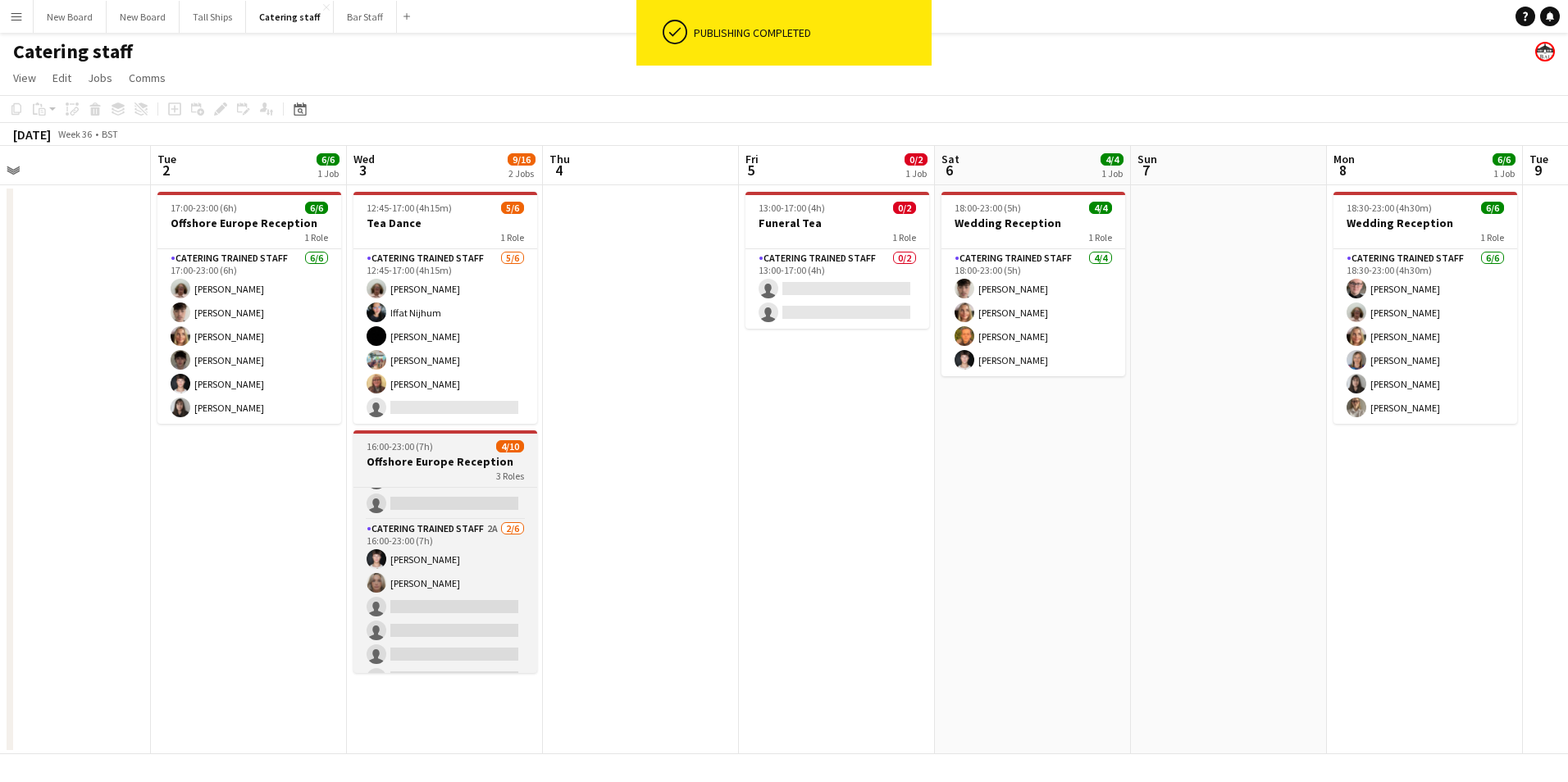
scroll to position [44, 0]
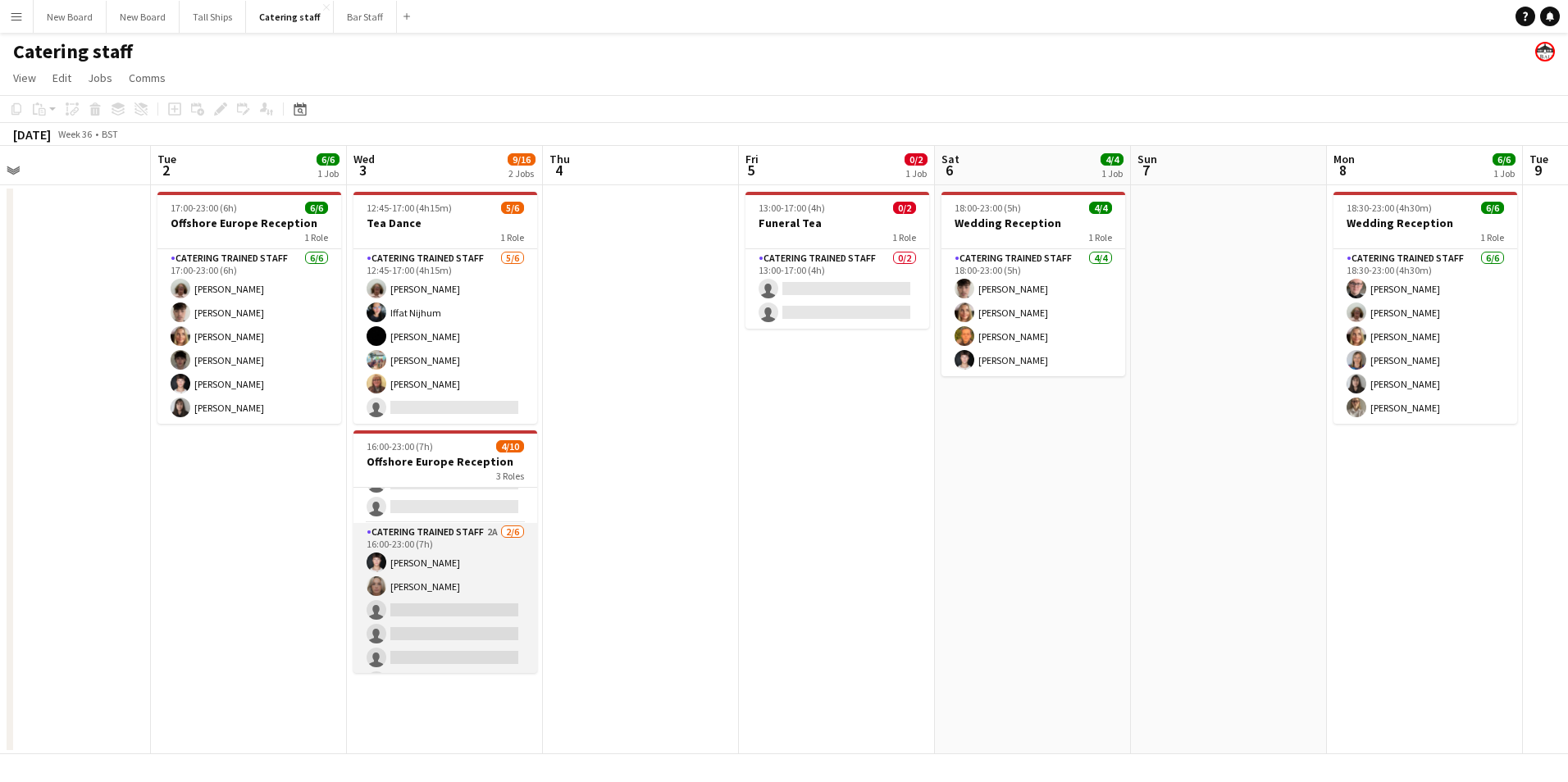
click at [483, 606] on app-card-role "Catering trained staff 2A [DATE] 16:00-23:00 (7h) [PERSON_NAME] [PERSON_NAME] s…" at bounding box center [446, 611] width 184 height 175
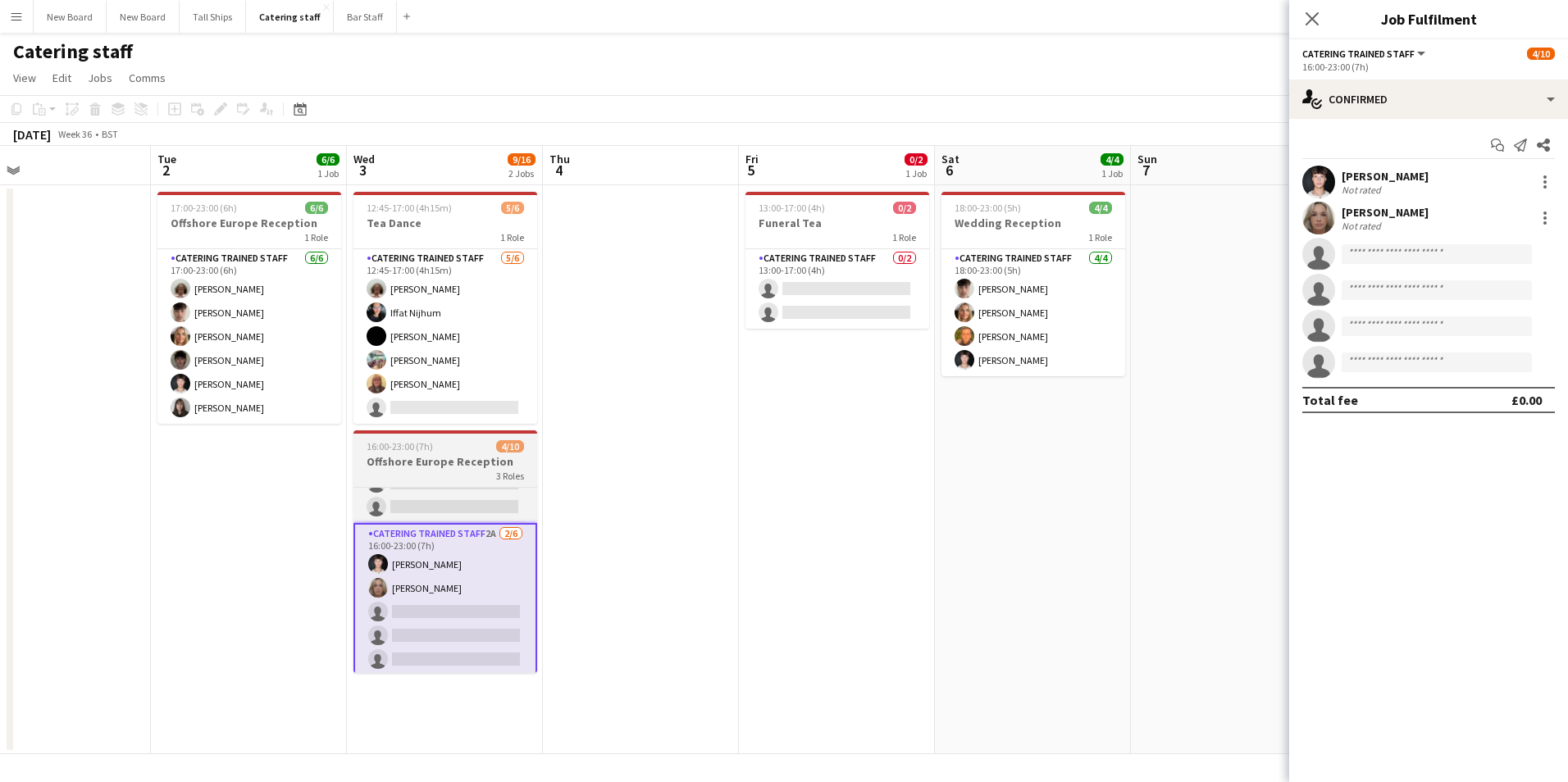
click at [440, 471] on div "3 Roles" at bounding box center [446, 475] width 184 height 14
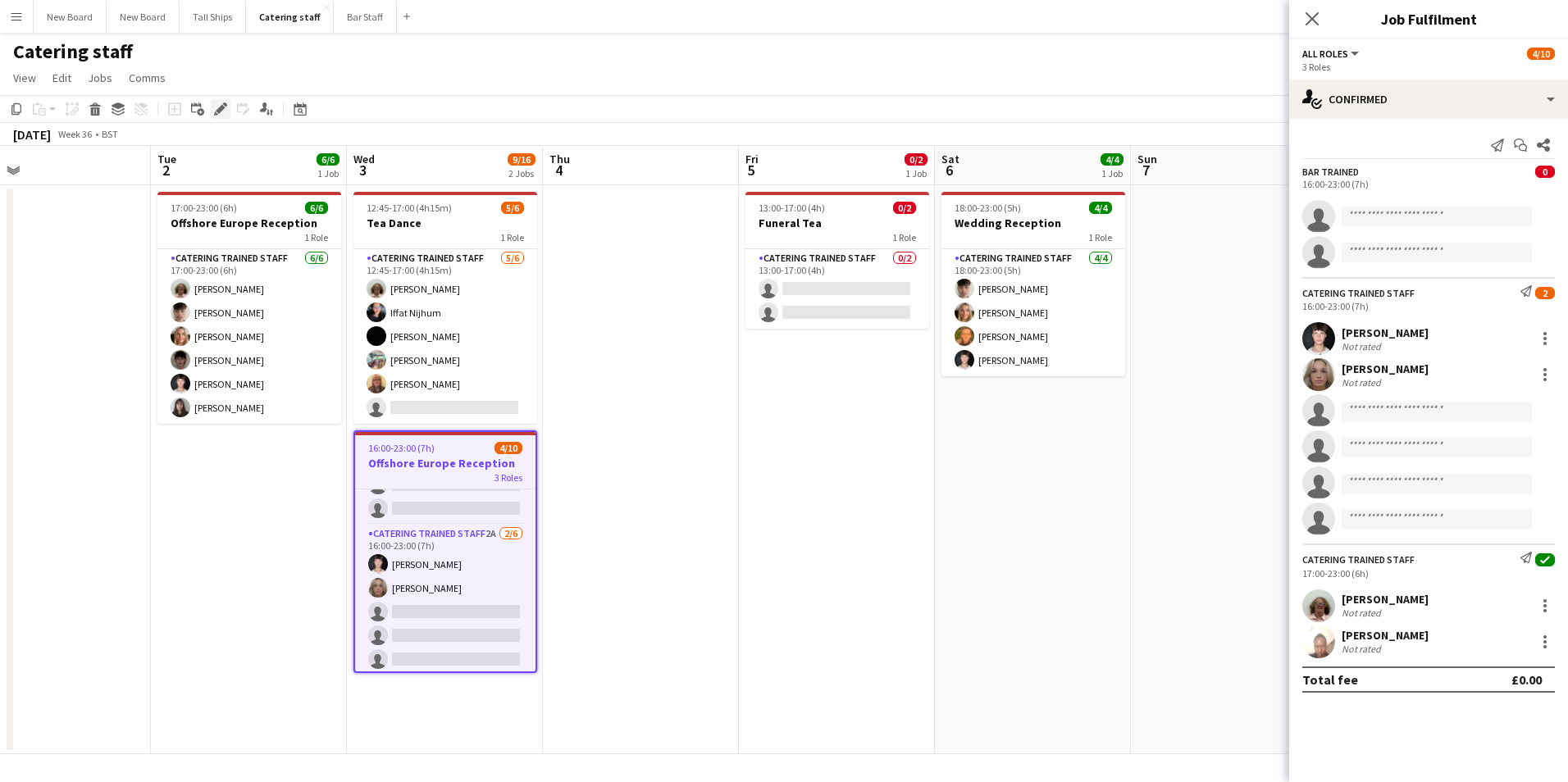
click at [225, 110] on icon "Edit" at bounding box center [220, 109] width 14 height 14
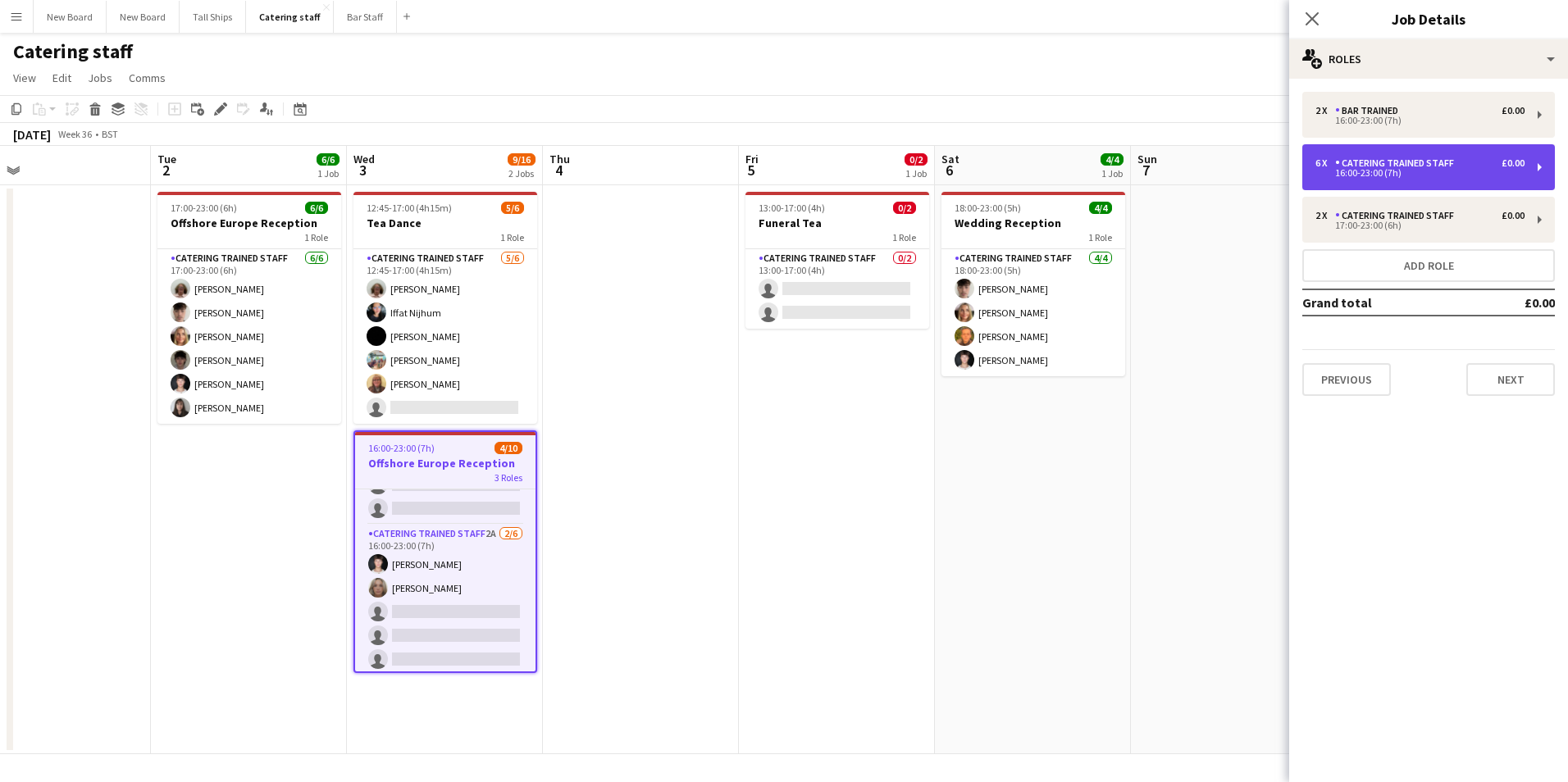
click at [1429, 158] on div "Catering trained staff" at bounding box center [1397, 163] width 125 height 12
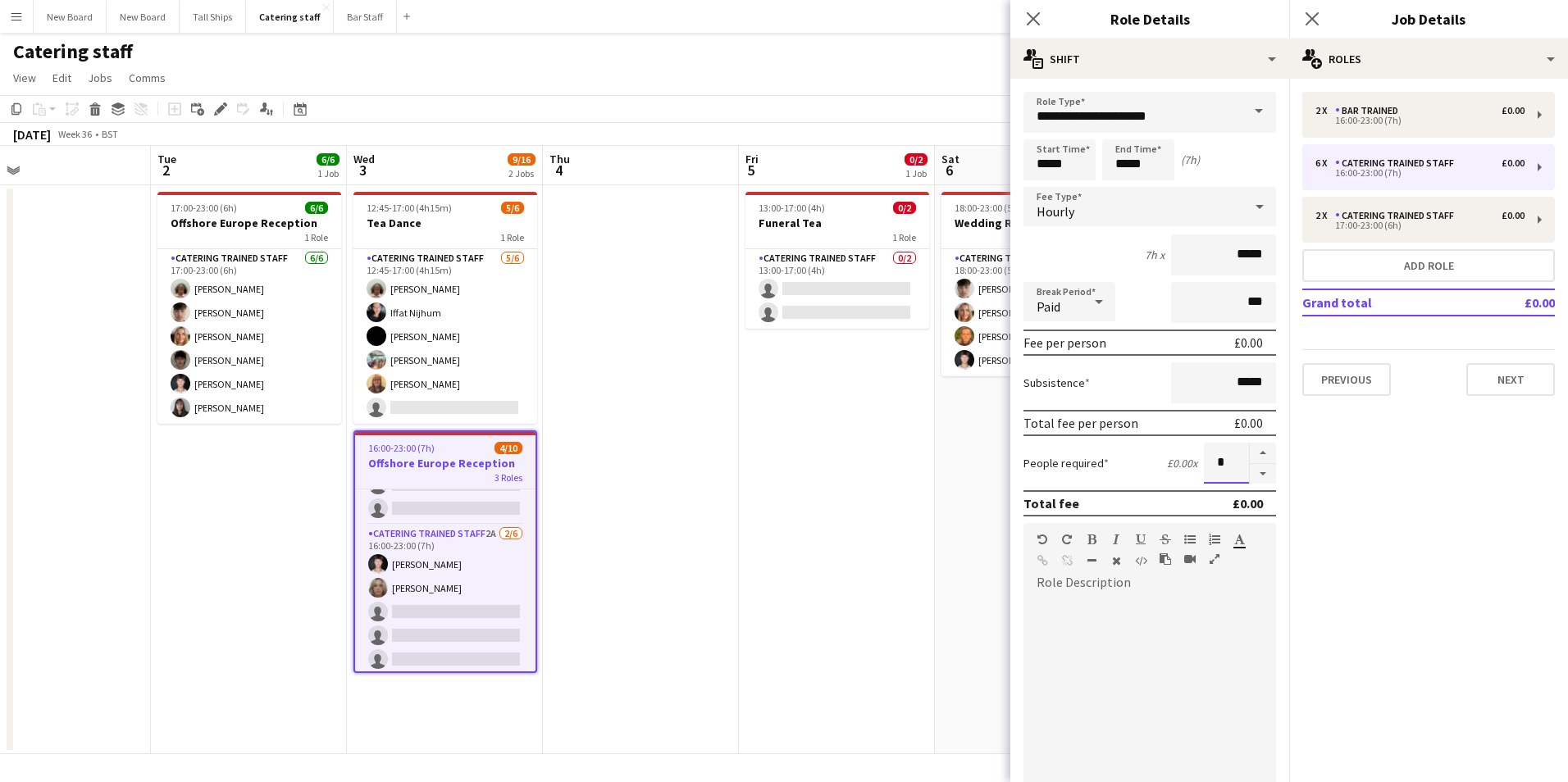
drag, startPoint x: 1198, startPoint y: 463, endPoint x: 1231, endPoint y: 463, distance: 33.0
click at [1231, 463] on input "*" at bounding box center [1226, 463] width 45 height 41
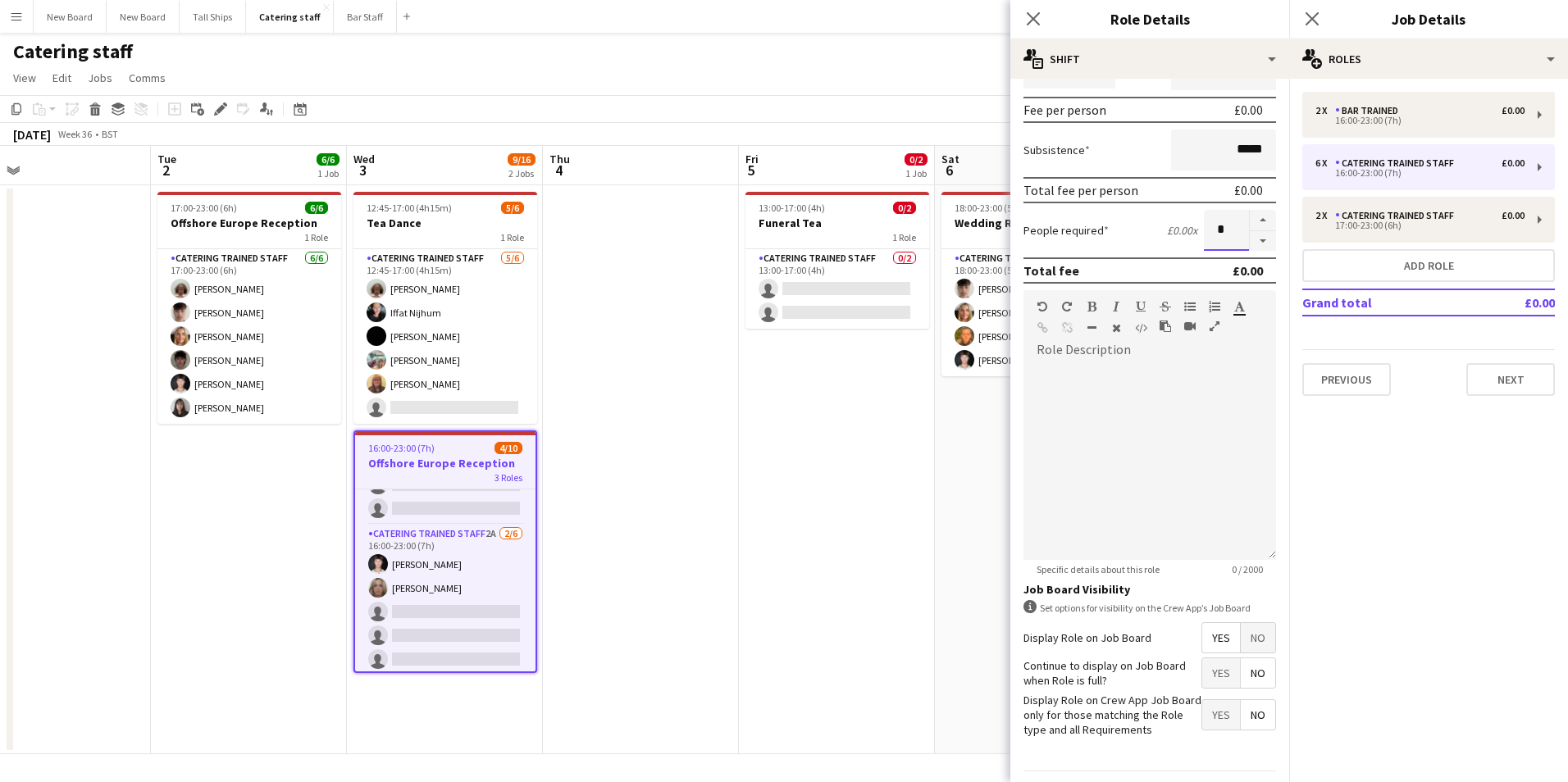
scroll to position [281, 0]
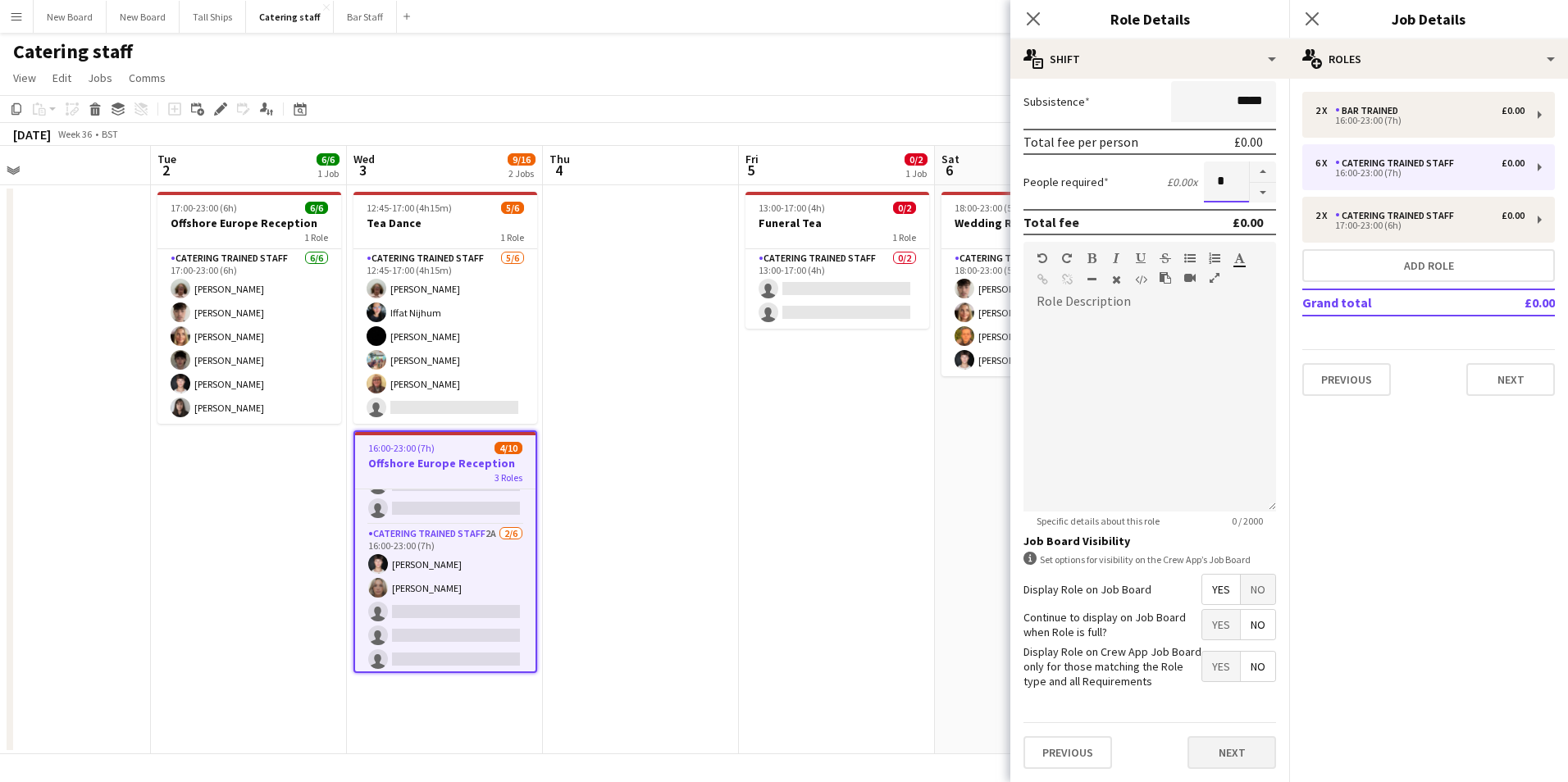
type input "*"
click at [1218, 750] on button "Next" at bounding box center [1231, 752] width 88 height 32
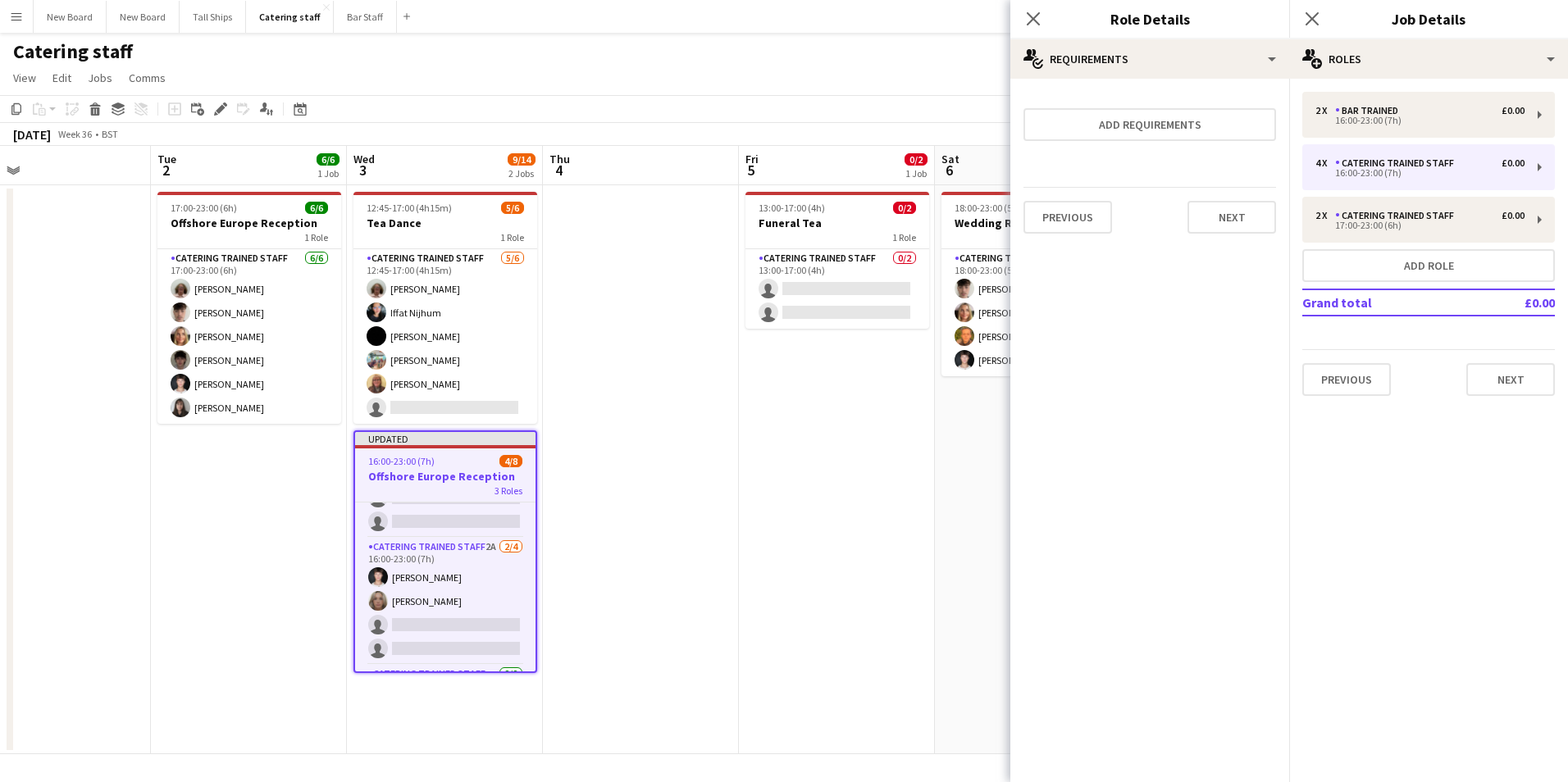
scroll to position [0, 0]
drag, startPoint x: 885, startPoint y: 564, endPoint x: 925, endPoint y: 564, distance: 40.0
click at [890, 564] on app-calendar-viewport "Sat 30 Sun 31 2/2 1 Job Mon 1 Tue 2 6/6 1 Job Wed 3 9/14 2 Jobs Thu 4 Fri 5 0/2…" at bounding box center [784, 450] width 1568 height 609
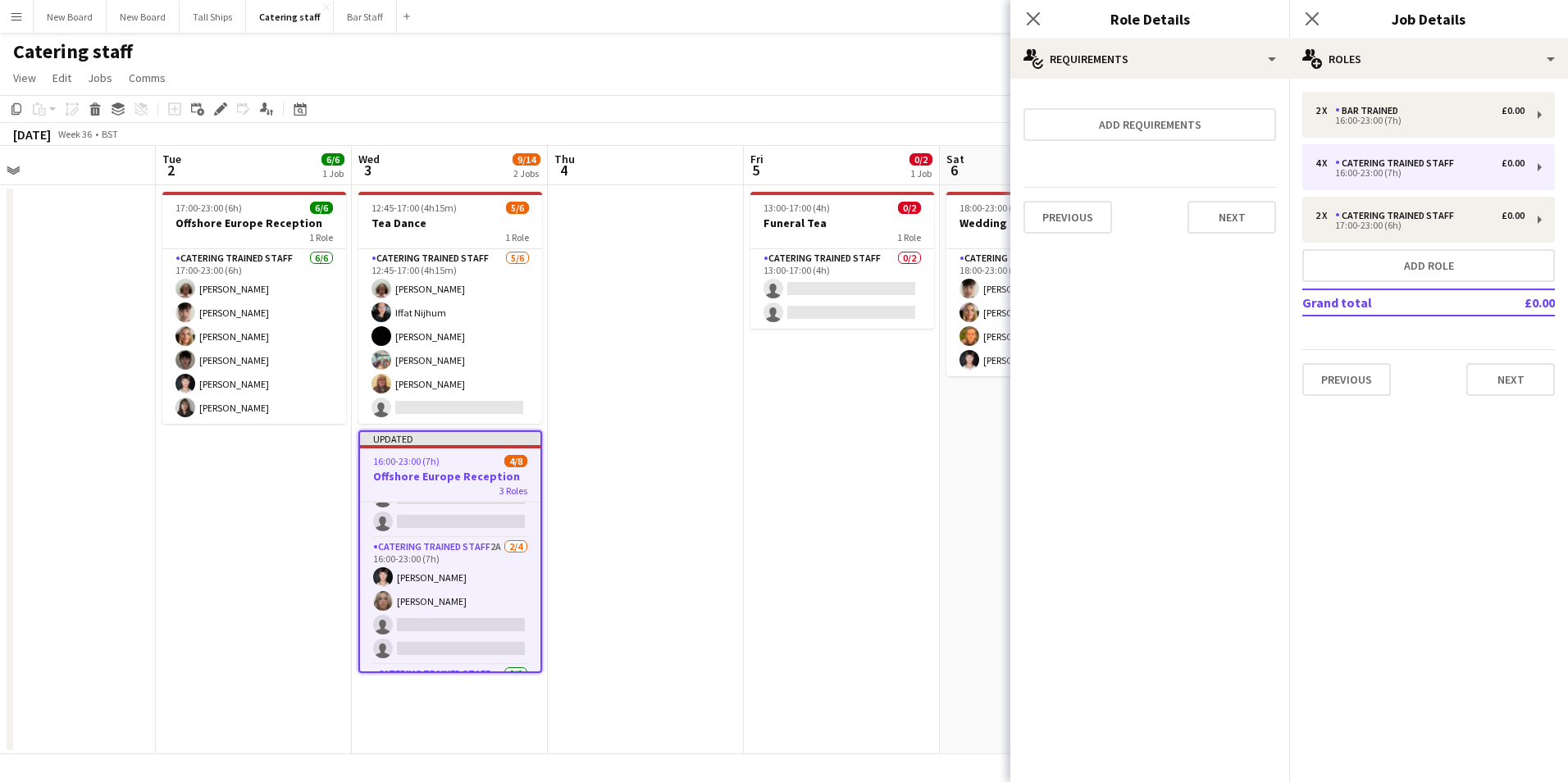
drag, startPoint x: 879, startPoint y: 506, endPoint x: 926, endPoint y: 483, distance: 52.3
click at [879, 505] on app-date-cell "13:00-17:00 (4h) 0/2 Funeral Tea 1 Role Catering trained staff 0/2 13:00-17:00 …" at bounding box center [842, 469] width 196 height 569
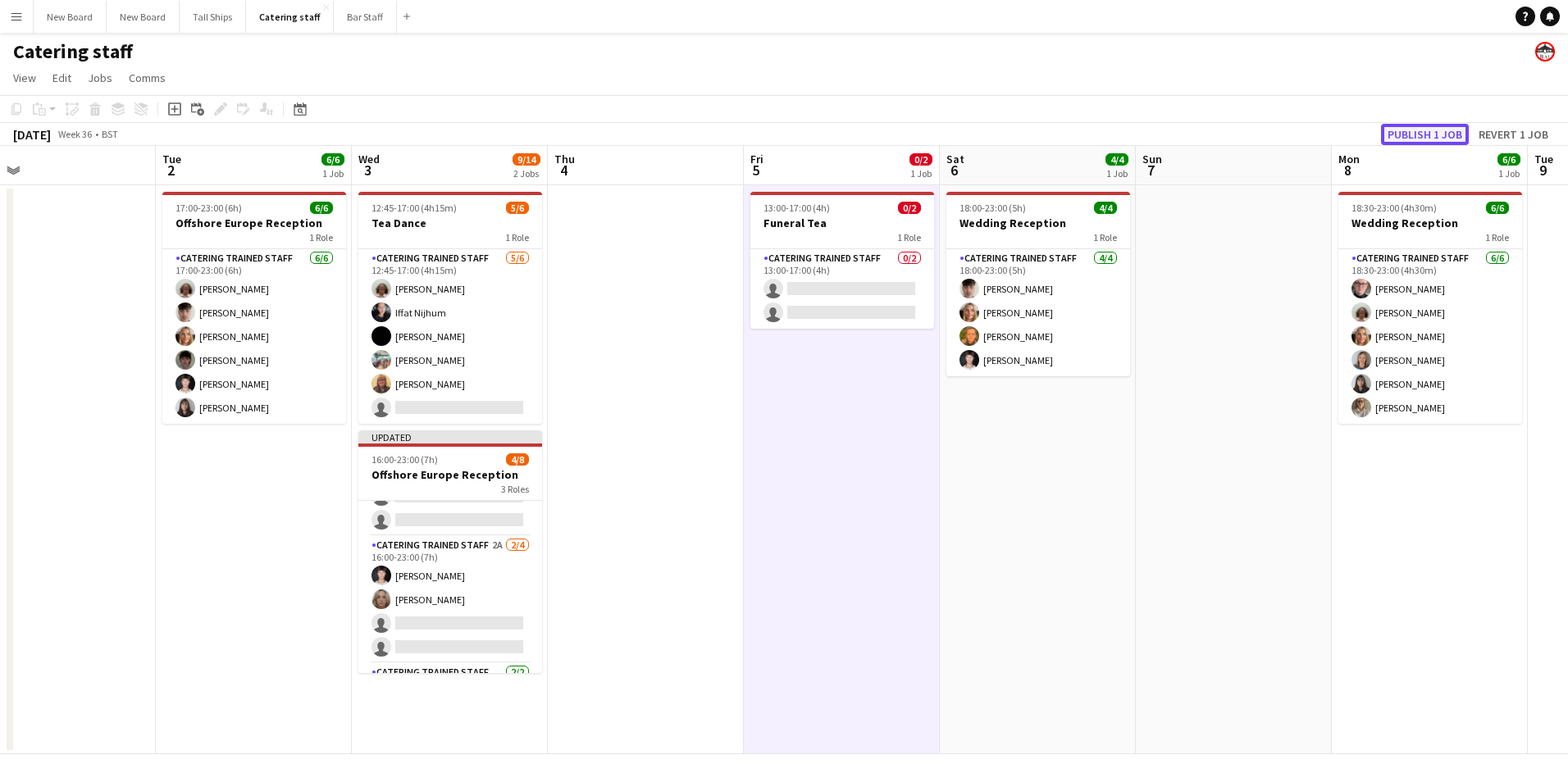
click at [1418, 127] on button "Publish 1 job" at bounding box center [1425, 134] width 88 height 22
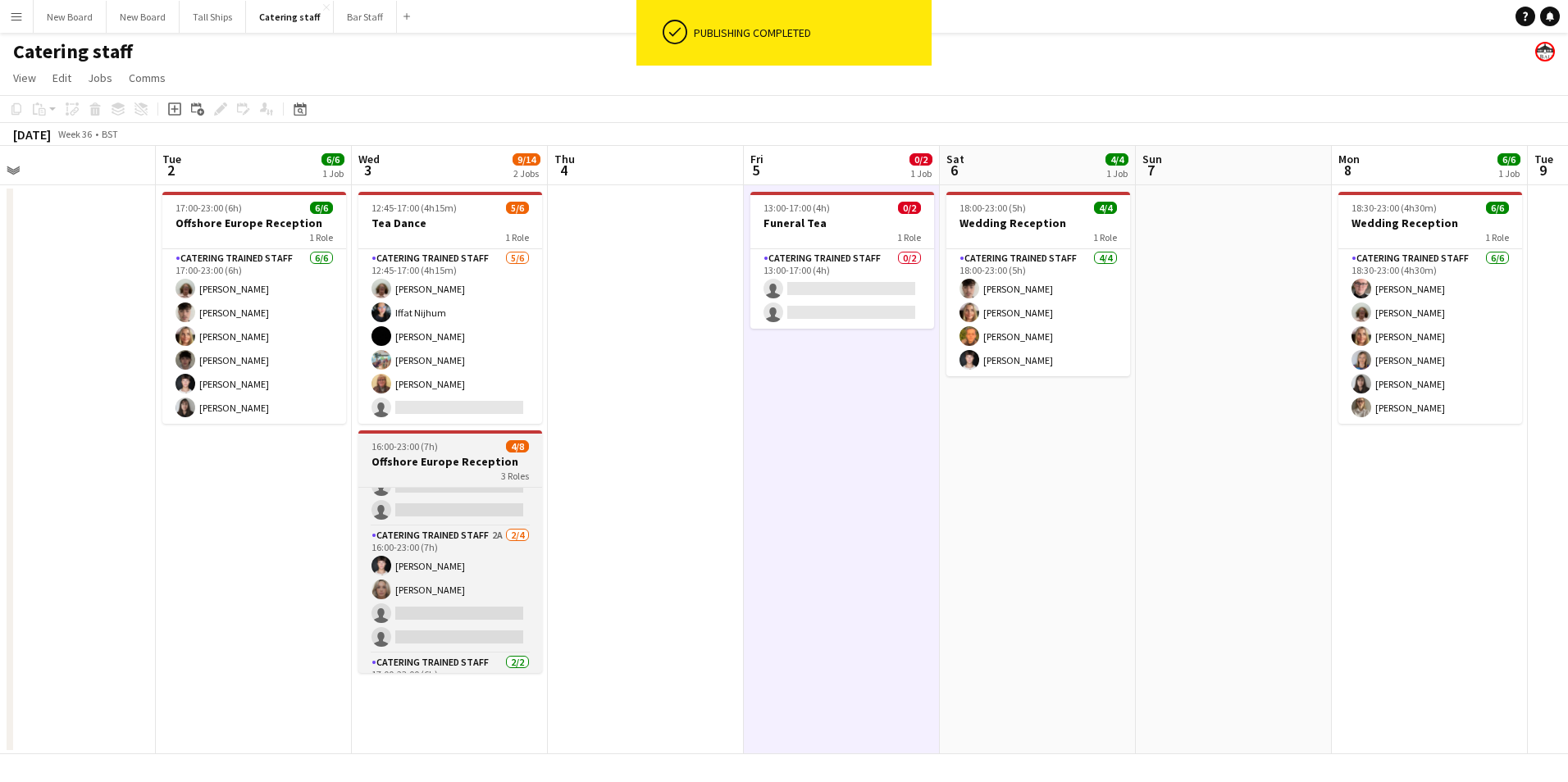
scroll to position [0, 0]
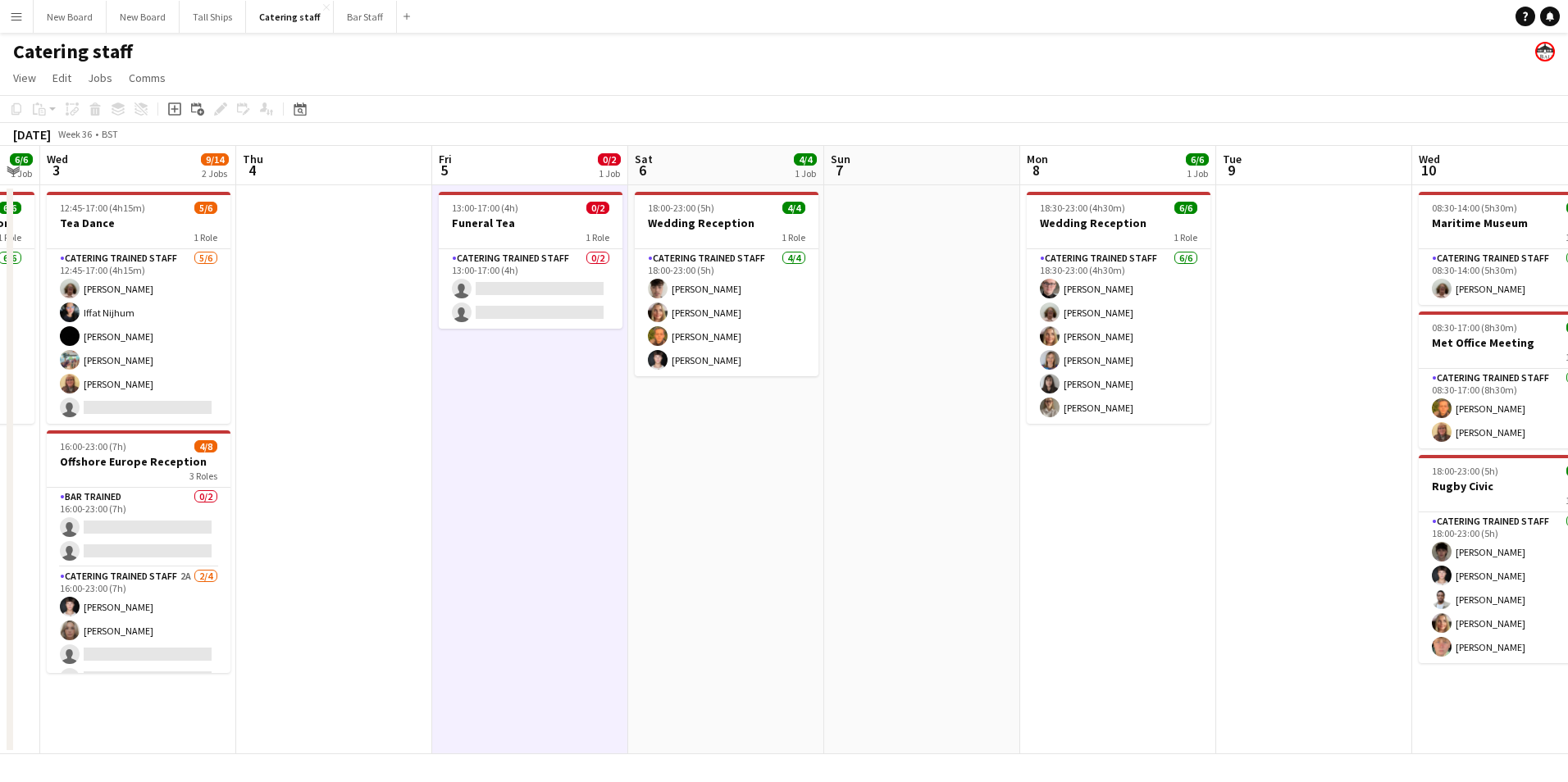
drag, startPoint x: 964, startPoint y: 528, endPoint x: 626, endPoint y: 514, distance: 338.3
click at [620, 520] on app-calendar-viewport "Sun 31 2/2 1 Job Mon 1 Tue 2 6/6 1 Job Wed 3 9/14 2 Jobs Thu 4 Fri 5 0/2 1 Job …" at bounding box center [784, 450] width 1568 height 609
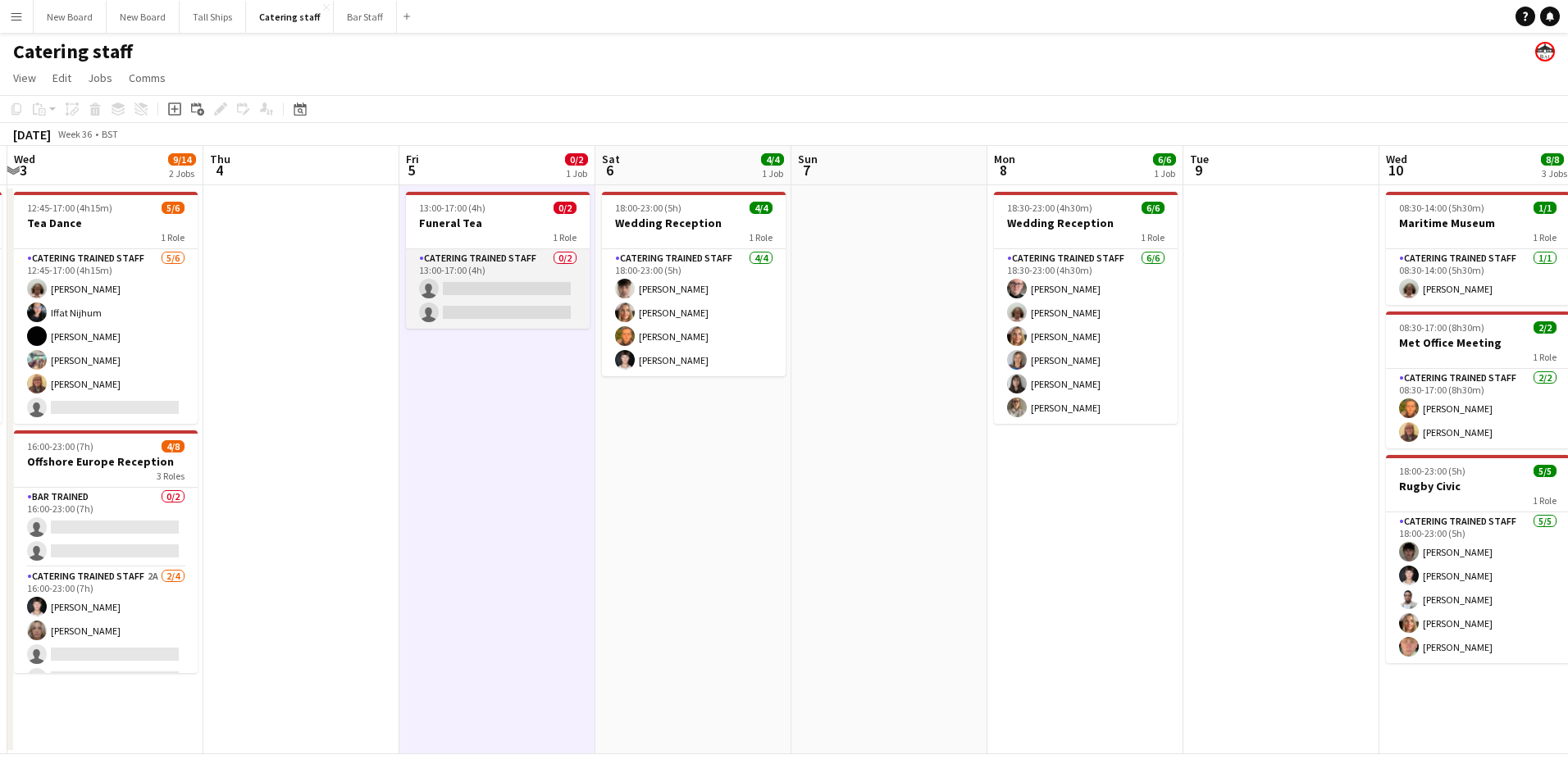
click at [528, 290] on app-card-role "Catering trained staff 0/2 13:00-17:00 (4h) single-neutral-actions single-neutr…" at bounding box center [498, 289] width 184 height 79
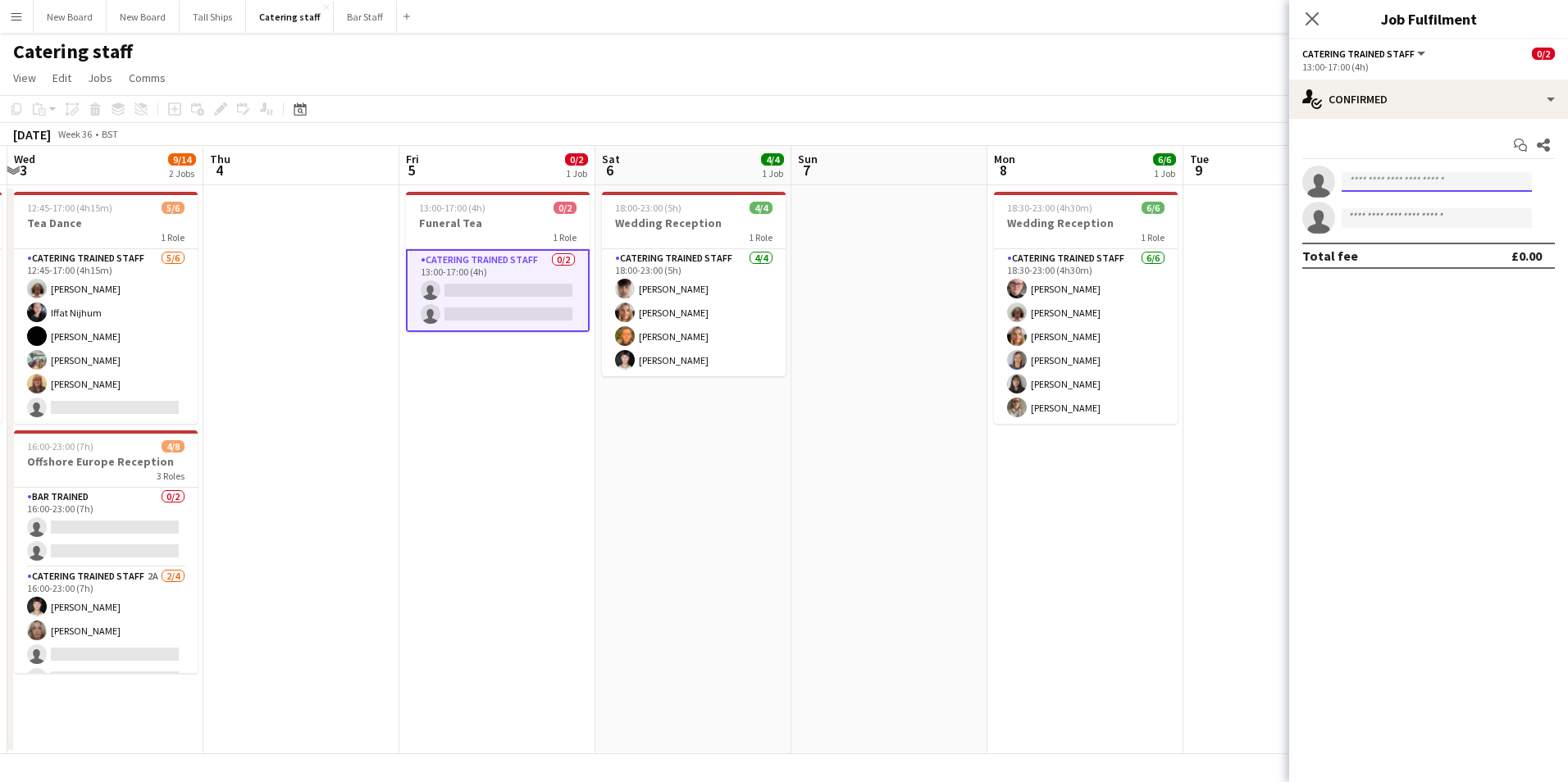
click at [1406, 185] on input at bounding box center [1436, 182] width 190 height 20
type input "********"
click at [1384, 235] on span "[PHONE_NUMBER]" at bounding box center [1437, 232] width 164 height 14
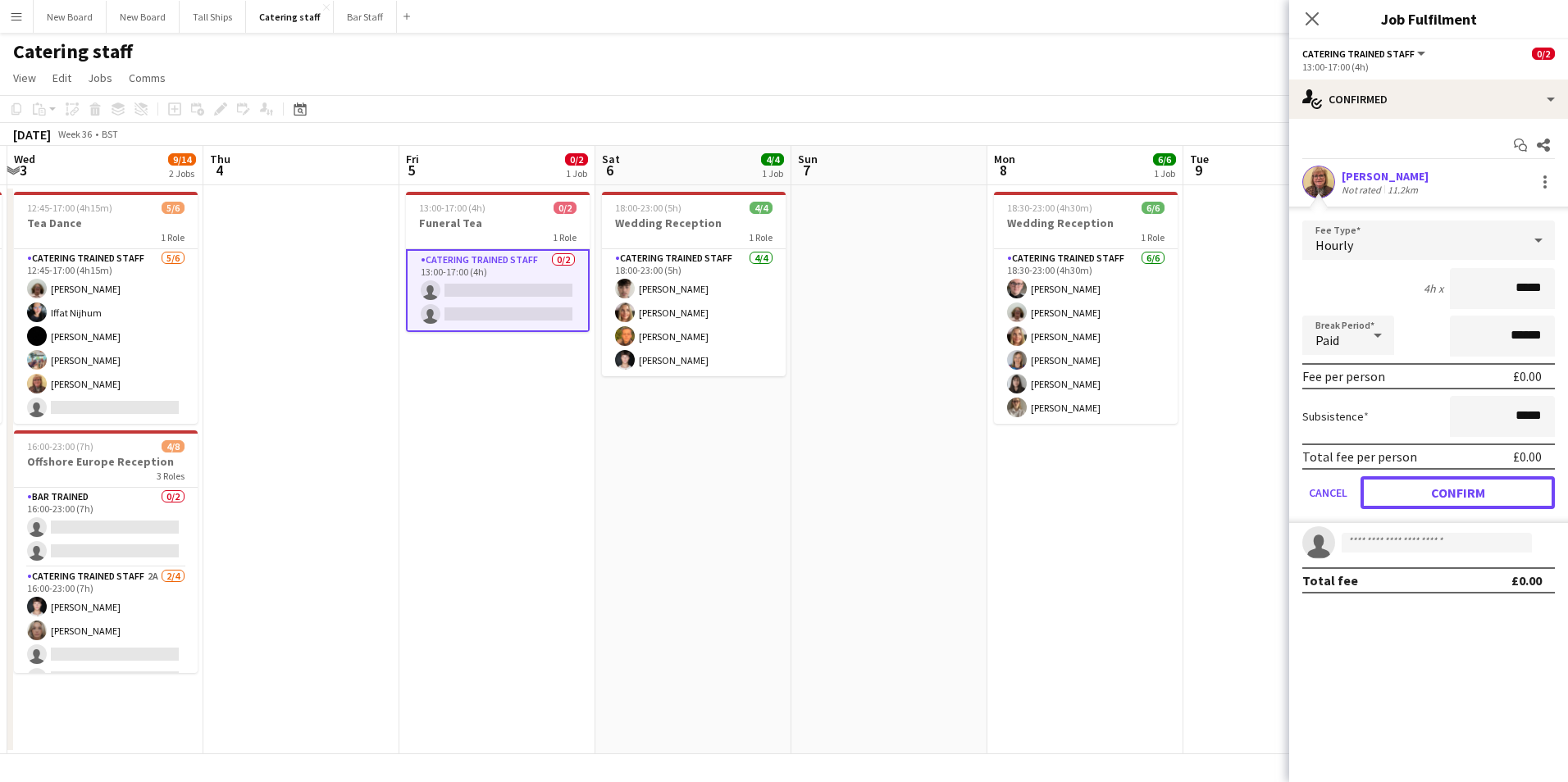
click at [1436, 486] on button "Confirm" at bounding box center [1457, 492] width 194 height 32
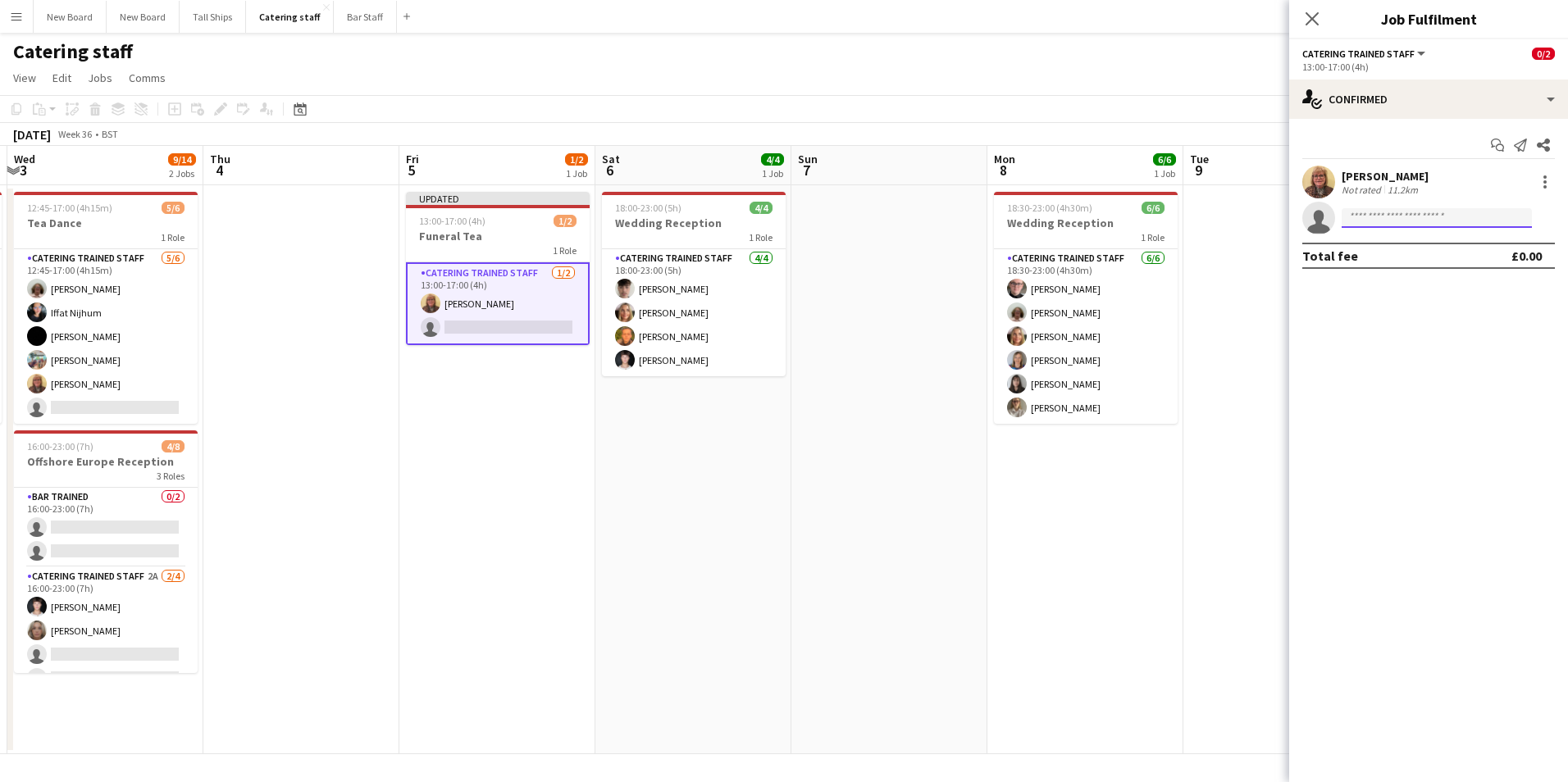
click at [1429, 212] on input at bounding box center [1436, 218] width 190 height 20
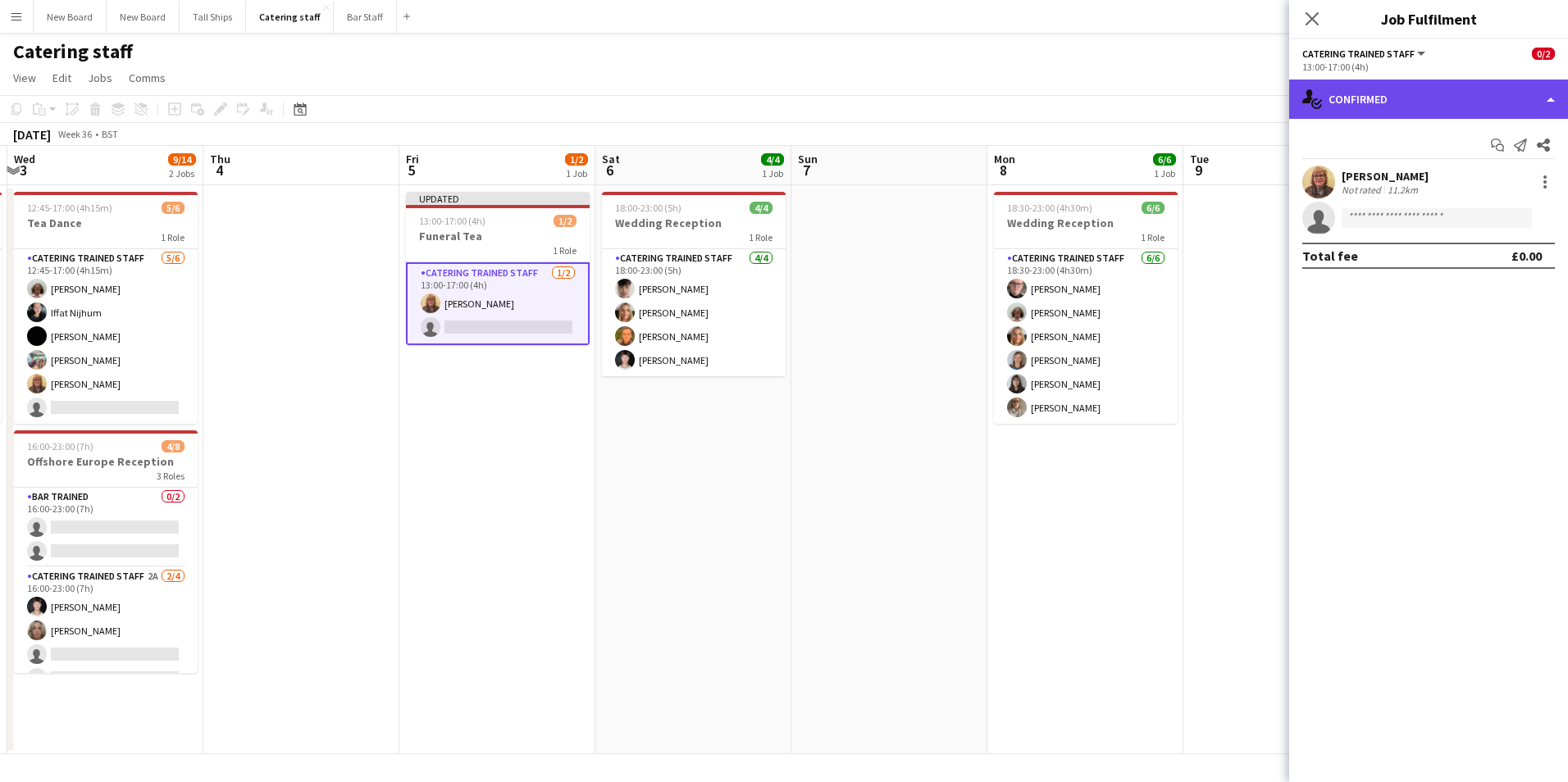
click at [1415, 86] on div "single-neutral-actions-check-2 Confirmed" at bounding box center [1428, 99] width 279 height 40
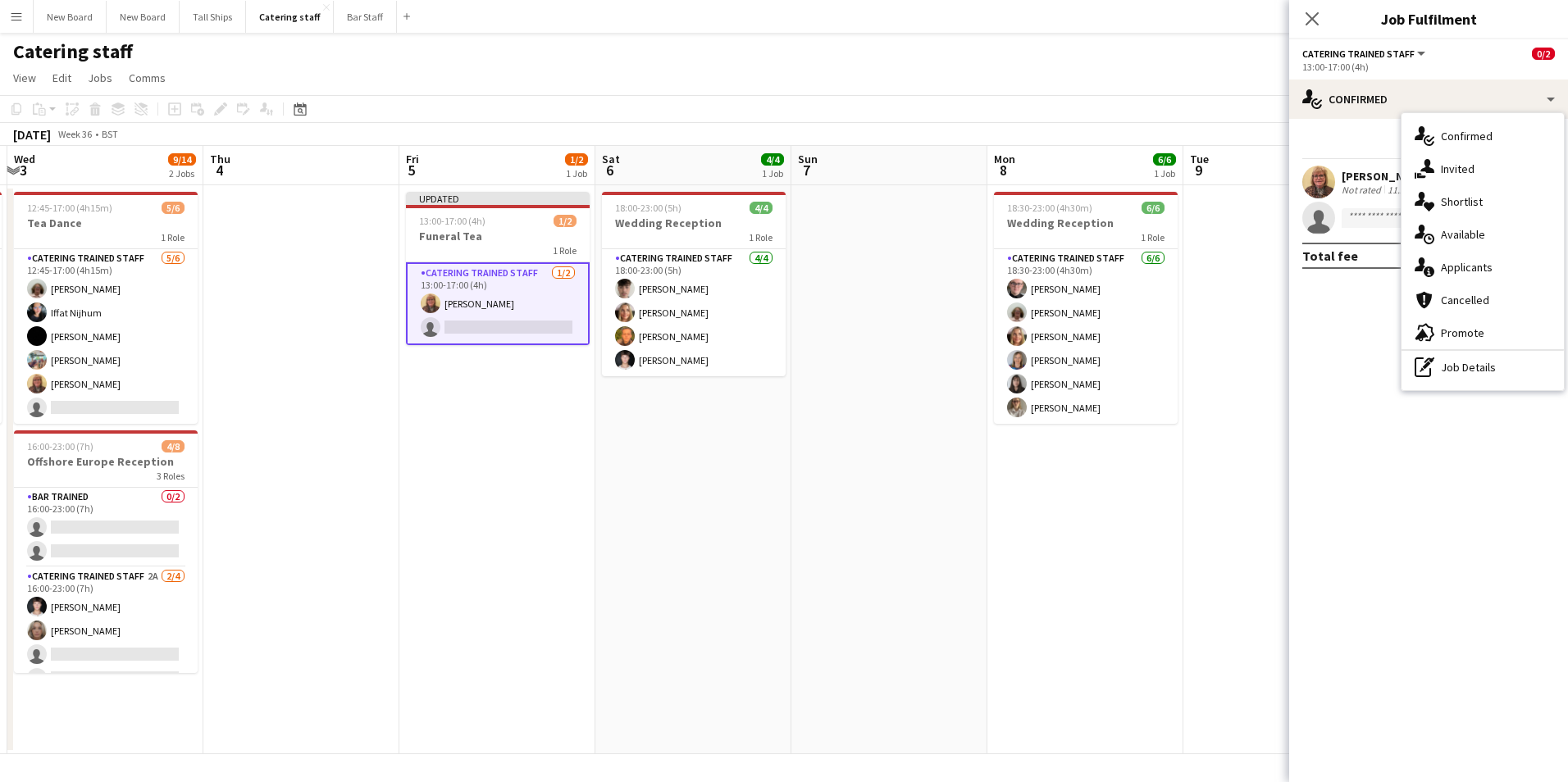
click at [1490, 232] on div "single-neutral-actions-upload Available" at bounding box center [1483, 235] width 162 height 32
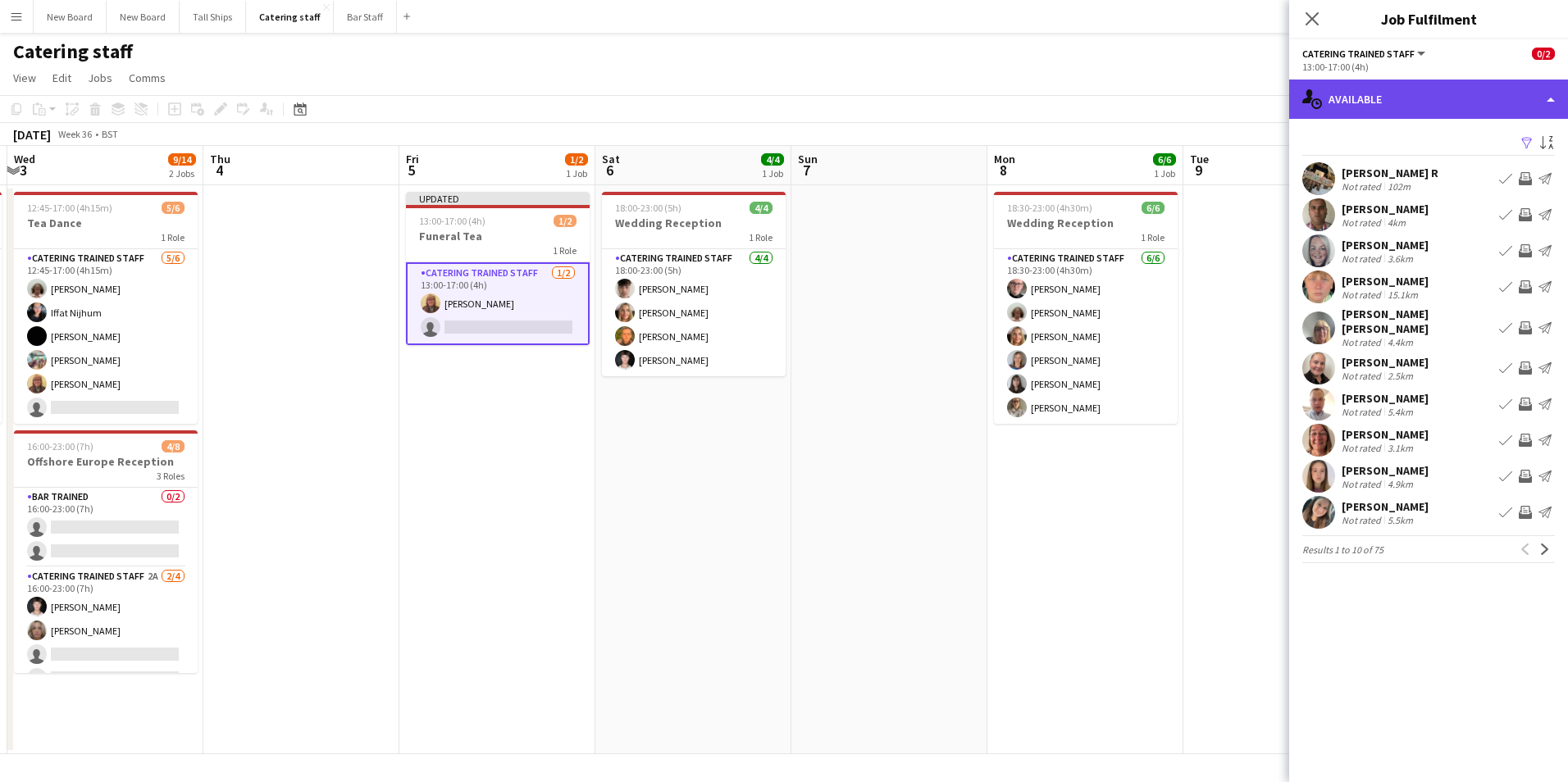
click at [1443, 96] on div "single-neutral-actions-upload Available" at bounding box center [1428, 99] width 279 height 40
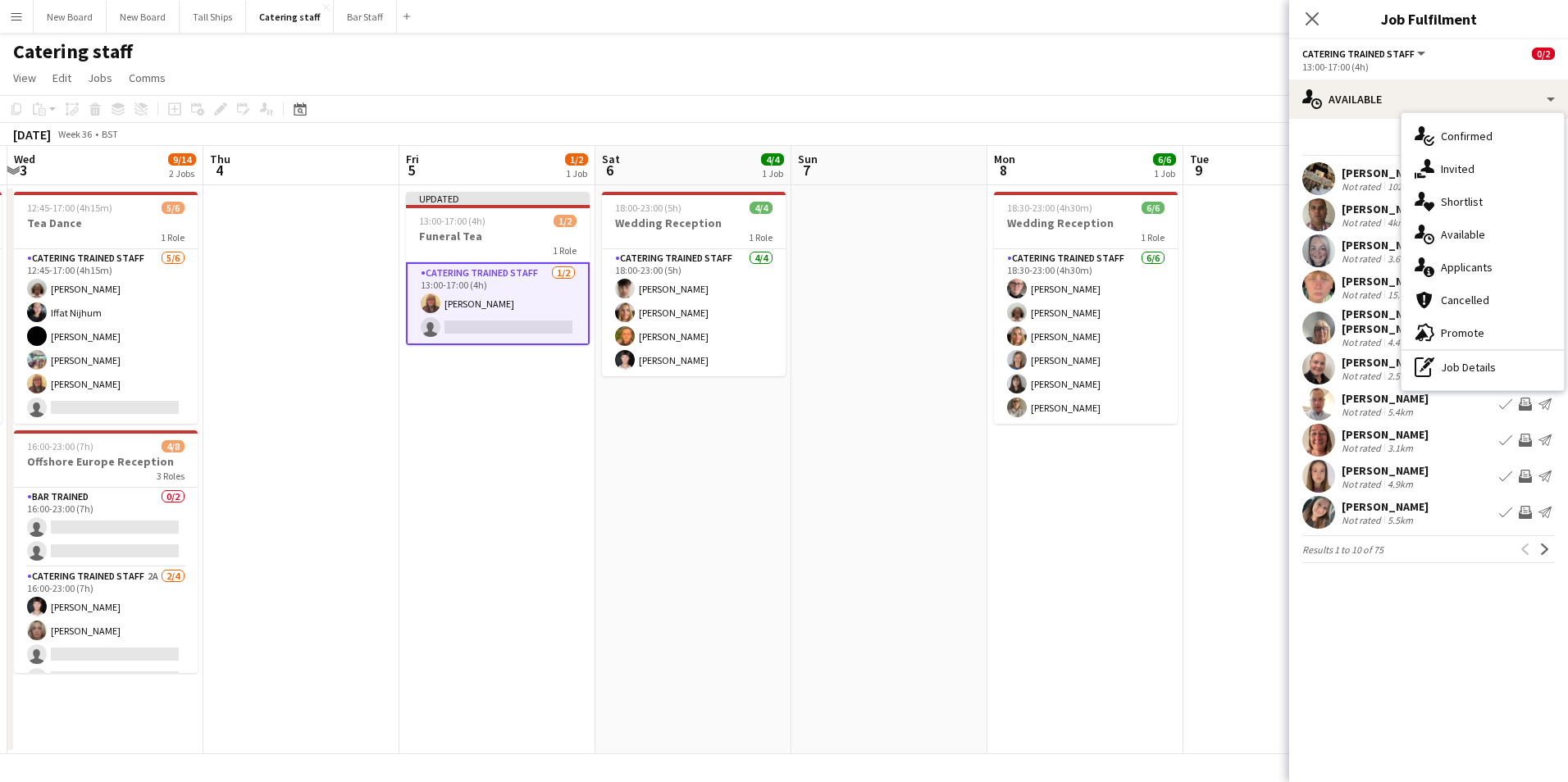
click at [1495, 271] on div "single-neutral-actions-information Applicants" at bounding box center [1483, 267] width 162 height 32
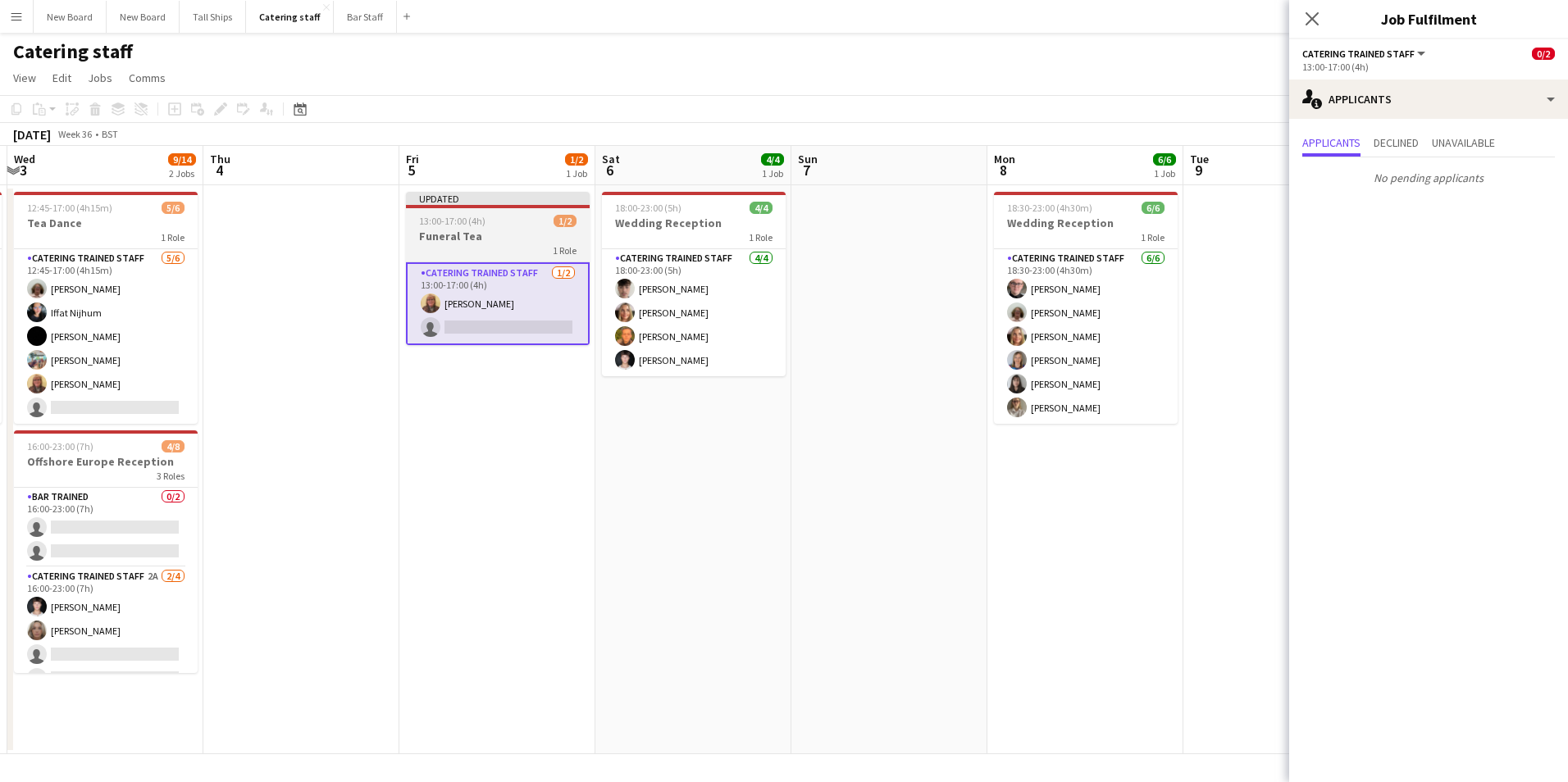
click at [496, 222] on div "13:00-17:00 (4h) 1/2" at bounding box center [498, 221] width 184 height 13
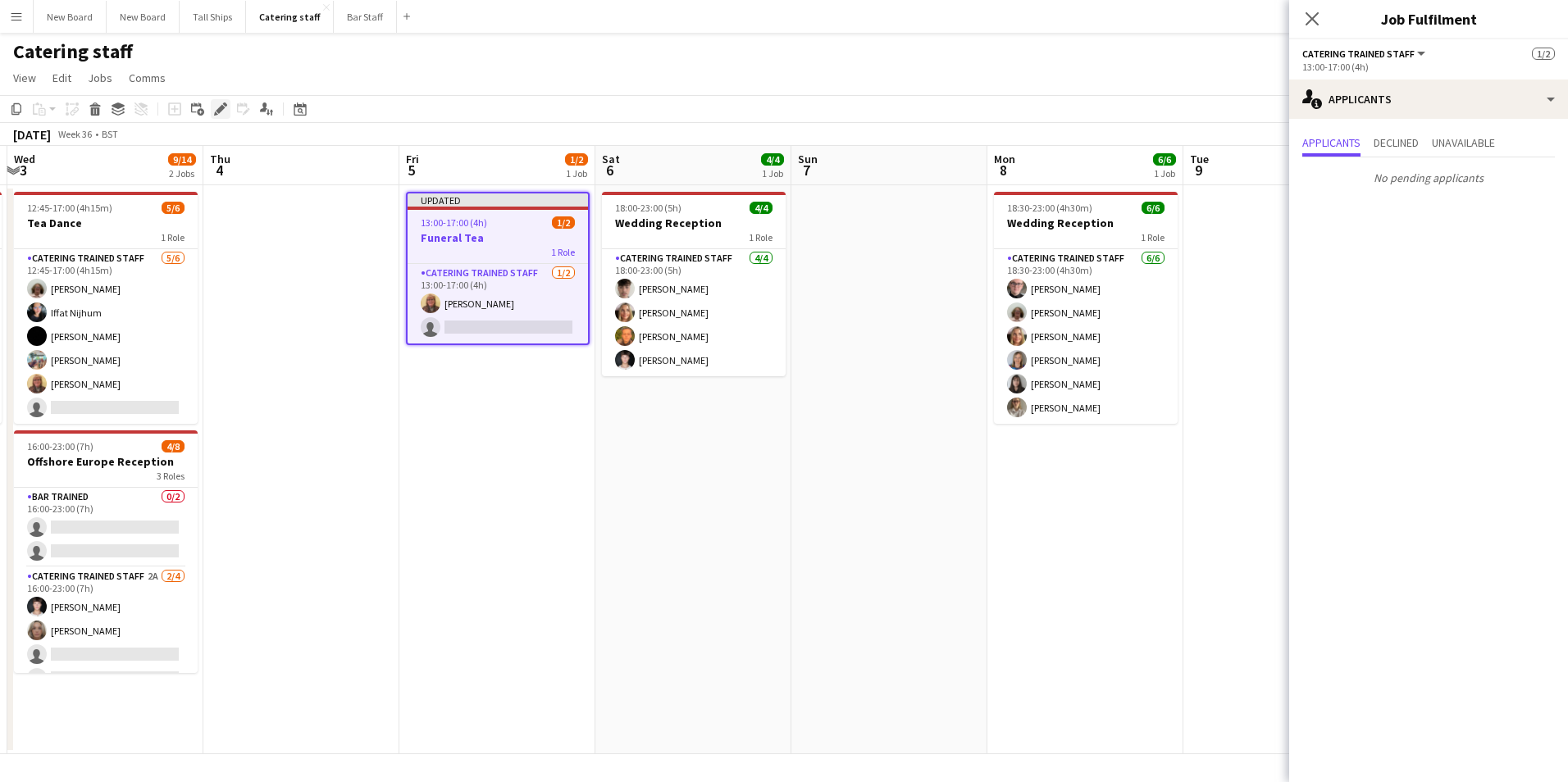
click at [224, 109] on icon "Edit" at bounding box center [220, 109] width 14 height 14
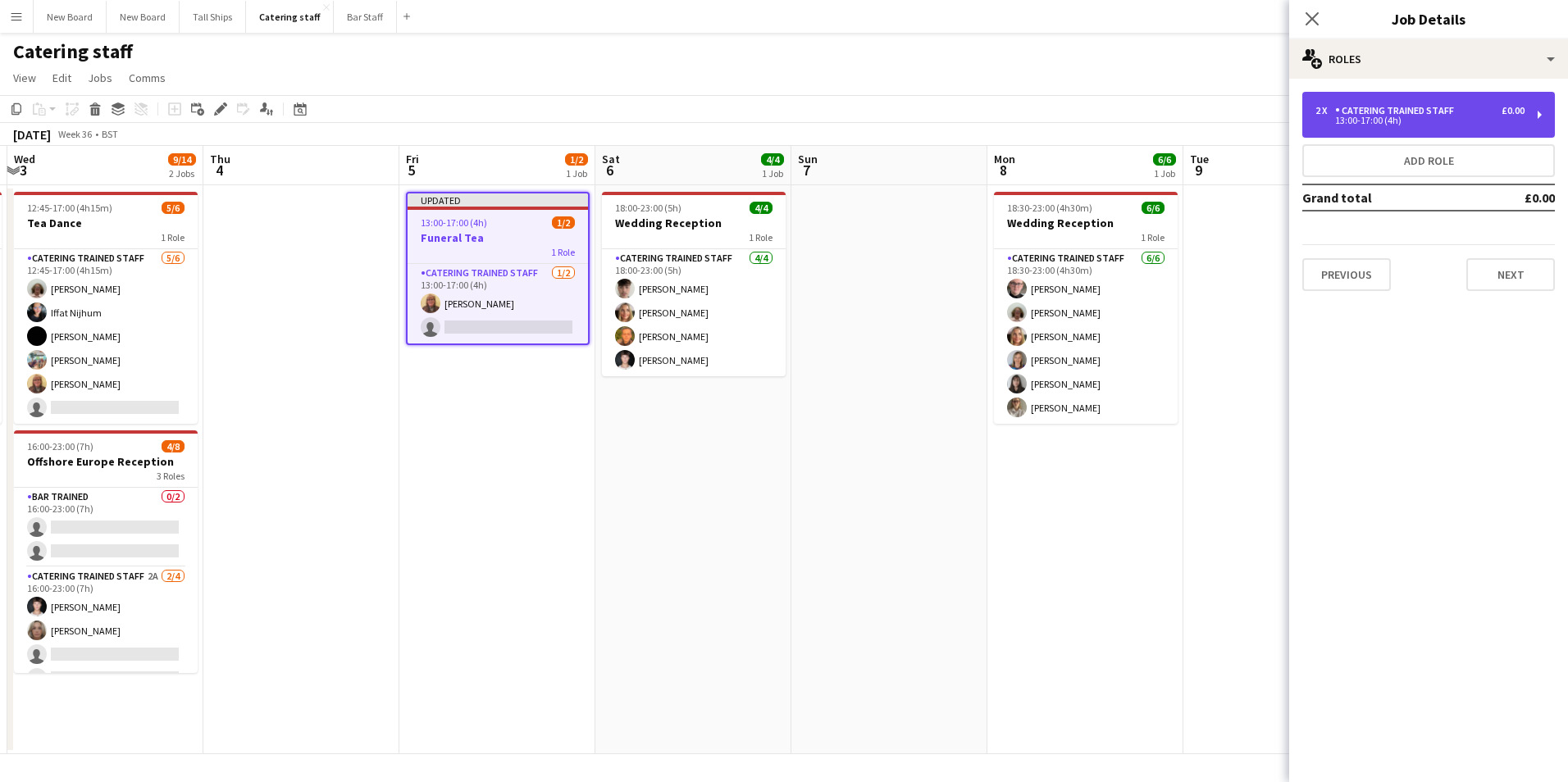
click at [1444, 124] on div "13:00-17:00 (4h)" at bounding box center [1420, 120] width 209 height 8
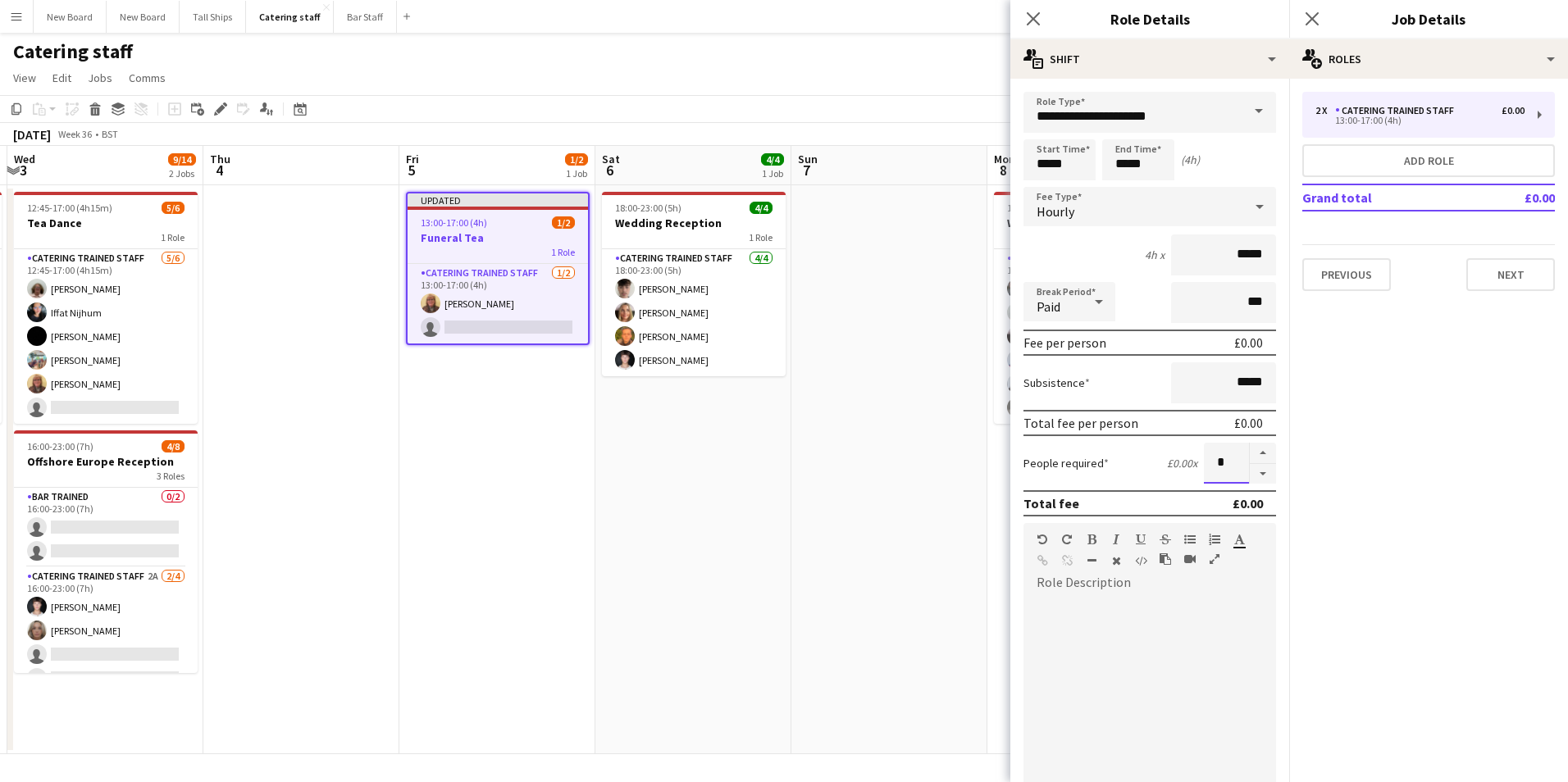
drag, startPoint x: 1204, startPoint y: 464, endPoint x: 1236, endPoint y: 464, distance: 32.0
click at [1236, 464] on input "*" at bounding box center [1226, 463] width 45 height 41
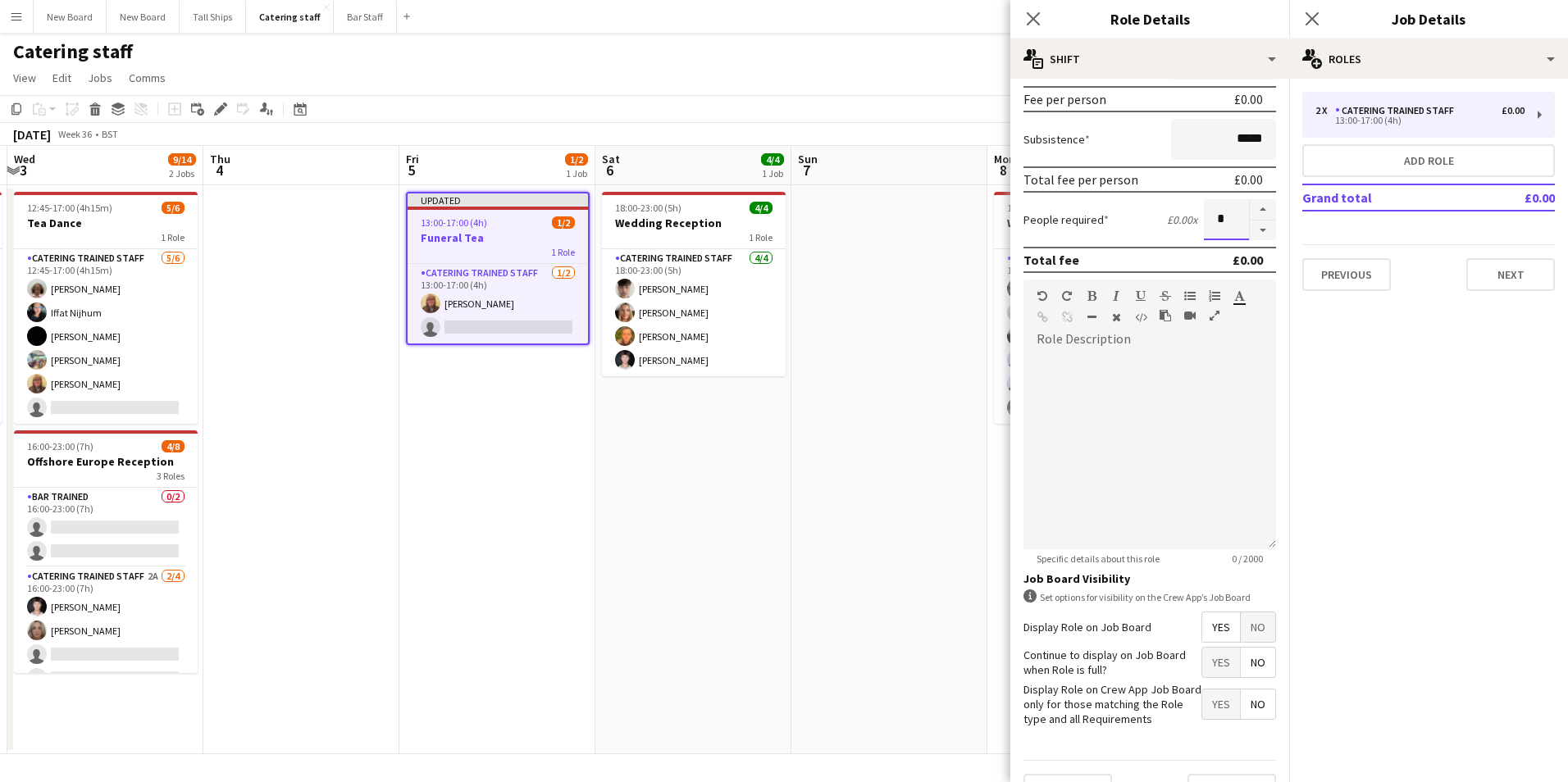
scroll to position [281, 0]
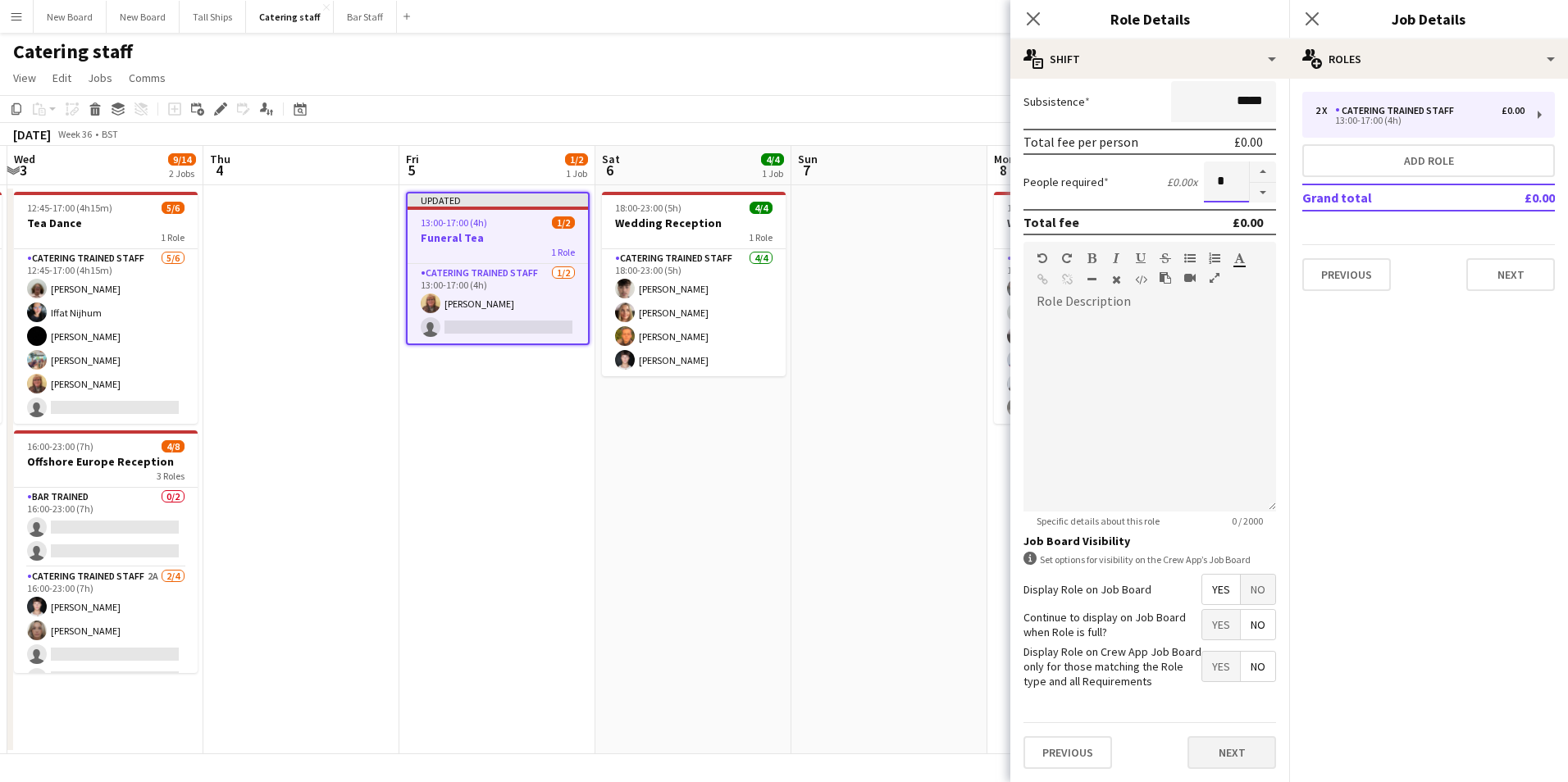
type input "*"
click at [1231, 743] on button "Next" at bounding box center [1231, 752] width 88 height 32
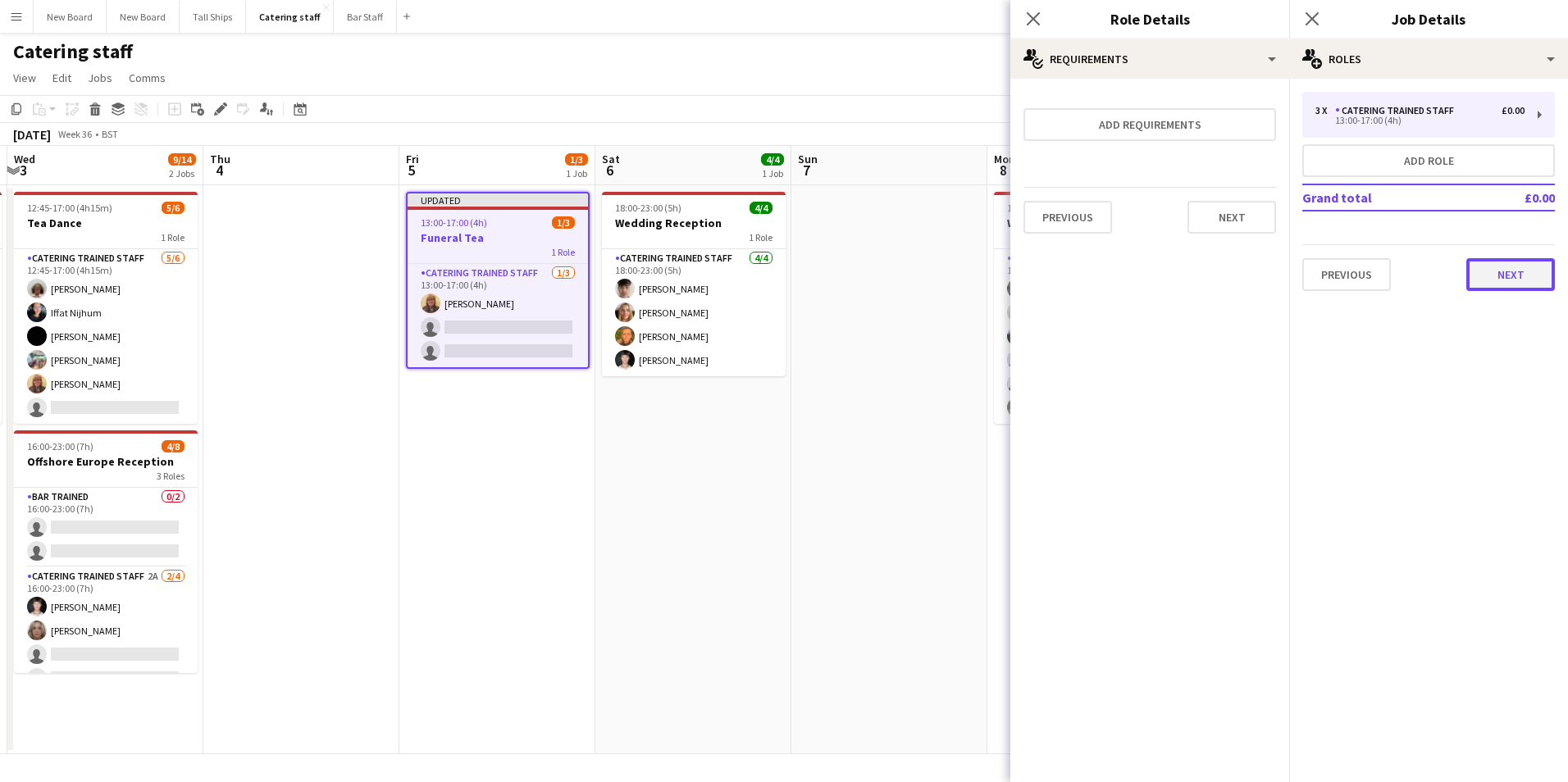
click at [1524, 274] on button "Next" at bounding box center [1510, 274] width 88 height 32
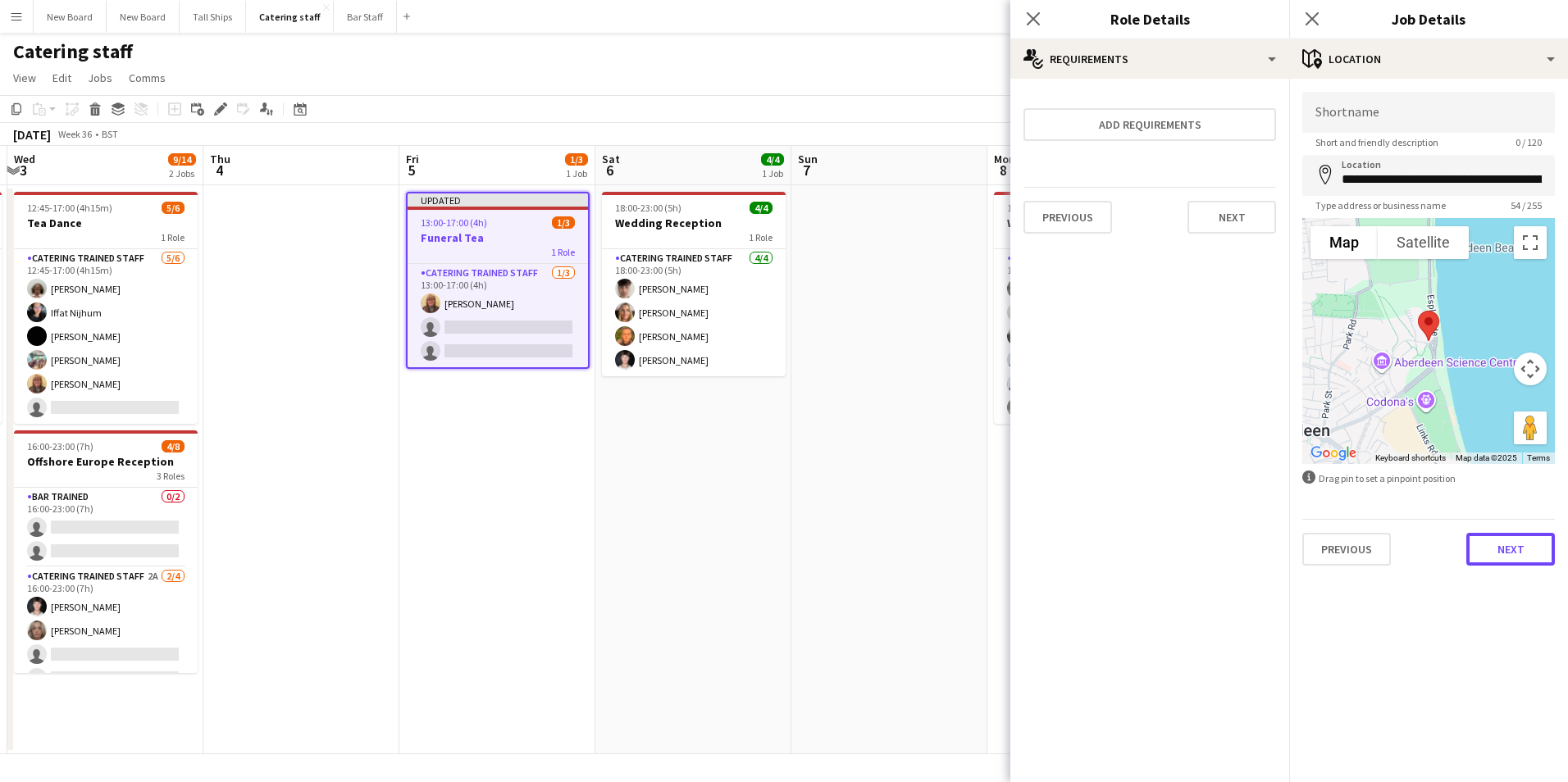
drag, startPoint x: 1518, startPoint y: 539, endPoint x: 1511, endPoint y: 511, distance: 28.9
click at [1517, 537] on button "Next" at bounding box center [1510, 549] width 88 height 32
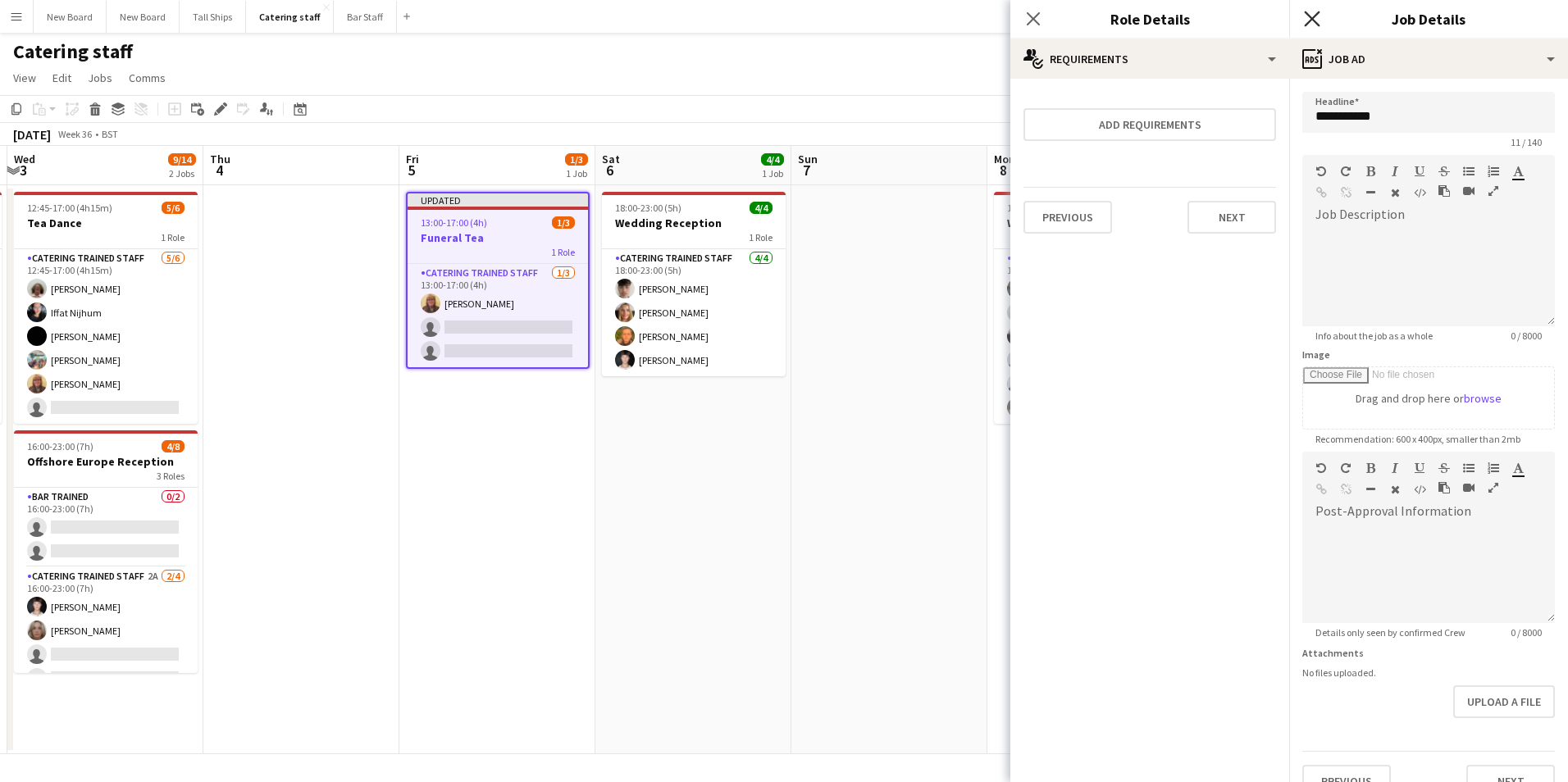
click at [1318, 19] on icon "Close pop-in" at bounding box center [1311, 18] width 15 height 15
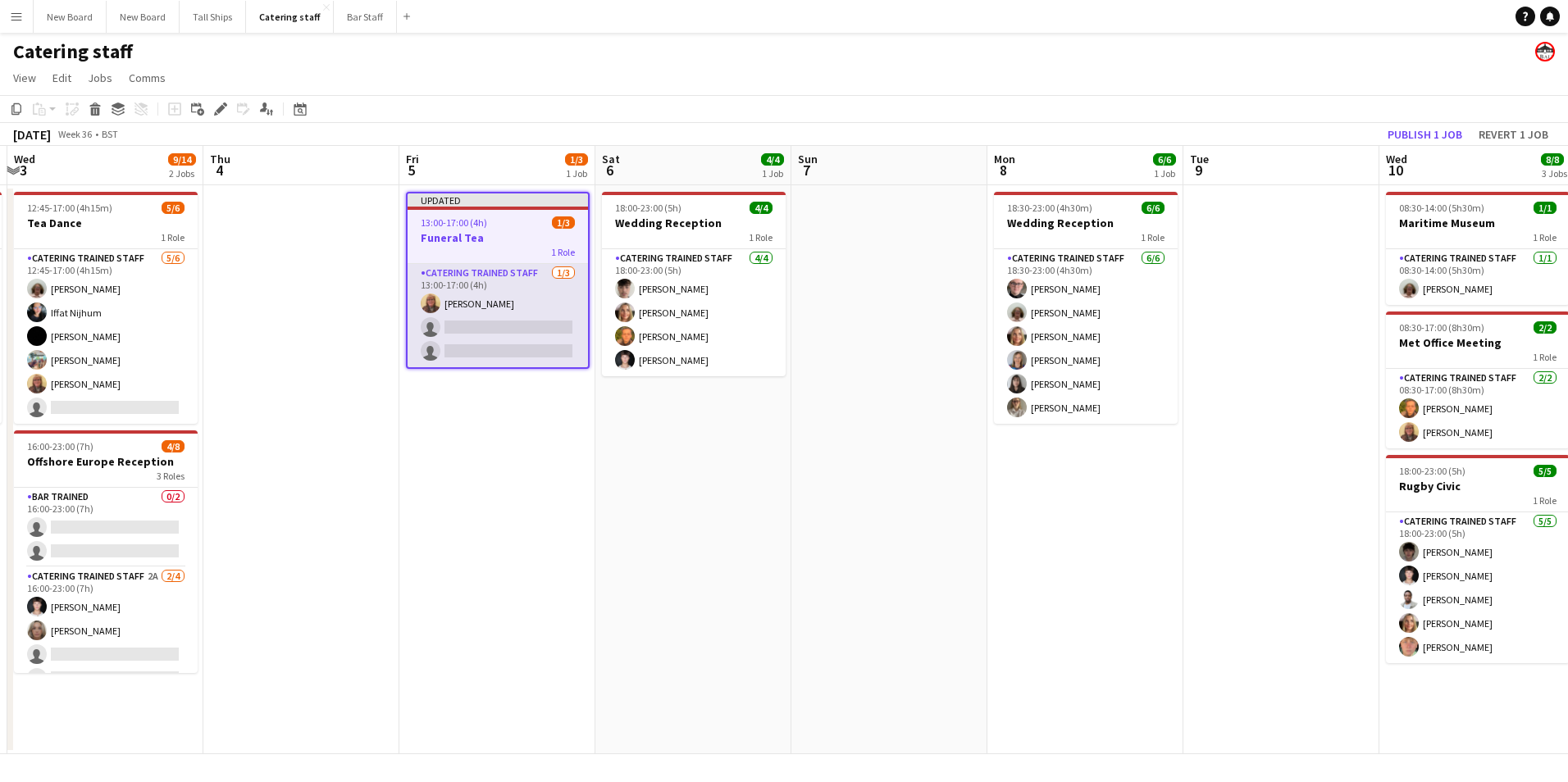
click at [459, 328] on app-card-role "Catering trained staff [DATE] 13:00-17:00 (4h) [PERSON_NAME] single-neutral-act…" at bounding box center [498, 316] width 180 height 104
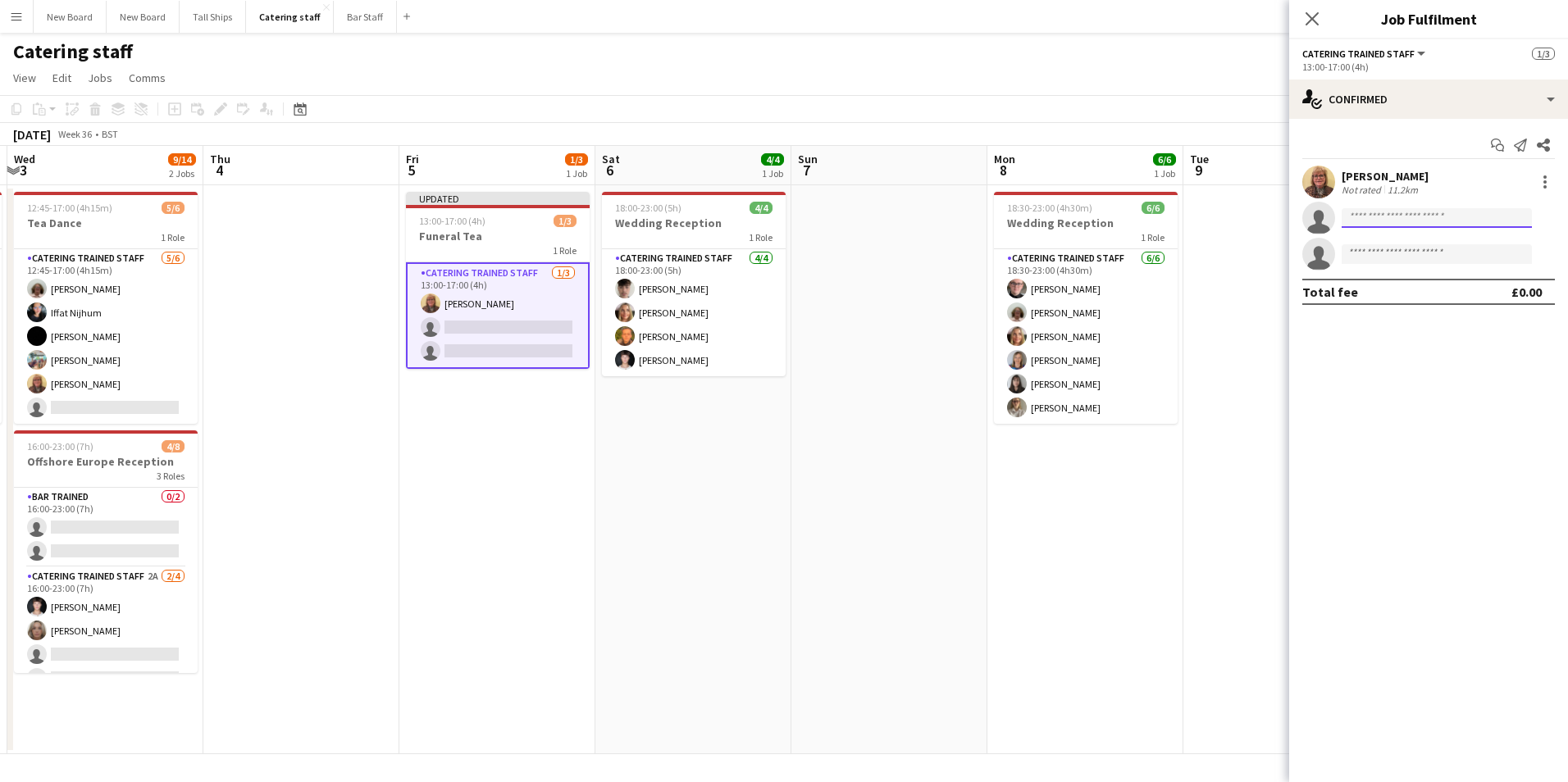
click at [1429, 220] on input at bounding box center [1436, 218] width 190 height 20
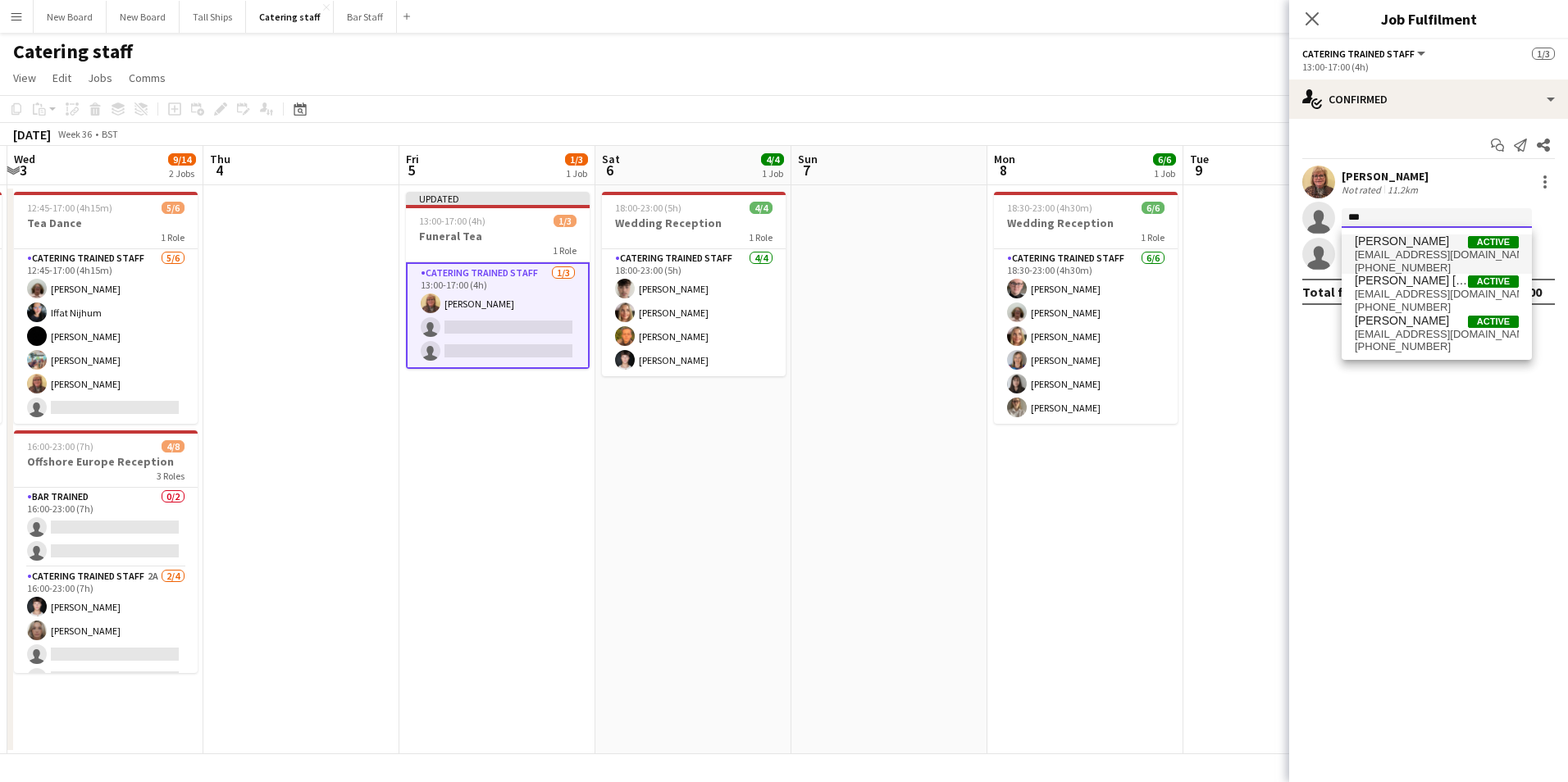
type input "***"
click at [1432, 250] on span "[EMAIL_ADDRESS][DOMAIN_NAME]" at bounding box center [1437, 254] width 164 height 14
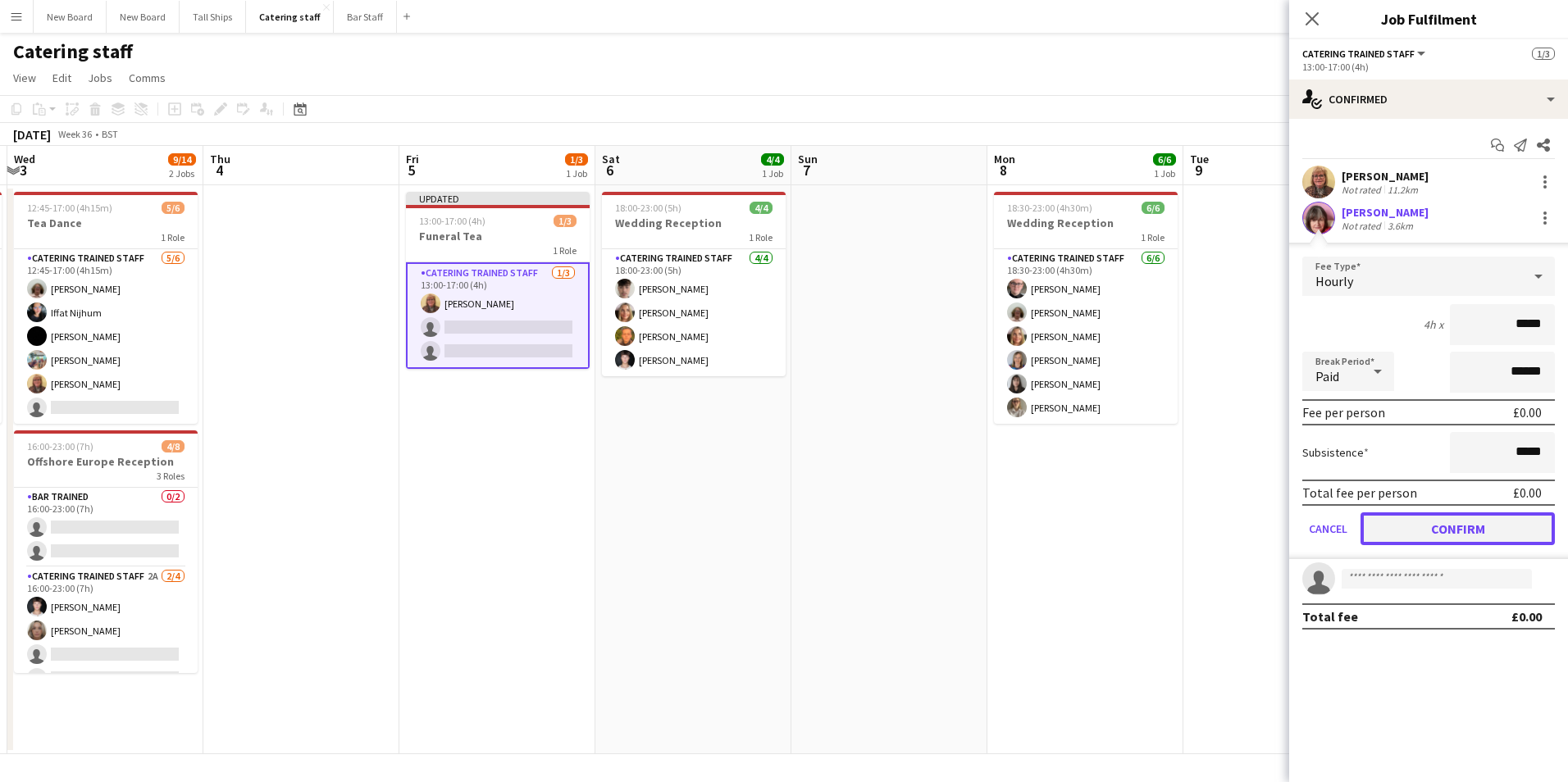
click at [1439, 532] on button "Confirm" at bounding box center [1457, 529] width 194 height 32
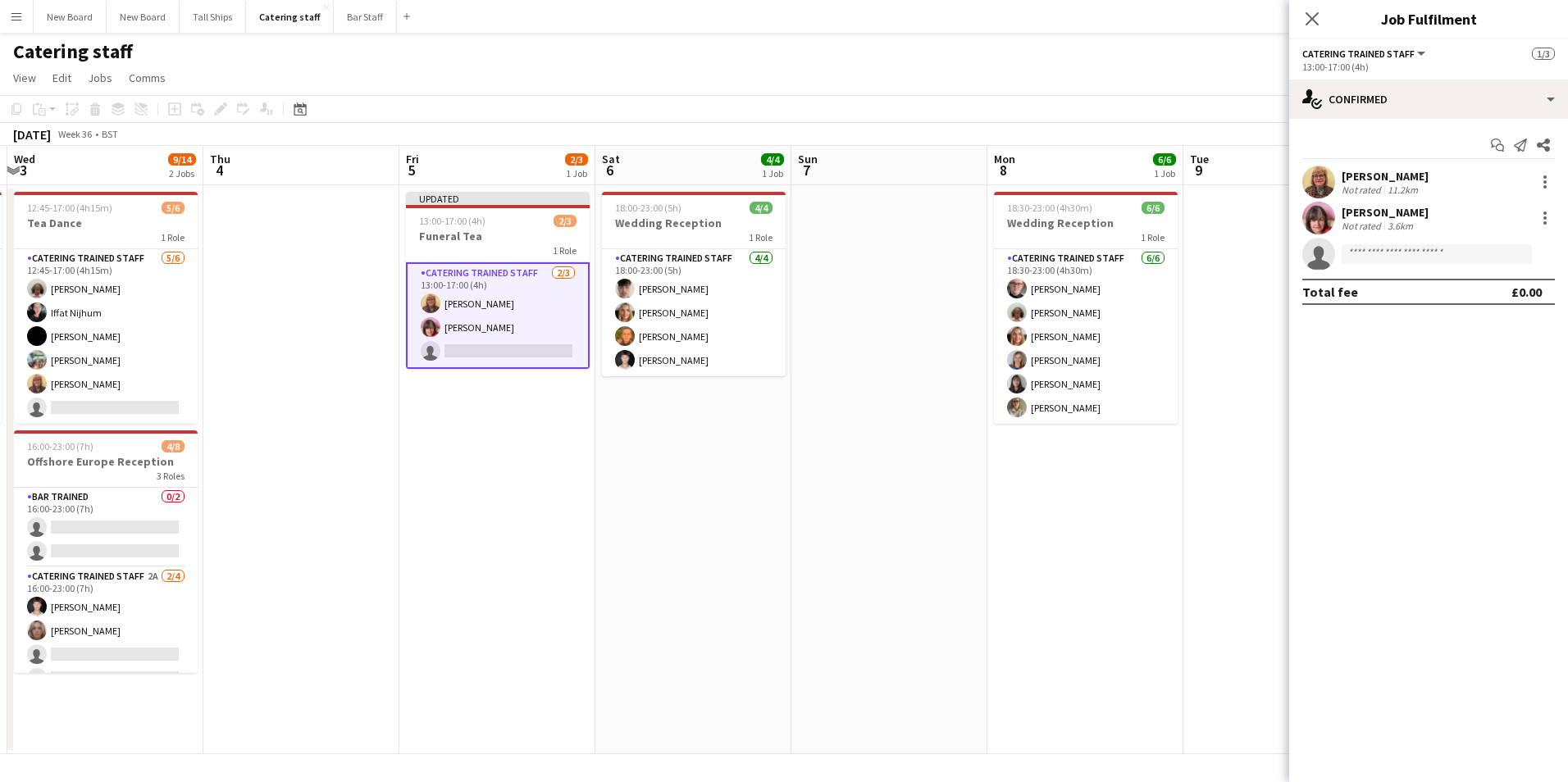
click at [1319, 19] on icon "Close pop-in" at bounding box center [1312, 19] width 14 height 14
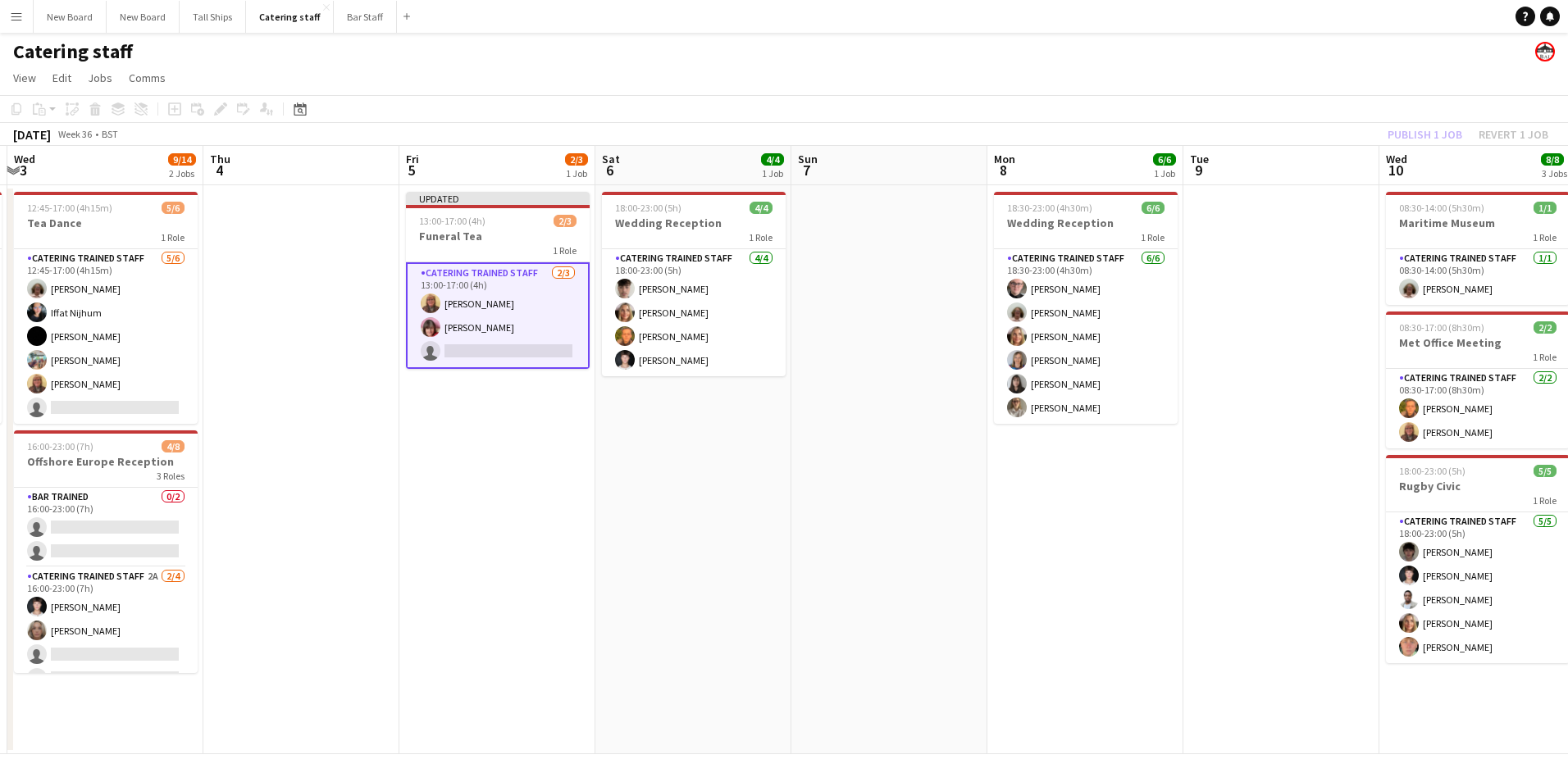
click at [1379, 339] on app-date-cell "08:30-14:00 (5h30m) 1/1 Maritime Museum 1 Role Catering trained staff [DATE] 08…" at bounding box center [1477, 469] width 196 height 569
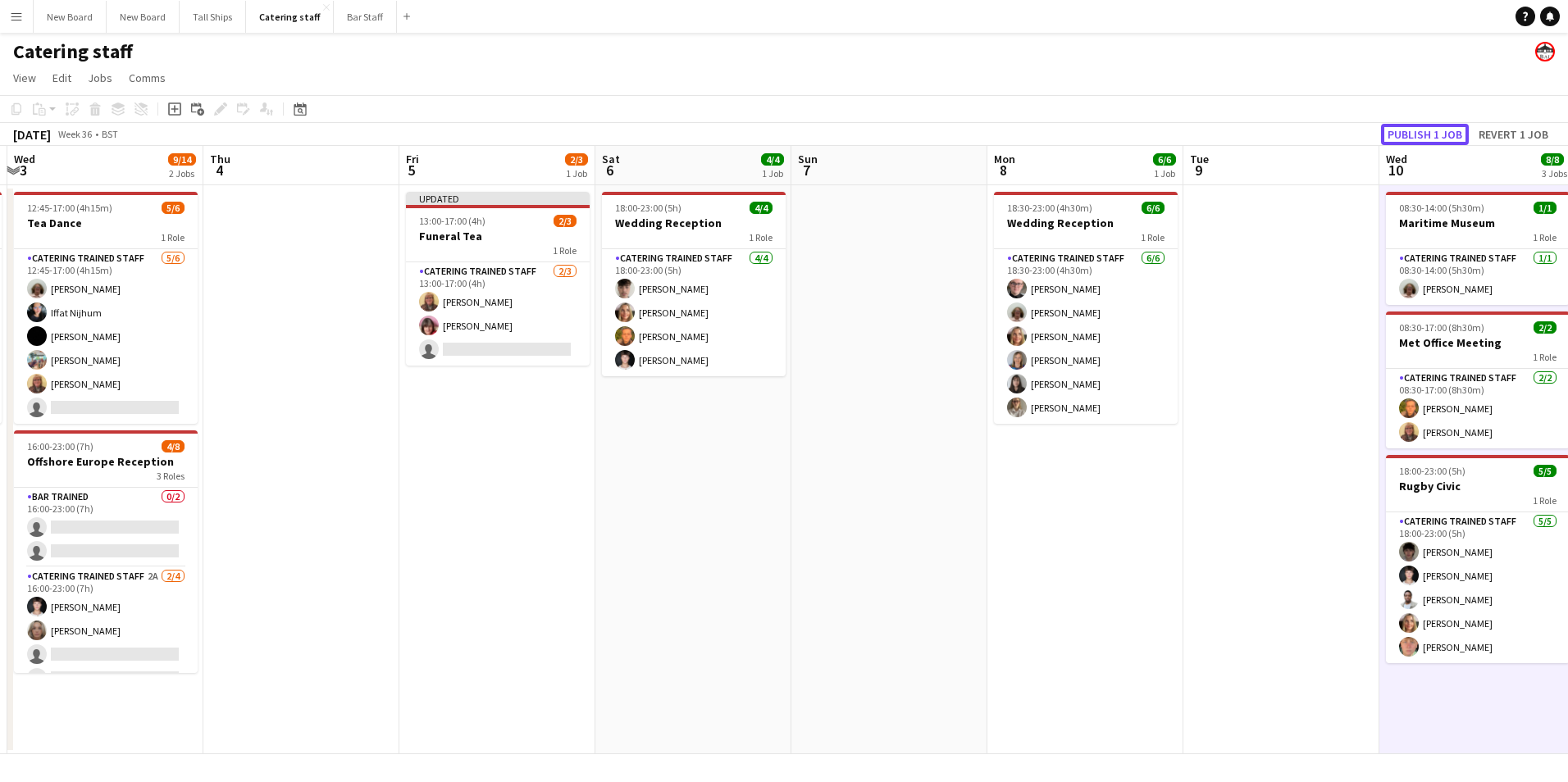
drag, startPoint x: 1435, startPoint y: 133, endPoint x: 1425, endPoint y: 147, distance: 17.2
click at [1434, 133] on button "Publish 1 job" at bounding box center [1425, 134] width 88 height 22
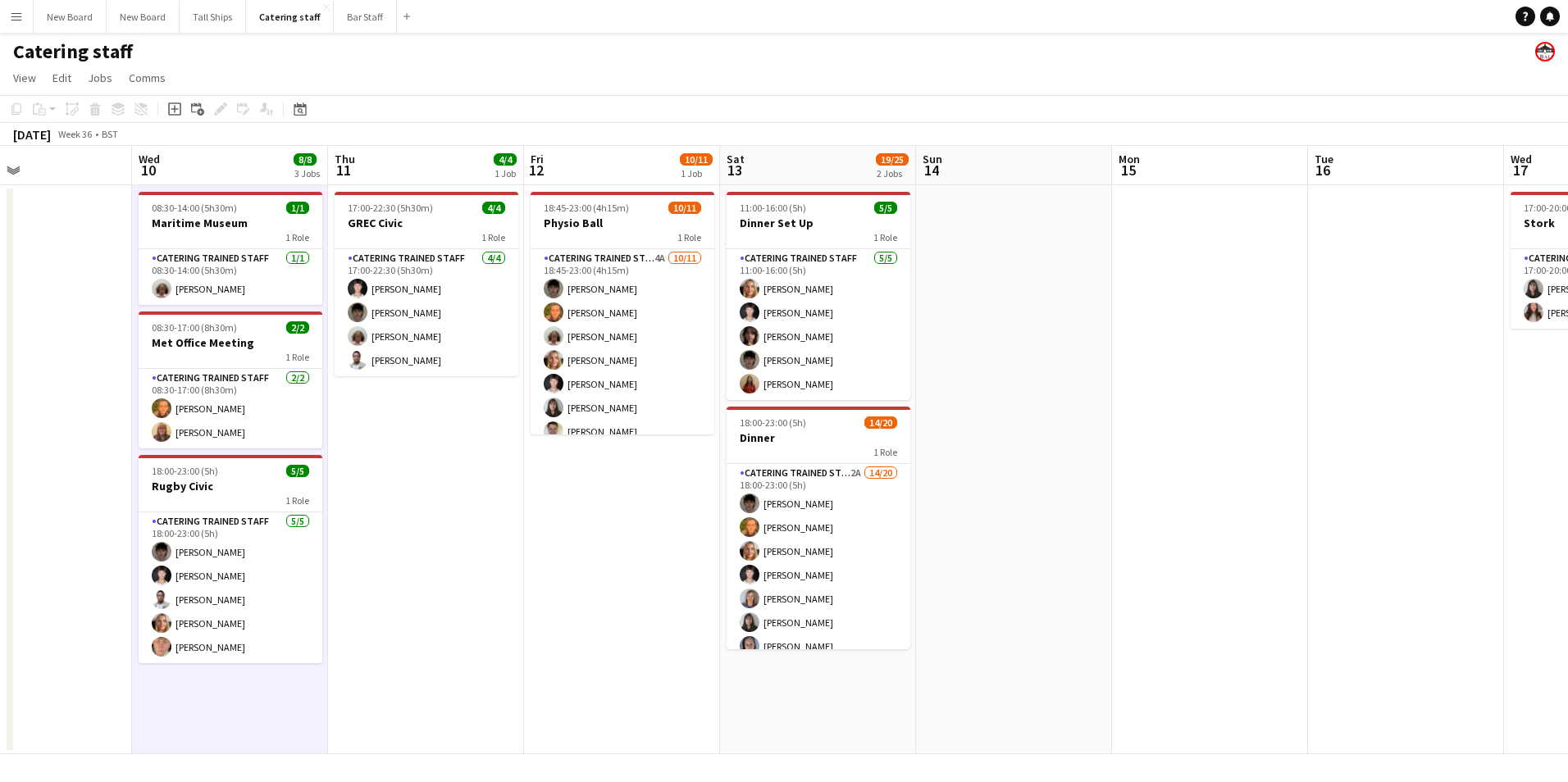
scroll to position [0, 389]
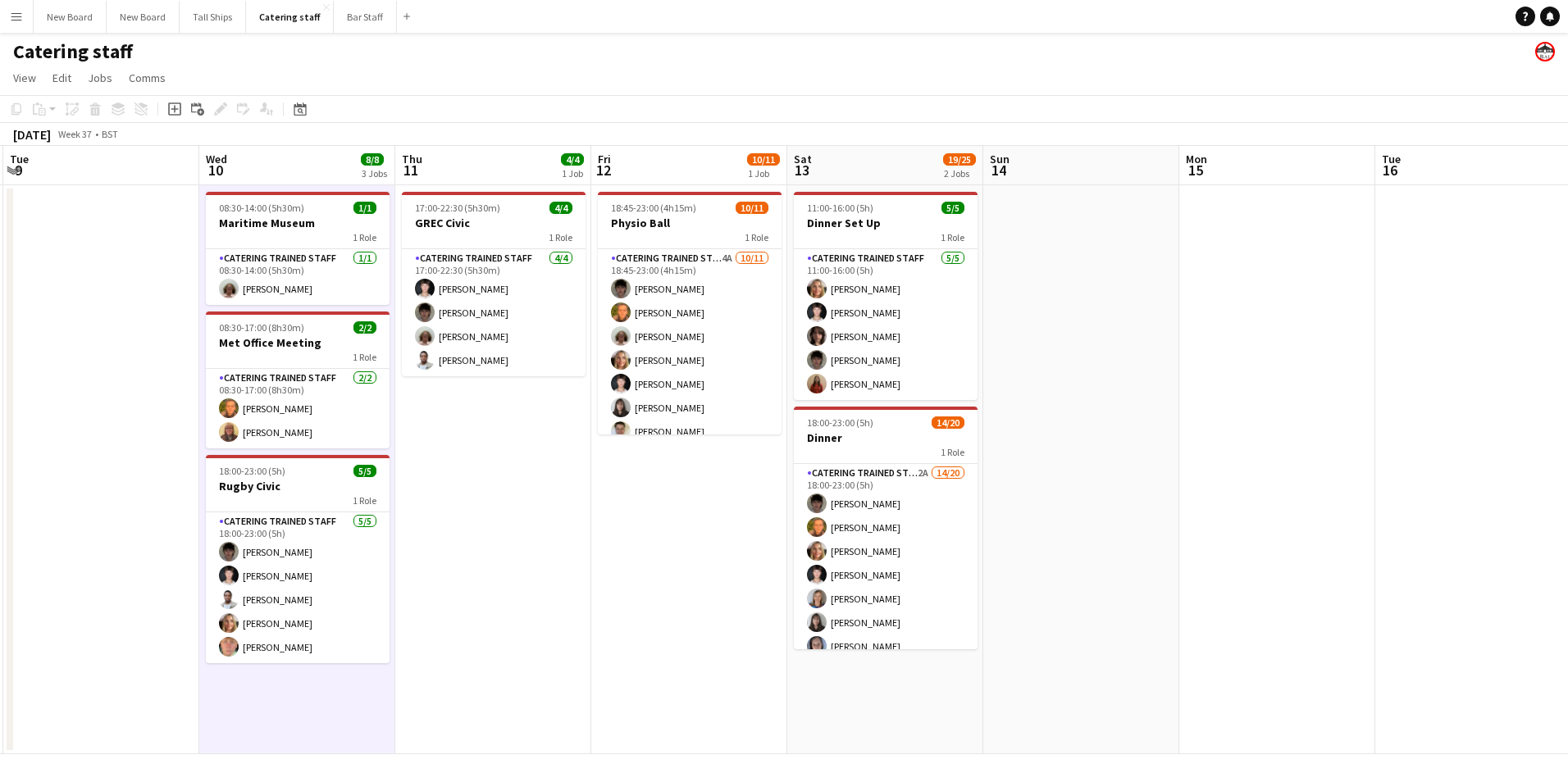
drag, startPoint x: 1411, startPoint y: 658, endPoint x: 231, endPoint y: 551, distance: 1184.8
click at [231, 551] on app-calendar-viewport "Sun 7 Mon 8 6/6 1 Job Tue 9 Wed 10 8/8 3 Jobs Thu 11 4/4 1 Job Fri 12 10/11 1 J…" at bounding box center [784, 450] width 1568 height 609
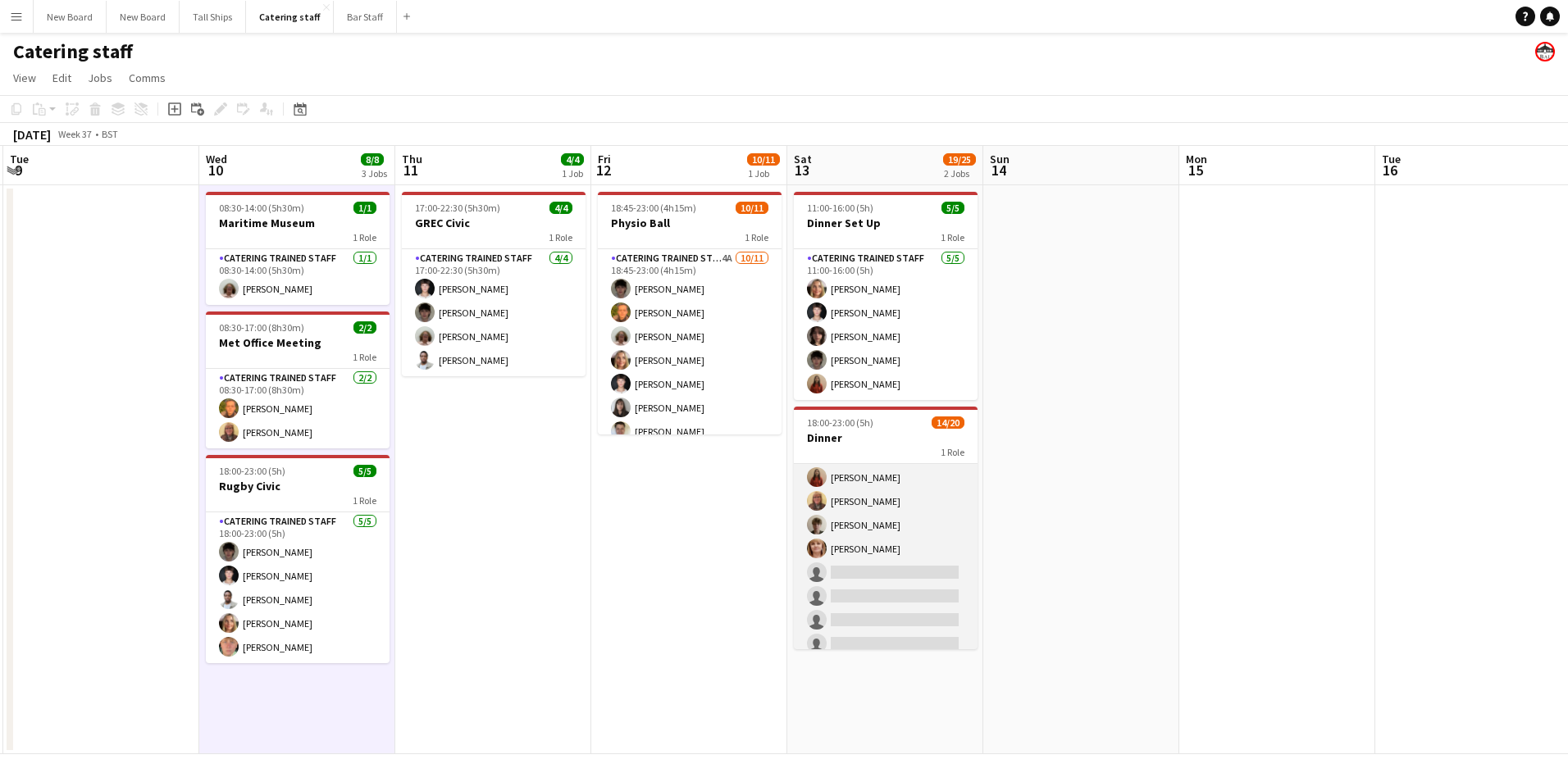
click at [924, 569] on app-card-role "Catering trained staff 2A 14/20 18:00-23:00 (5h) [PERSON_NAME] [PERSON_NAME] Ch…" at bounding box center [886, 454] width 184 height 508
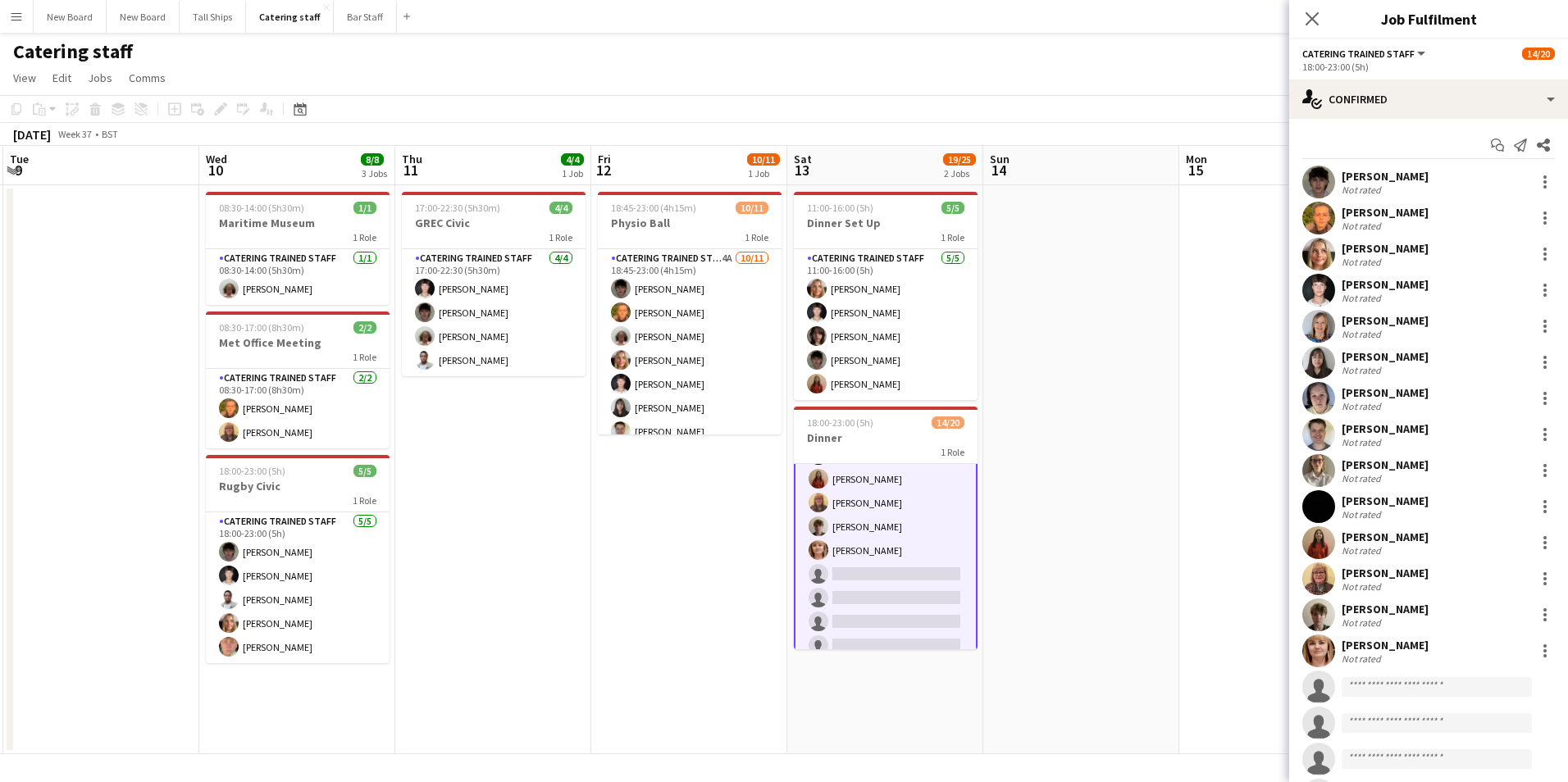
scroll to position [266, 0]
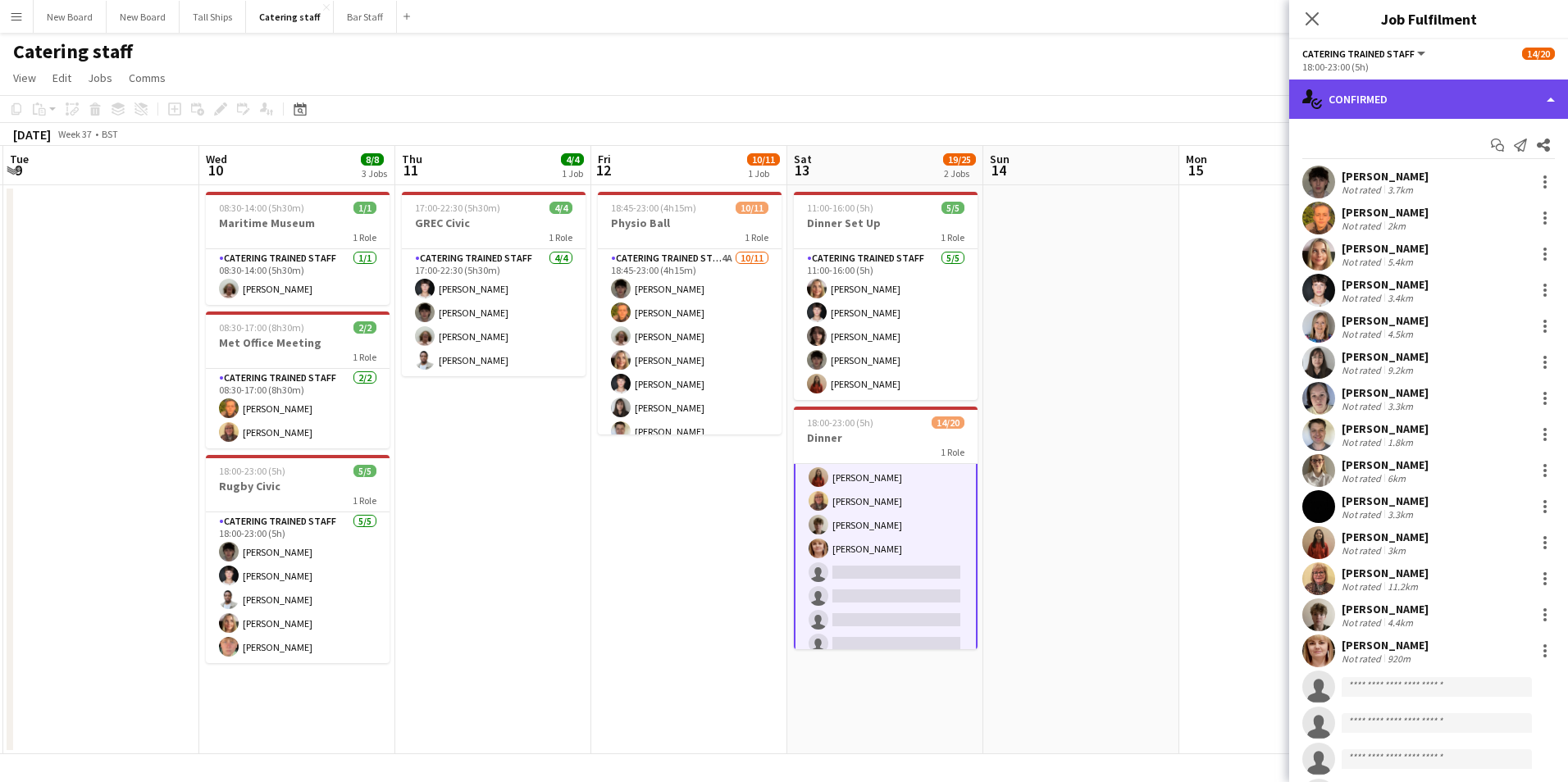
click at [1405, 103] on div "single-neutral-actions-check-2 Confirmed" at bounding box center [1428, 99] width 279 height 40
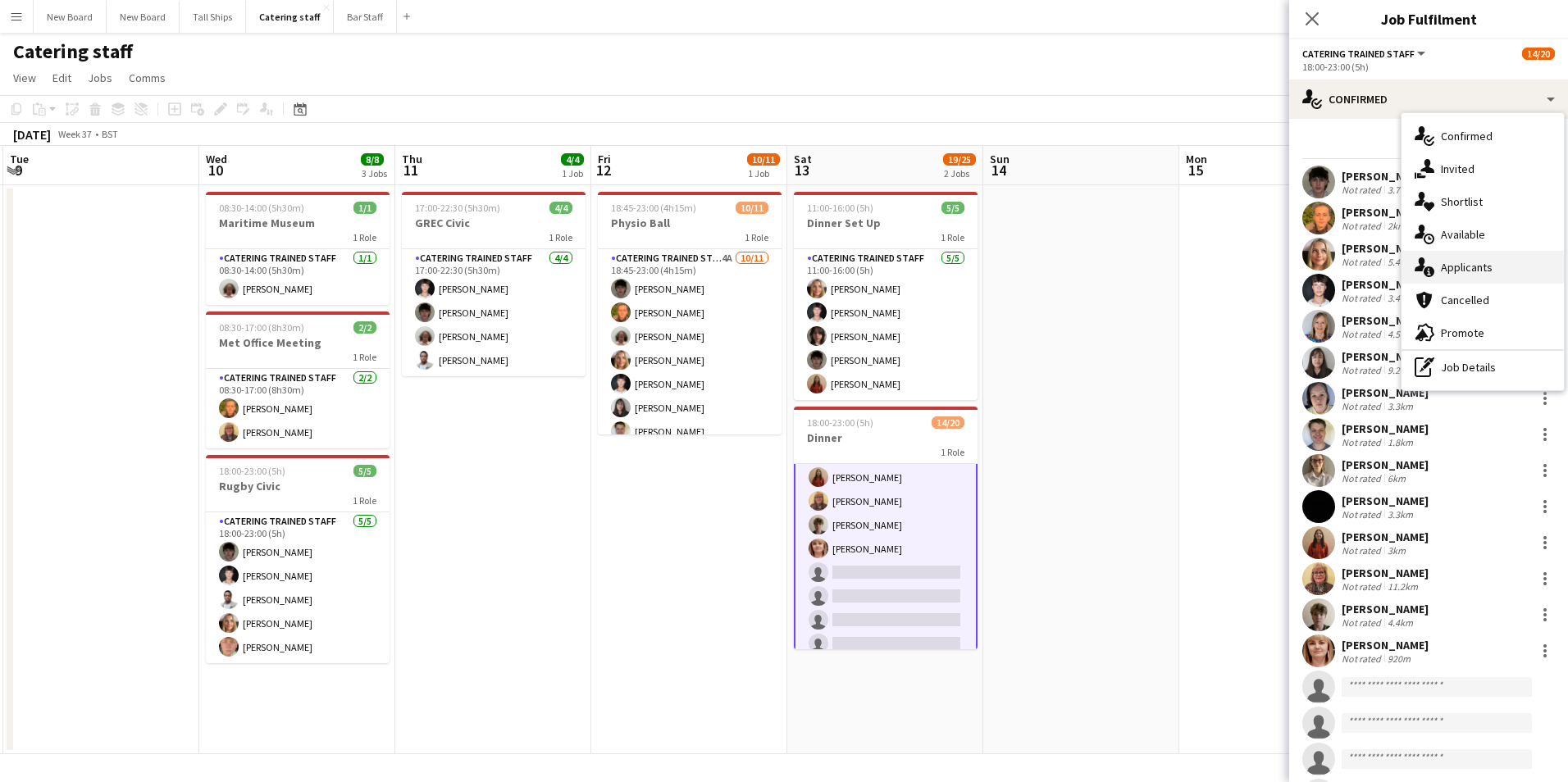
click at [1487, 273] on div "single-neutral-actions-information Applicants" at bounding box center [1483, 267] width 162 height 32
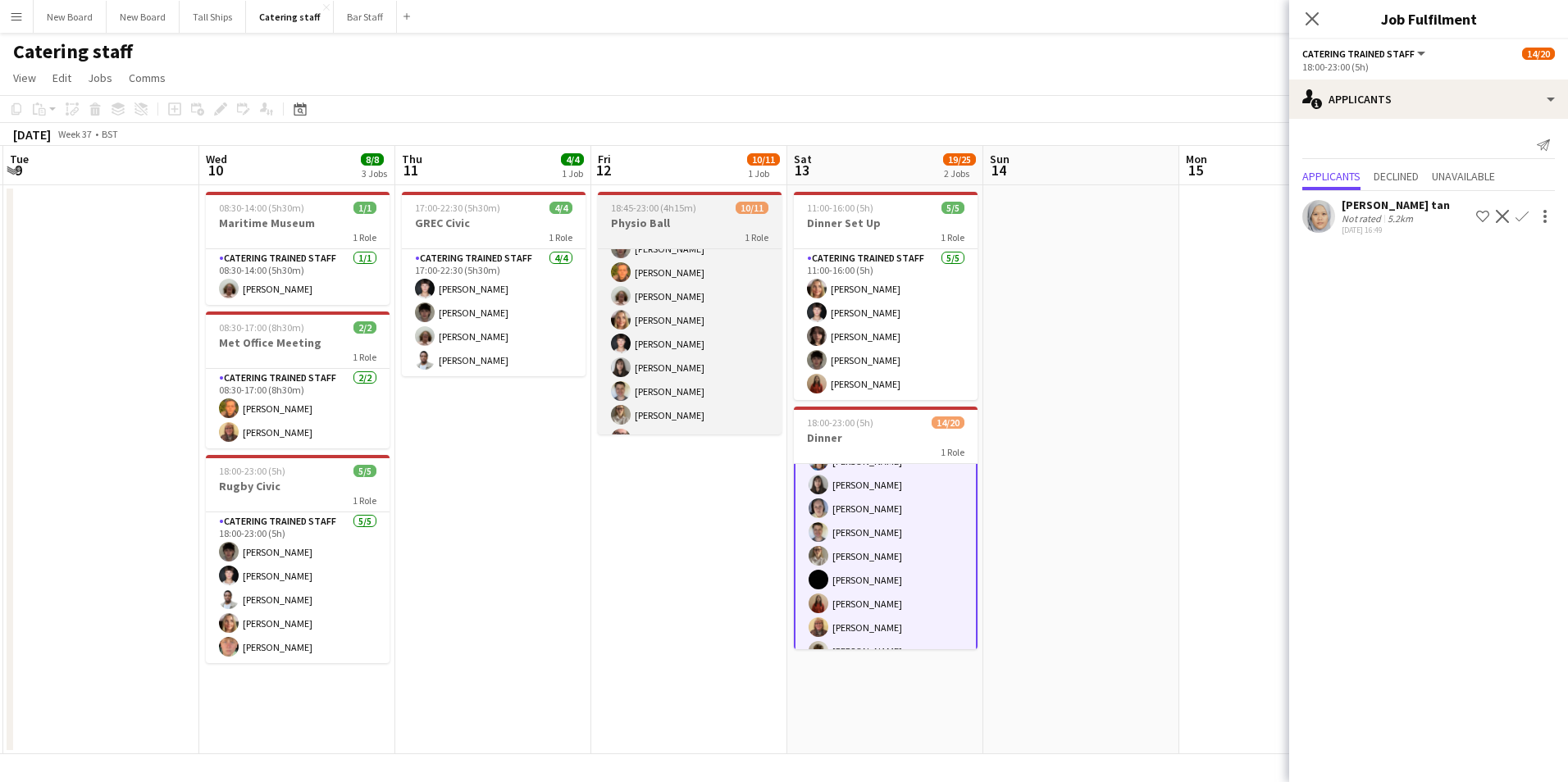
scroll to position [0, 0]
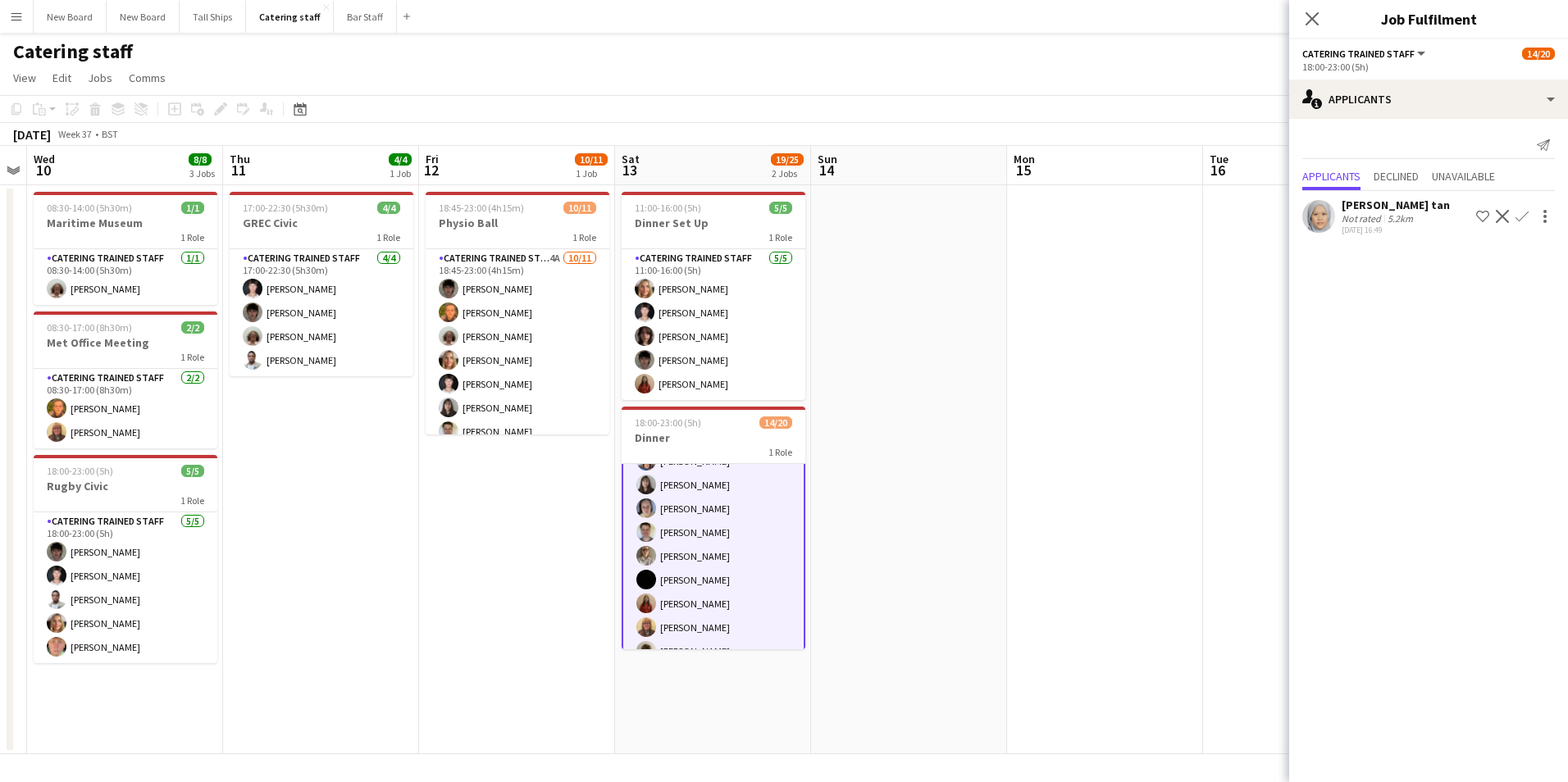
drag, startPoint x: 690, startPoint y: 576, endPoint x: 525, endPoint y: 571, distance: 165.1
click at [520, 573] on app-calendar-viewport "Sun 7 Mon 8 6/6 1 Job Tue 9 Wed 10 8/8 3 Jobs Thu 11 4/4 1 Job Fri 12 10/11 1 J…" at bounding box center [784, 450] width 1568 height 609
drag, startPoint x: 1120, startPoint y: 542, endPoint x: 726, endPoint y: 574, distance: 395.3
click at [726, 574] on app-calendar-viewport "Sun 7 Mon 8 6/6 1 Job Tue 9 Wed 10 8/8 3 Jobs Thu 11 4/4 1 Job Fri 12 10/11 1 J…" at bounding box center [784, 450] width 1568 height 609
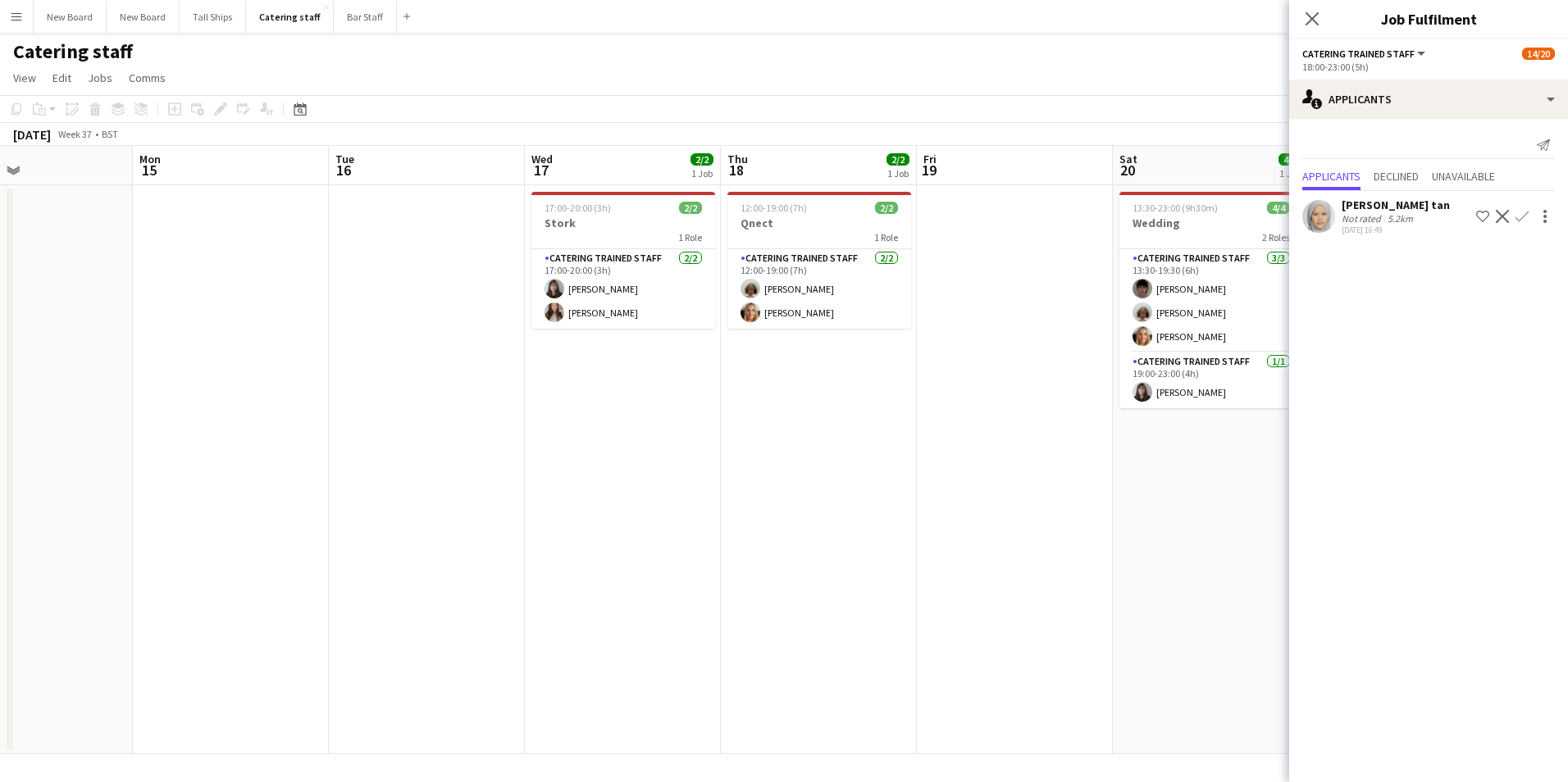
drag, startPoint x: 1191, startPoint y: 523, endPoint x: 720, endPoint y: 544, distance: 471.5
click at [720, 544] on app-calendar-viewport "Fri 12 10/11 1 Job Sat 13 19/25 2 Jobs Sun 14 Mon 15 Tue 16 Wed 17 2/2 1 Job Th…" at bounding box center [784, 450] width 1568 height 609
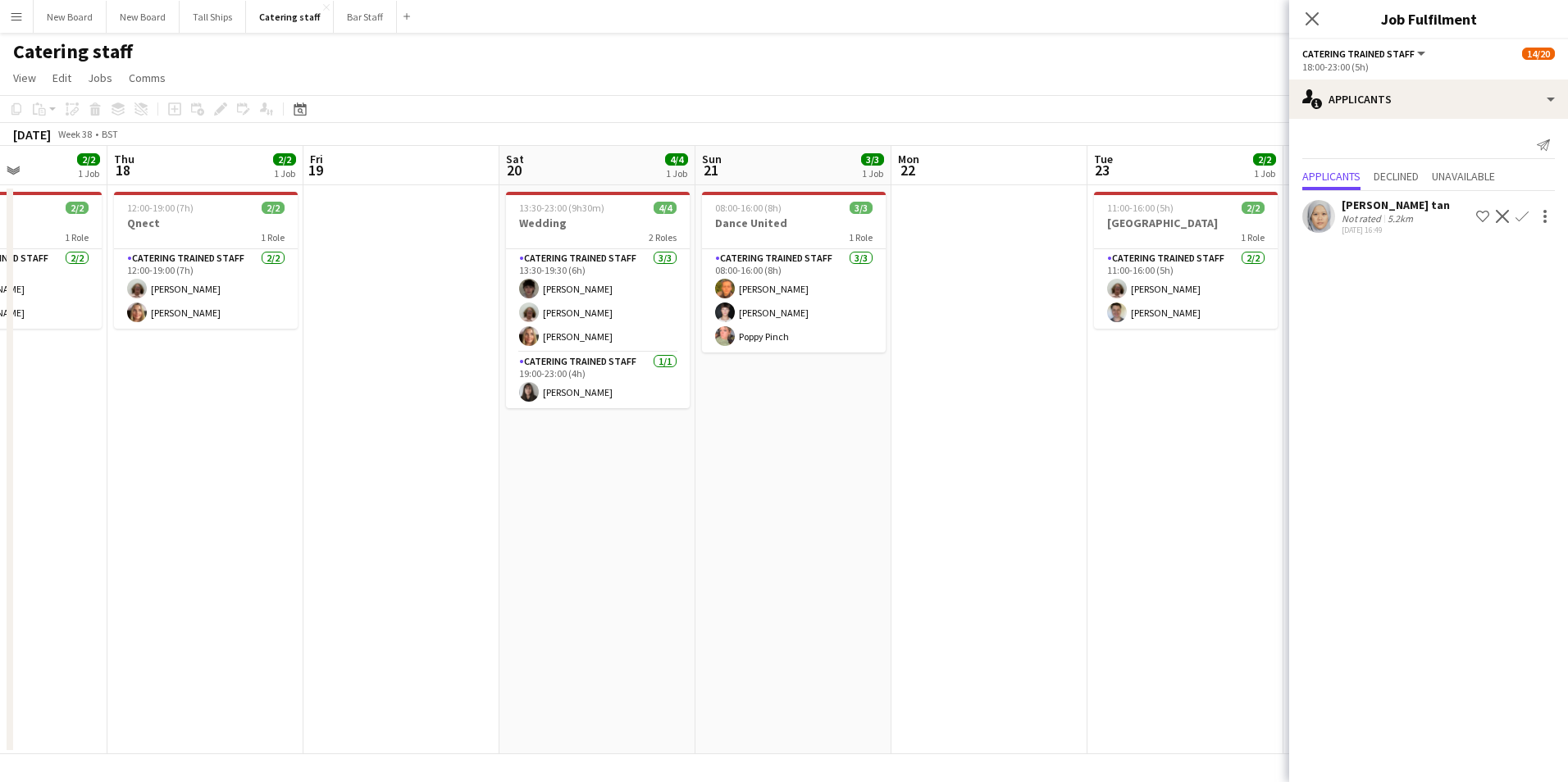
drag, startPoint x: 1153, startPoint y: 533, endPoint x: 705, endPoint y: 568, distance: 449.4
click at [547, 569] on app-calendar-viewport "Mon 15 Tue 16 Wed 17 2/2 1 Job Thu 18 2/2 1 Job Fri 19 Sat 20 4/4 1 Job Sun 21 …" at bounding box center [784, 450] width 1568 height 609
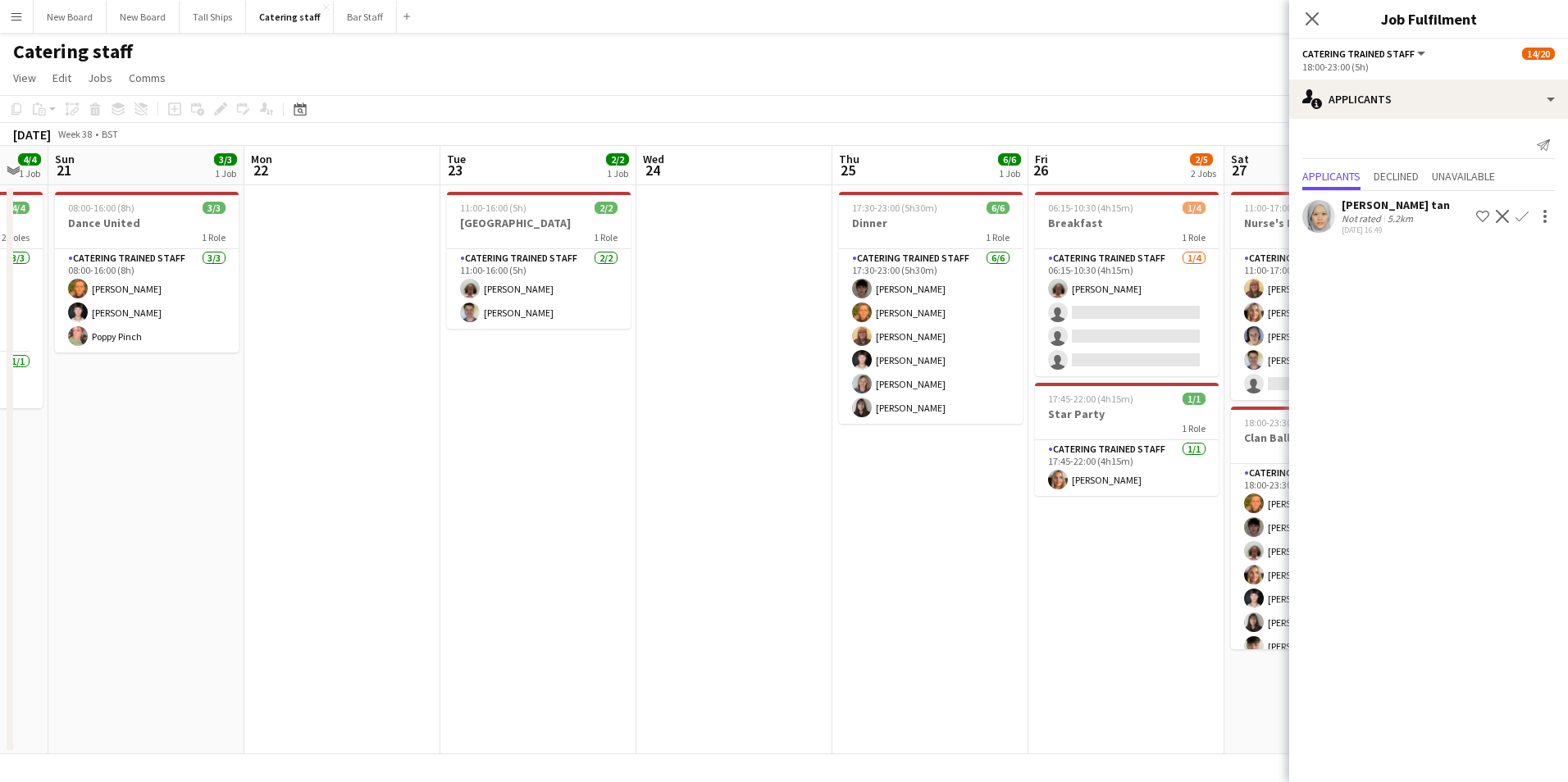
drag, startPoint x: 1032, startPoint y: 637, endPoint x: 576, endPoint y: 609, distance: 456.9
click at [576, 609] on app-calendar-viewport "Thu 18 2/2 1 Job Fri 19 Sat 20 4/4 1 Job Sun 21 3/3 1 Job Mon 22 Tue 23 2/2 1 J…" at bounding box center [784, 450] width 1568 height 609
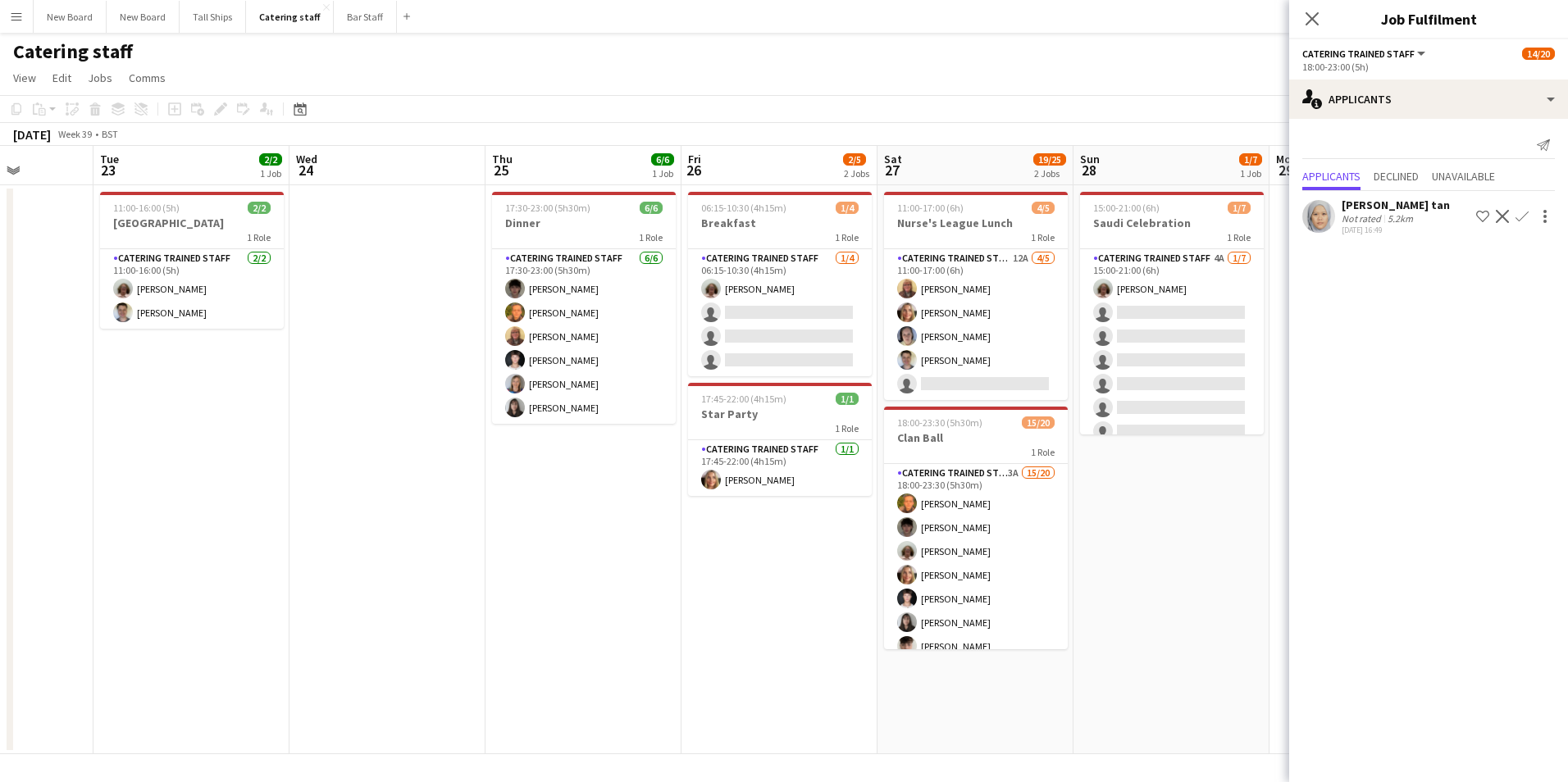
scroll to position [0, 536]
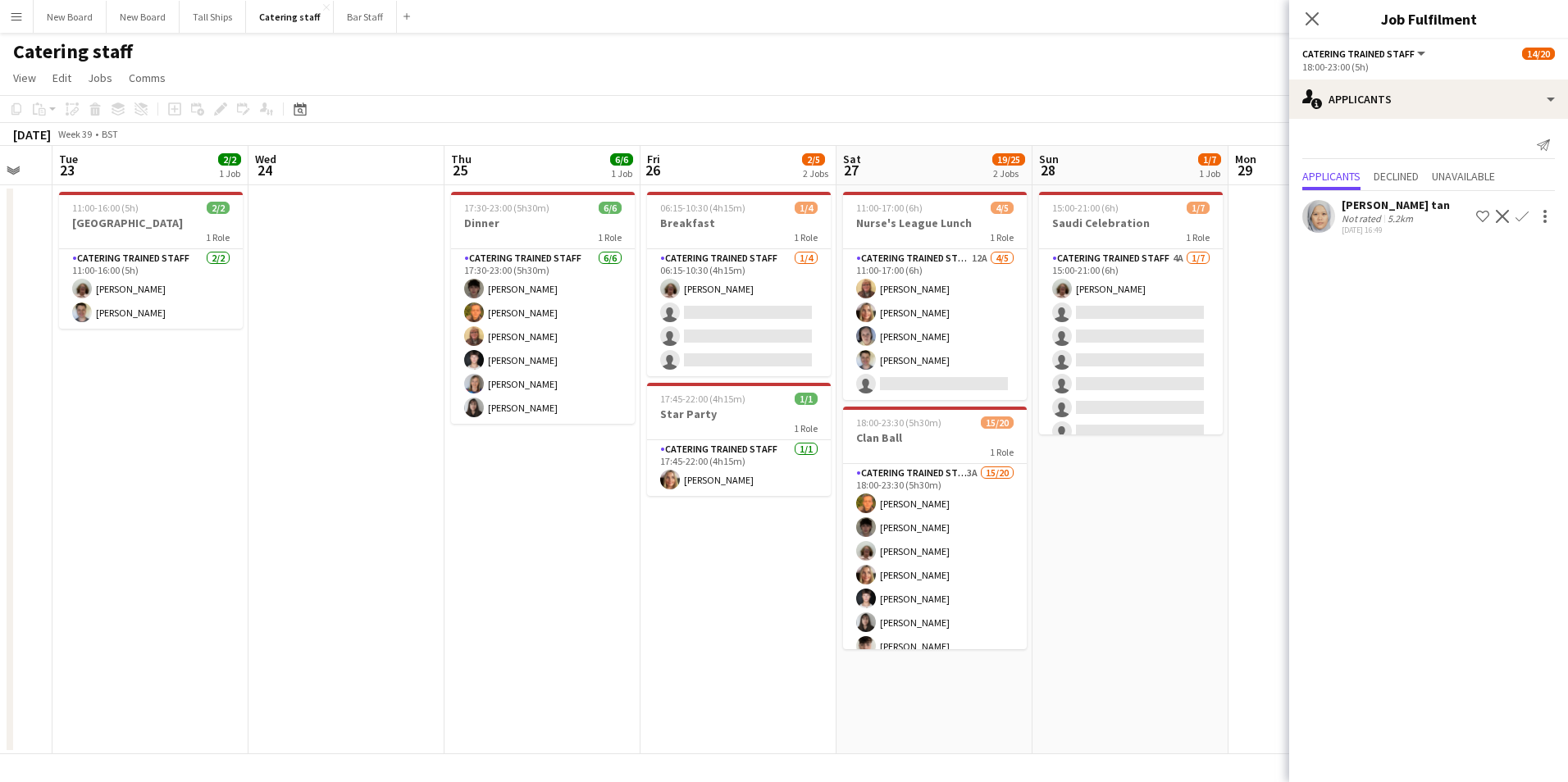
drag, startPoint x: 1170, startPoint y: 600, endPoint x: 782, endPoint y: 584, distance: 388.3
click at [782, 584] on app-calendar-viewport "Sat 20 4/4 1 Job Sun 21 3/3 1 Job Mon 22 Tue 23 2/2 1 Job Wed 24 Thu 25 6/6 1 J…" at bounding box center [784, 450] width 1568 height 609
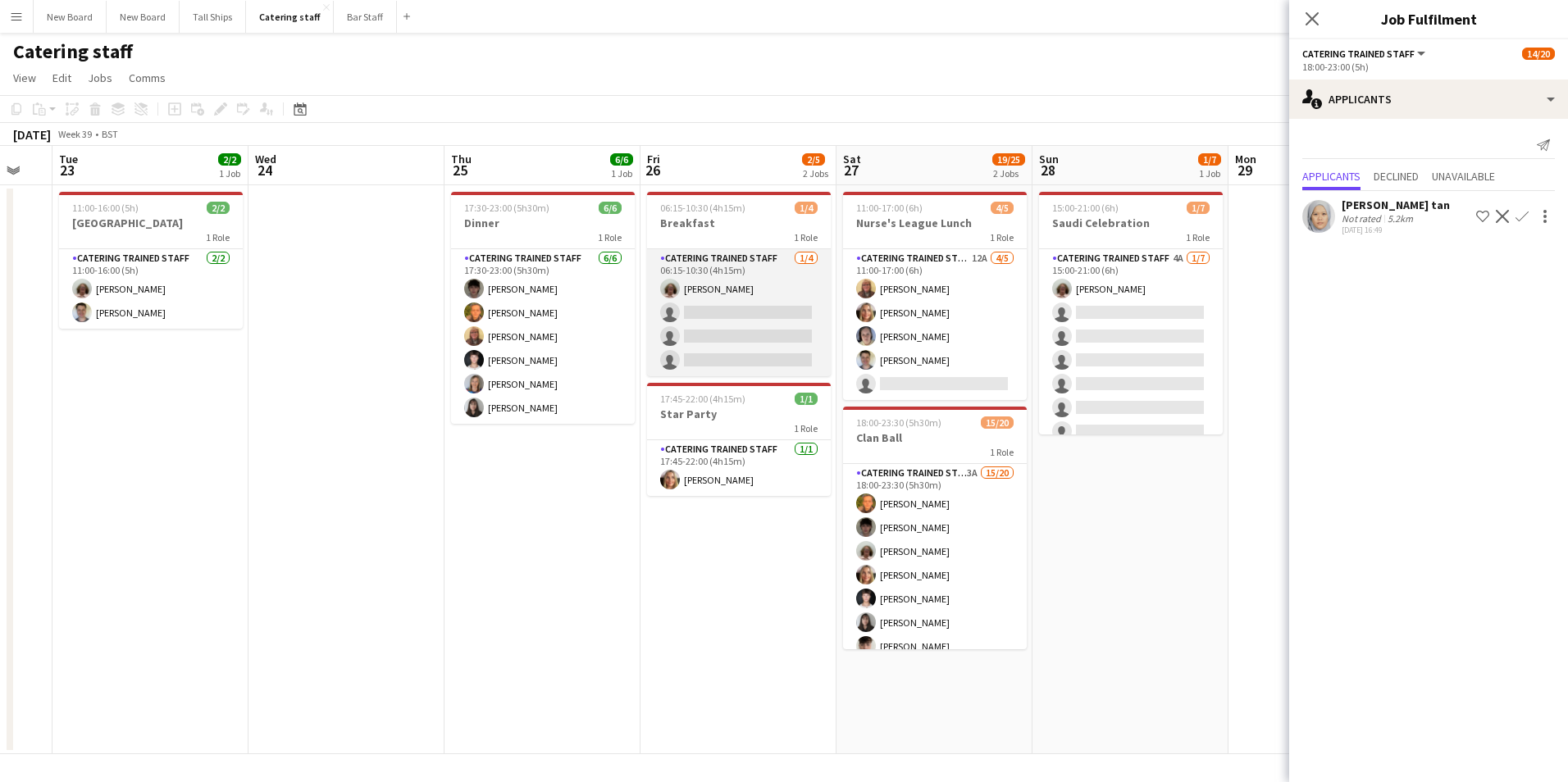
click at [749, 306] on app-card-role "Catering trained staff [DATE] 06:15-10:30 (4h15m) [PERSON_NAME] single-neutral-…" at bounding box center [739, 312] width 184 height 127
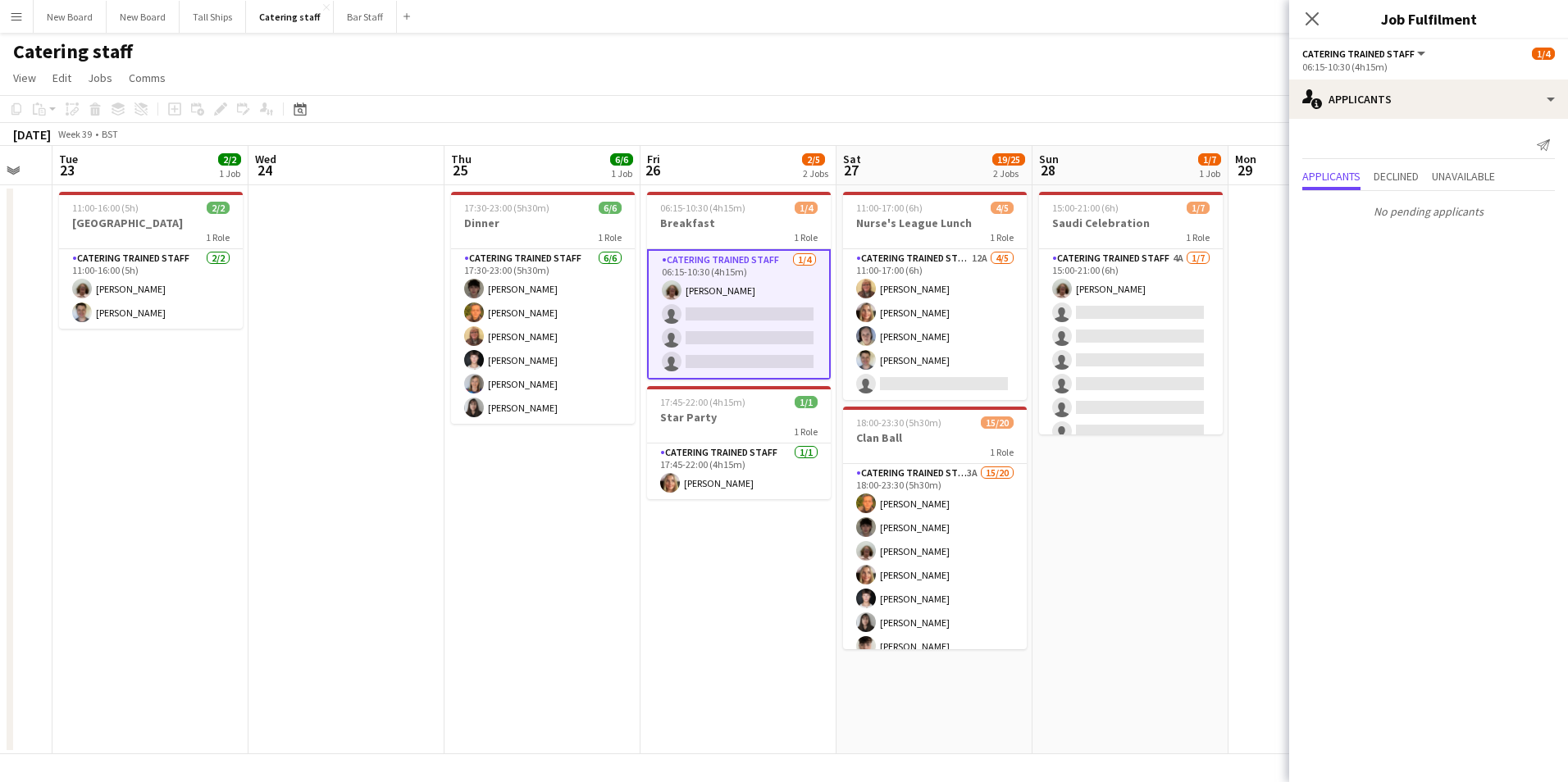
click at [1443, 44] on app-options-switcher "Catering trained staff All roles Catering trained staff [DATE] 06:15-10:30 (4h1…" at bounding box center [1428, 60] width 279 height 41
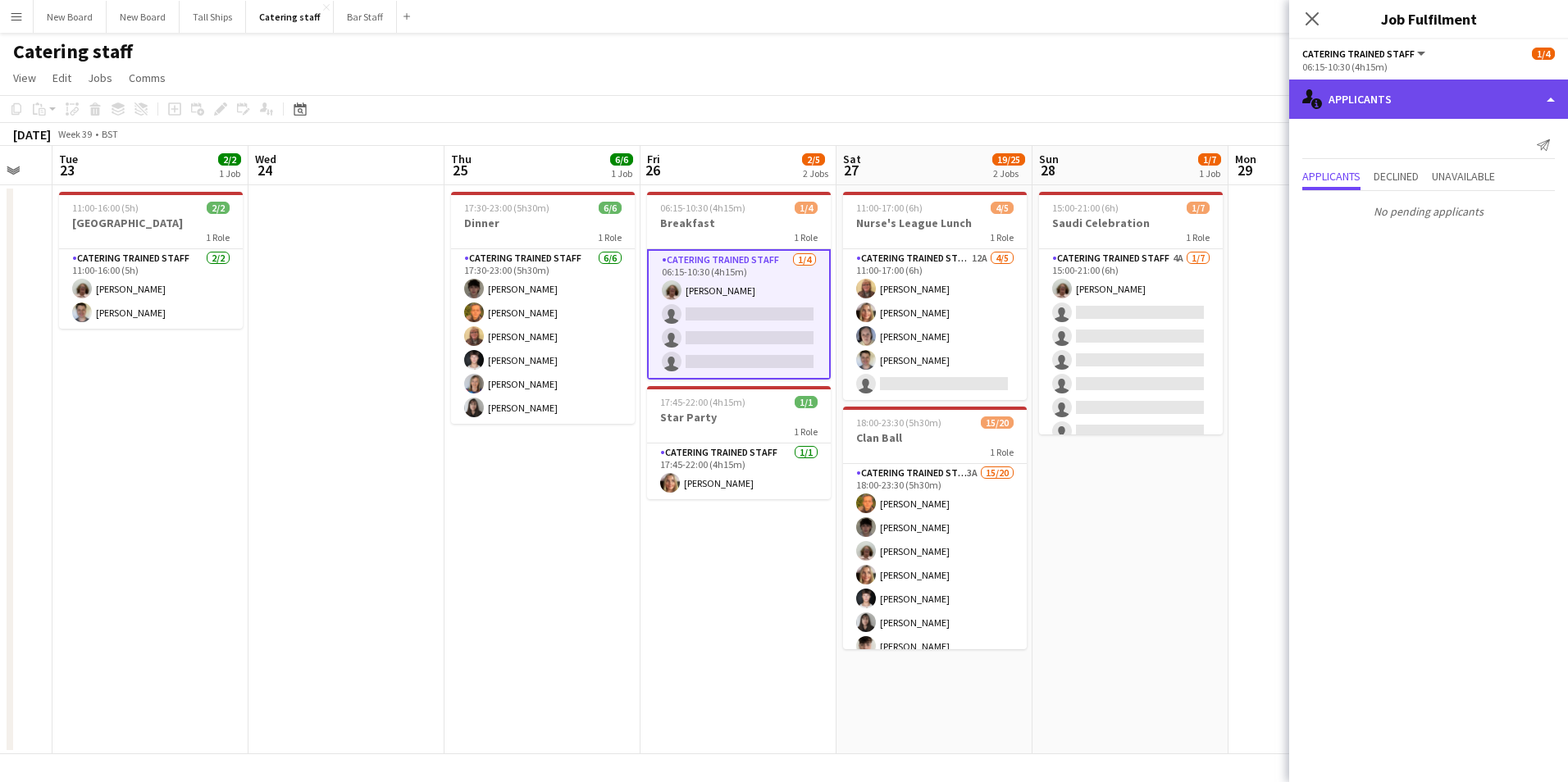
click at [1443, 110] on div "single-neutral-actions-information Applicants" at bounding box center [1428, 99] width 279 height 40
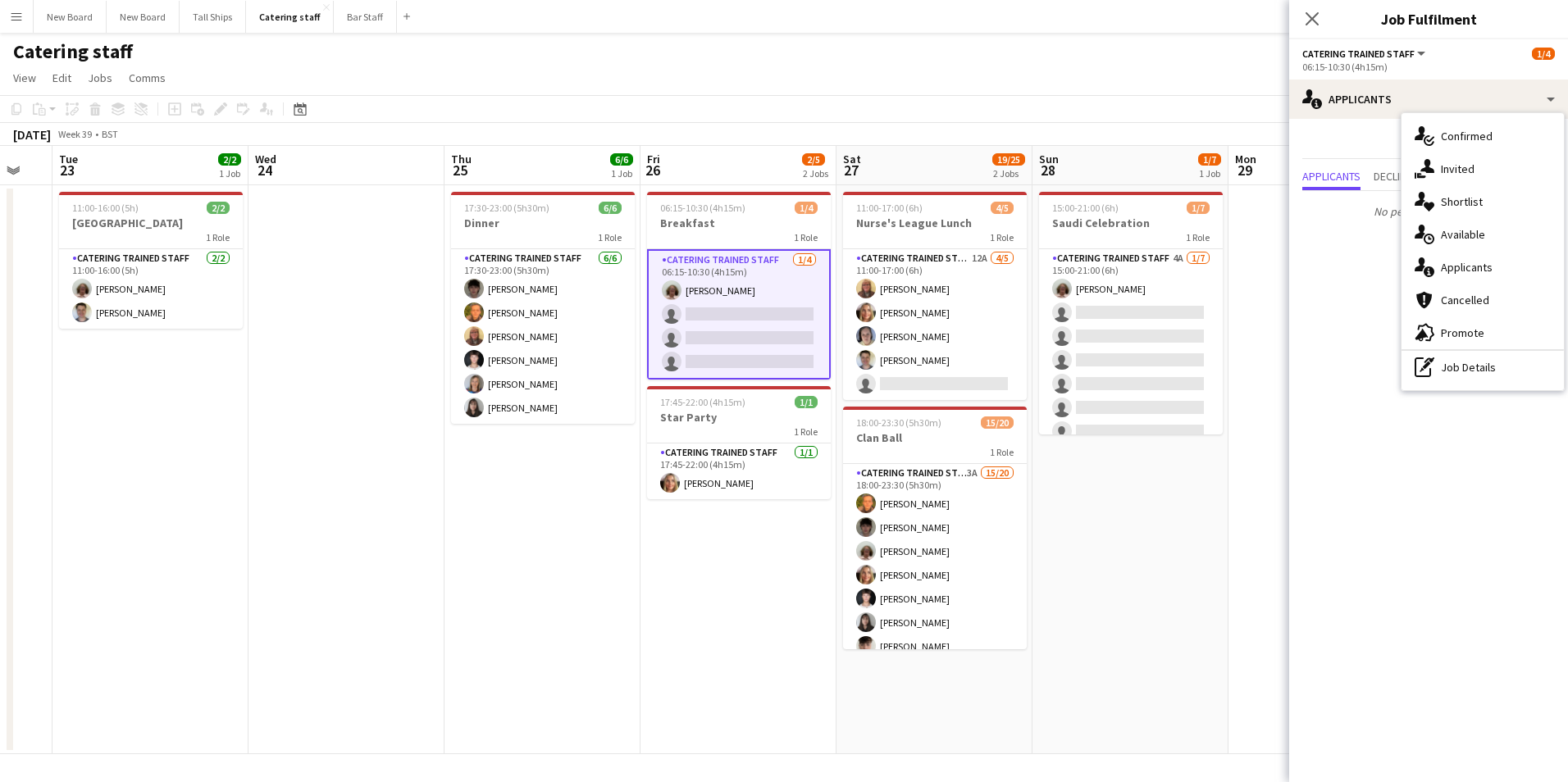
drag, startPoint x: 1125, startPoint y: 538, endPoint x: 1113, endPoint y: 531, distance: 13.9
click at [1123, 536] on app-date-cell "15:00-21:00 (6h) 1/7 Saudi Celebration 1 Role Catering trained staff 4A [DATE] …" at bounding box center [1130, 469] width 196 height 569
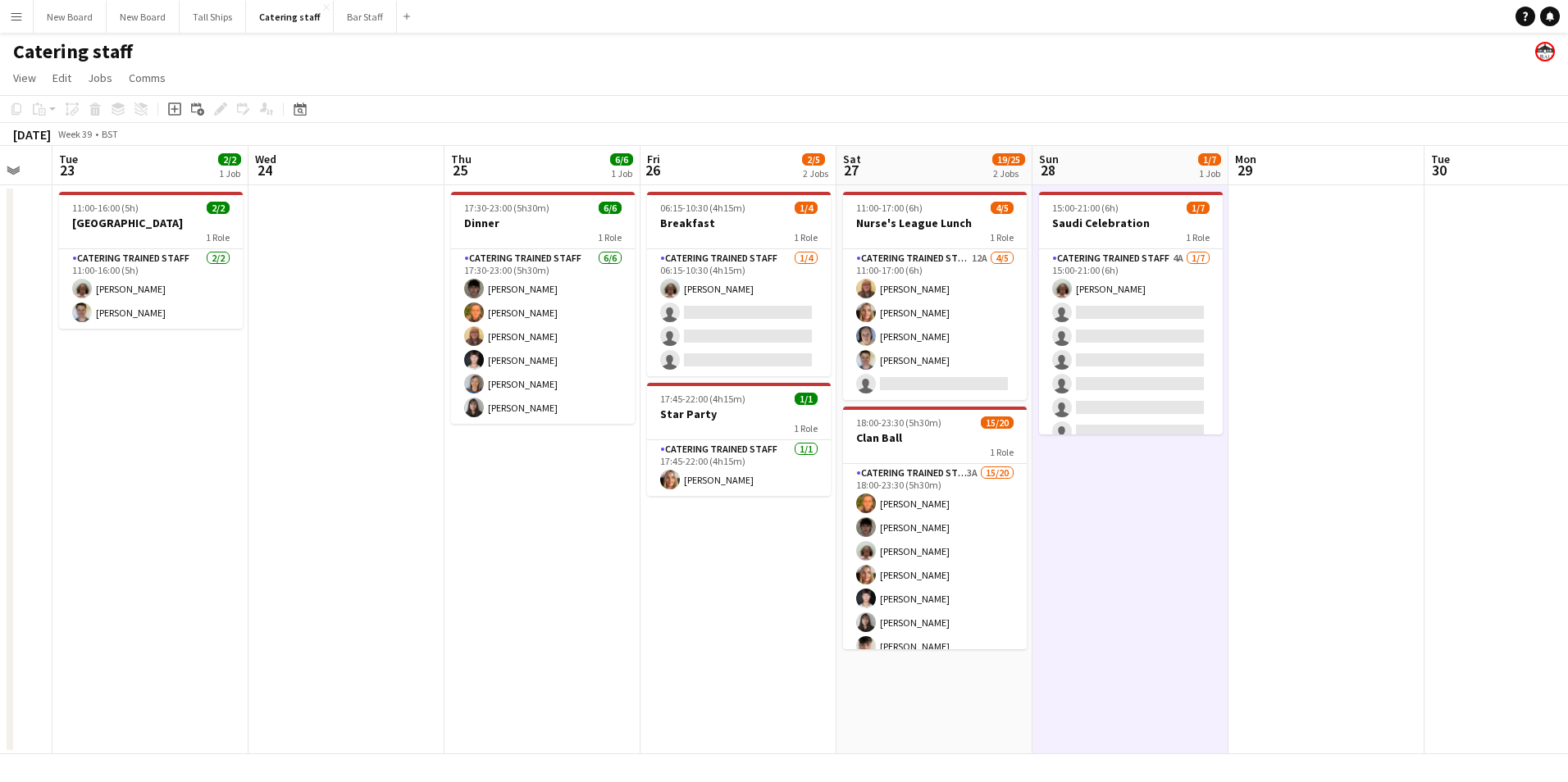
scroll to position [0, 538]
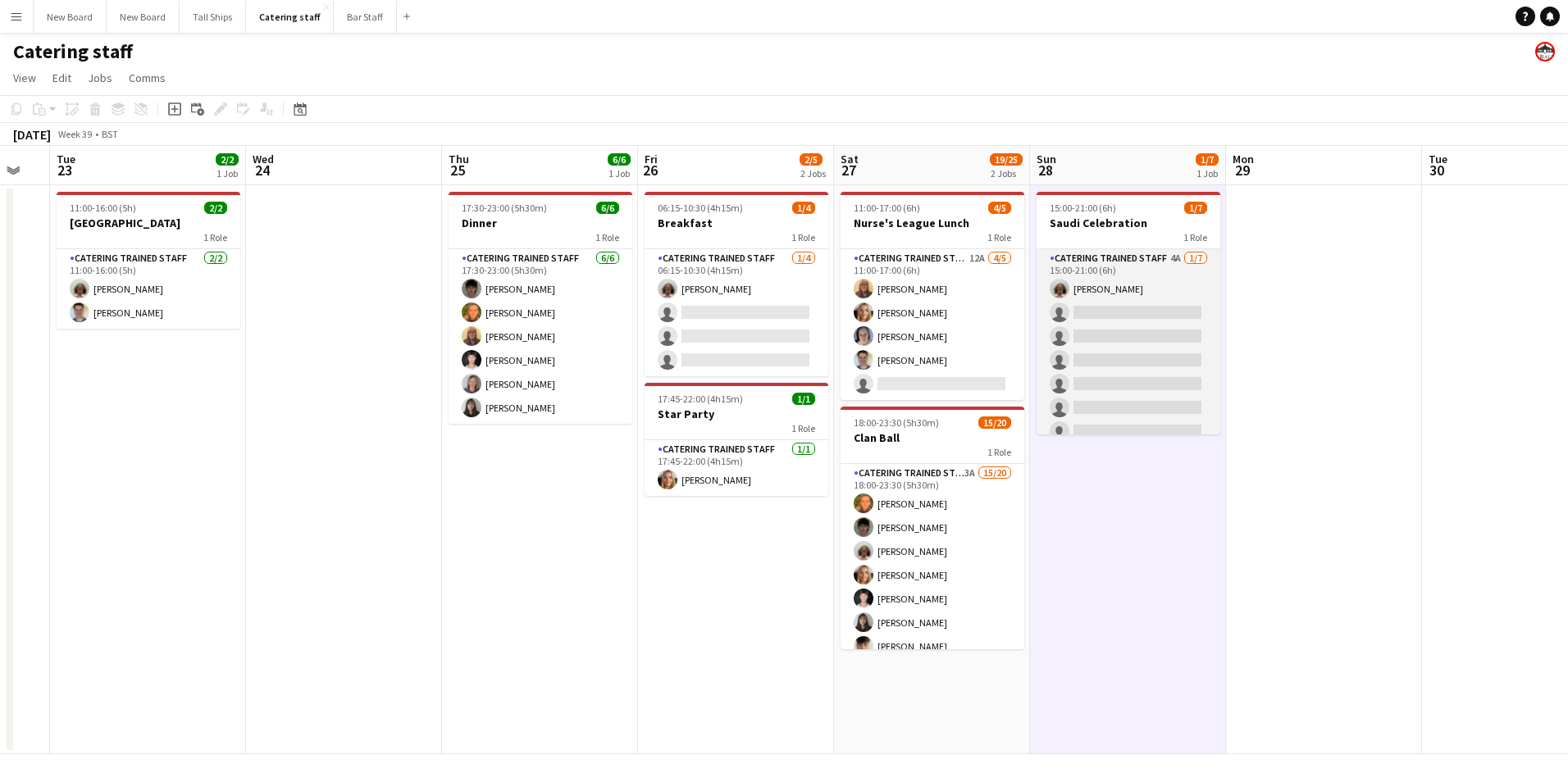
click at [1124, 384] on app-card-role "Catering trained staff 4A [DATE] 15:00-21:00 (6h) [PERSON_NAME] single-neutral-…" at bounding box center [1129, 348] width 184 height 198
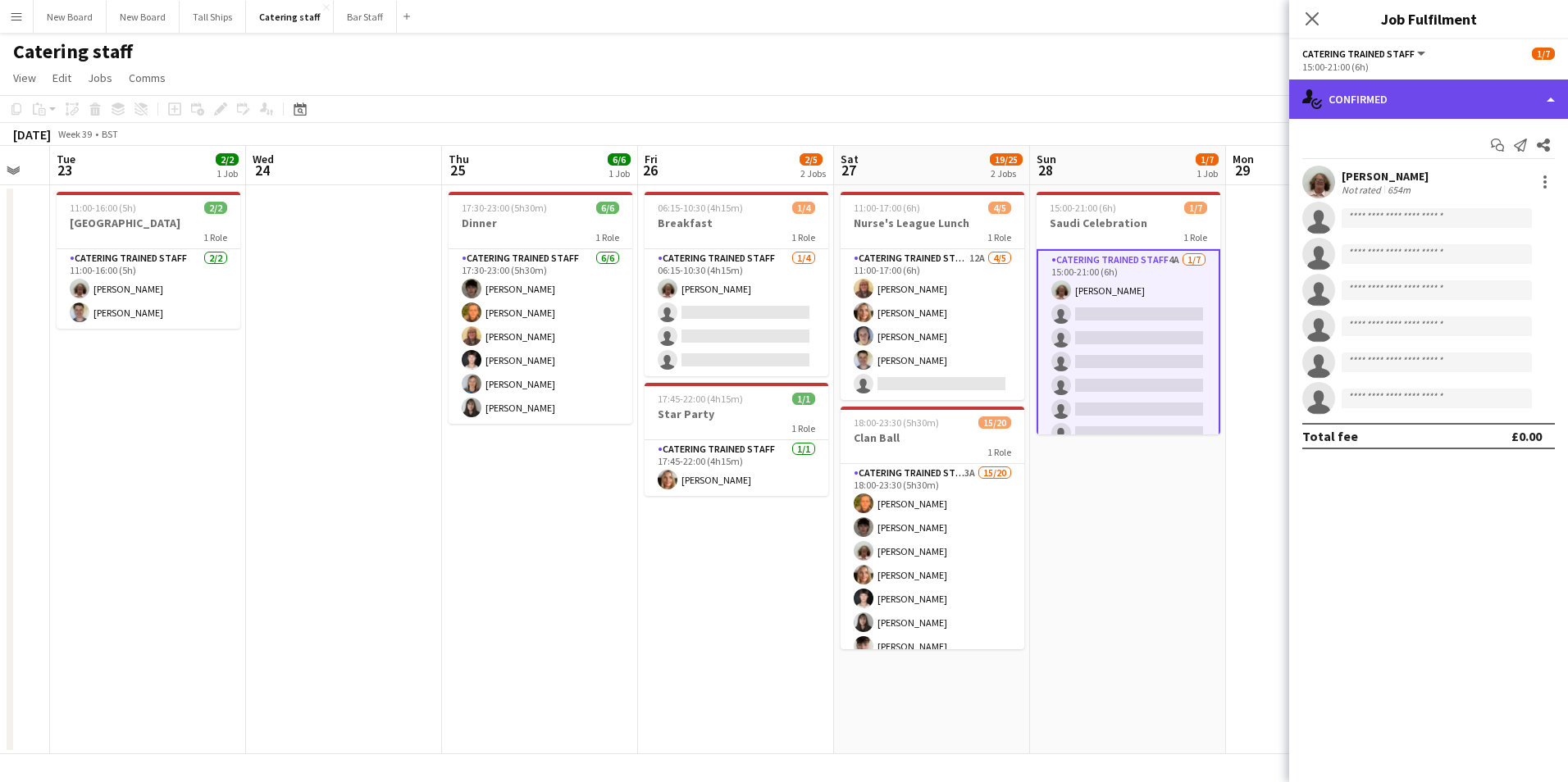
click at [1472, 94] on div "single-neutral-actions-check-2 Confirmed" at bounding box center [1428, 99] width 279 height 40
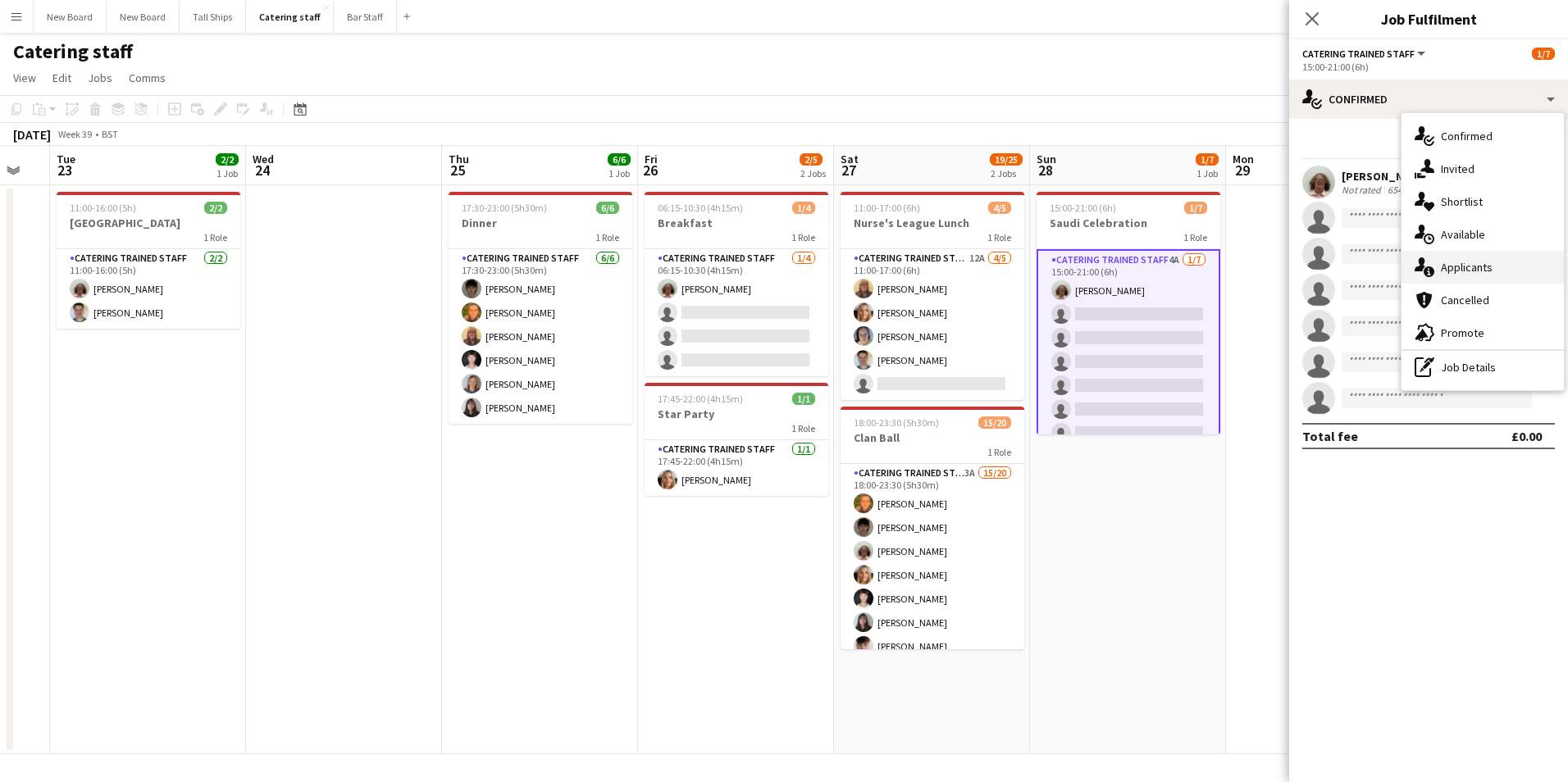
click at [1482, 268] on div "single-neutral-actions-information Applicants" at bounding box center [1483, 267] width 162 height 32
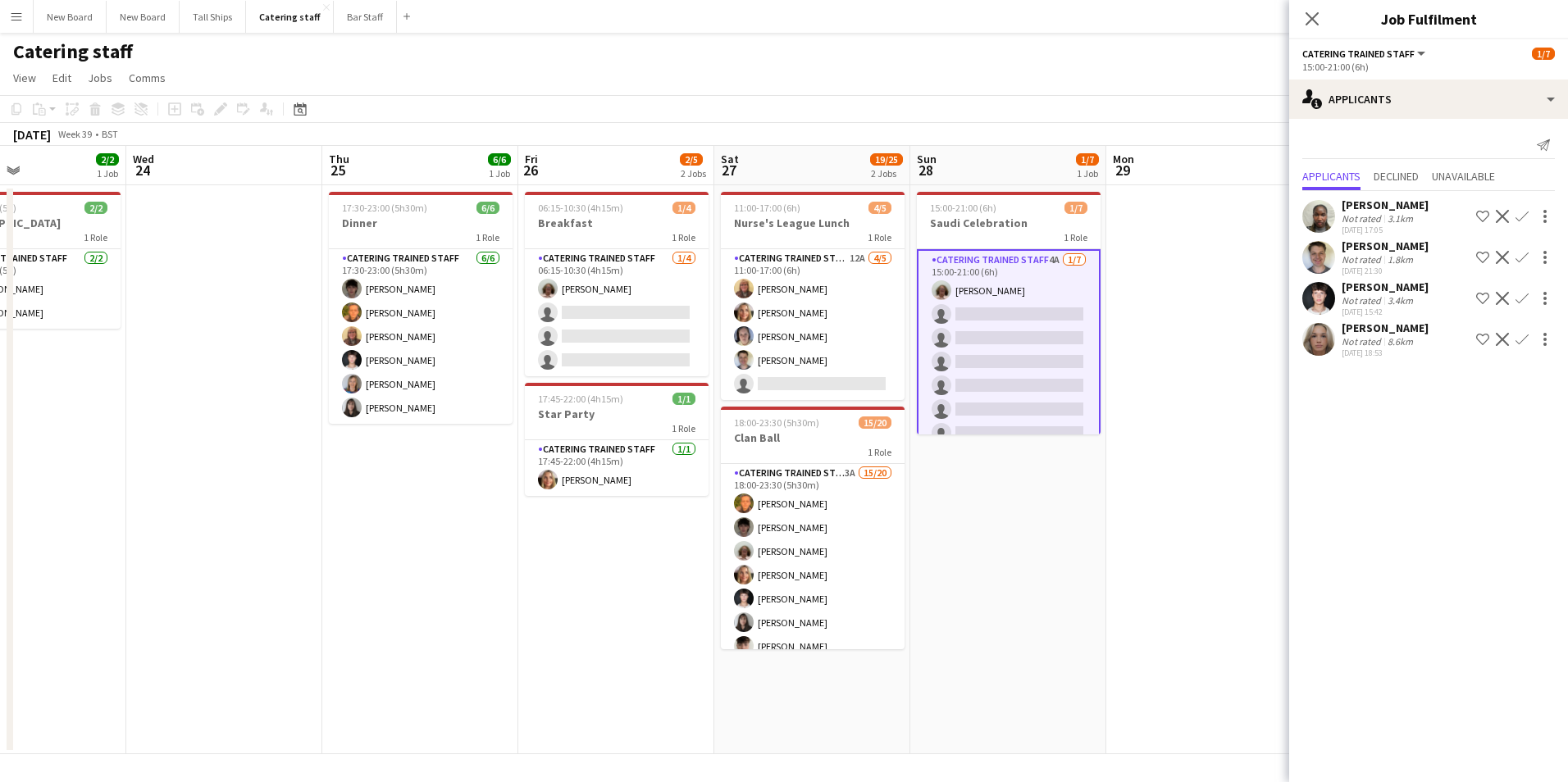
scroll to position [0, 536]
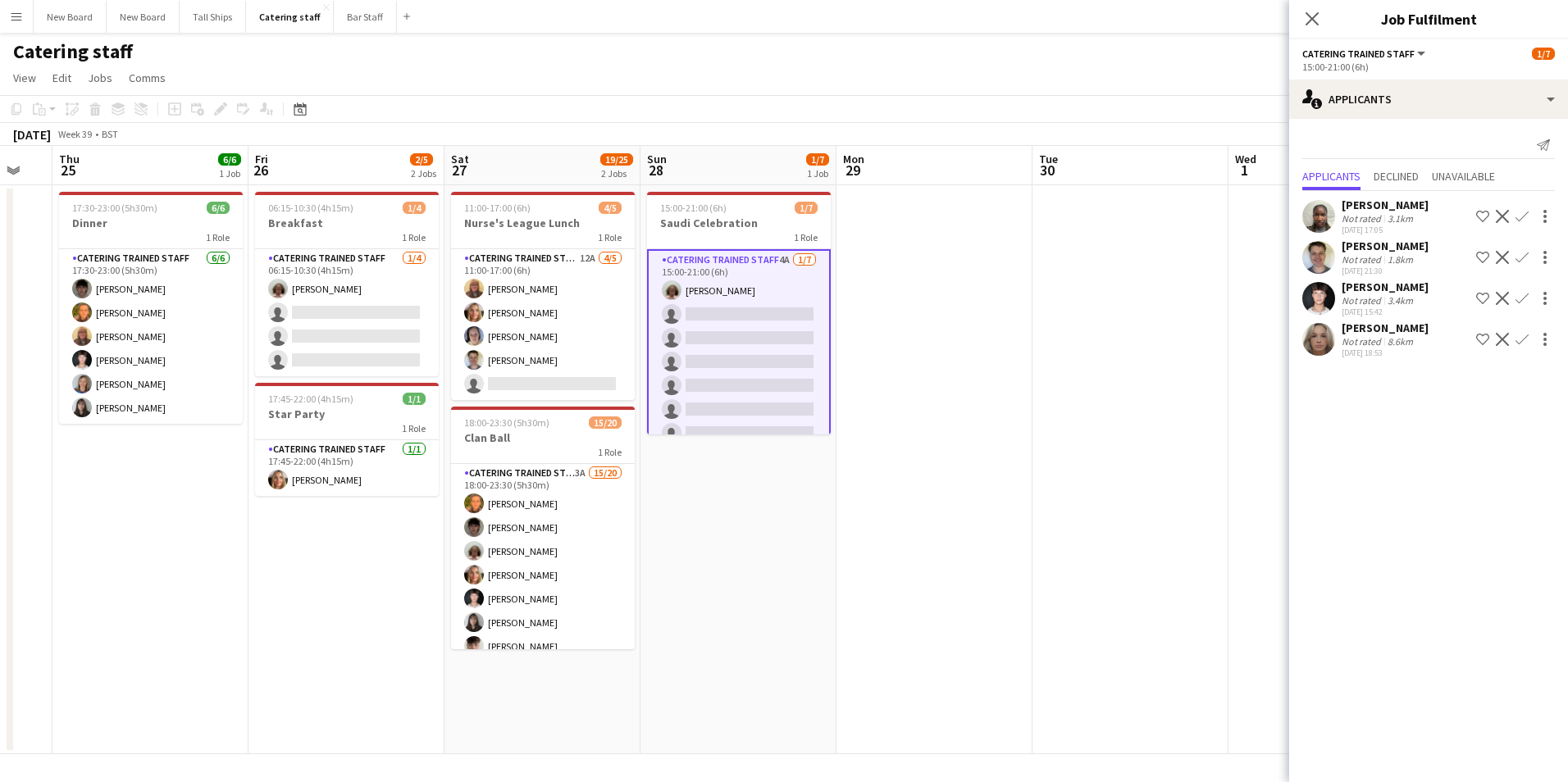
drag, startPoint x: 1222, startPoint y: 495, endPoint x: 832, endPoint y: 446, distance: 393.1
click at [832, 446] on app-calendar-viewport "Mon 22 Tue 23 2/2 1 Job Wed 24 Thu 25 6/6 1 Job Fri 26 2/5 2 Jobs Sat 27 19/25 …" at bounding box center [784, 450] width 1568 height 609
click at [1080, 483] on app-date-cell at bounding box center [1130, 469] width 196 height 569
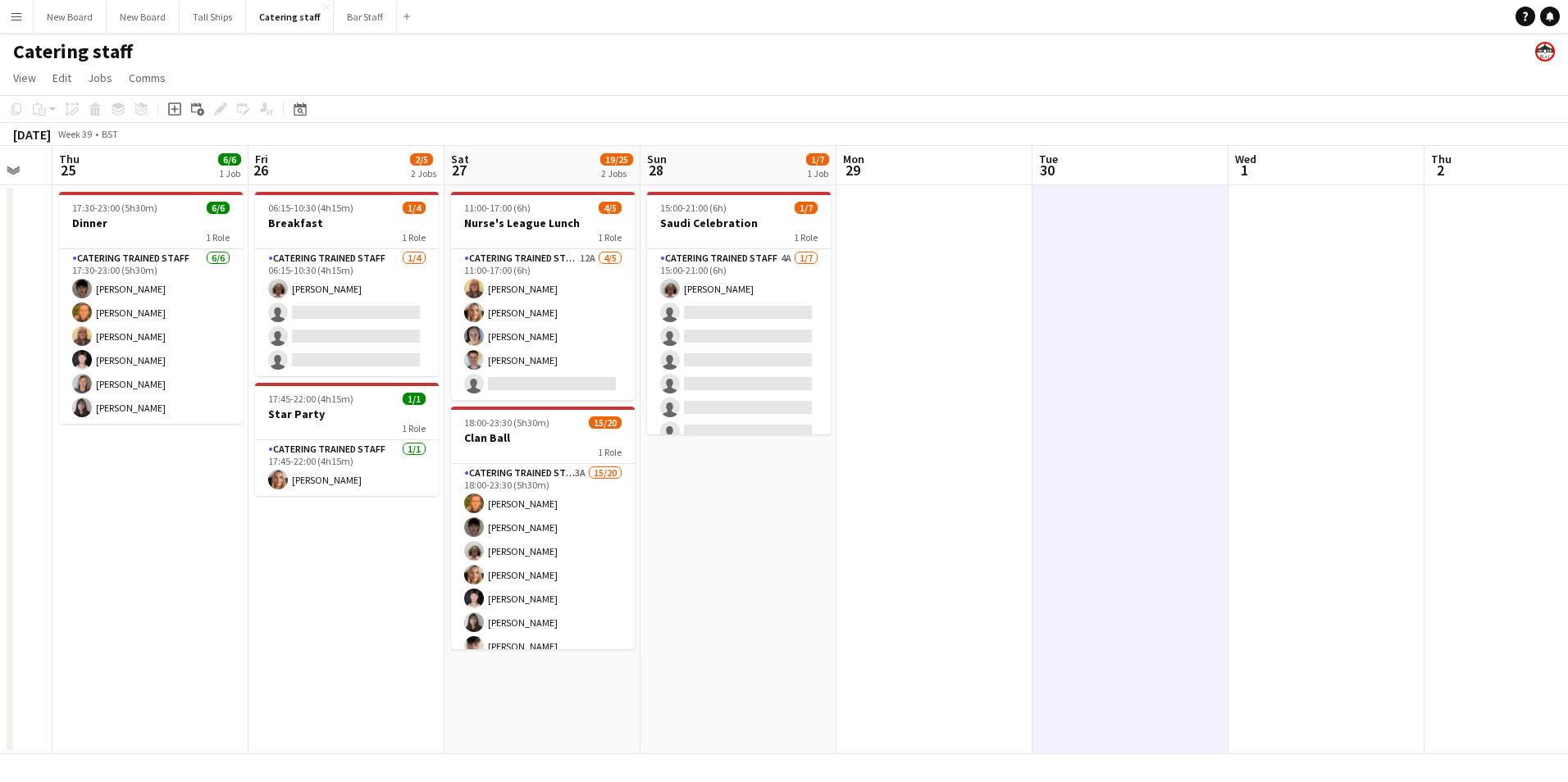
click at [851, 679] on app-date-cell at bounding box center [934, 469] width 196 height 569
